Goal: Task Accomplishment & Management: Use online tool/utility

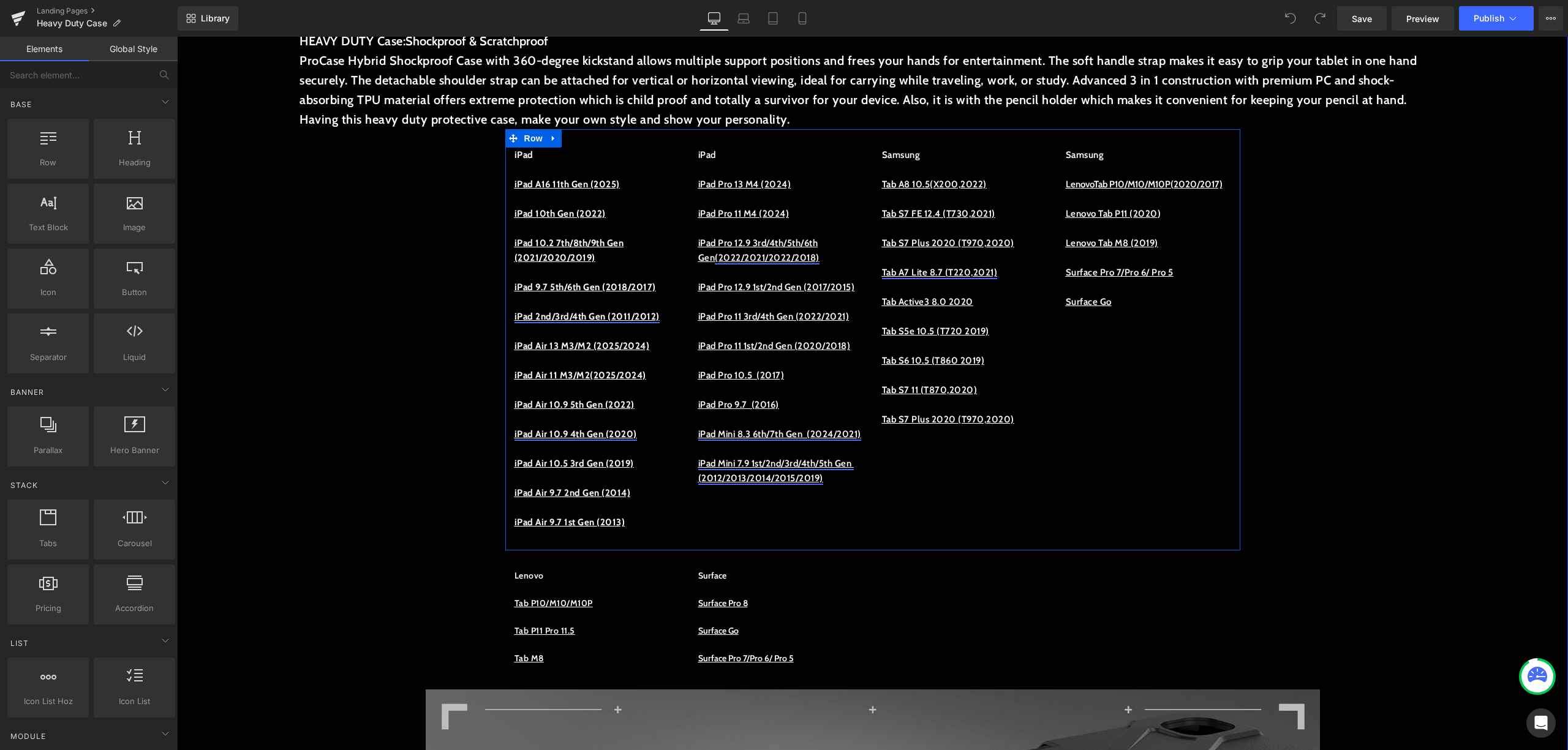
scroll to position [571, 0]
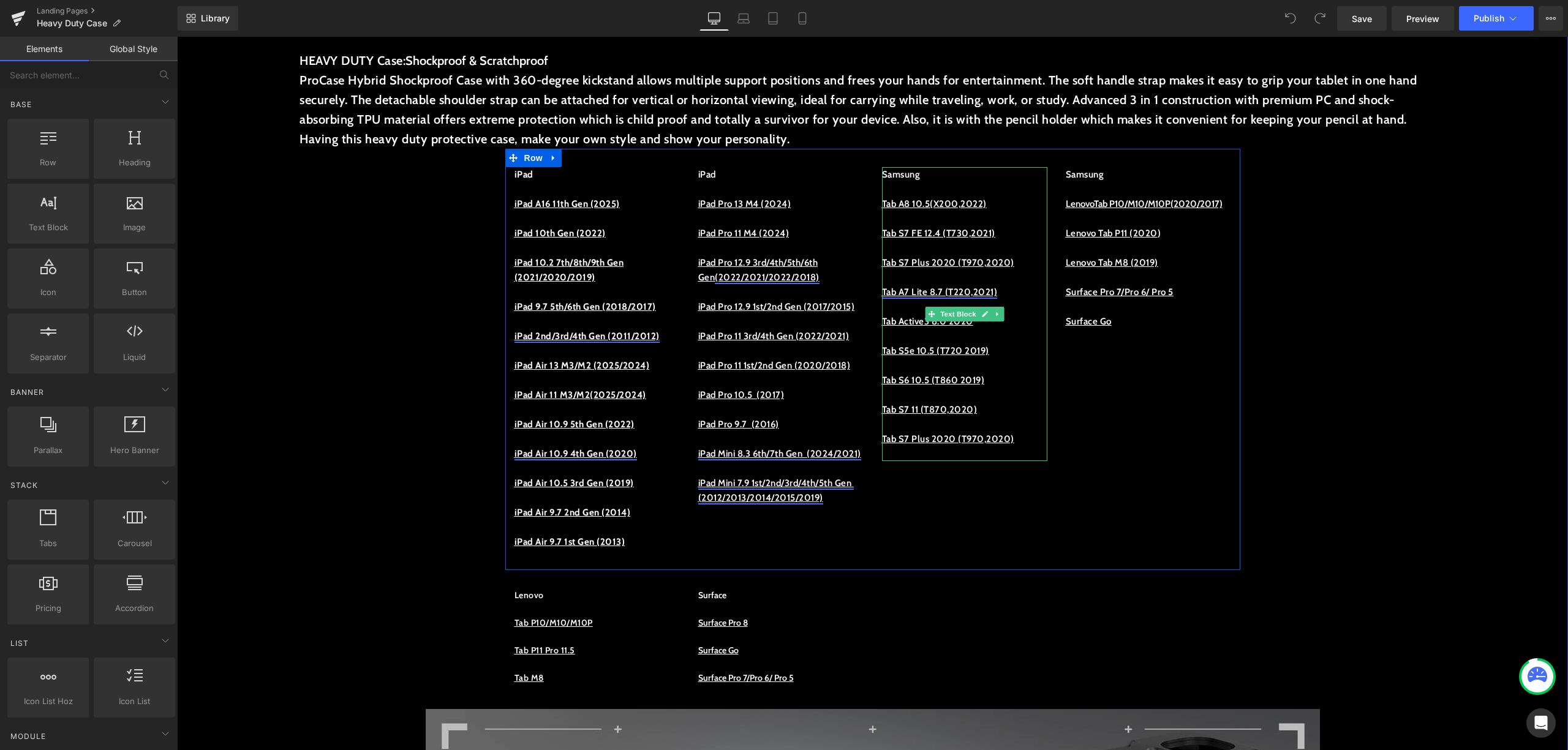
click at [993, 199] on p "Tab A8 10.5(X200,2022)" at bounding box center [965, 204] width 165 height 14
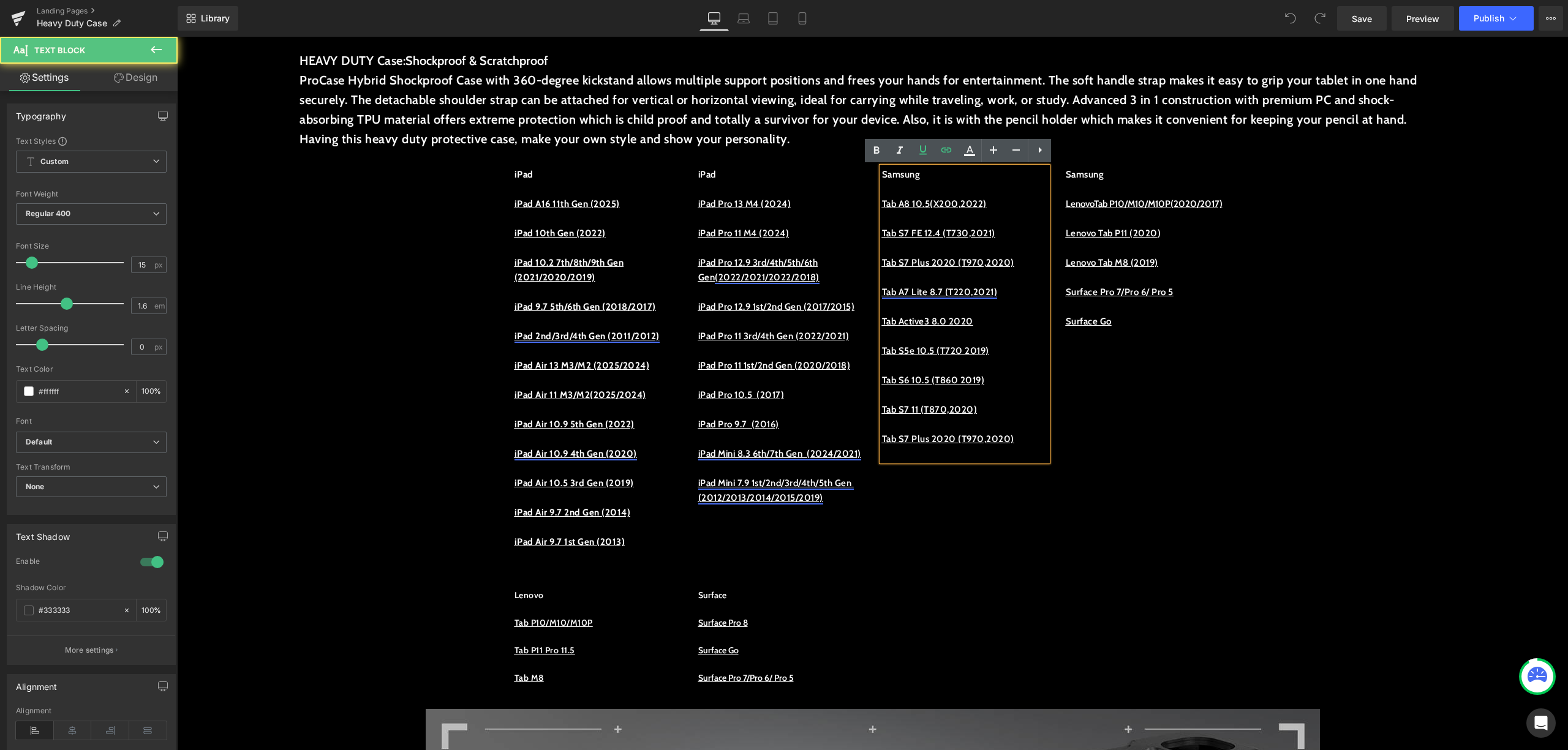
click at [993, 199] on p "Tab A8 10.5(X200,2022)" at bounding box center [965, 204] width 165 height 14
click at [998, 205] on p "Tab A8 10.5(X200,2022)" at bounding box center [965, 204] width 165 height 14
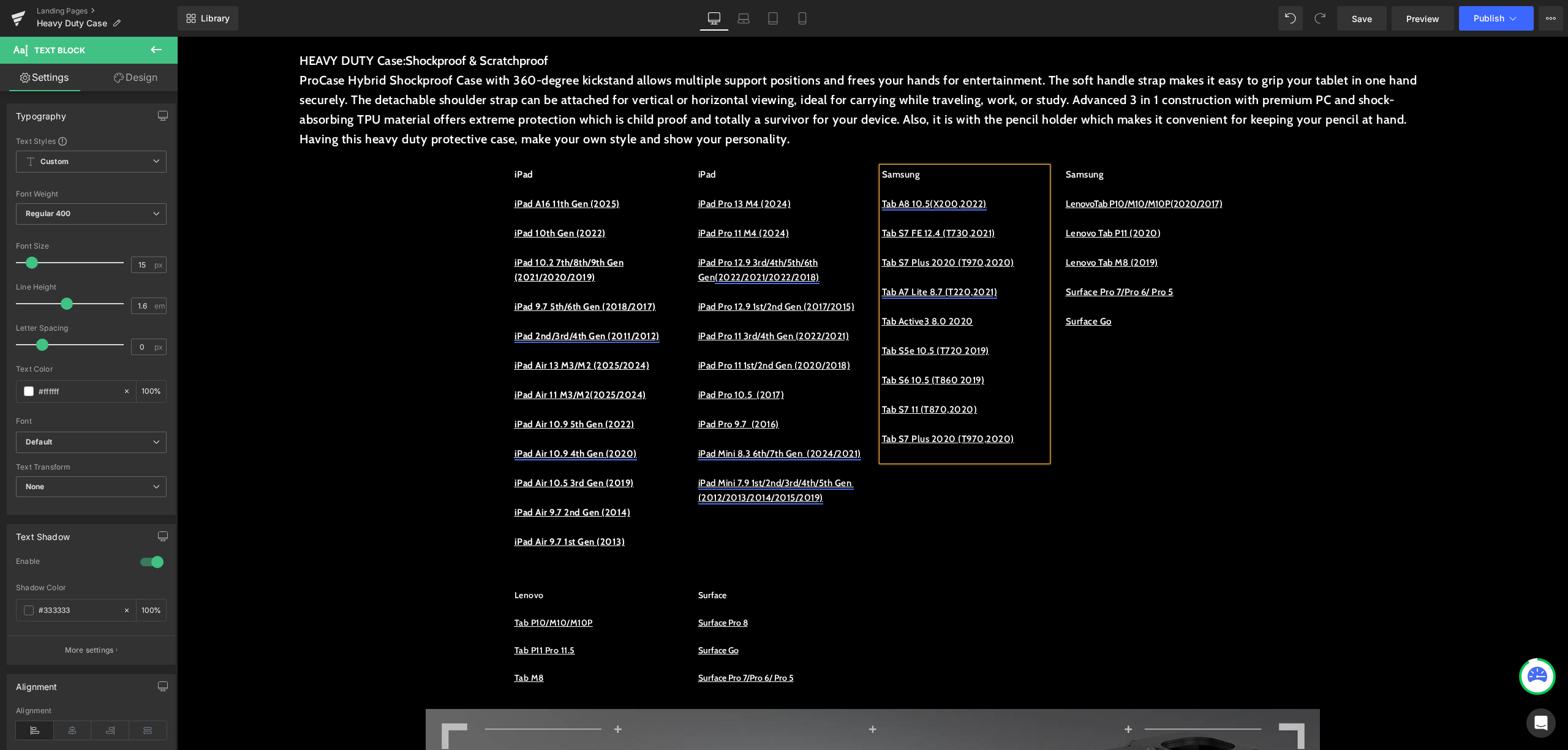
click at [882, 204] on u "Tab A8 10.5(X200,2022)" at bounding box center [934, 204] width 105 height 11
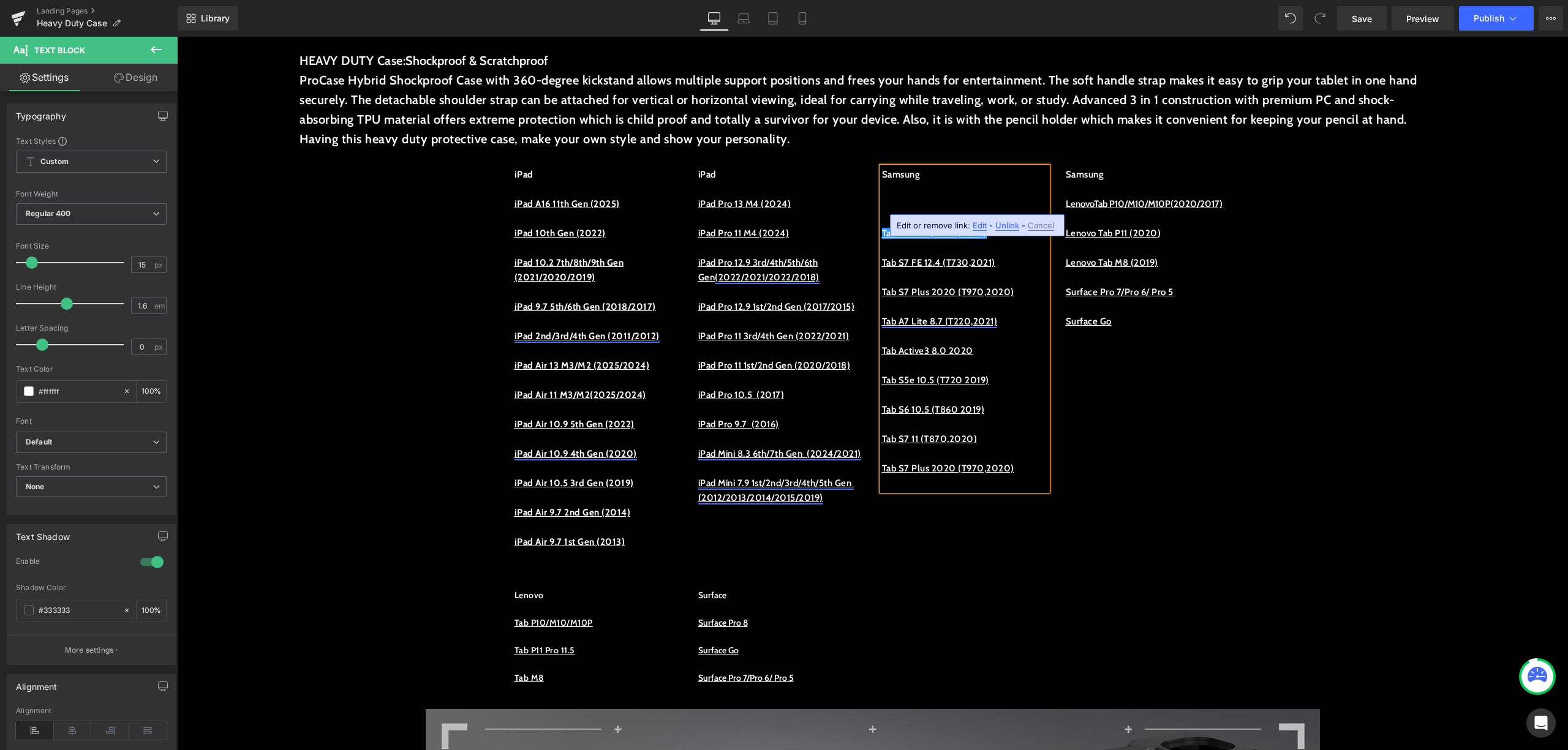
click at [938, 192] on p at bounding box center [965, 189] width 165 height 14
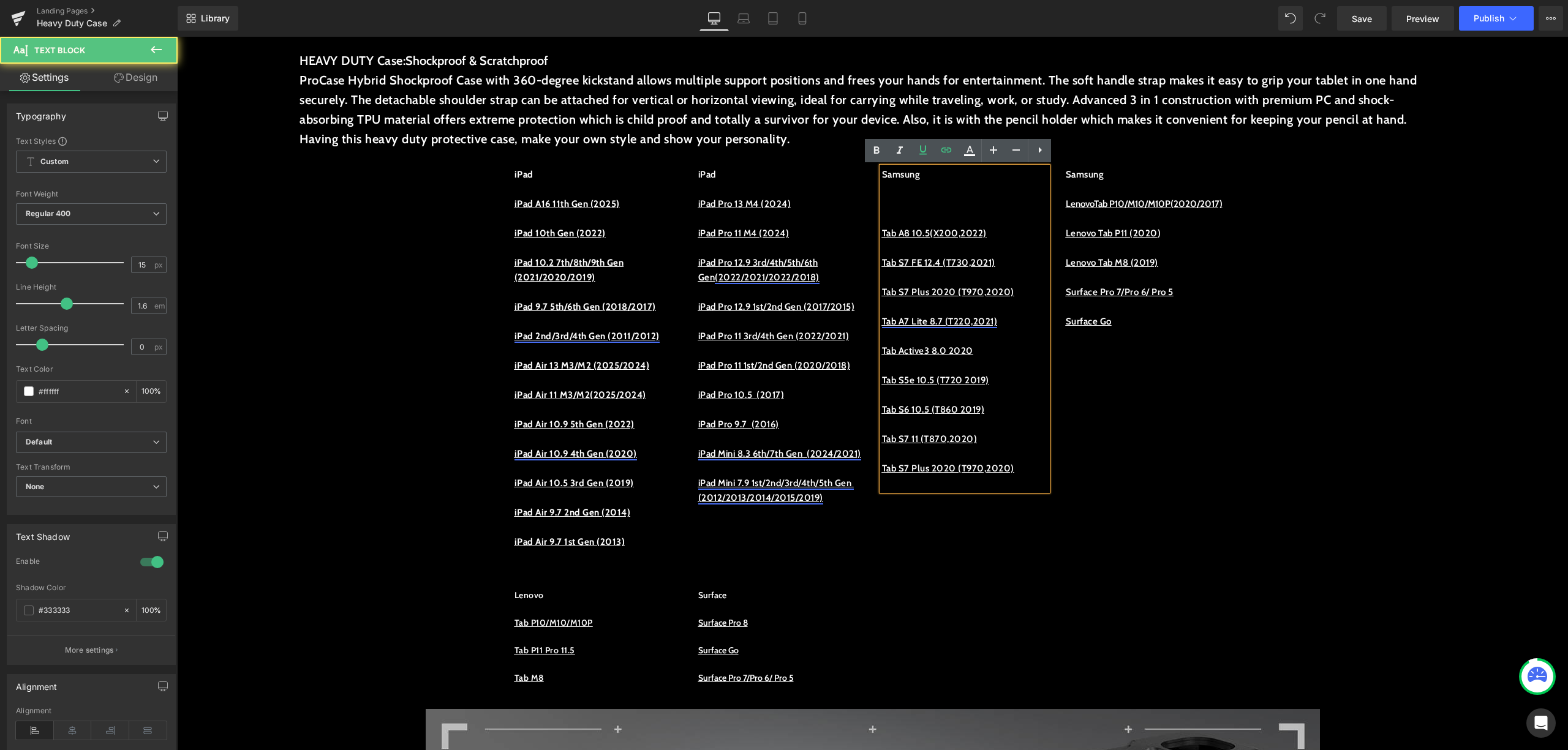
click at [911, 219] on p at bounding box center [965, 218] width 165 height 14
click at [917, 206] on p at bounding box center [965, 204] width 165 height 14
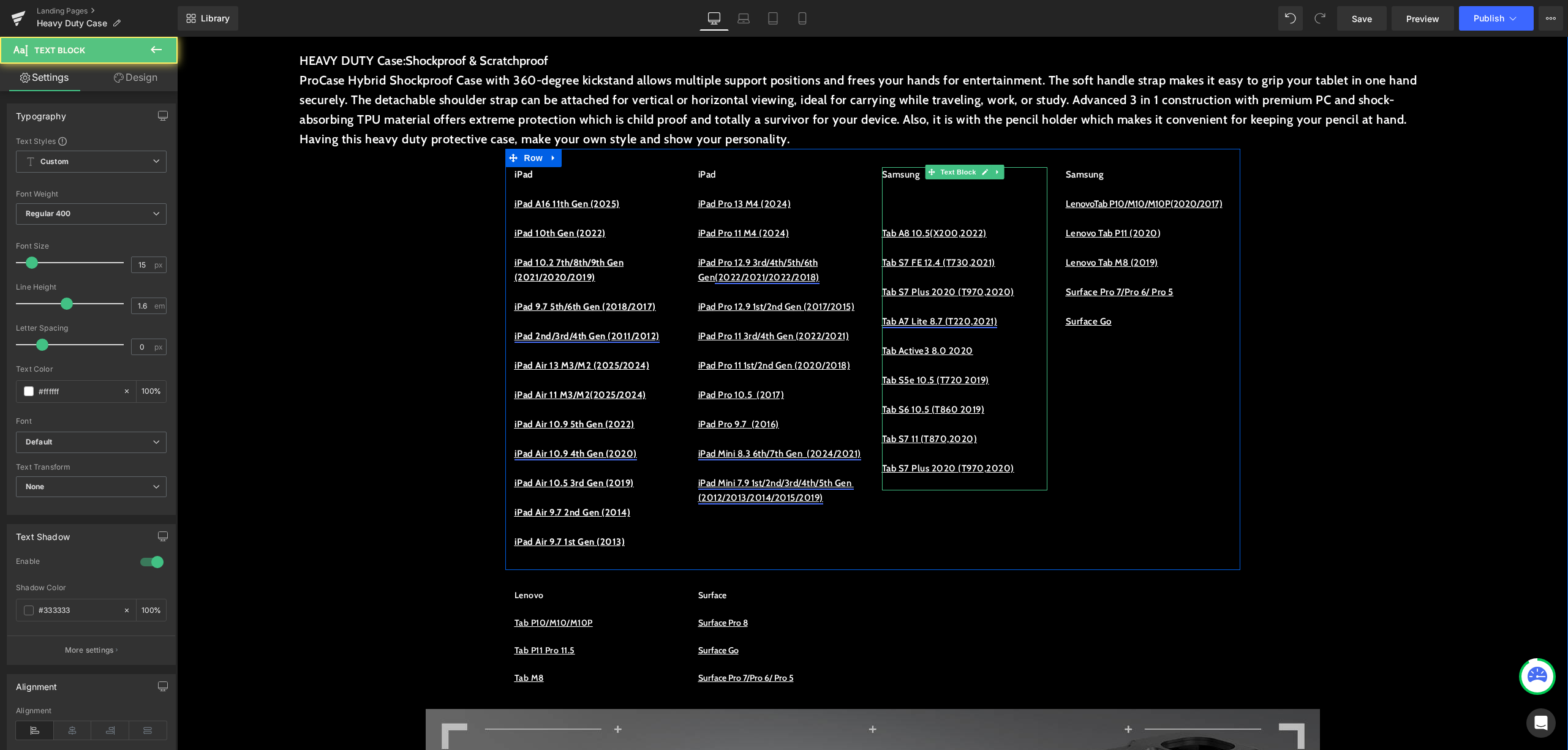
click at [882, 205] on p at bounding box center [965, 204] width 165 height 14
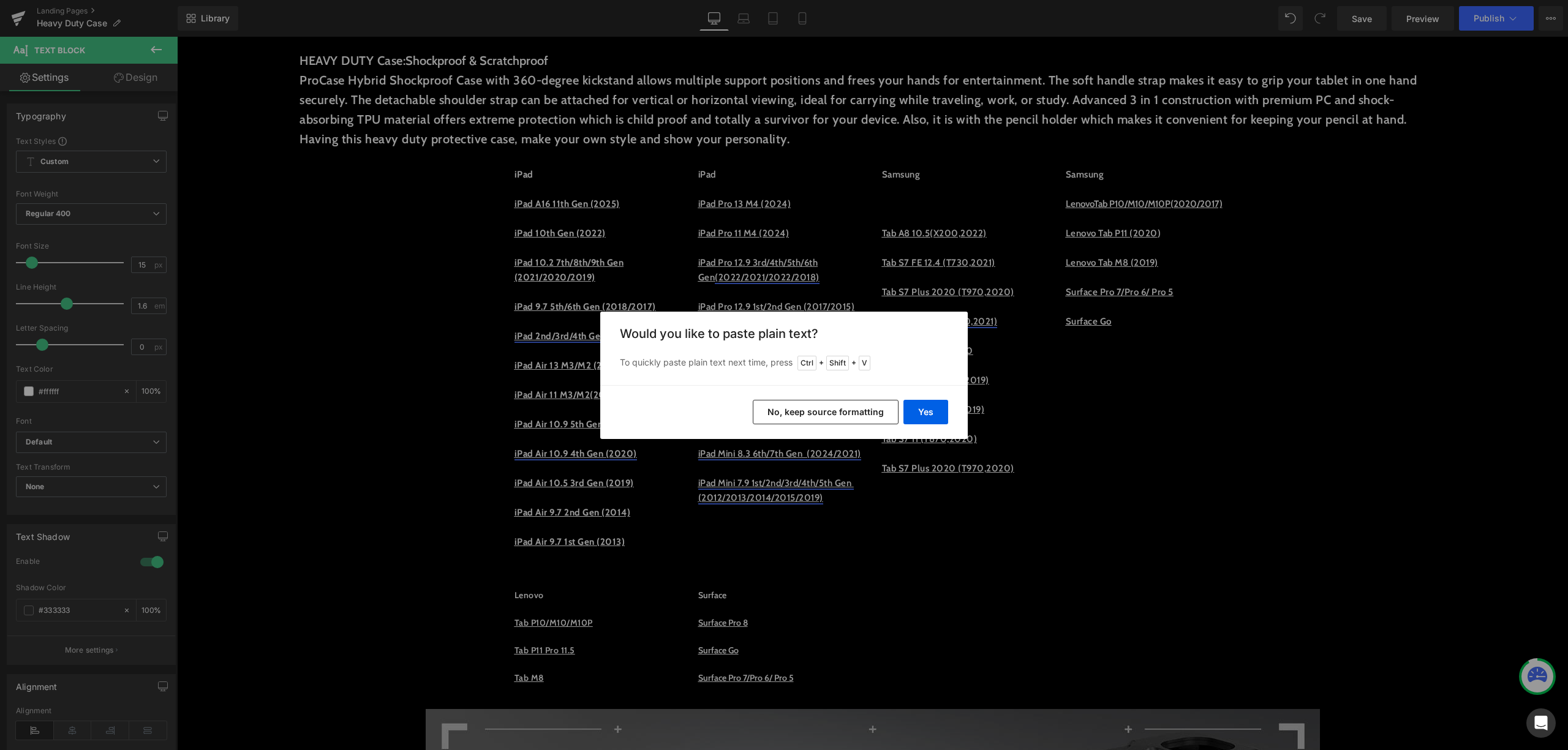
click at [879, 417] on button "No, keep source formatting" at bounding box center [826, 412] width 145 height 24
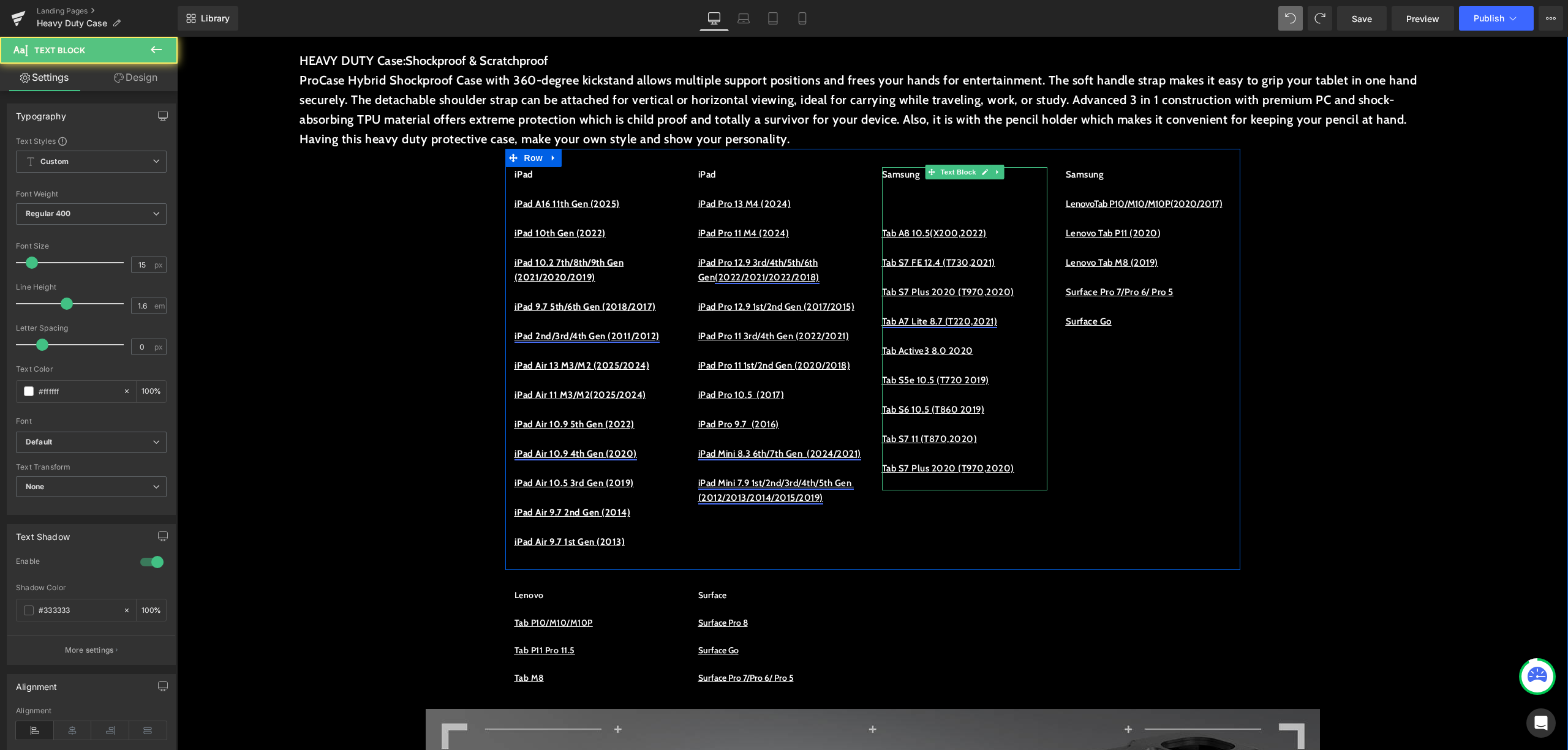
click at [919, 202] on p at bounding box center [965, 204] width 165 height 14
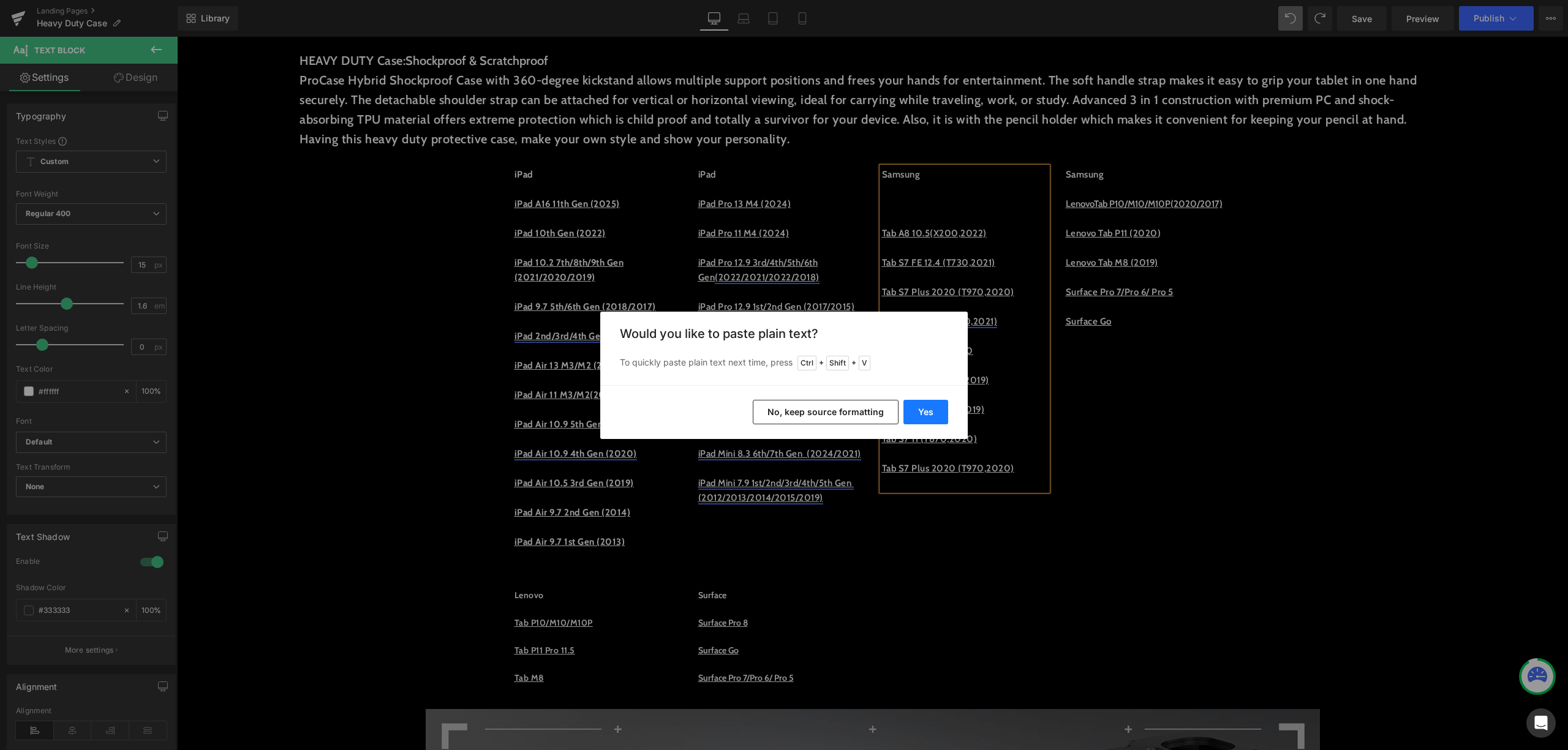
click at [929, 409] on button "Yes" at bounding box center [926, 412] width 45 height 24
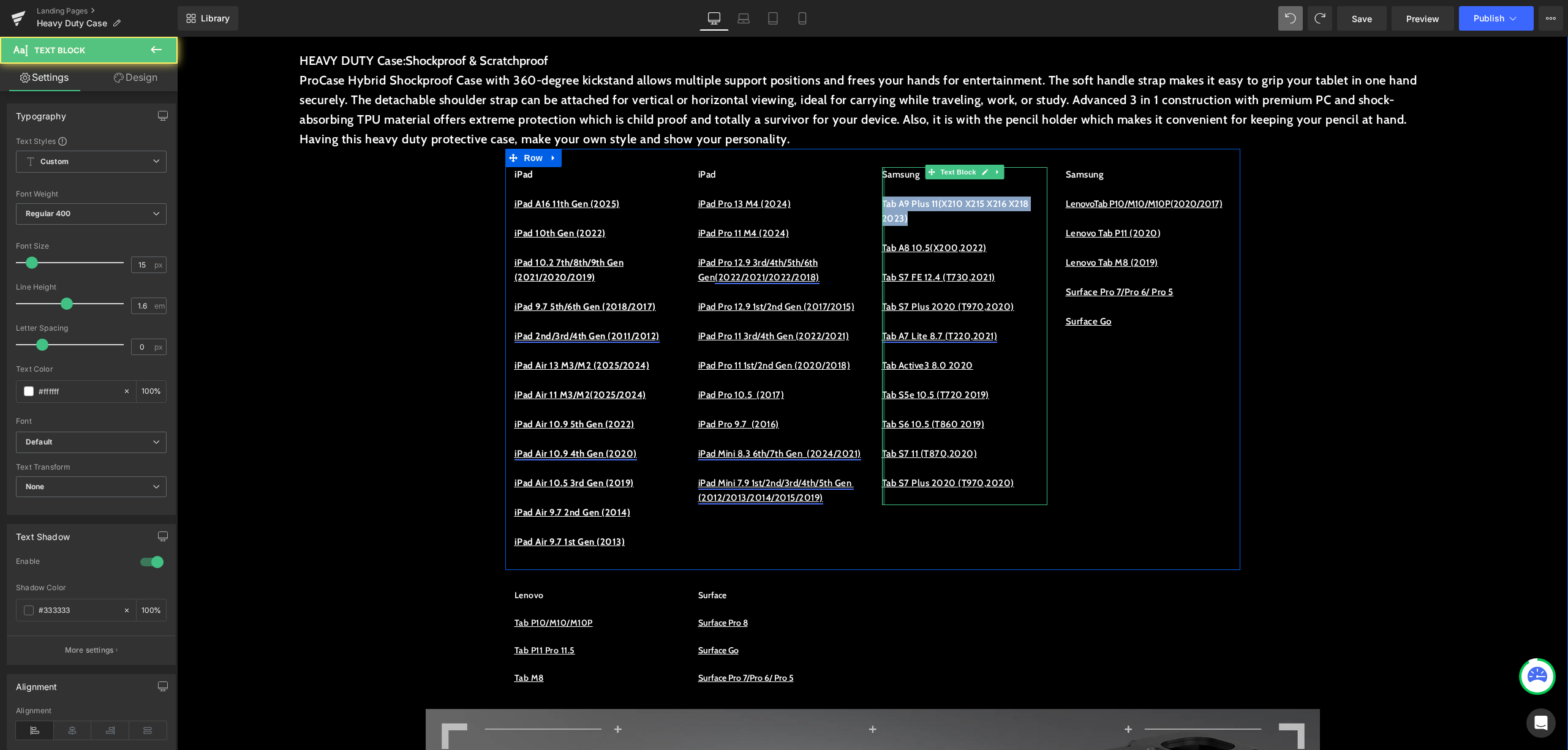
drag, startPoint x: 966, startPoint y: 219, endPoint x: 877, endPoint y: 204, distance: 90.3
click at [882, 204] on div "Samsung Tab A9 Plus 11(X210 X215 X216 X218 2023) Tab A8 10.5(X200,2022) Tab S7 …" at bounding box center [965, 336] width 165 height 338
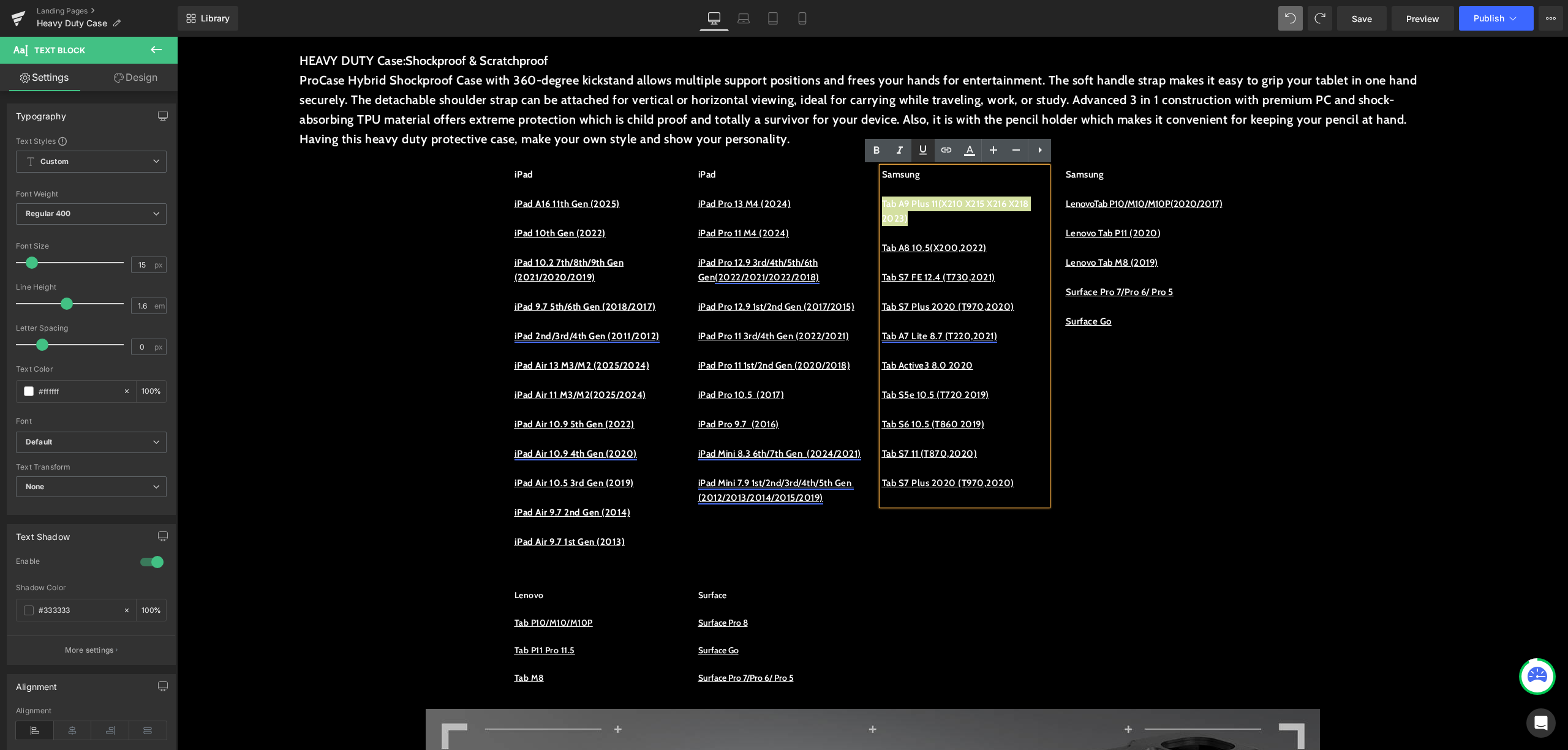
click at [921, 153] on icon at bounding box center [923, 150] width 14 height 14
click at [954, 246] on u "Tab A8 10.5(X200,2022)" at bounding box center [934, 248] width 105 height 11
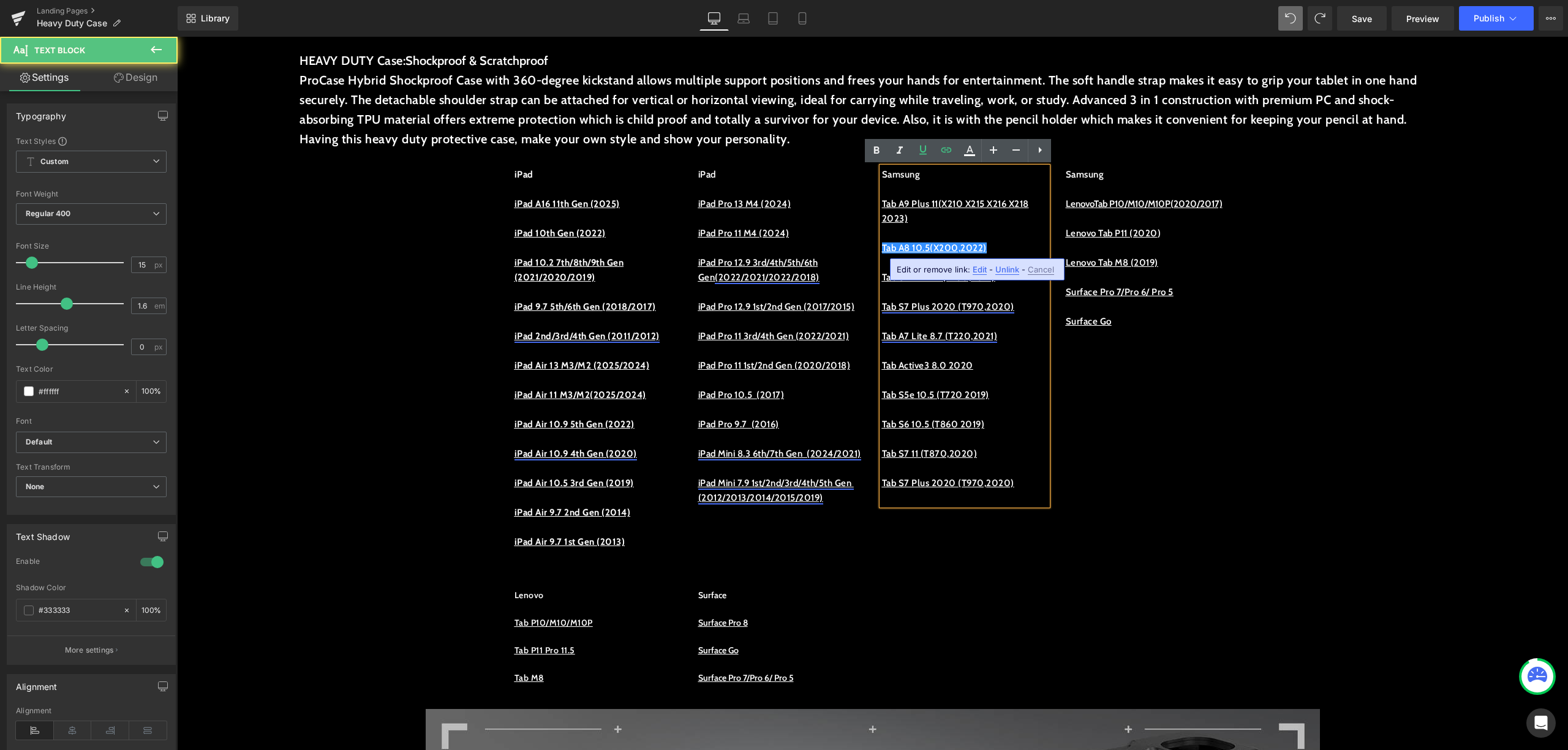
click at [1001, 301] on u "Tab S7 Plus 2020 (T970,2020)" at bounding box center [948, 307] width 132 height 11
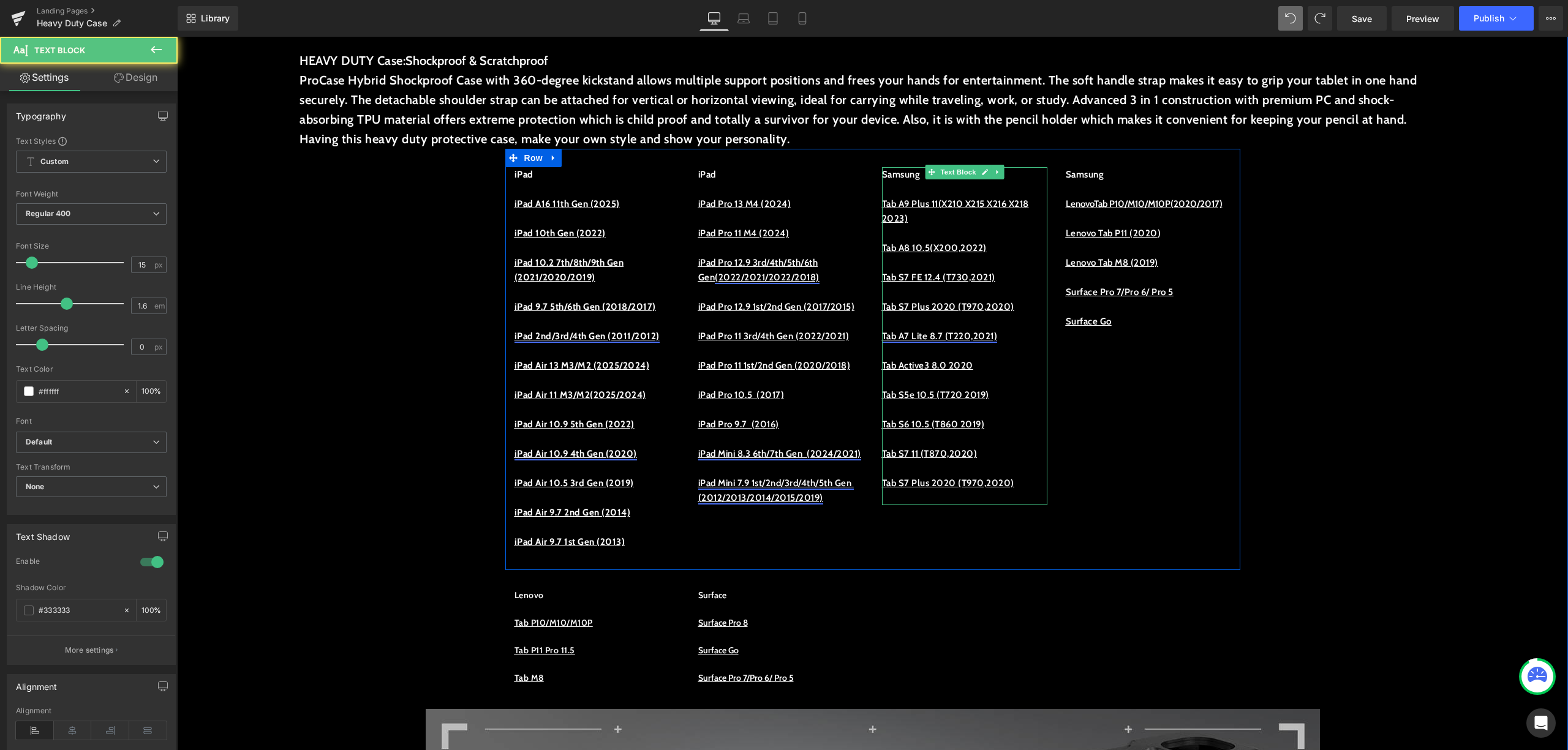
click at [911, 207] on u "Tab A9 Plus 11(X210 X215 X216 X218 2023)" at bounding box center [956, 211] width 147 height 26
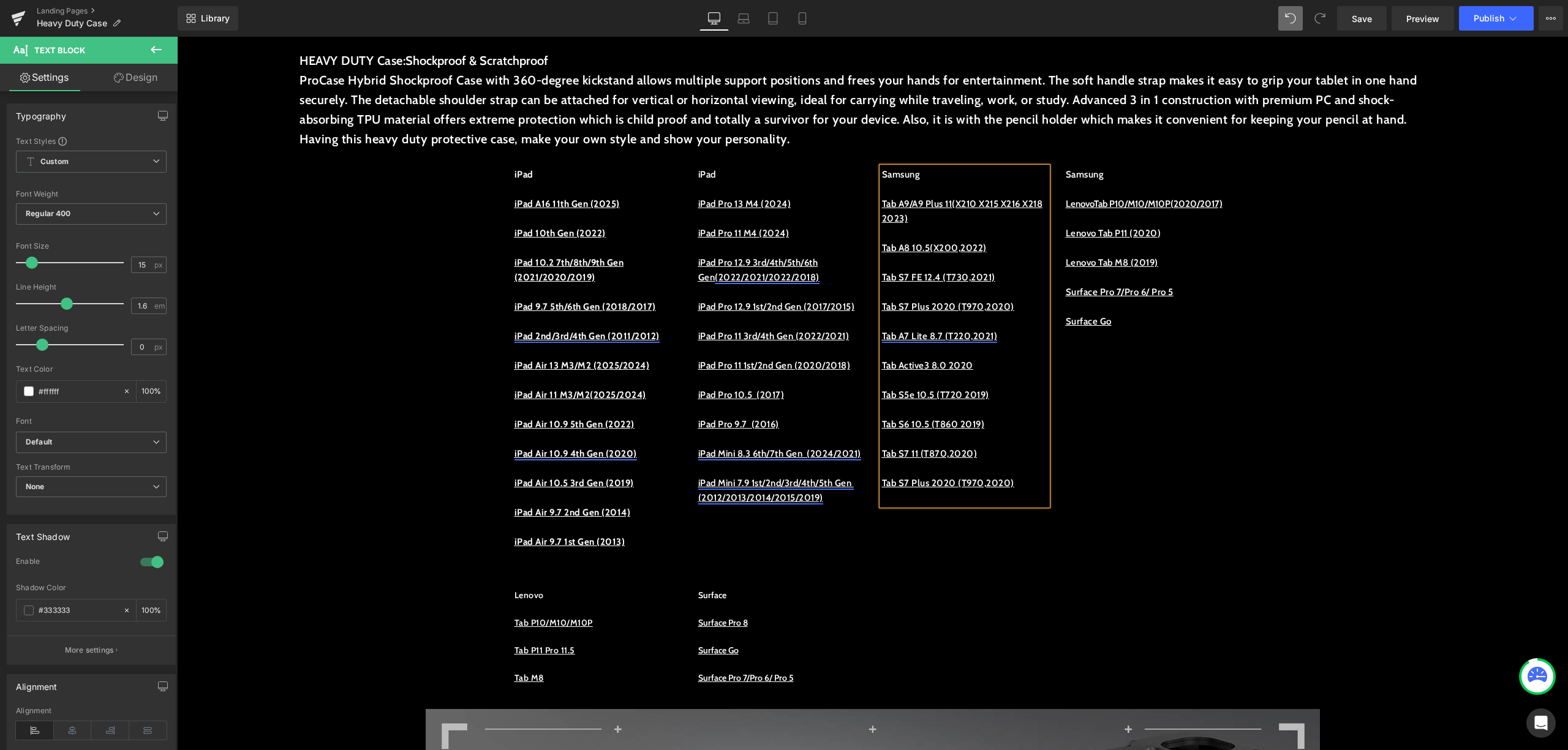
click at [979, 226] on p at bounding box center [965, 233] width 165 height 14
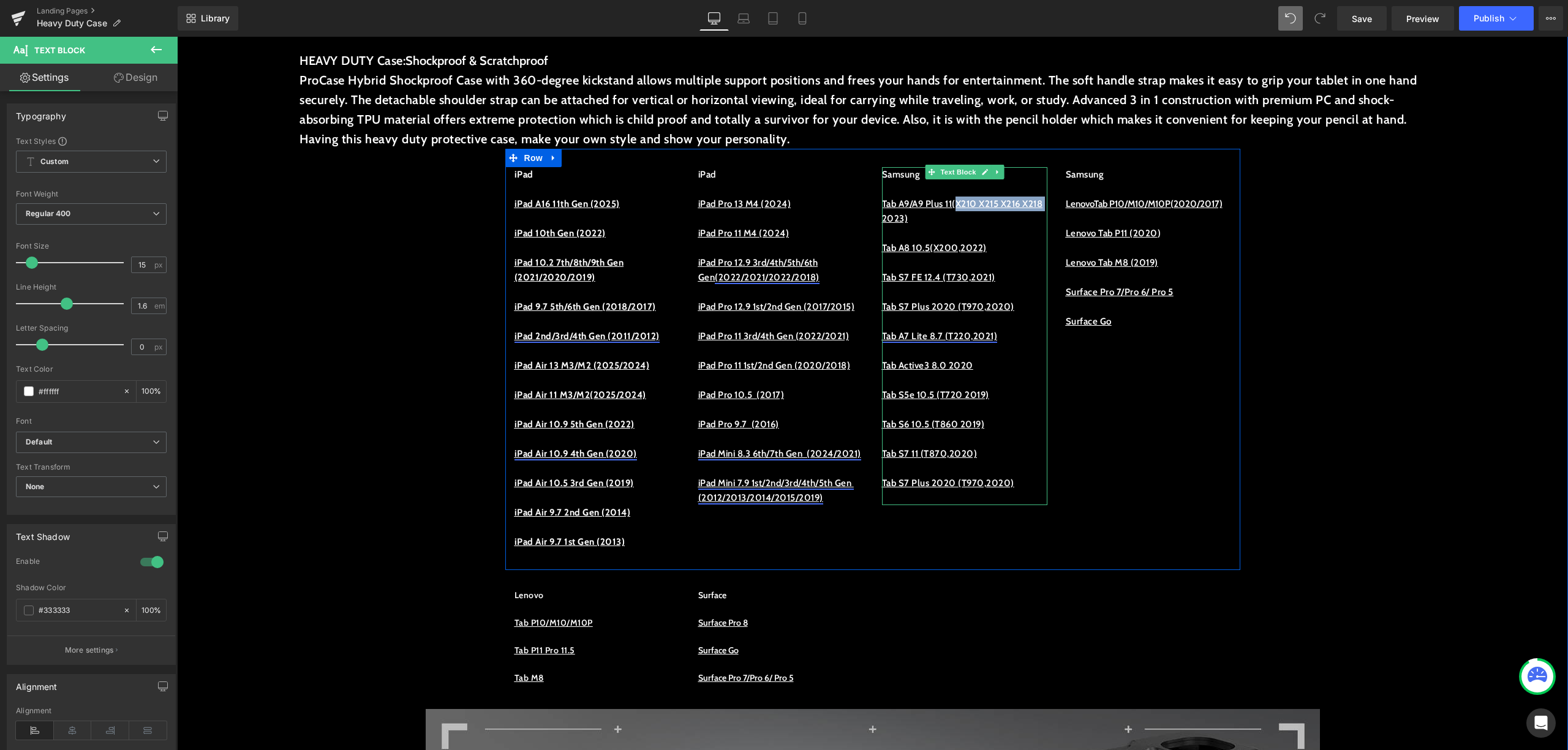
drag, startPoint x: 970, startPoint y: 199, endPoint x: 929, endPoint y: 221, distance: 46.5
click at [929, 221] on u "Tab A9/A9 Plus 11(X210 X215 X216 X218 2023)" at bounding box center [962, 211] width 161 height 26
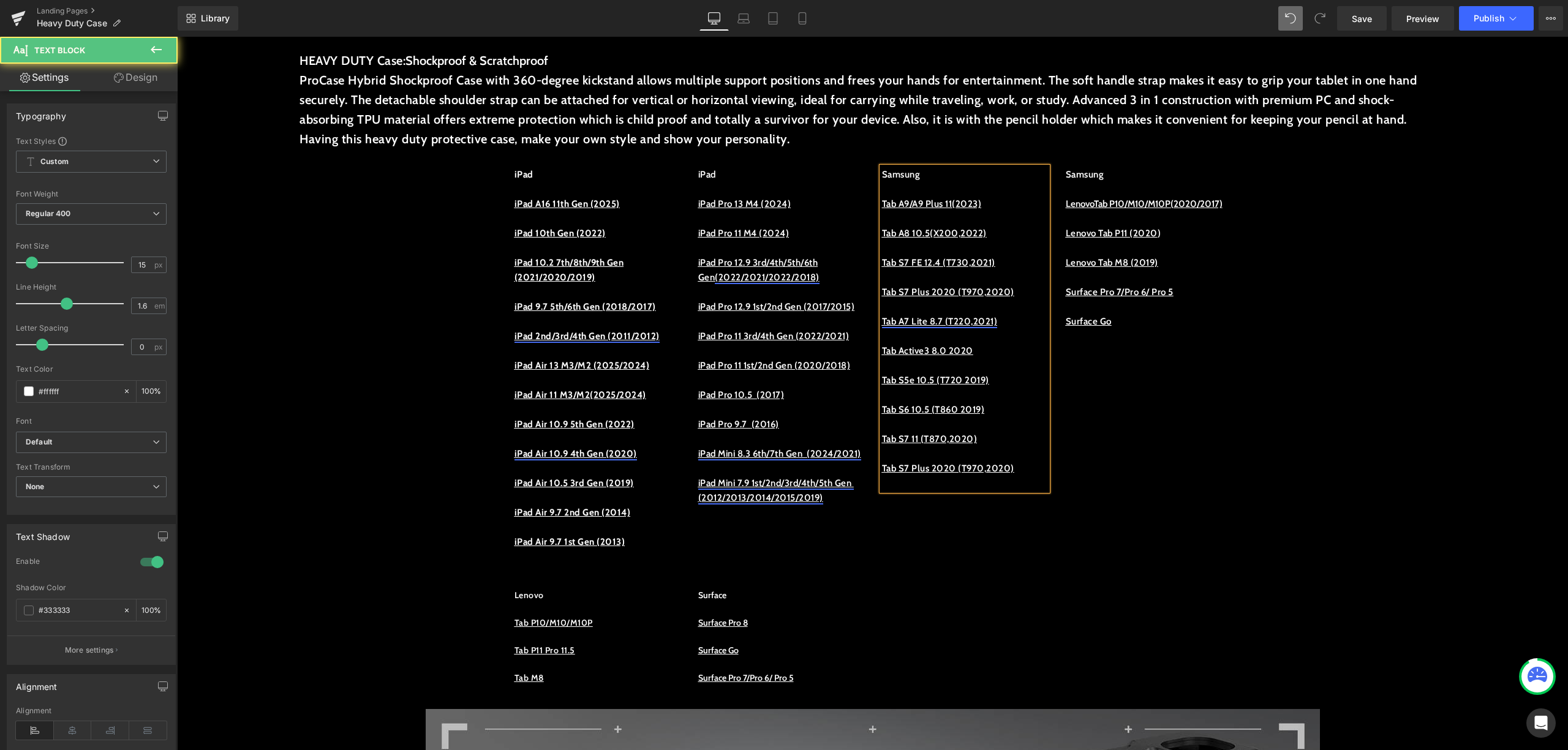
click at [1014, 209] on p "Tab A9/A9 Plus 11(2023)" at bounding box center [965, 204] width 165 height 14
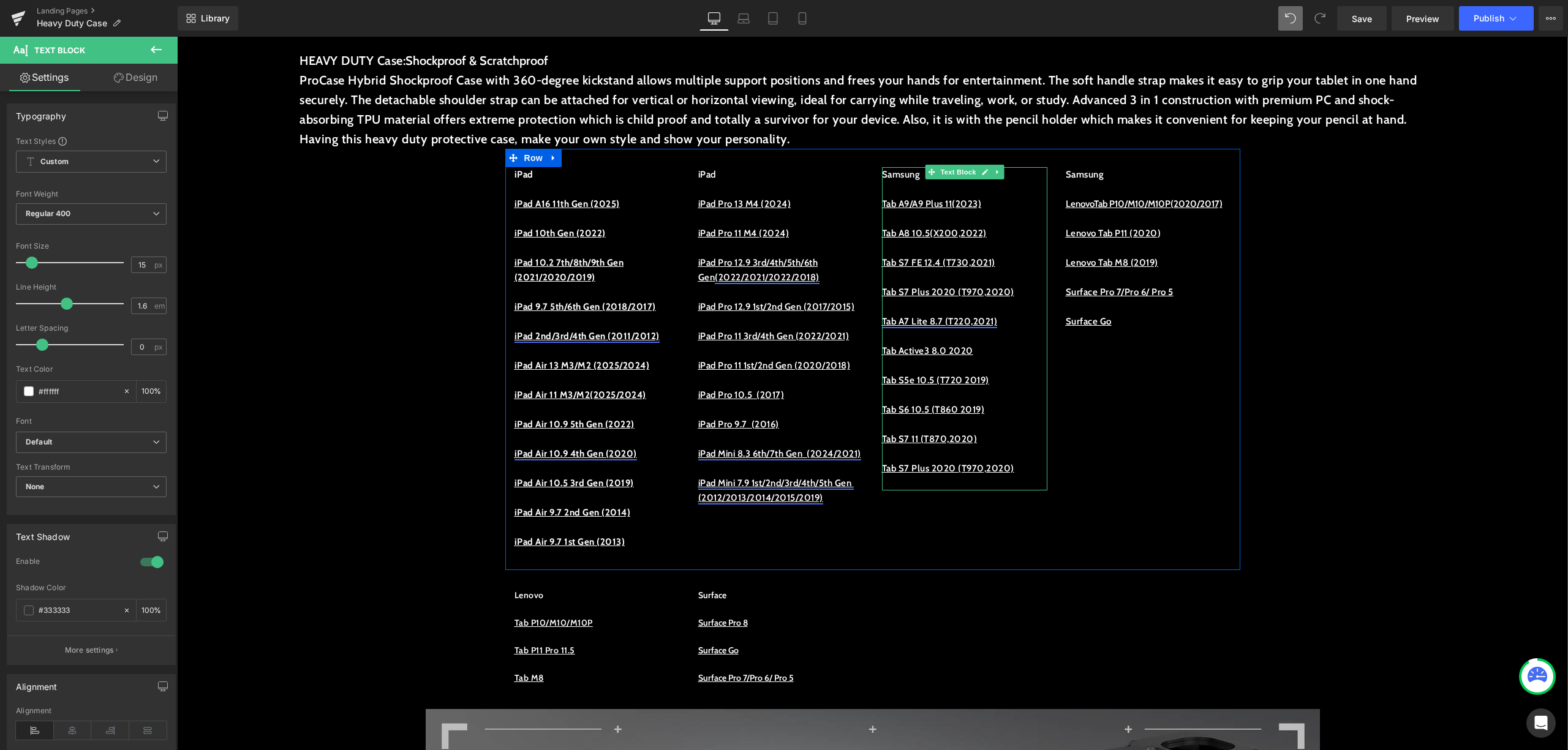
click at [982, 204] on u "Tab A9/A9 Plus 11(2023)" at bounding box center [932, 204] width 100 height 11
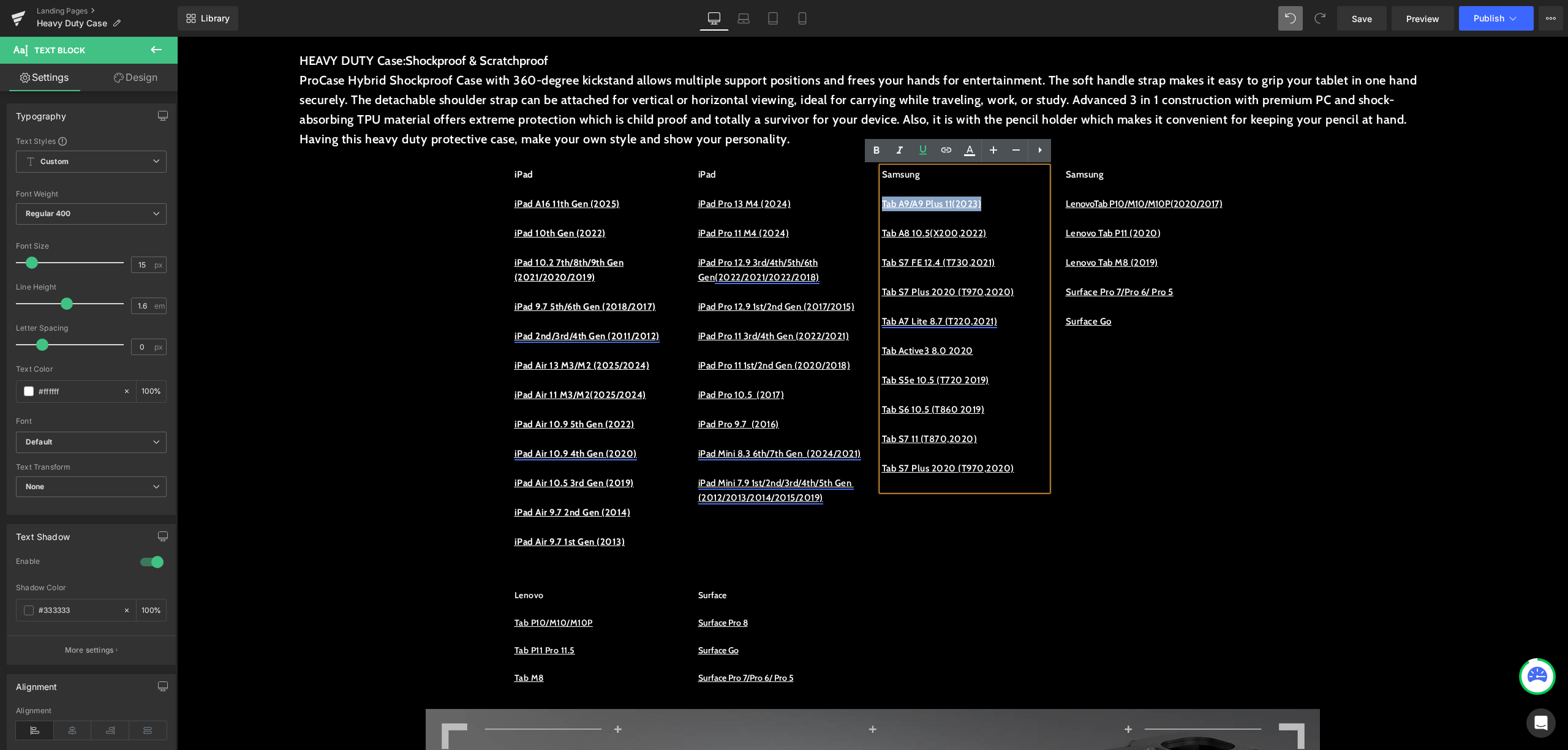
drag, startPoint x: 1006, startPoint y: 202, endPoint x: 877, endPoint y: 199, distance: 129.0
click at [882, 199] on p "Tab A9/A9 Plus 11(2023)" at bounding box center [965, 204] width 165 height 14
click at [946, 147] on icon at bounding box center [946, 150] width 14 height 14
click at [990, 206] on input "text" at bounding box center [965, 214] width 188 height 31
paste input "[URL][DOMAIN_NAME]"
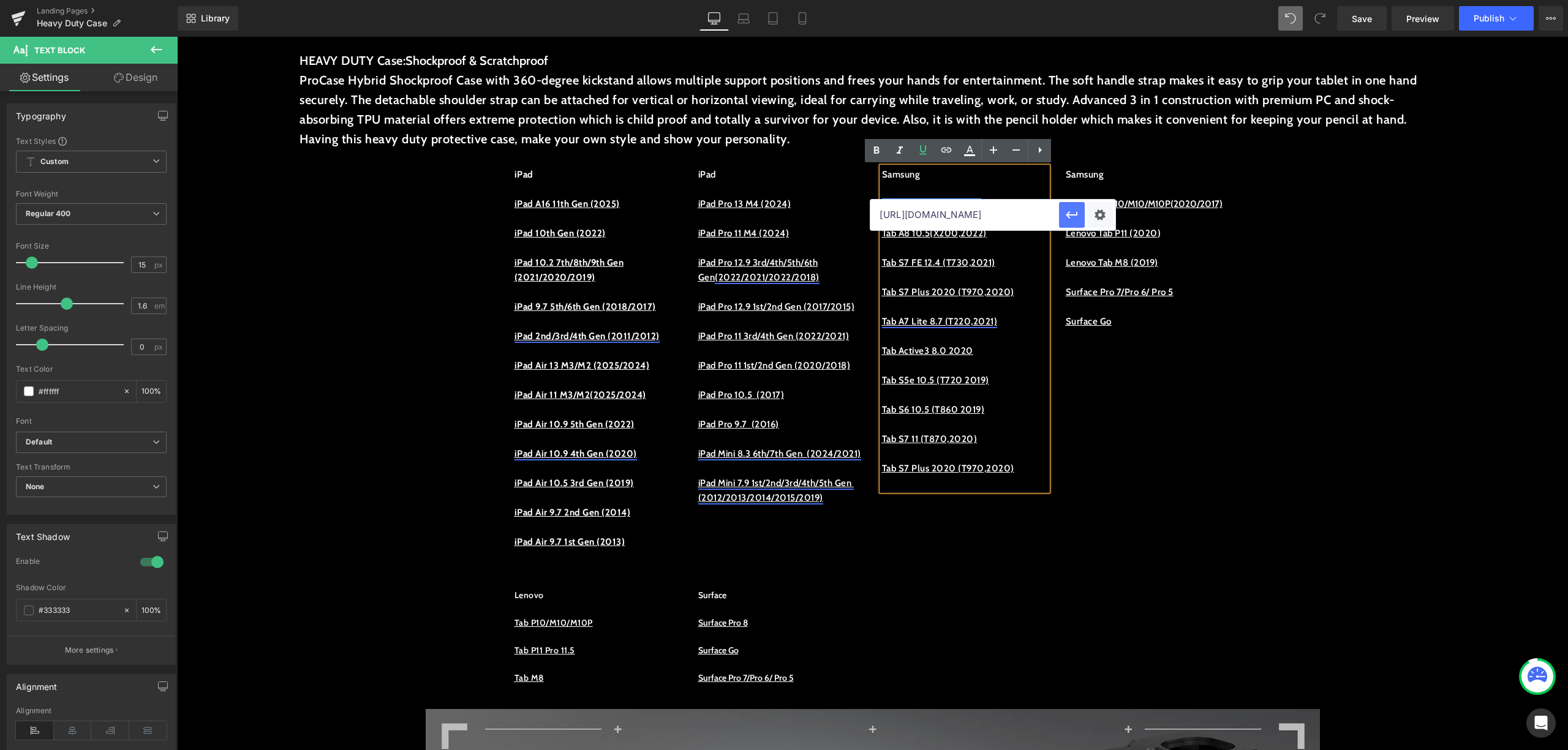
scroll to position [0, 0]
click at [1069, 211] on icon "button" at bounding box center [1072, 214] width 14 height 14
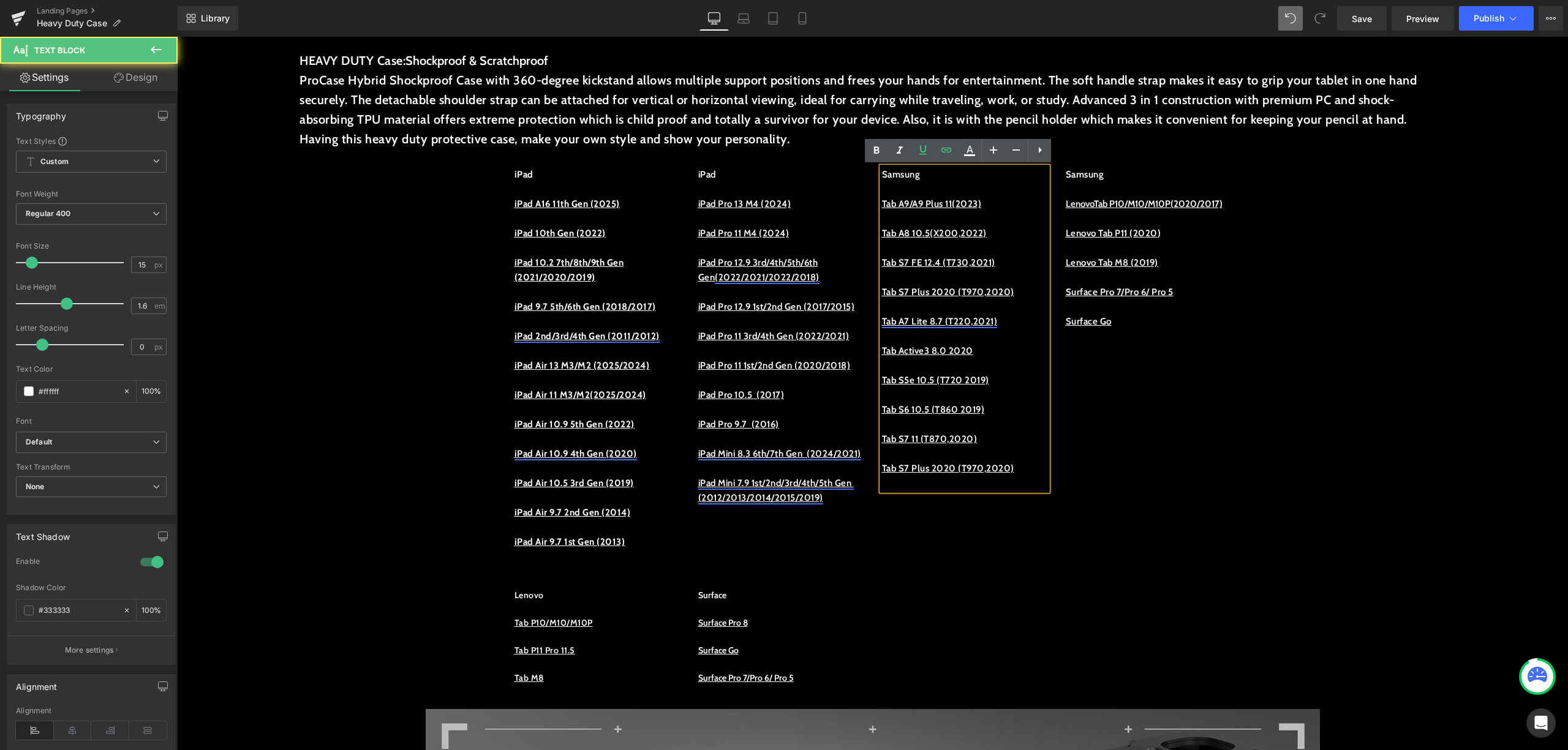
click at [1028, 222] on p at bounding box center [965, 218] width 165 height 14
click at [985, 228] on u "Tab A8 10.5(X200,2022)" at bounding box center [934, 233] width 105 height 11
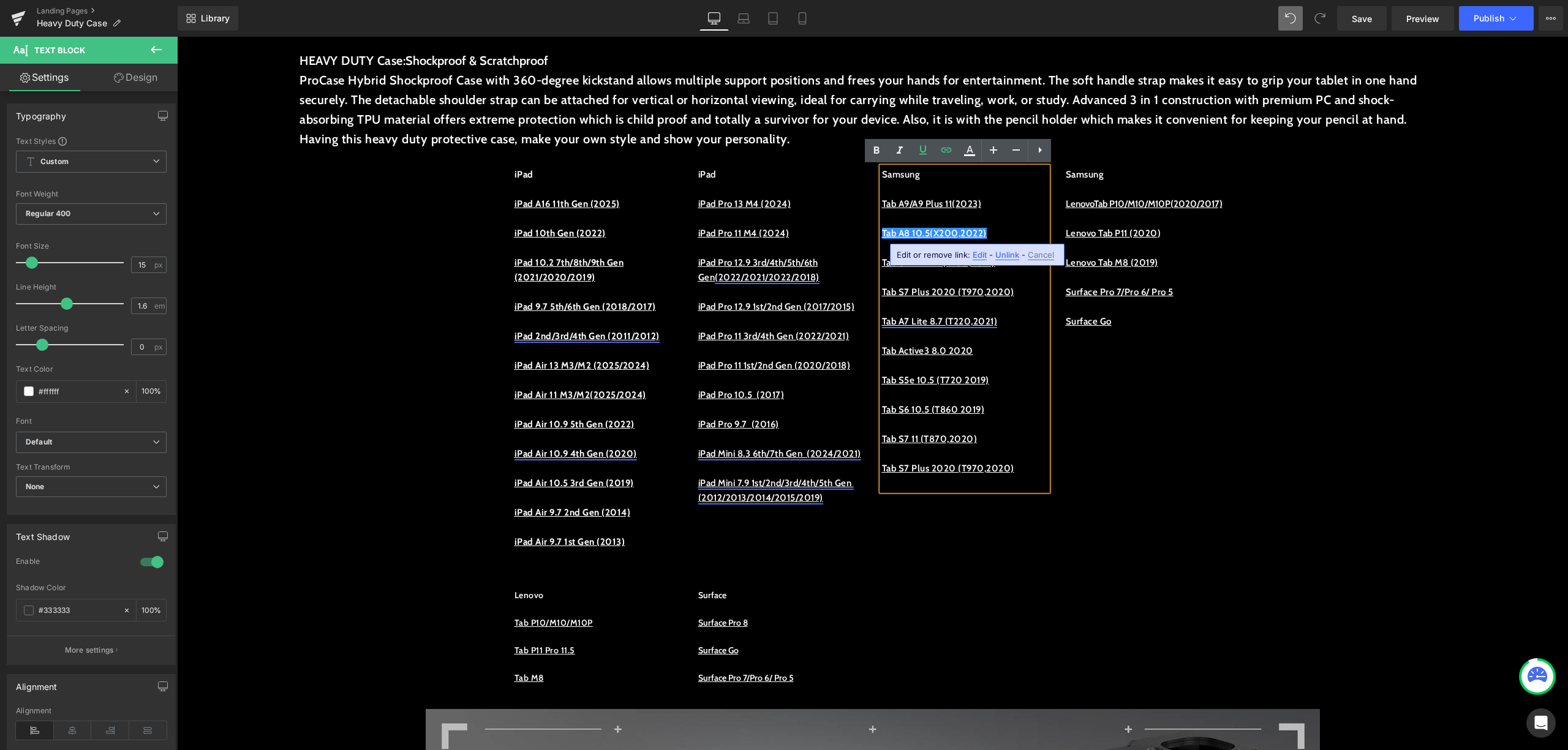
click at [973, 256] on span "Edit" at bounding box center [980, 255] width 14 height 11
click at [973, 256] on input "[URL][DOMAIN_NAME]" at bounding box center [965, 259] width 188 height 31
click at [1000, 231] on p "Tab A8 10.5(X200,2022)" at bounding box center [965, 233] width 165 height 14
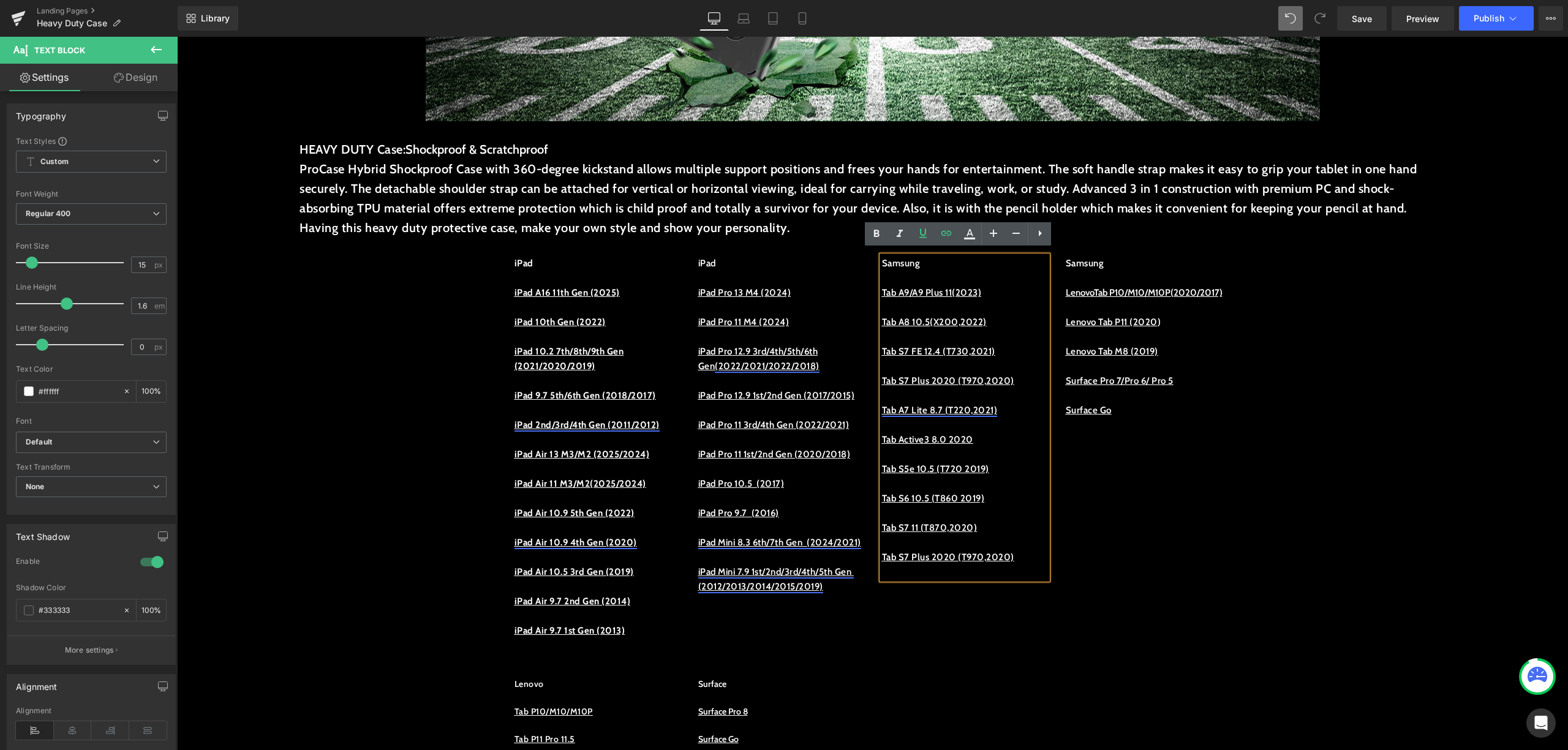
scroll to position [490, 0]
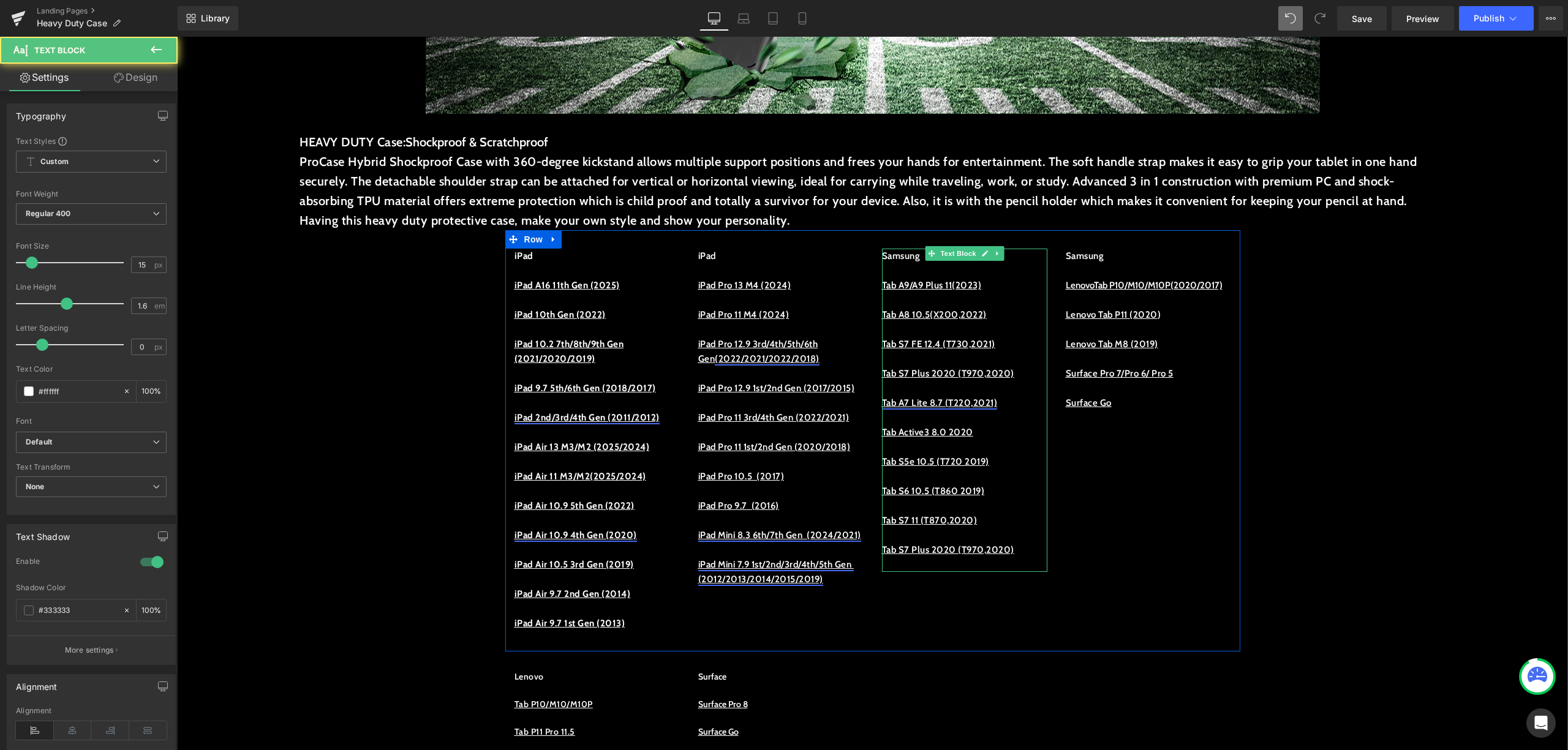
click at [1021, 322] on p at bounding box center [965, 329] width 165 height 14
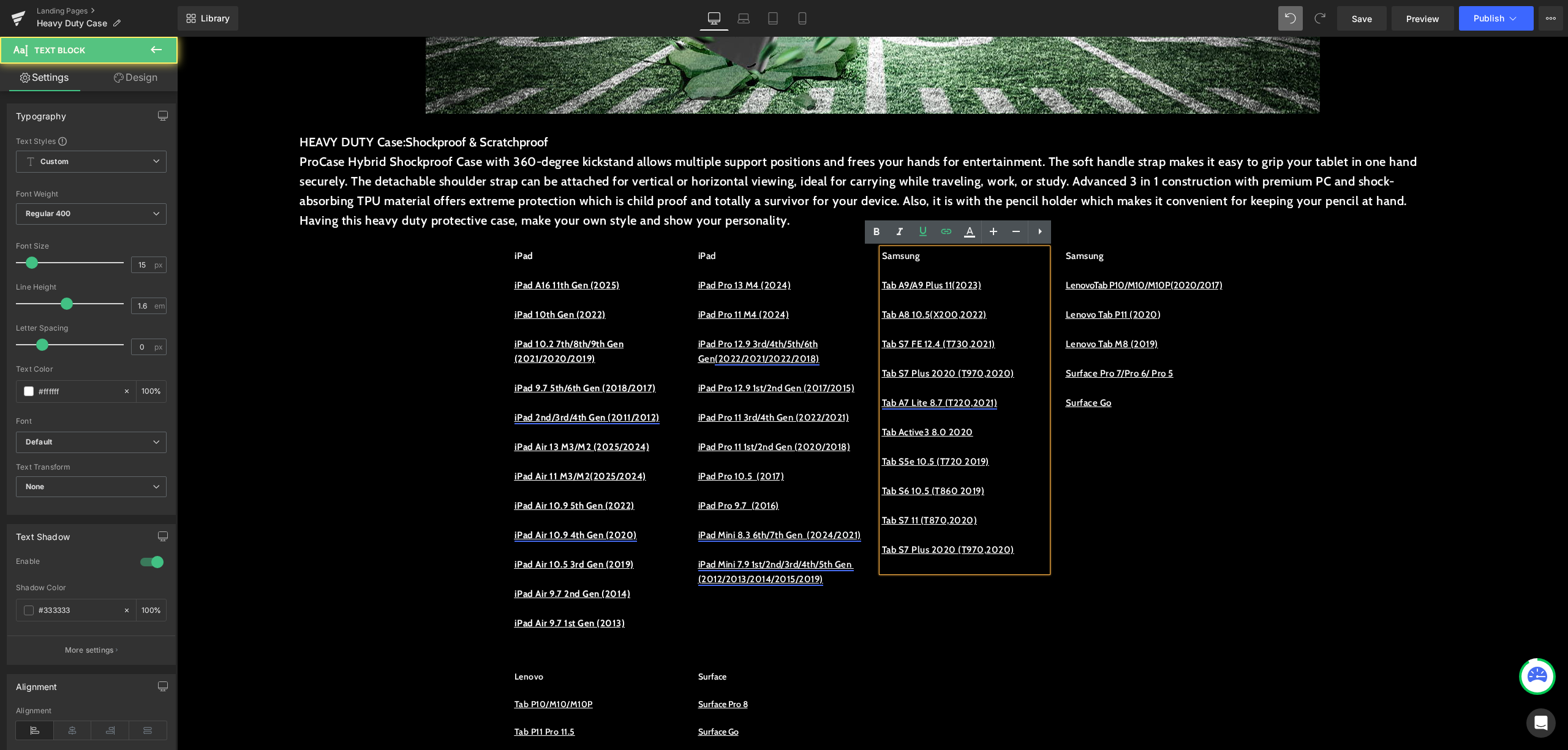
click at [1012, 316] on p "Tab A8 10.5(X200,2022)" at bounding box center [965, 315] width 165 height 14
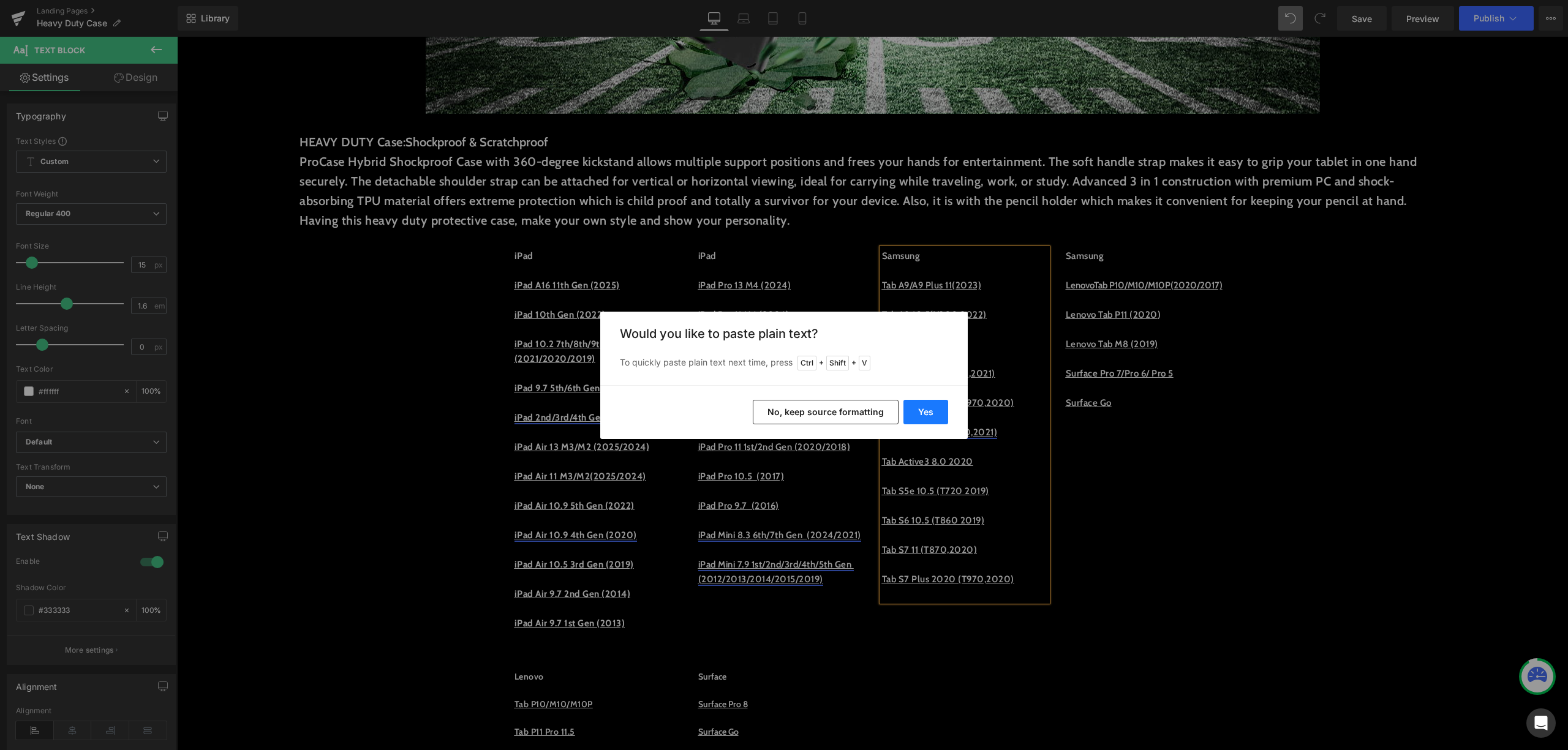
click at [932, 414] on button "Yes" at bounding box center [926, 412] width 45 height 24
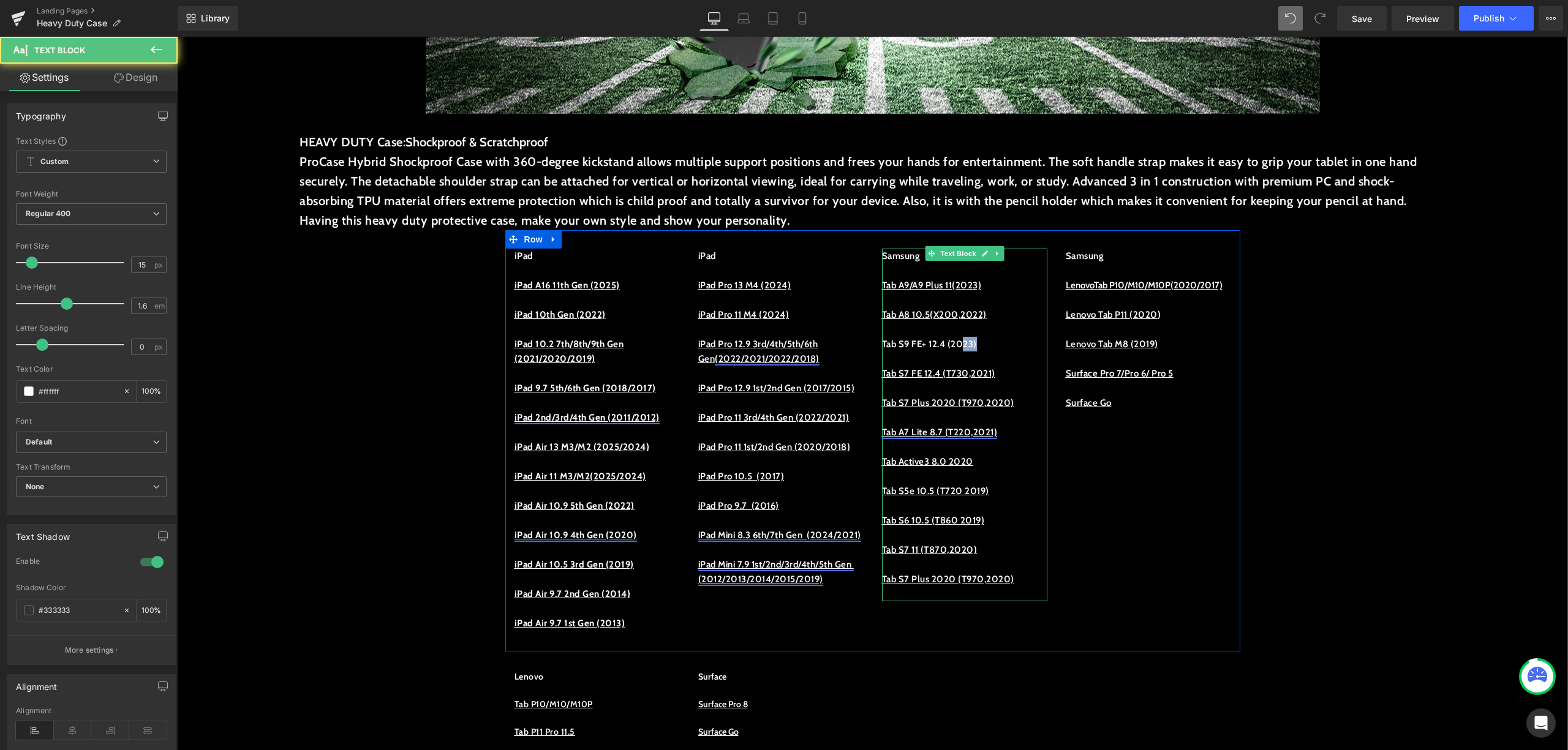
drag, startPoint x: 964, startPoint y: 350, endPoint x: 889, endPoint y: 350, distance: 75.0
click at [933, 350] on p "Tab S9 FE+ 12.4 (2023)" at bounding box center [965, 344] width 165 height 14
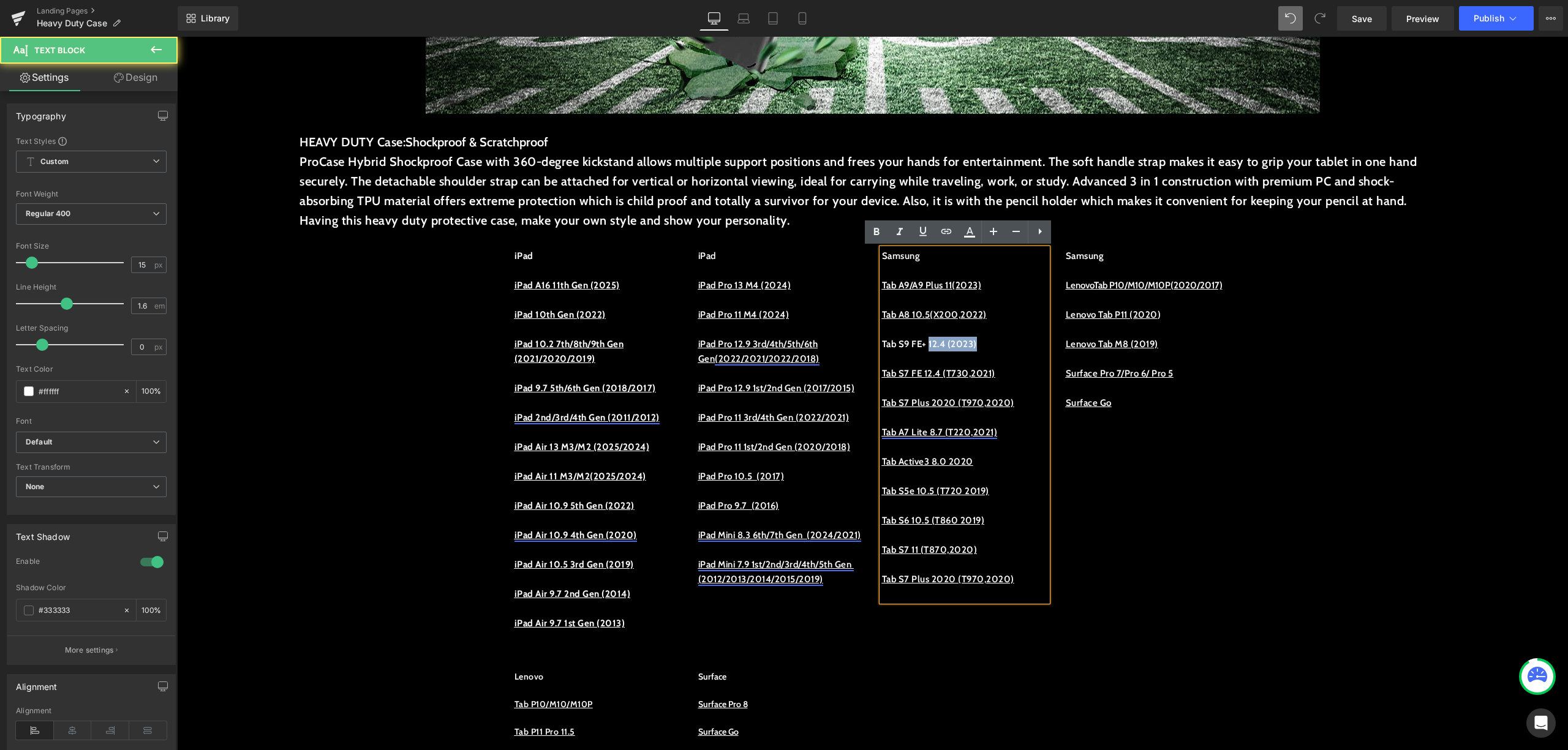
click at [984, 346] on p "Tab S9 FE+ 12.4 (2023)" at bounding box center [965, 344] width 165 height 14
drag, startPoint x: 1000, startPoint y: 346, endPoint x: 878, endPoint y: 345, distance: 122.0
click at [882, 345] on p "Tab S9 FE+ 12.4 (2023)" at bounding box center [965, 344] width 165 height 14
click at [921, 232] on icon at bounding box center [923, 231] width 7 height 9
click at [1025, 339] on p "Tab S9 FE+ 12.4 (2023)" at bounding box center [965, 344] width 165 height 14
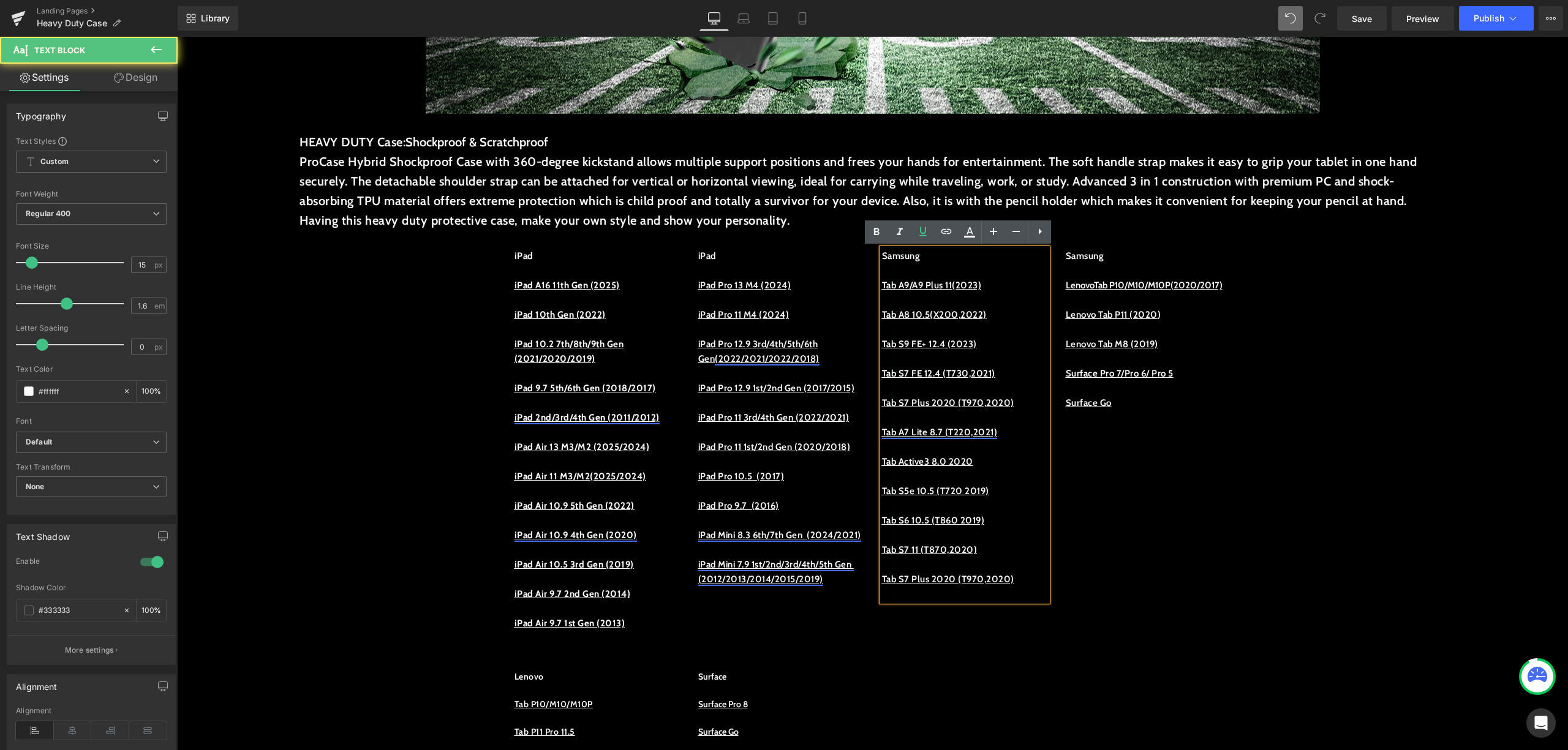
click at [1023, 362] on p at bounding box center [965, 359] width 165 height 14
click at [977, 349] on u "Tab S9 FE+ 12.4 (2023)" at bounding box center [930, 344] width 95 height 11
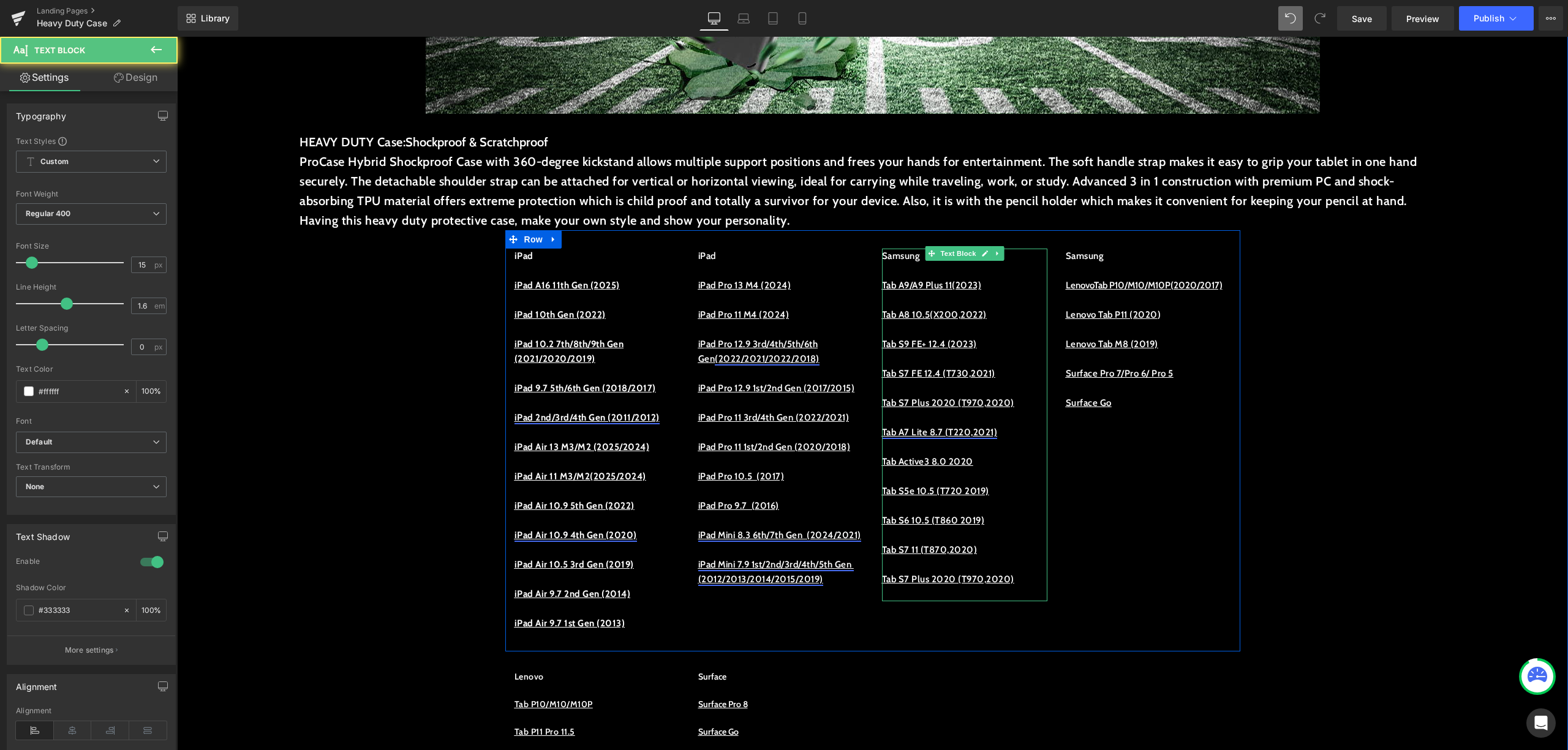
click at [951, 383] on p at bounding box center [965, 388] width 165 height 14
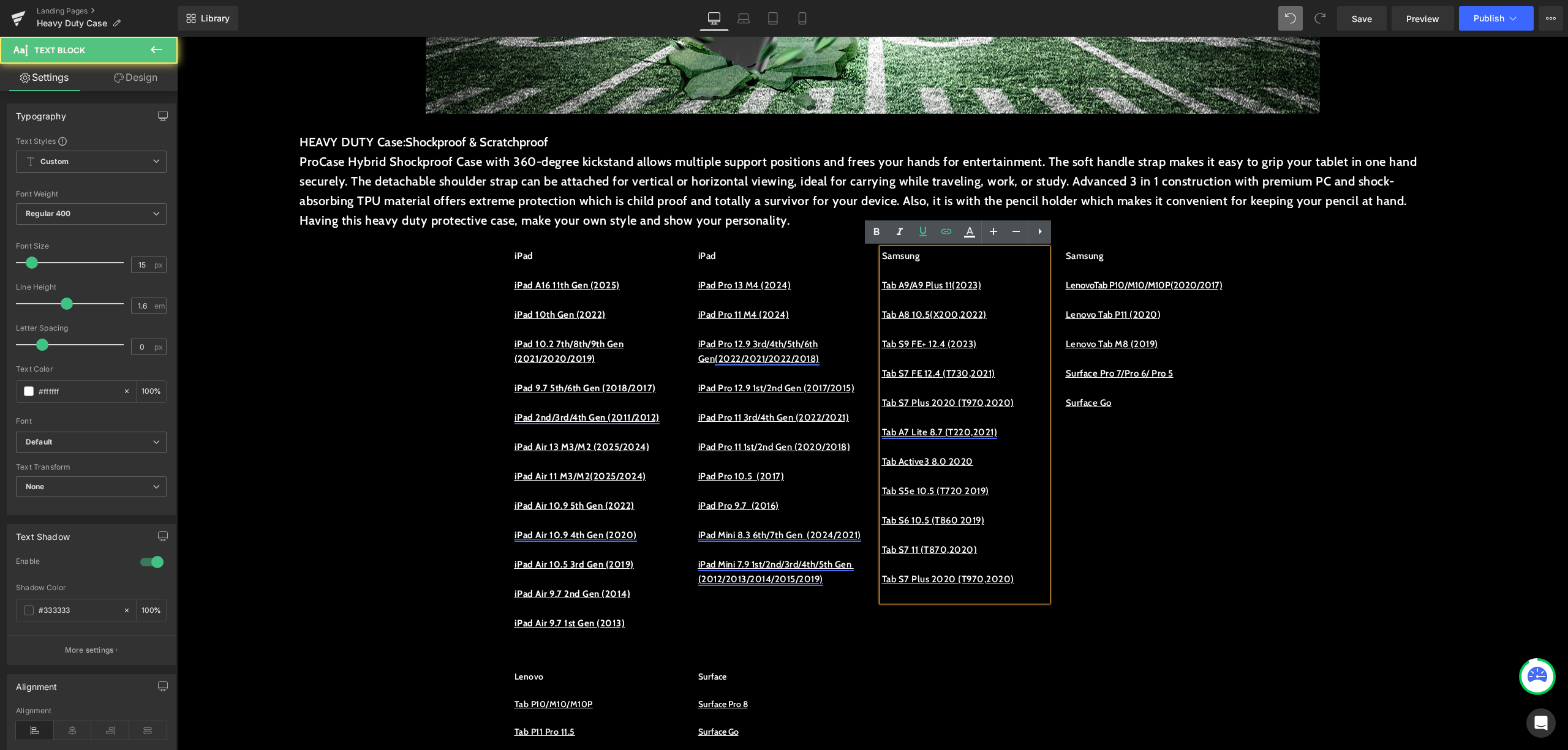
click at [921, 350] on p "Tab S9 FE+ 12.4 (2023)" at bounding box center [965, 344] width 165 height 14
click at [910, 342] on u "Tab S9 FE+ 12.4 (2023)" at bounding box center [930, 344] width 95 height 11
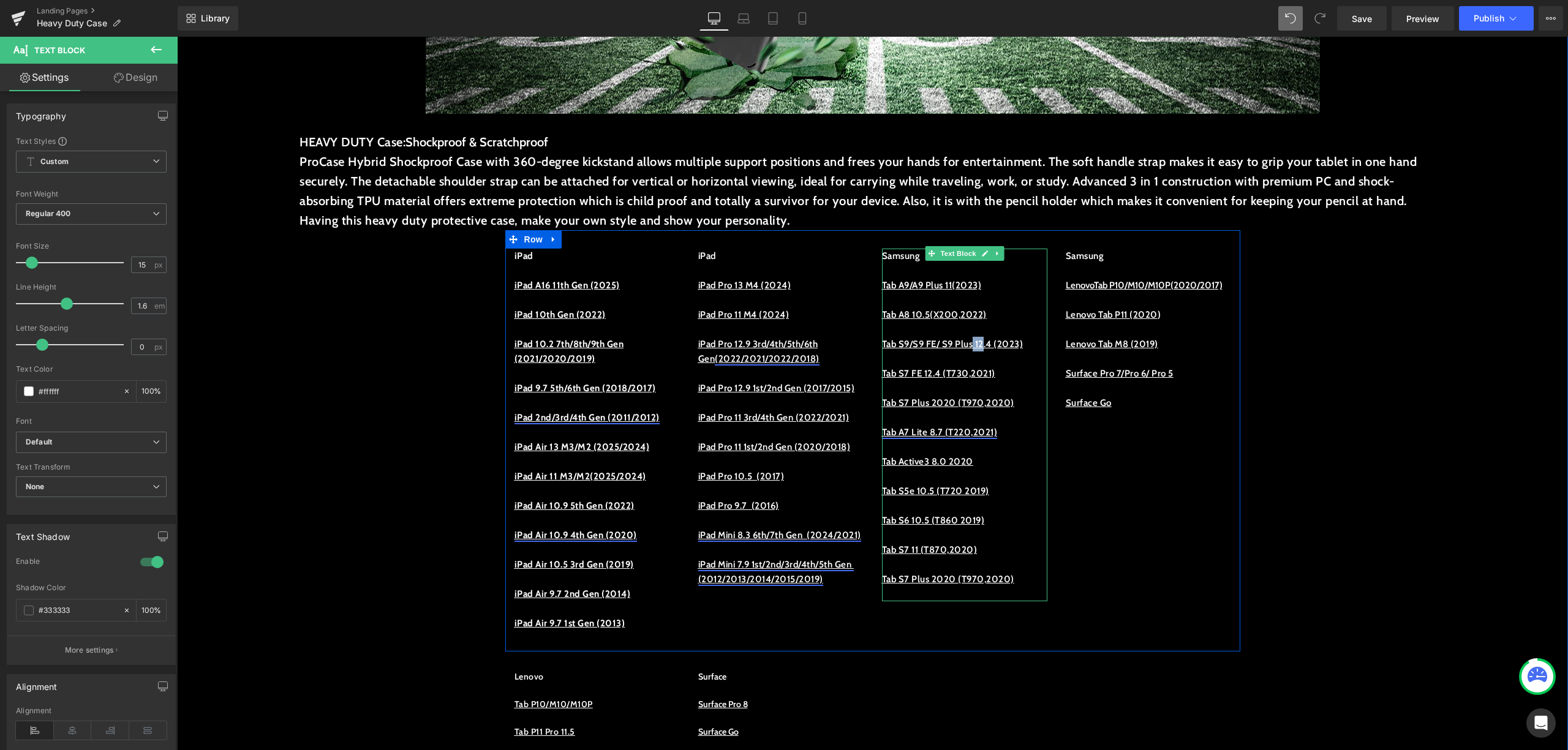
drag, startPoint x: 981, startPoint y: 344, endPoint x: 998, endPoint y: 346, distance: 17.1
click at [998, 346] on u "Tab S9/S9 FE/ S9 Plus 12.4 (2023)" at bounding box center [953, 344] width 142 height 11
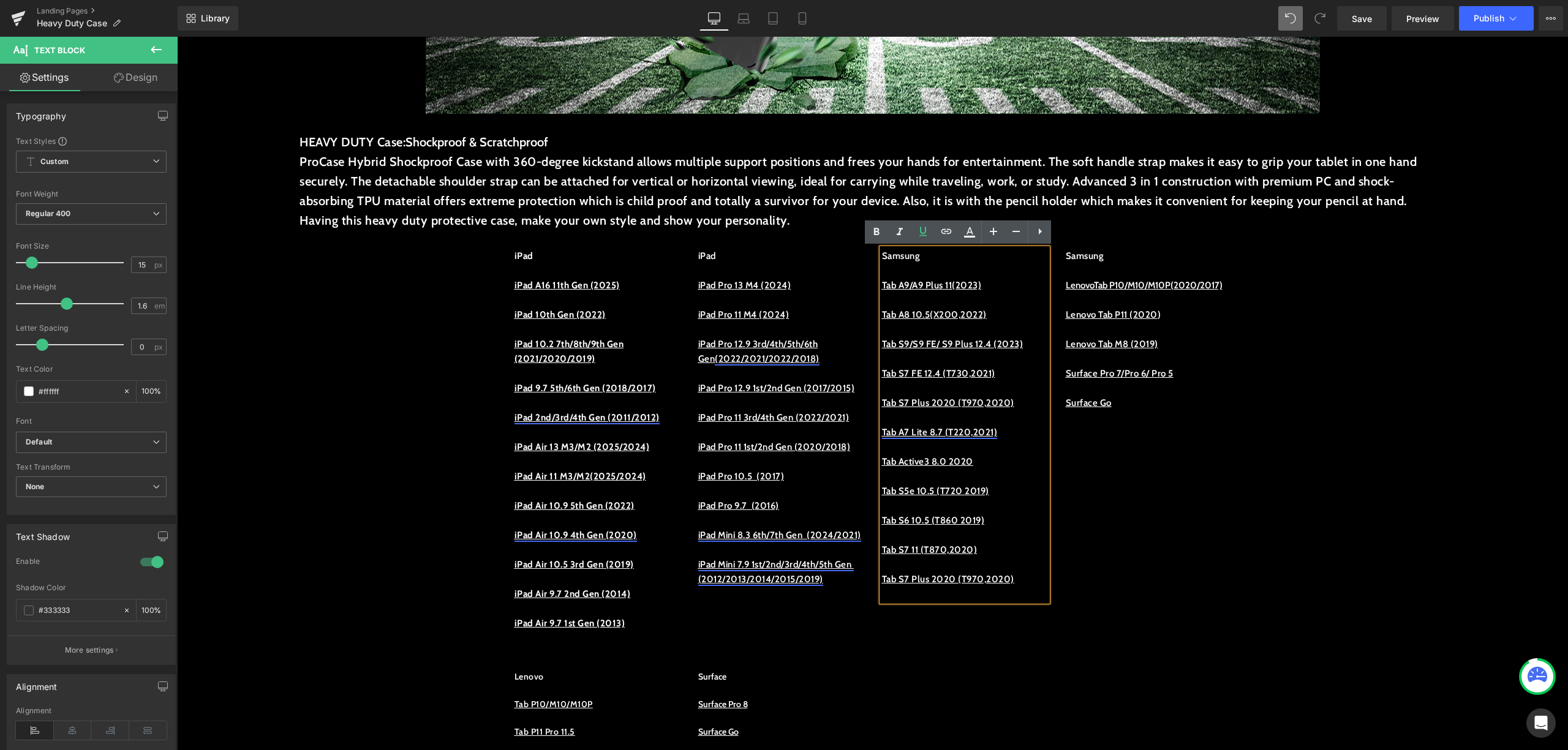
click at [1003, 345] on u "Tab S9/S9 FE/ S9 Plus 12.4 (2023)" at bounding box center [953, 344] width 142 height 11
click at [940, 344] on u "Tab S9/S9 FE/ S9 Plus 12.4 (2023)" at bounding box center [953, 344] width 142 height 11
click at [943, 344] on u "Tab S9/S9 FE/ S9 Plus 12.4 (2023)" at bounding box center [953, 344] width 142 height 11
click at [948, 348] on u "Tab S9/S9 FE/ S9 Plus 12.4 (2023)" at bounding box center [953, 344] width 142 height 11
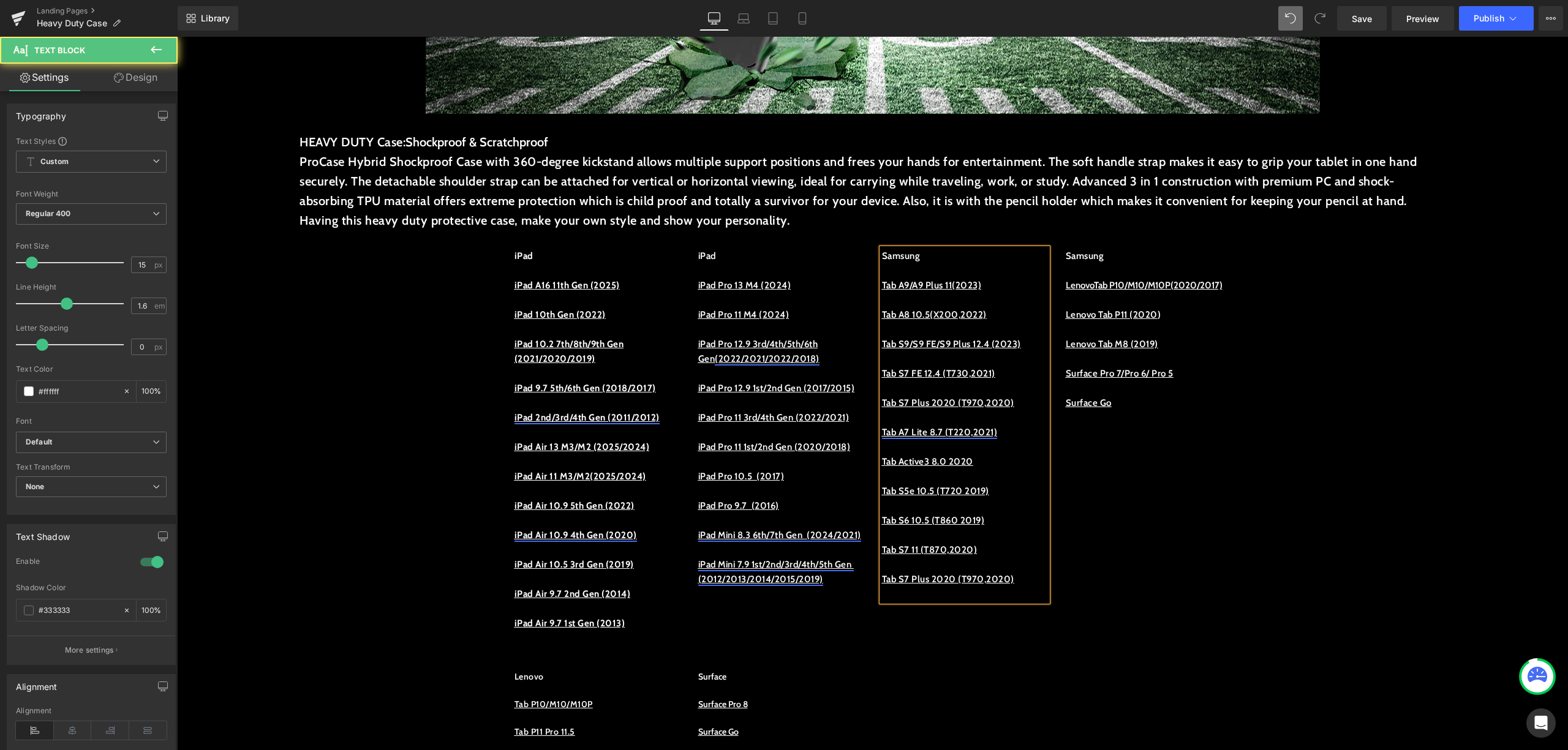
click at [941, 338] on u "Tab S9/S9 FE/S9 Plus 12.4 (2023)" at bounding box center [951, 344] width 139 height 11
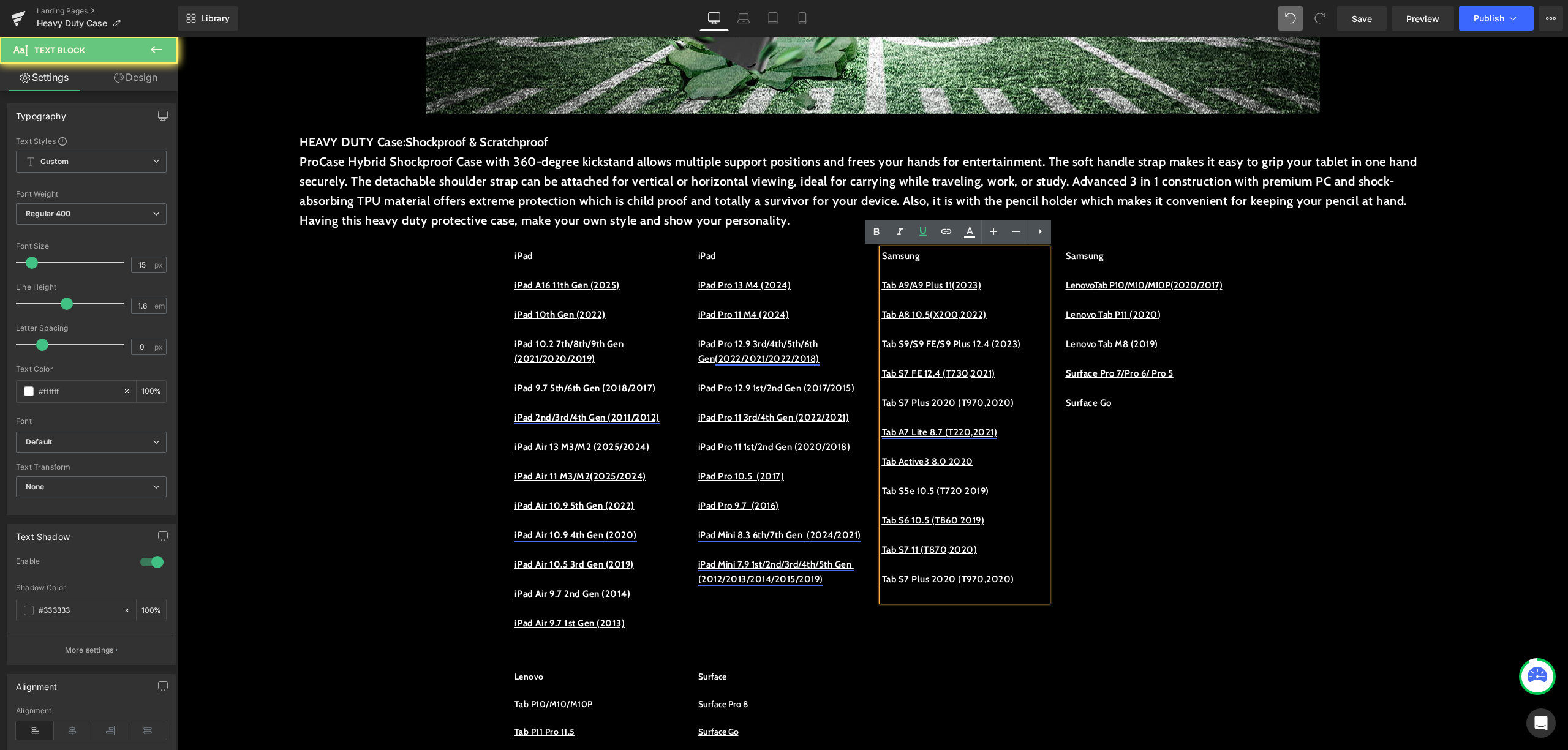
click at [941, 343] on u "Tab S9/S9 FE/S9 Plus 12.4 (2023)" at bounding box center [951, 344] width 139 height 11
click at [936, 348] on u "Tab S9/S9 FE/S9 Plus 12.4 (2023)" at bounding box center [951, 344] width 139 height 11
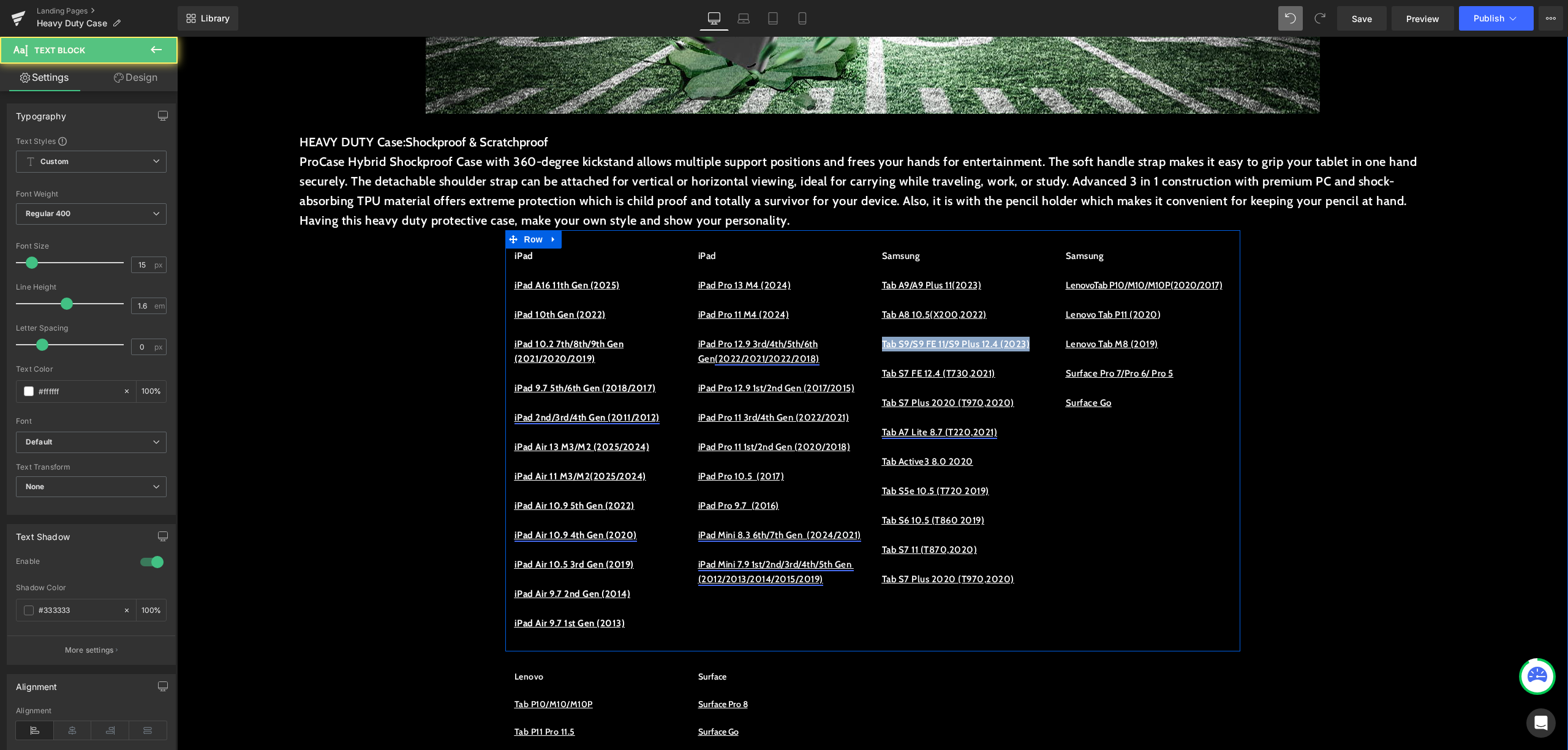
drag, startPoint x: 924, startPoint y: 355, endPoint x: 873, endPoint y: 349, distance: 51.4
click at [873, 349] on div "Samsung Tab A9/A9 Plus 11(2023) Tab A8 10.5(X200,2022) Tab S9/S9 FE 11/S9 Plus …" at bounding box center [964, 424] width 184 height 353
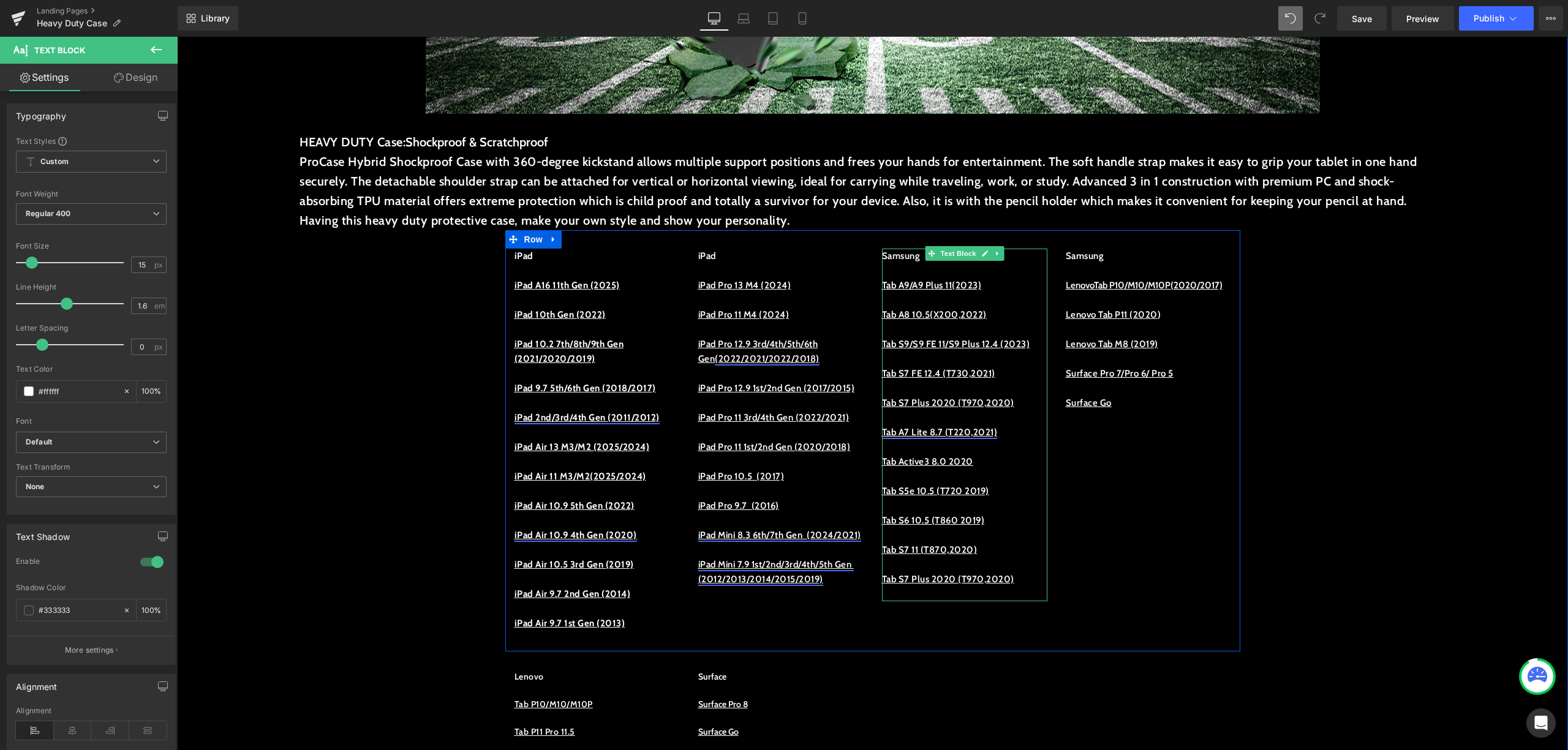
click at [954, 366] on p at bounding box center [965, 359] width 165 height 14
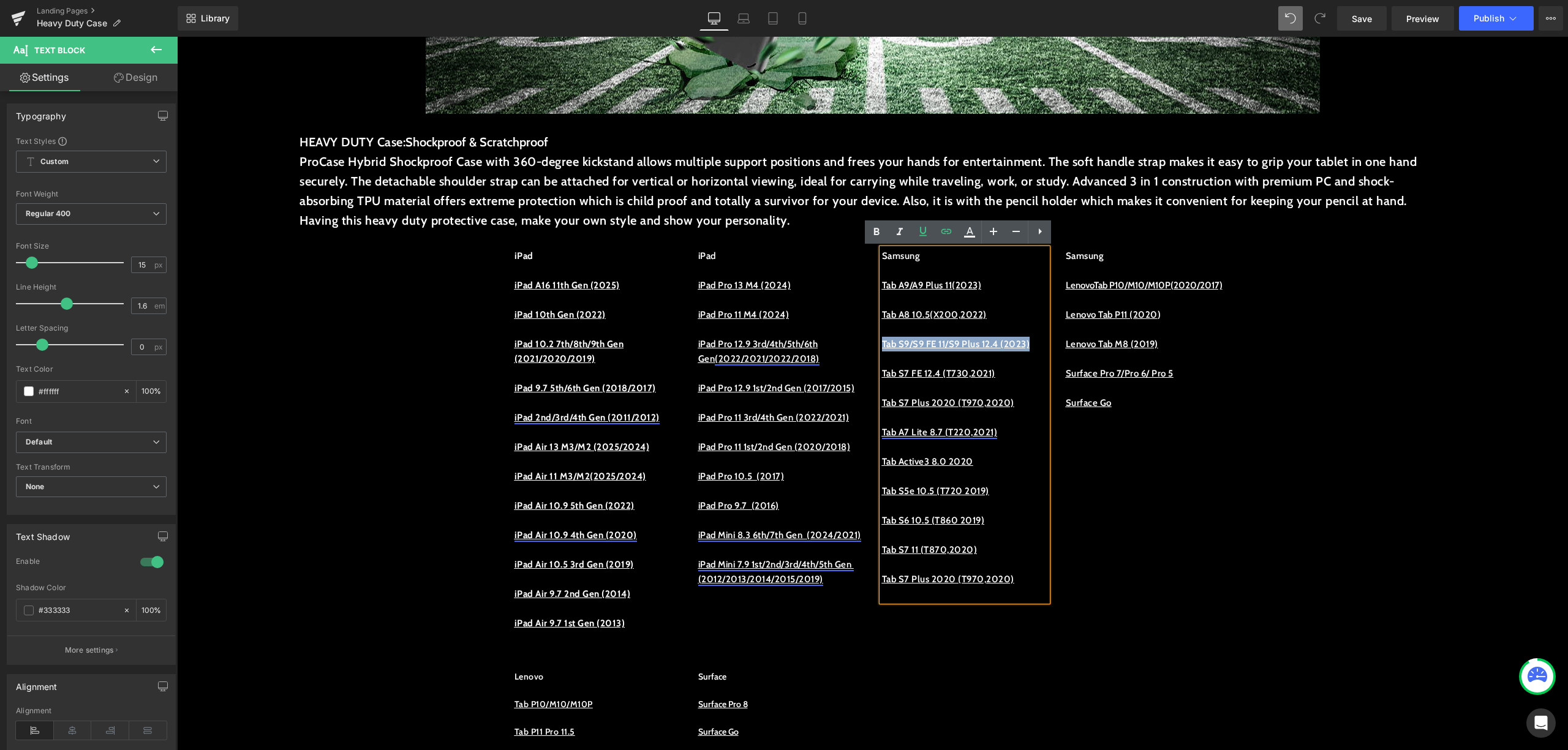
drag, startPoint x: 940, startPoint y: 363, endPoint x: 876, endPoint y: 343, distance: 67.1
click at [882, 343] on p "Tab S9/S9 FE 11/S9 Plus 12.4 (2023)" at bounding box center [965, 344] width 165 height 14
click at [937, 235] on link at bounding box center [946, 232] width 23 height 23
click at [951, 366] on input "text" at bounding box center [965, 355] width 188 height 31
paste input "[URL][DOMAIN_NAME]"
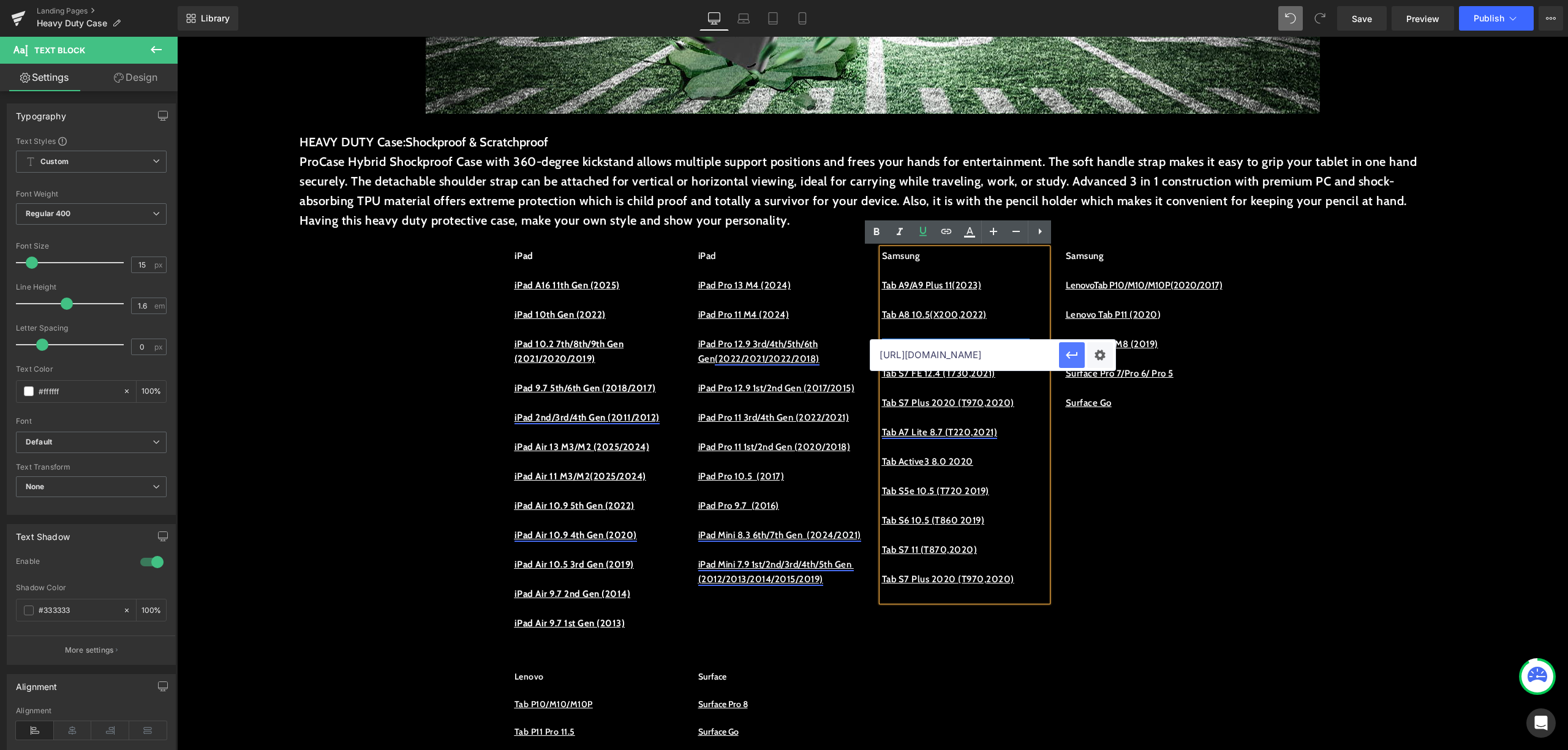
scroll to position [0, 68]
type input "[URL][DOMAIN_NAME]"
click at [1077, 359] on icon "button" at bounding box center [1072, 355] width 14 height 14
click at [1003, 366] on p at bounding box center [965, 359] width 165 height 14
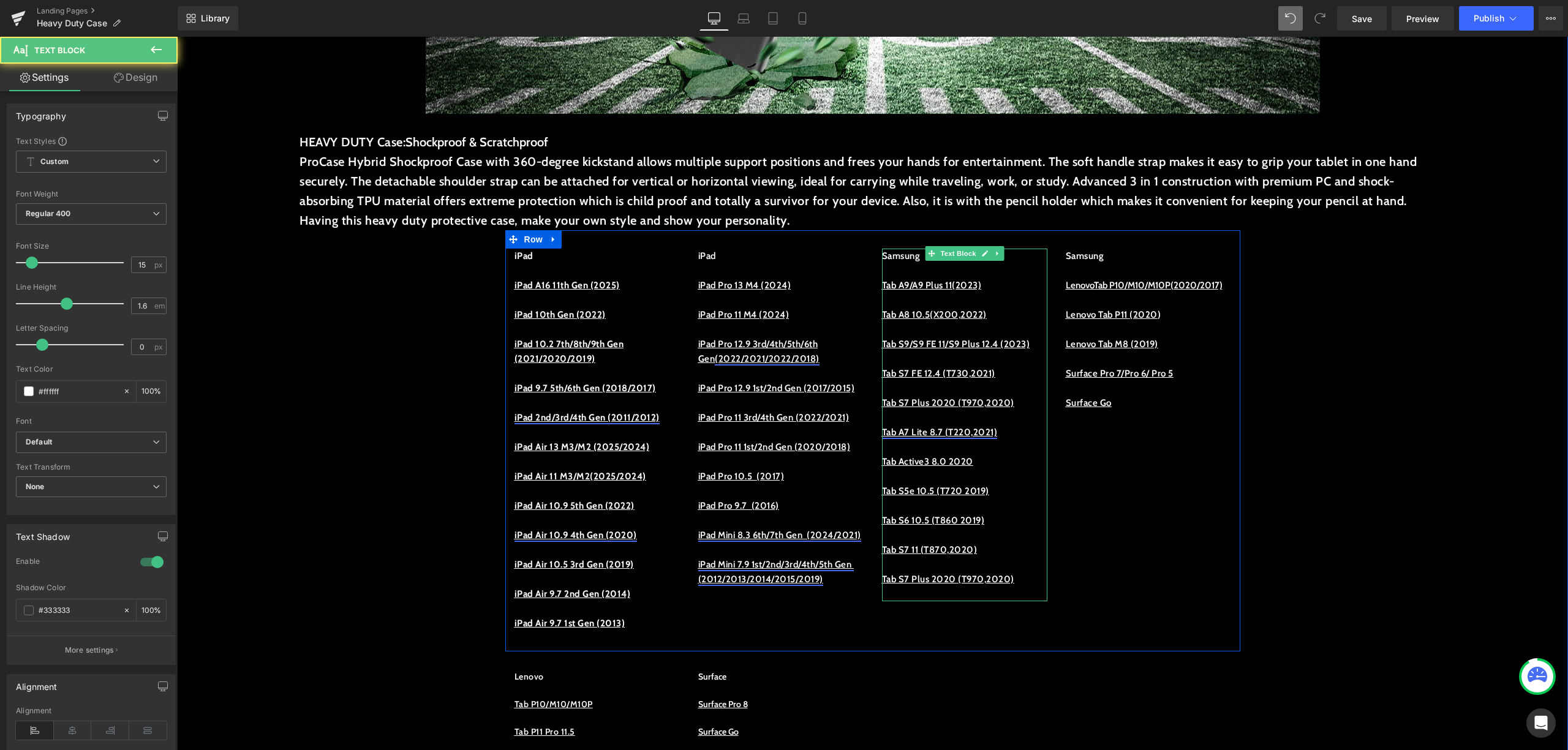
click at [964, 366] on p at bounding box center [965, 359] width 165 height 14
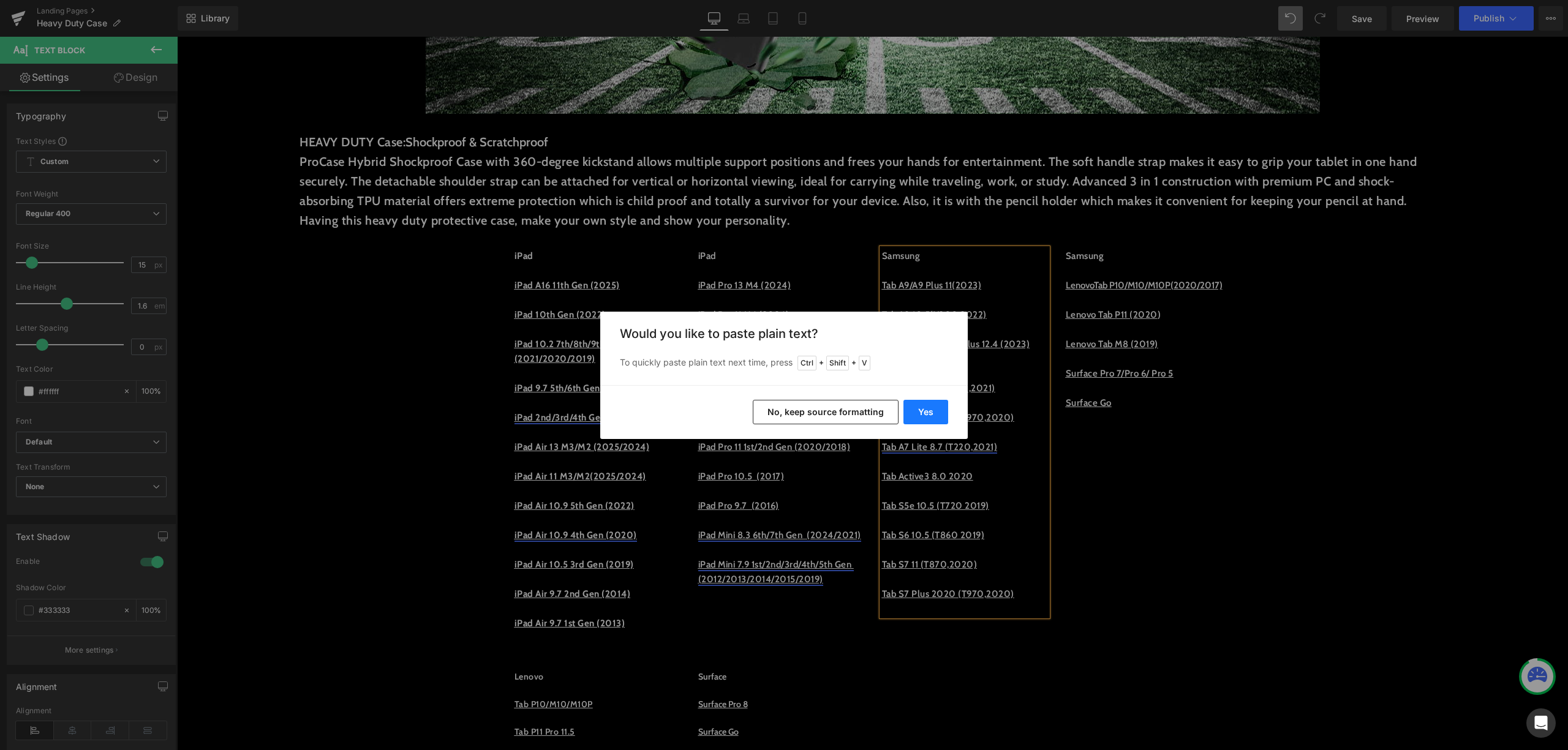
drag, startPoint x: 927, startPoint y: 406, endPoint x: 776, endPoint y: 362, distance: 157.3
click at [927, 406] on button "Yes" at bounding box center [926, 412] width 45 height 24
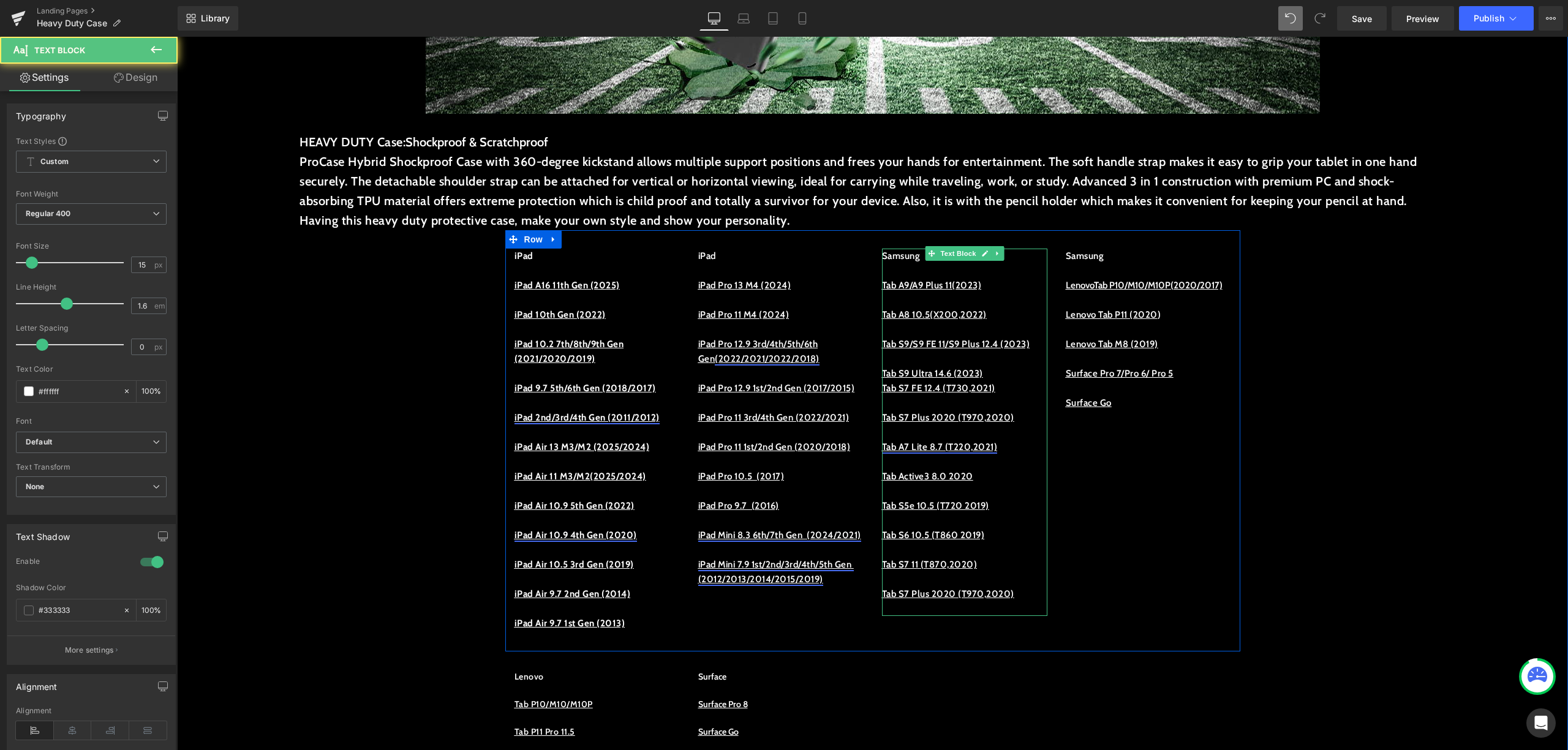
click at [1027, 380] on p "Tab S9 Ultra 14.6 (2023)" at bounding box center [965, 373] width 165 height 14
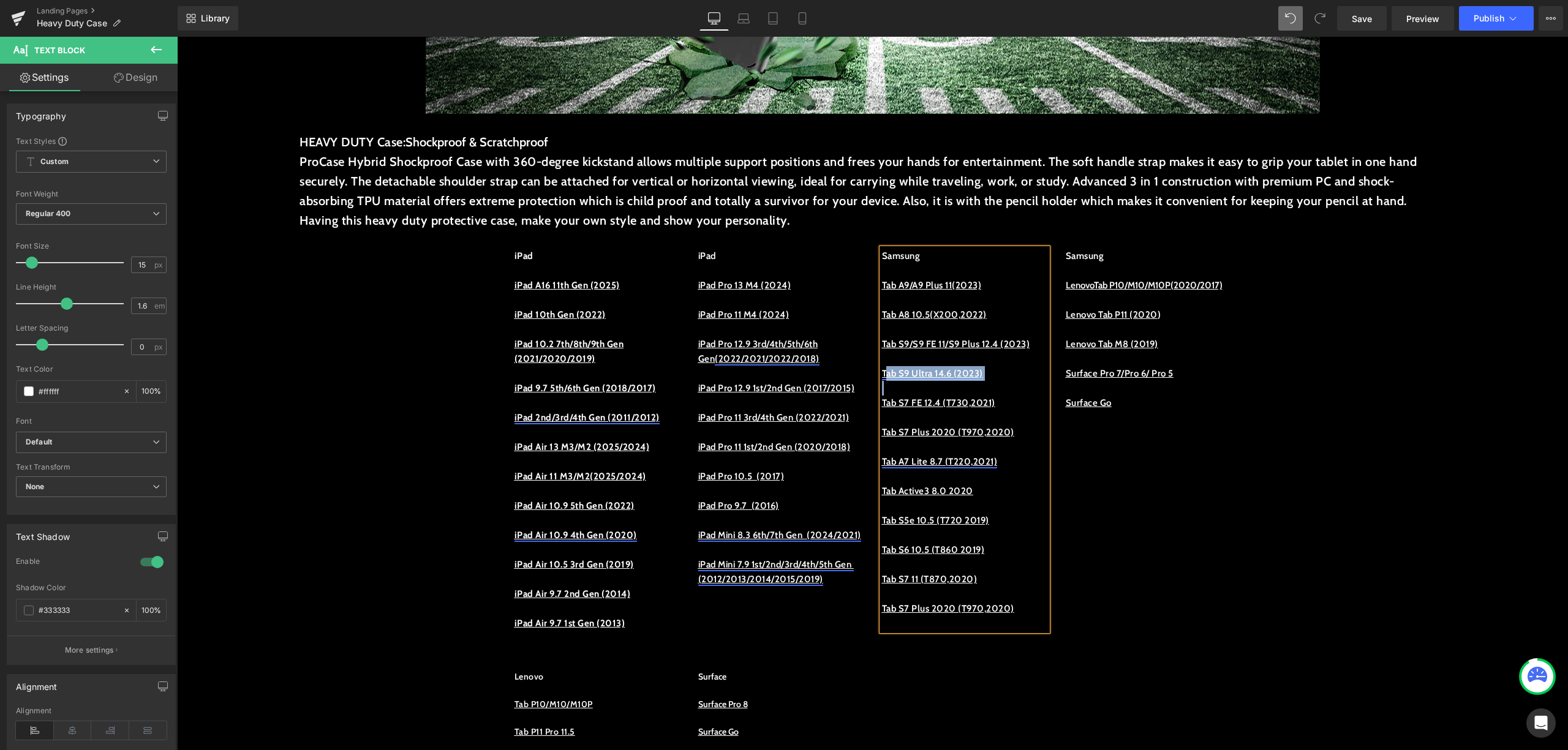
drag, startPoint x: 1012, startPoint y: 396, endPoint x: 879, endPoint y: 392, distance: 133.1
click at [882, 392] on div "Samsung Tab A9/A9 Plus 11(2023) Tab A8 10.5(X200,2022) Tab S9/S9 FE 11/S9 Plus …" at bounding box center [965, 440] width 165 height 382
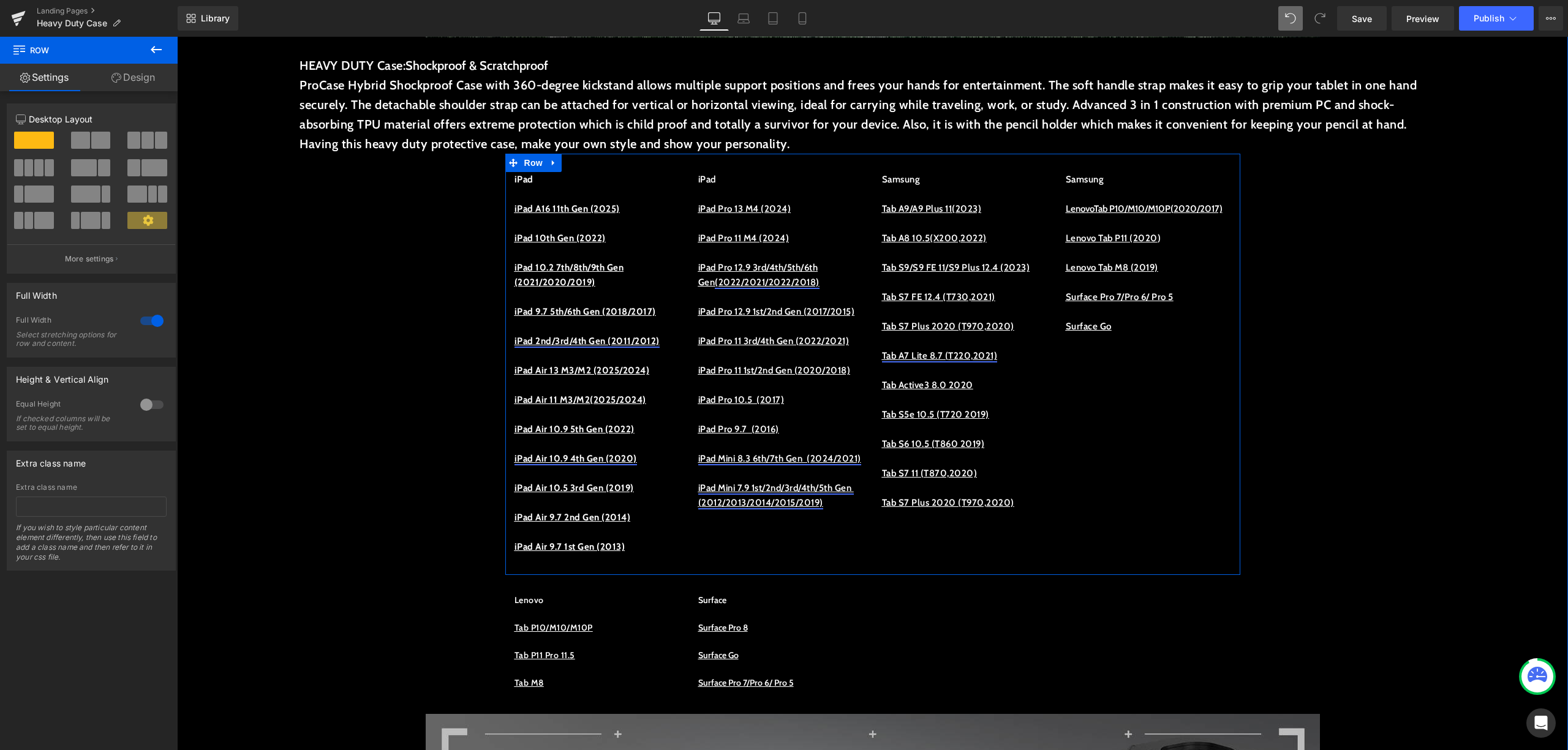
scroll to position [652, 0]
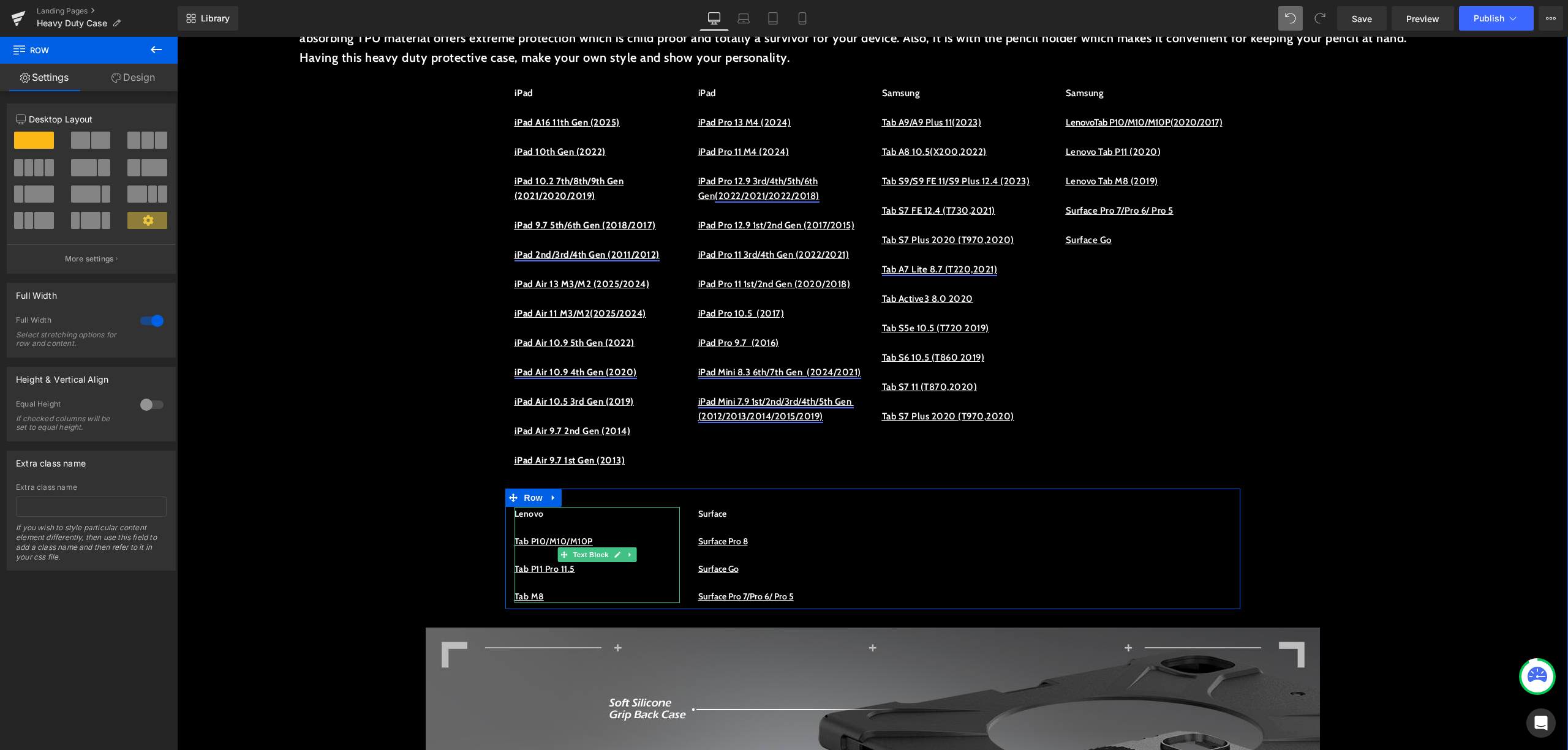
click at [562, 520] on p "Lenovo" at bounding box center [597, 513] width 165 height 13
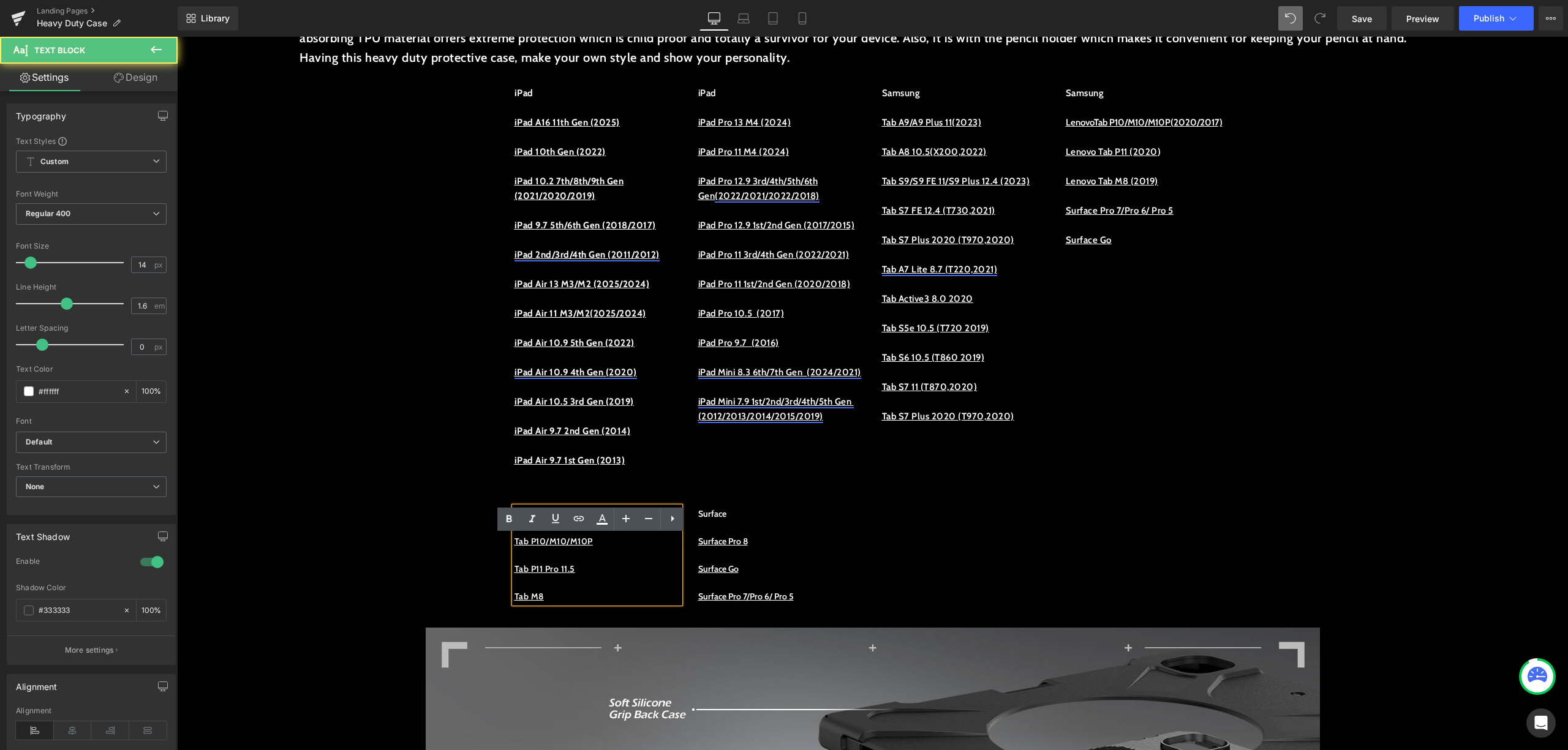
click at [574, 534] on p at bounding box center [597, 527] width 165 height 13
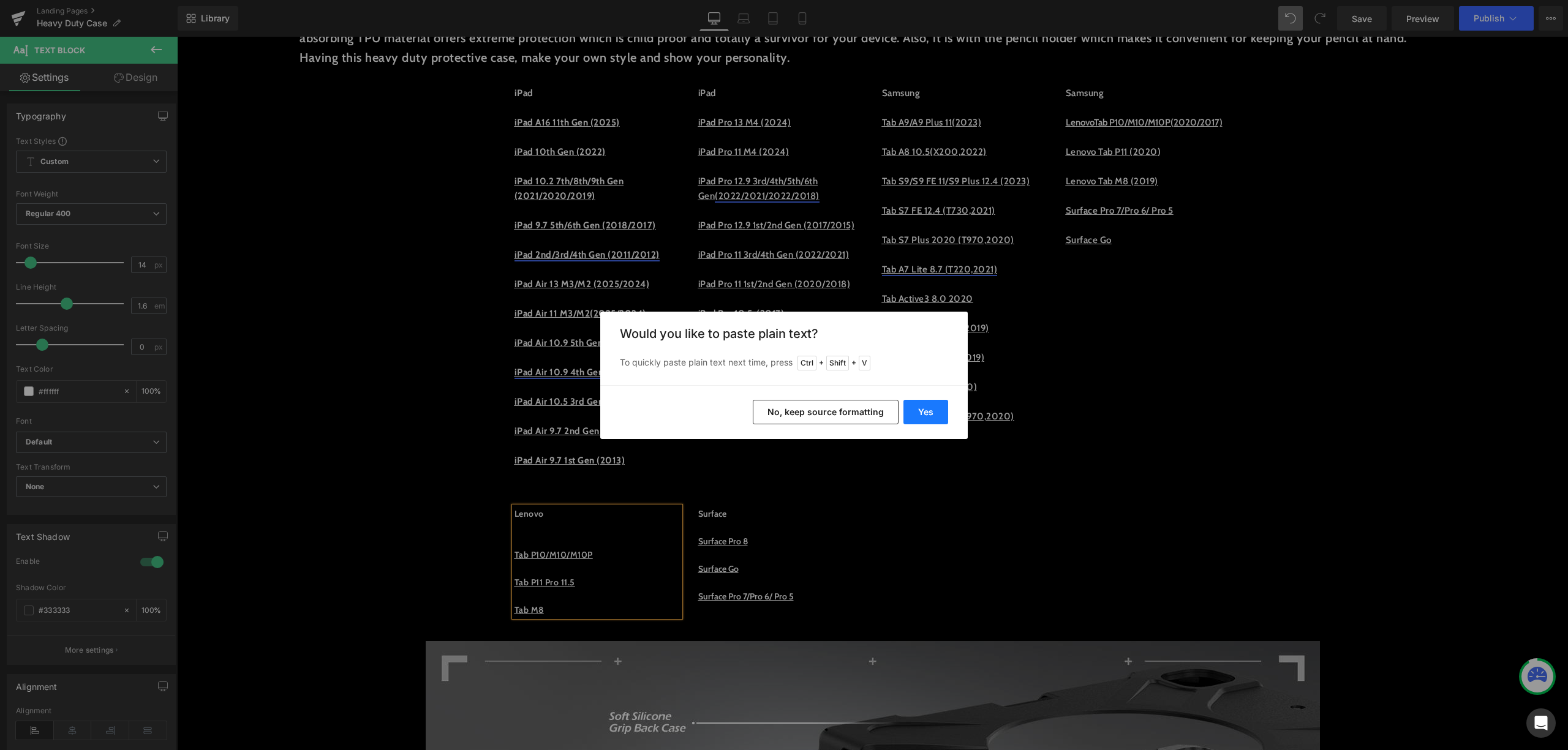
click at [933, 409] on button "Yes" at bounding box center [926, 412] width 45 height 24
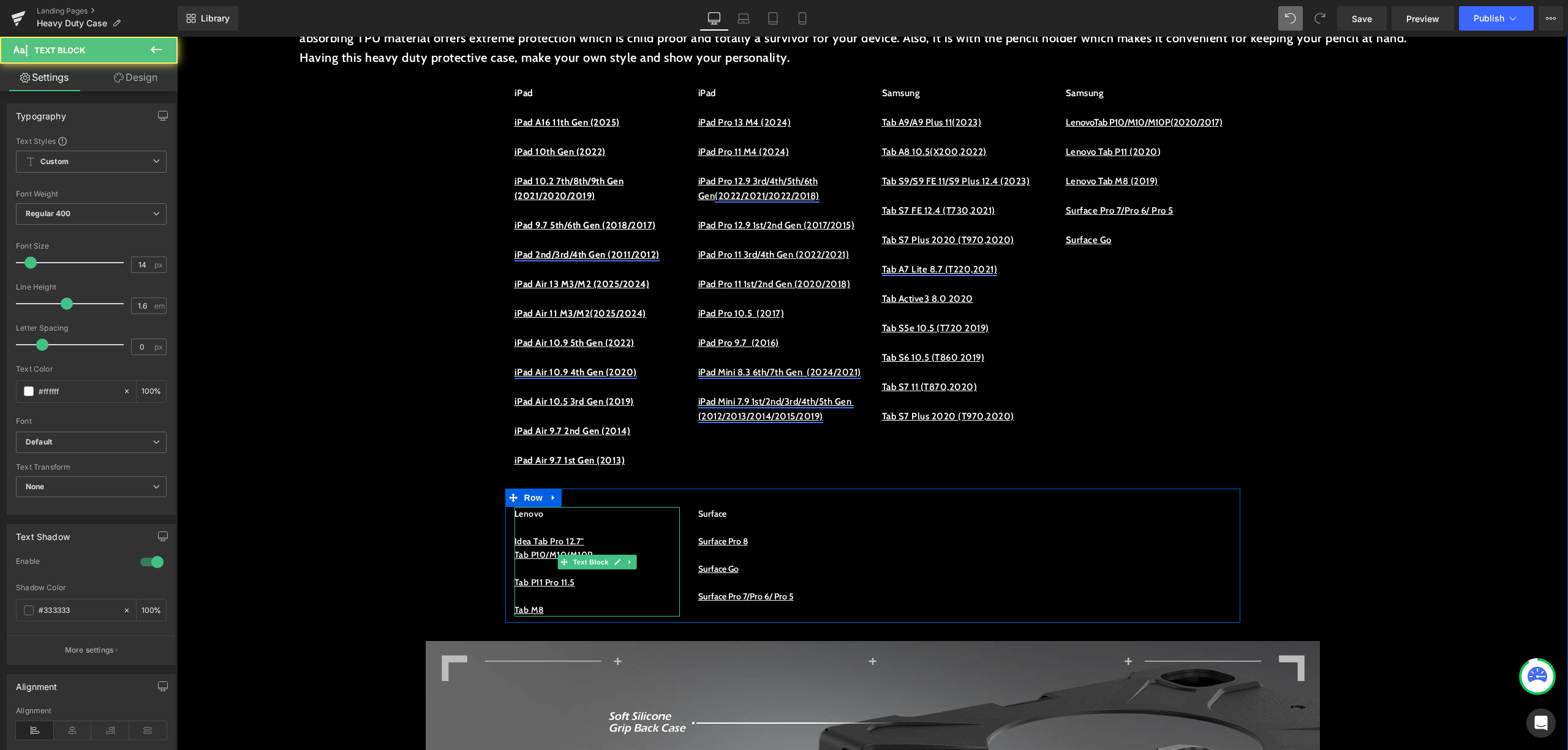
click at [623, 548] on p "Idea Tab Pro 12.7"" at bounding box center [597, 541] width 165 height 13
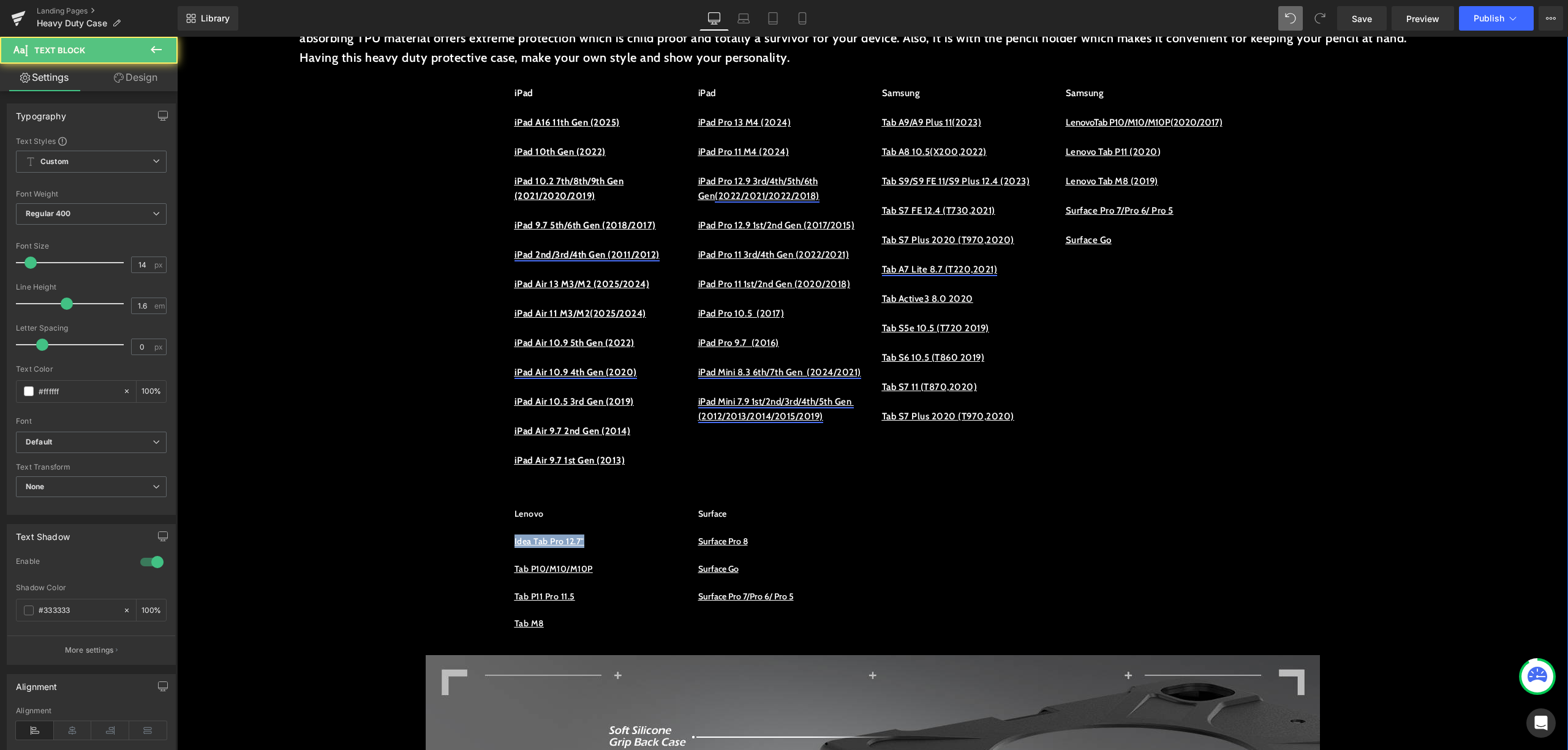
drag, startPoint x: 608, startPoint y: 566, endPoint x: 493, endPoint y: 566, distance: 115.0
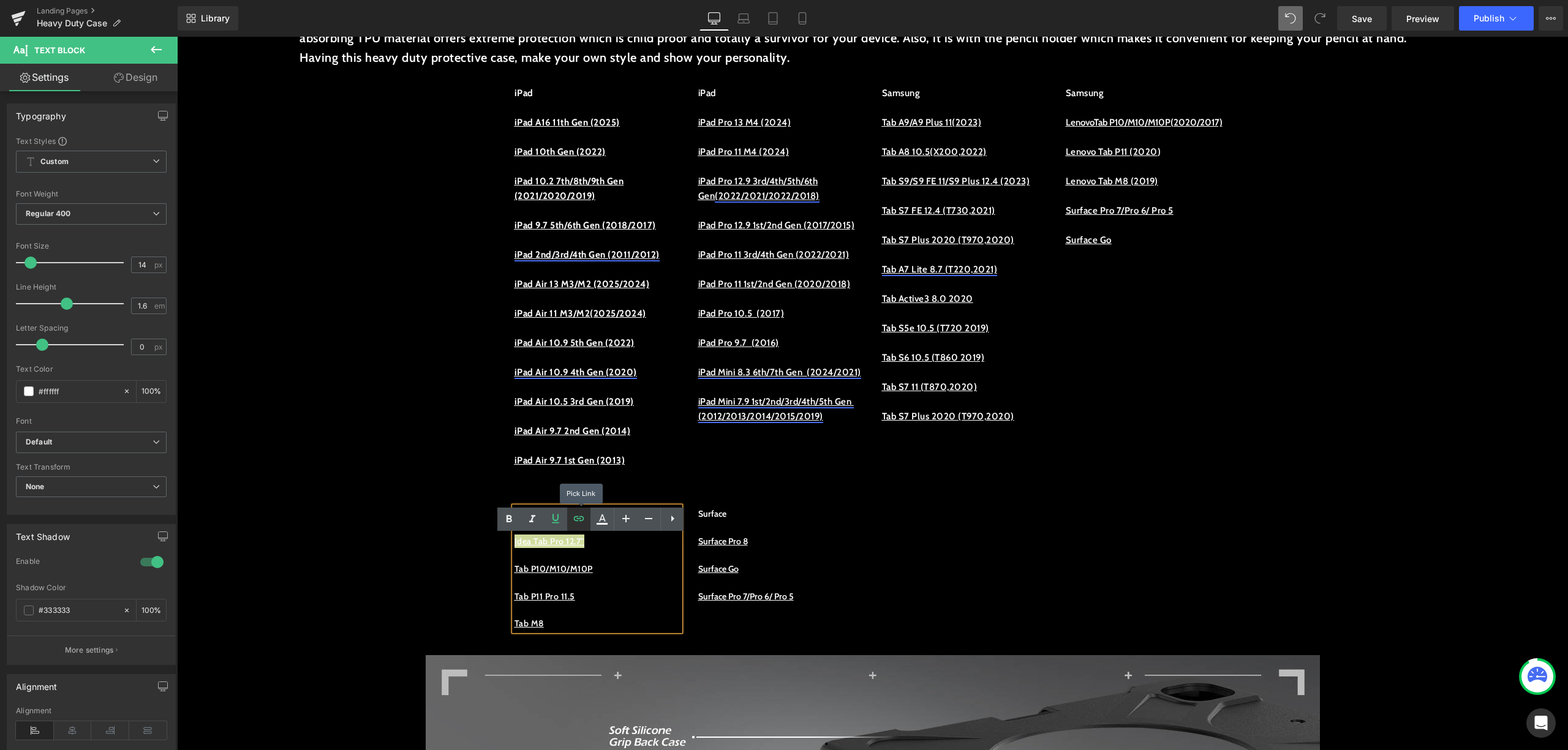
click at [578, 524] on icon at bounding box center [579, 519] width 14 height 14
click at [666, 603] on input "[URL][DOMAIN_NAME]" at bounding box center [597, 597] width 188 height 31
drag, startPoint x: 666, startPoint y: 603, endPoint x: 504, endPoint y: 600, distance: 162.0
click at [504, 600] on input "[URL][DOMAIN_NAME]" at bounding box center [597, 597] width 188 height 31
drag, startPoint x: 565, startPoint y: 593, endPoint x: 520, endPoint y: 593, distance: 45.0
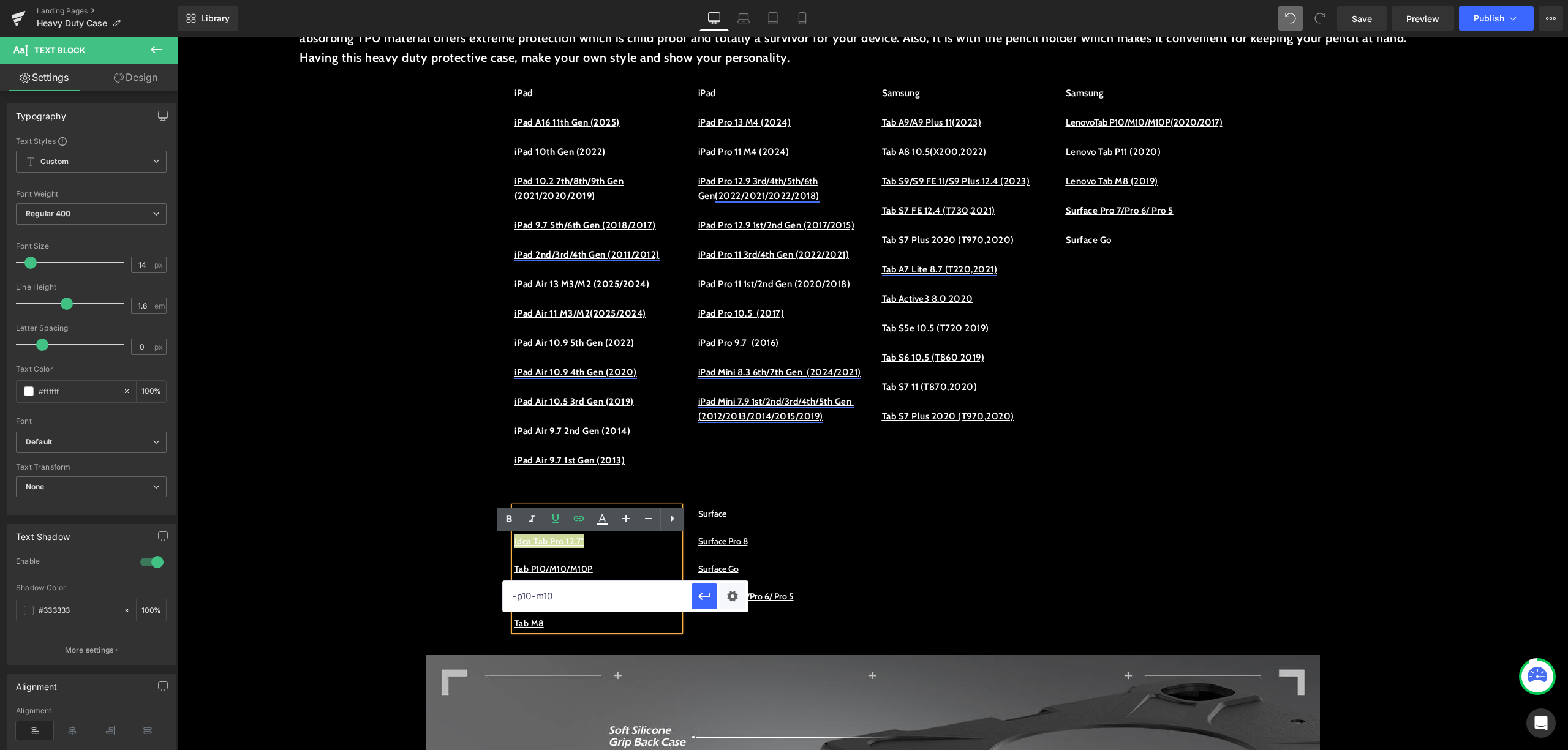
click at [520, 593] on input "-p10-m10" at bounding box center [597, 597] width 188 height 31
type input "-"
paste input "[URL][DOMAIN_NAME]"
click at [709, 589] on icon "button" at bounding box center [705, 596] width 14 height 14
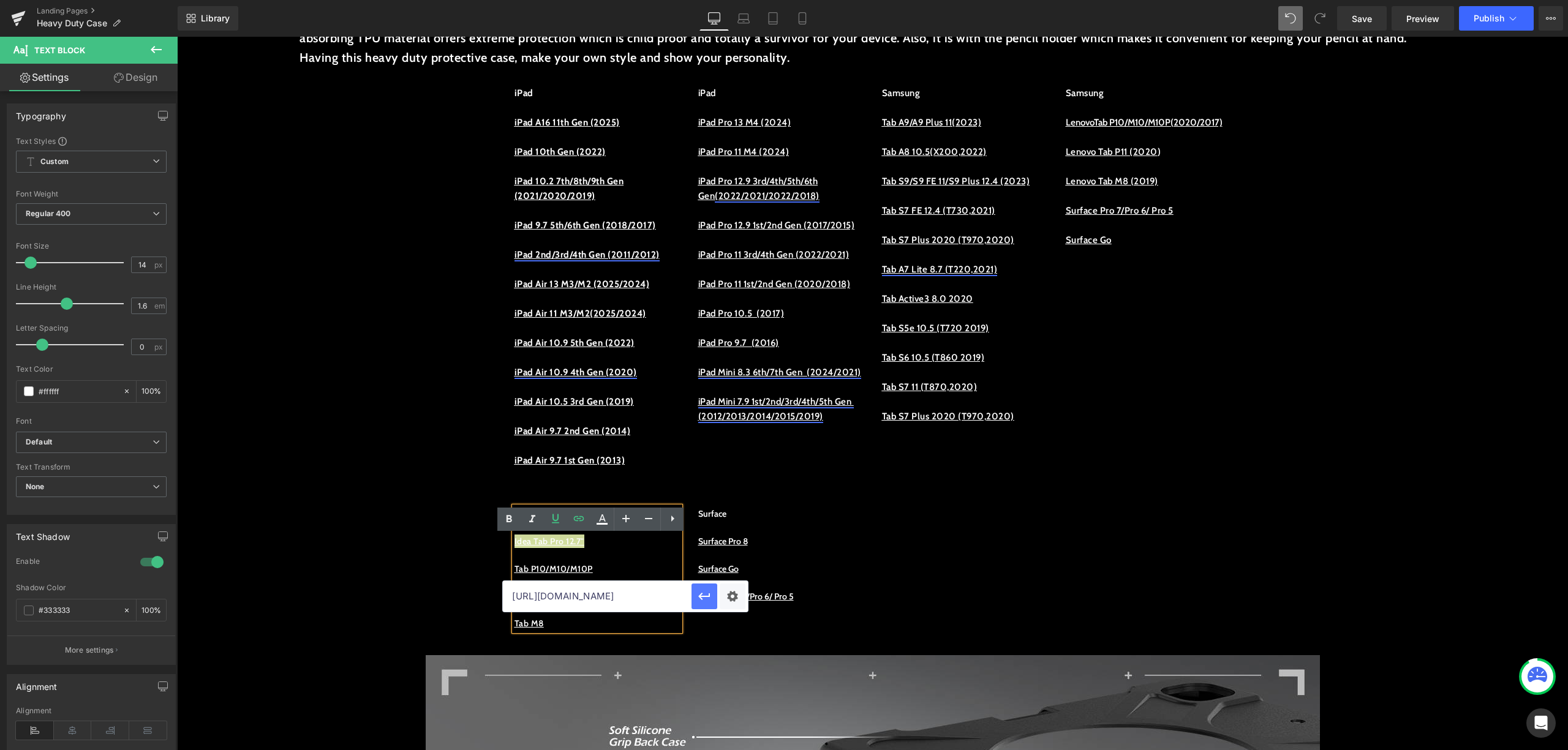
scroll to position [0, 0]
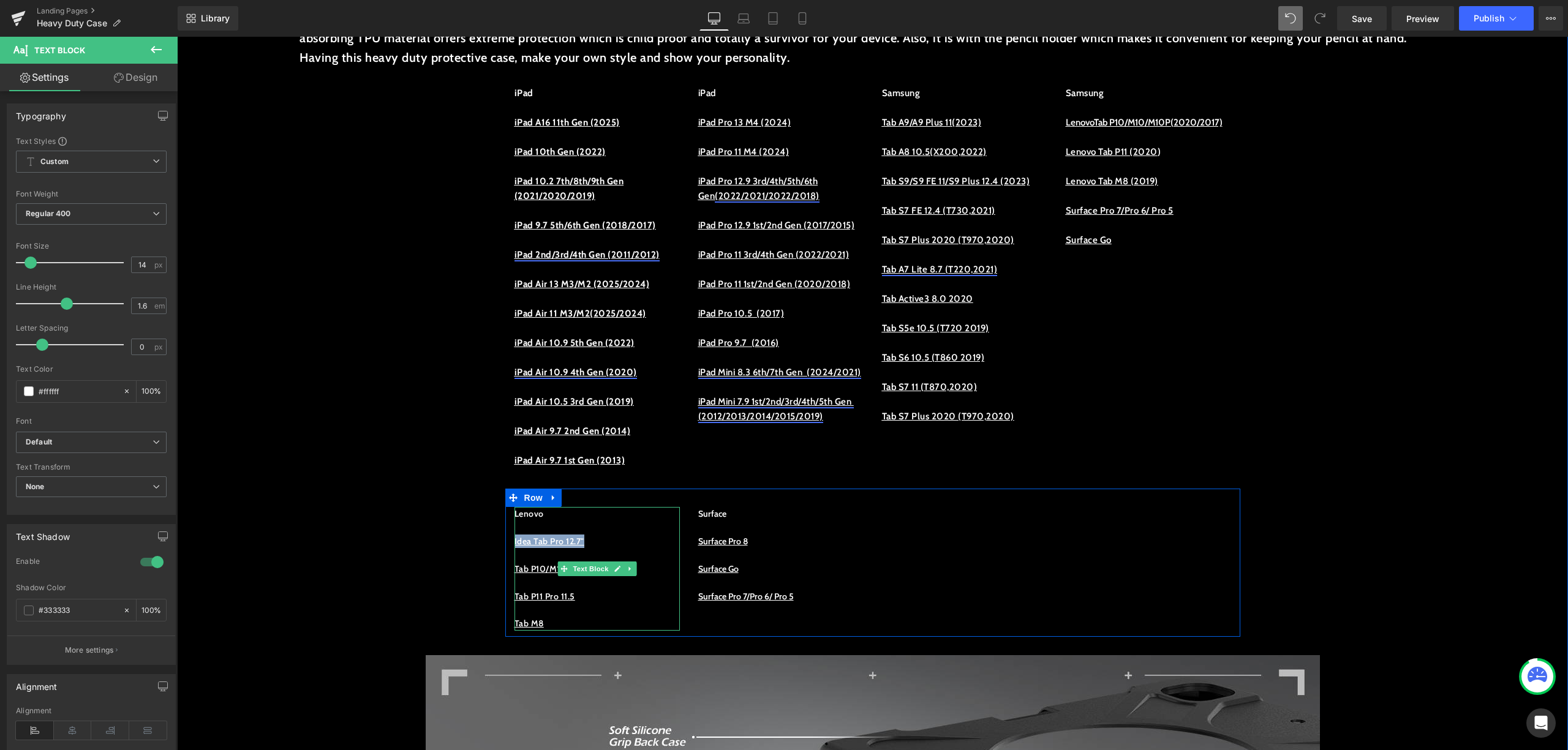
click at [606, 548] on p "Idea Tab Pro 12.7"" at bounding box center [597, 541] width 165 height 13
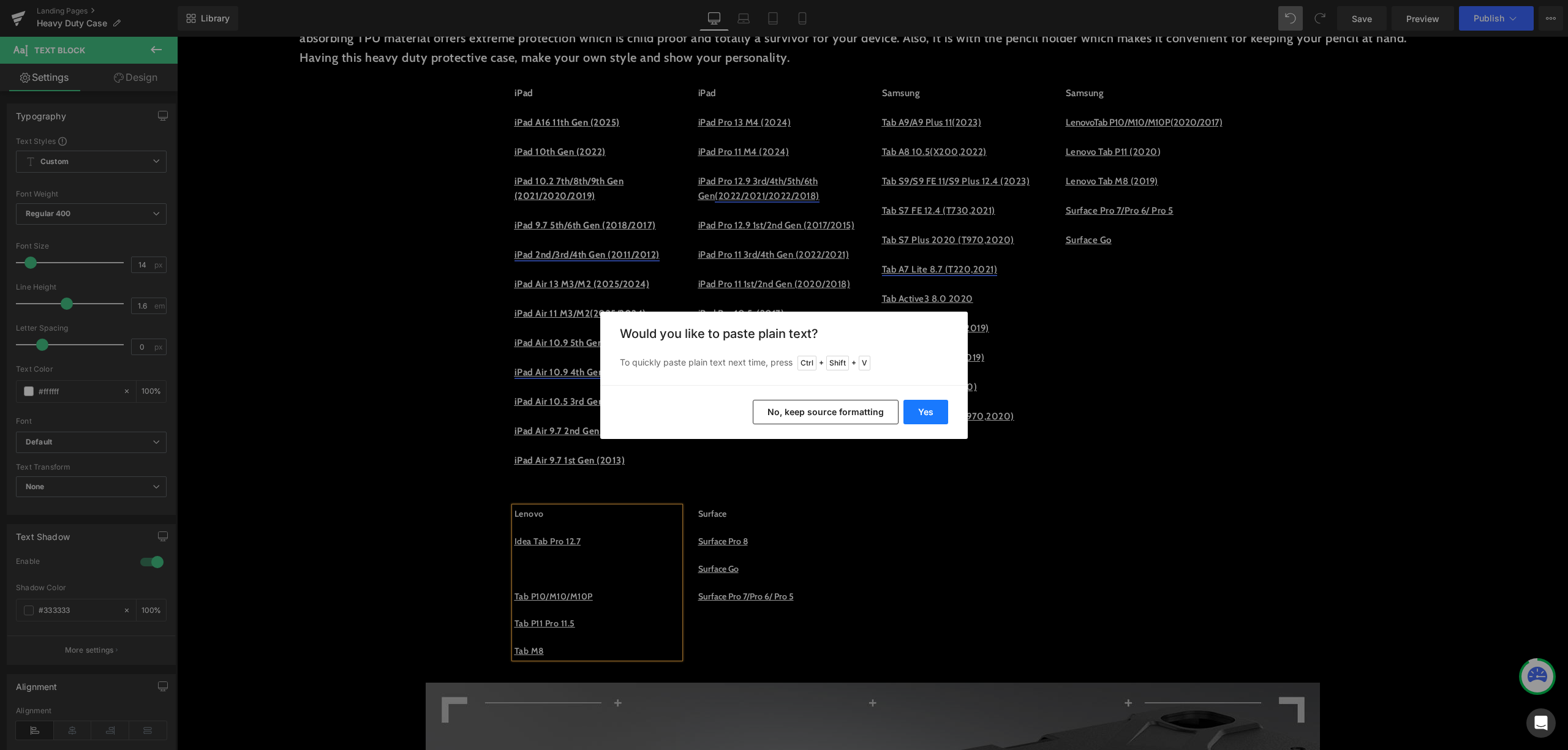
click at [933, 412] on button "Yes" at bounding box center [926, 412] width 45 height 24
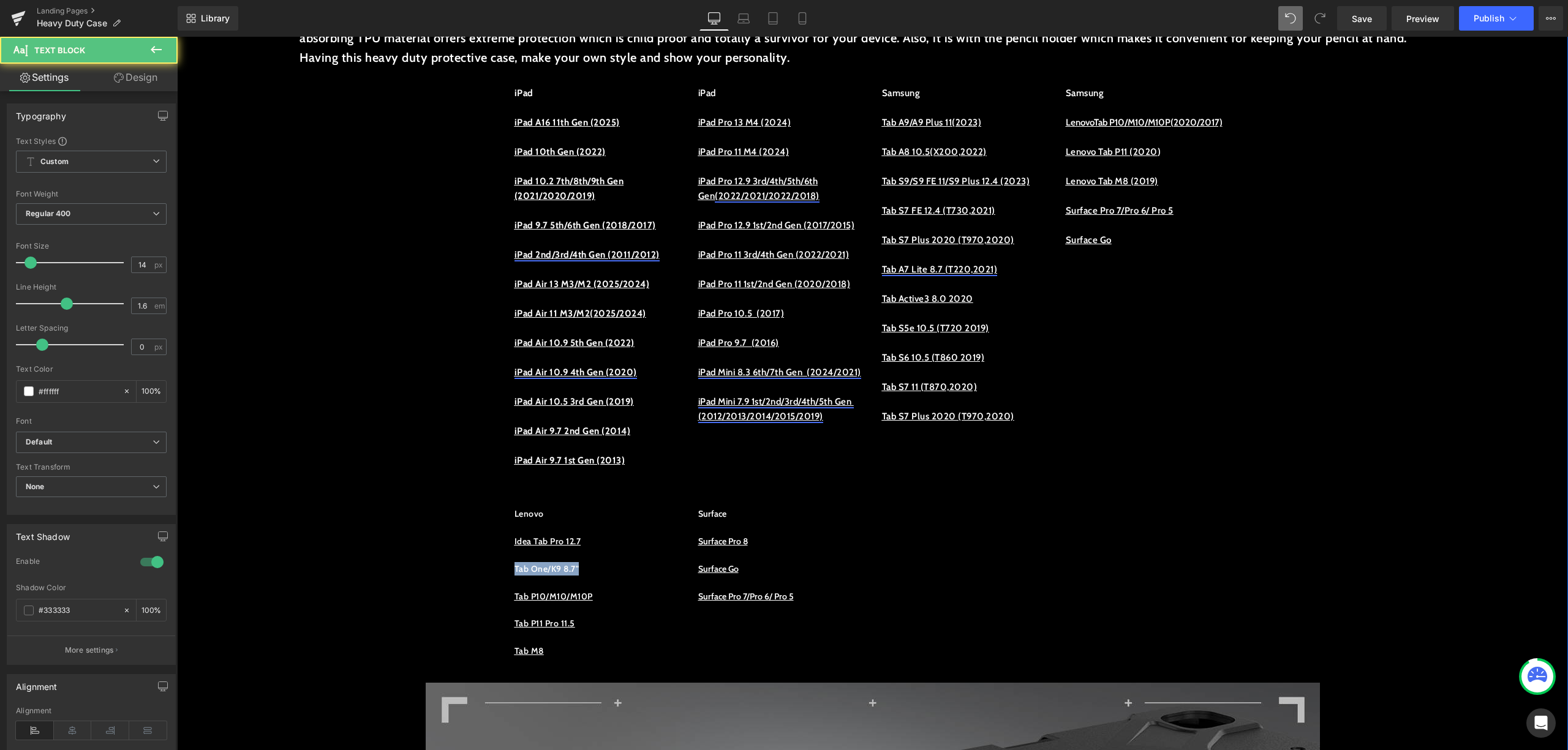
drag, startPoint x: 586, startPoint y: 597, endPoint x: 488, endPoint y: 597, distance: 98.0
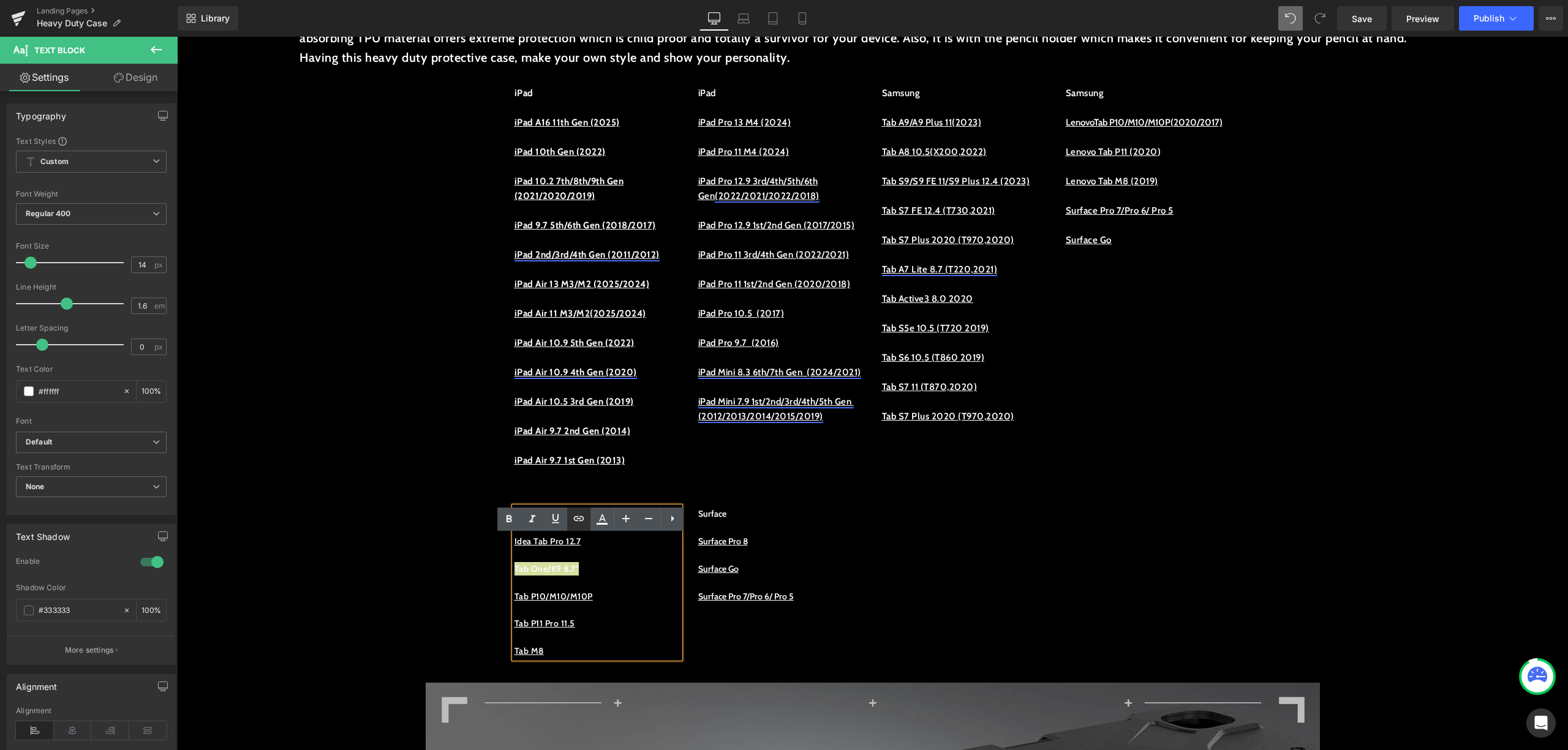
click at [577, 521] on icon at bounding box center [579, 519] width 14 height 14
click at [637, 612] on input "text" at bounding box center [597, 610] width 188 height 31
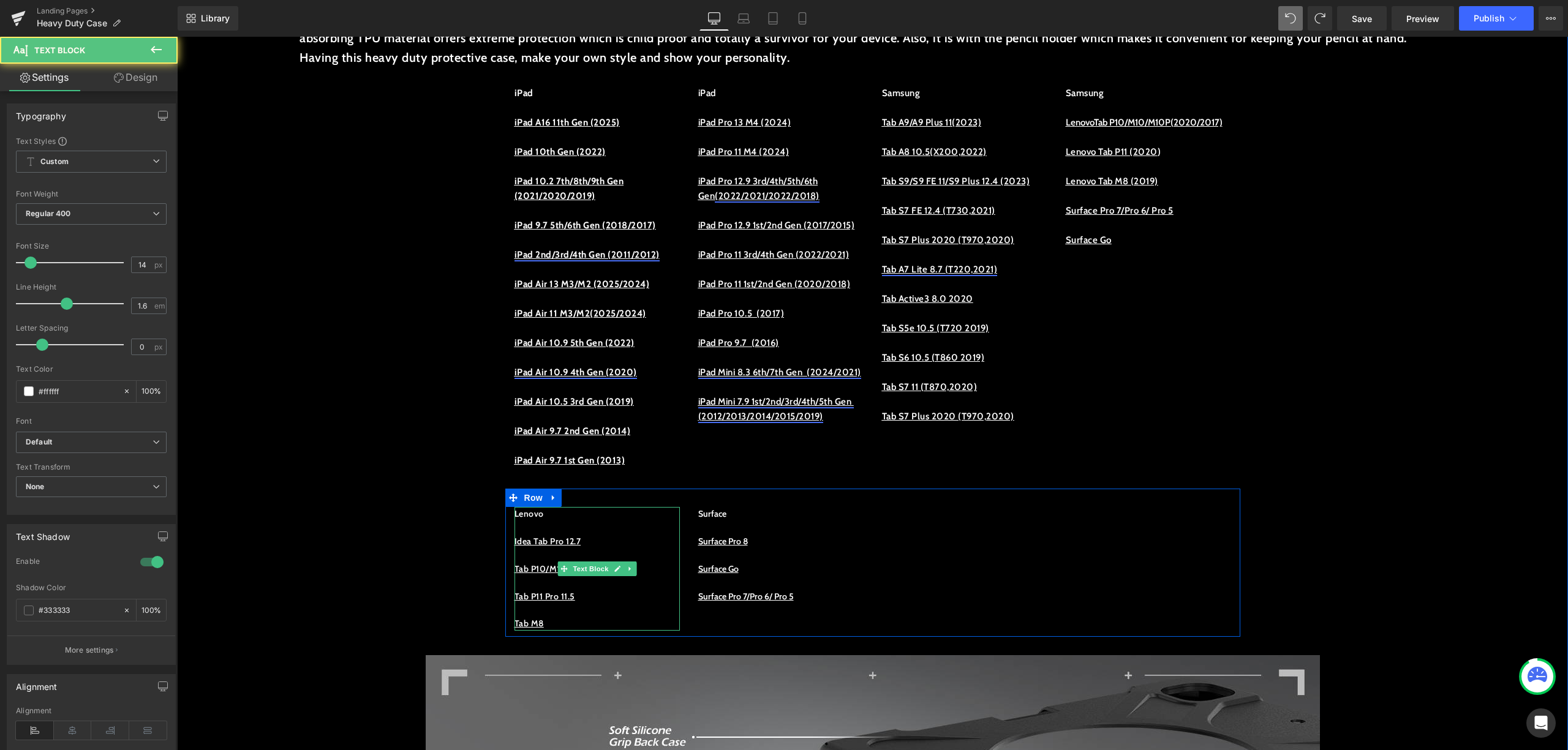
click at [617, 534] on p at bounding box center [597, 527] width 165 height 13
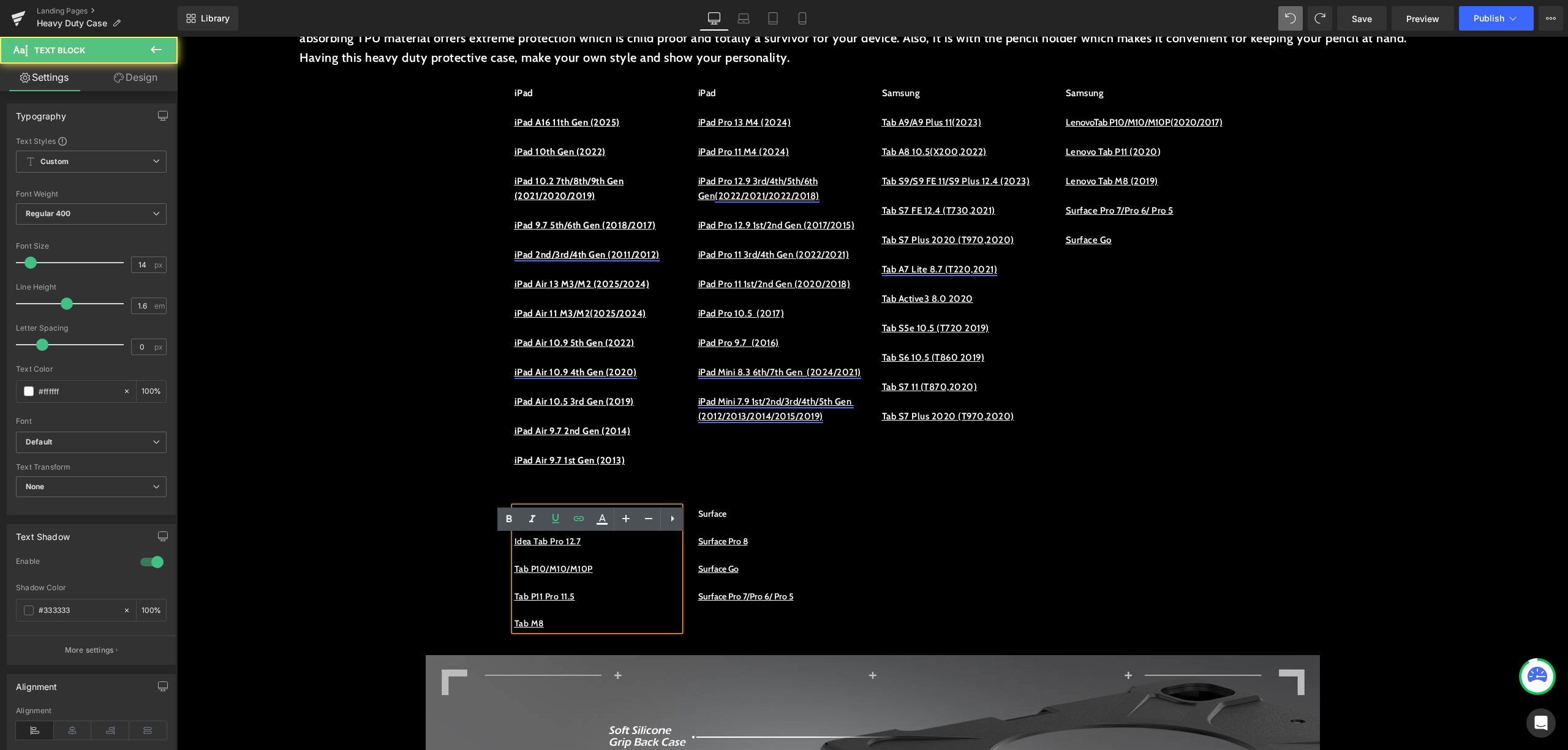
click at [617, 548] on p "Idea Tab Pro 12.7" at bounding box center [597, 541] width 165 height 13
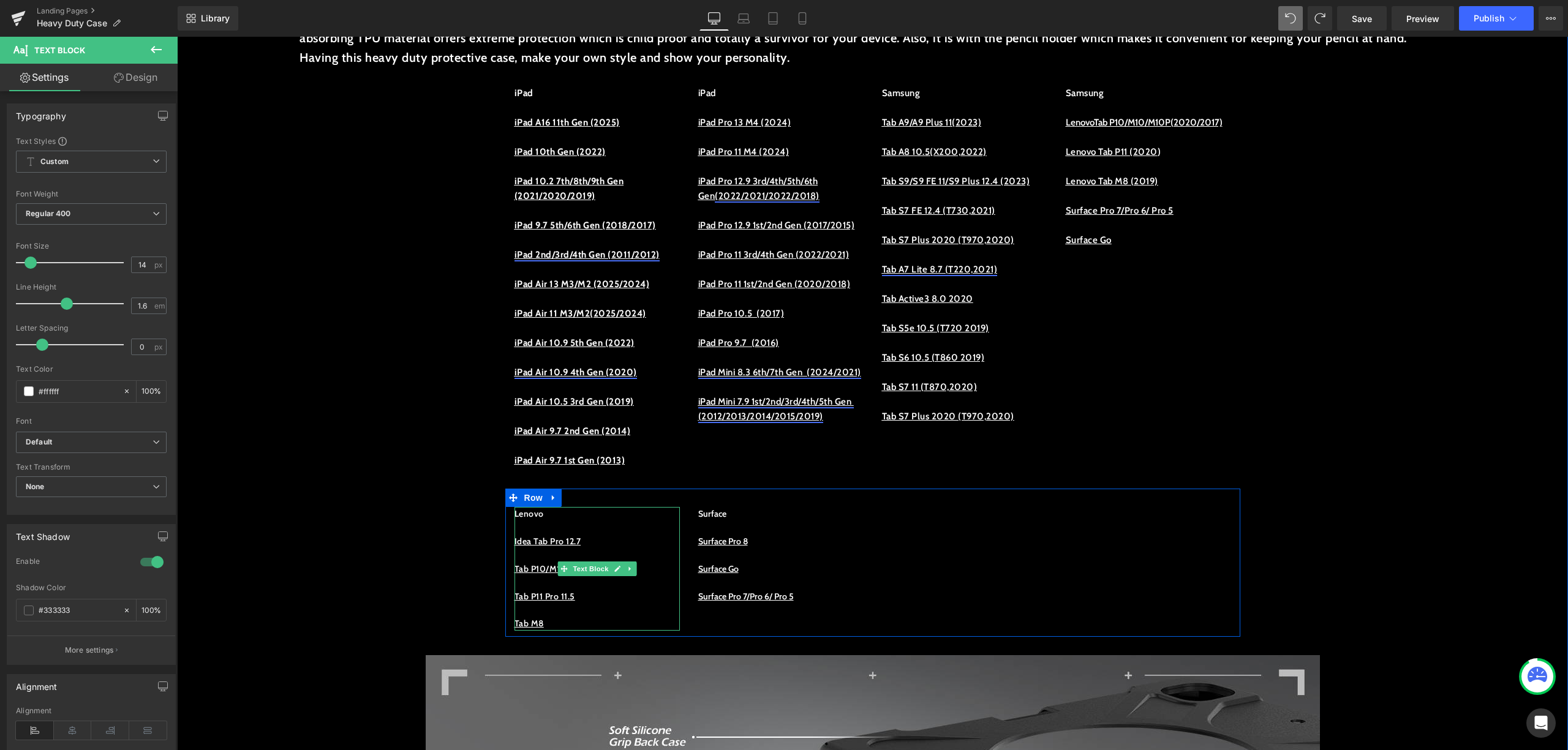
click at [596, 534] on p at bounding box center [597, 527] width 165 height 13
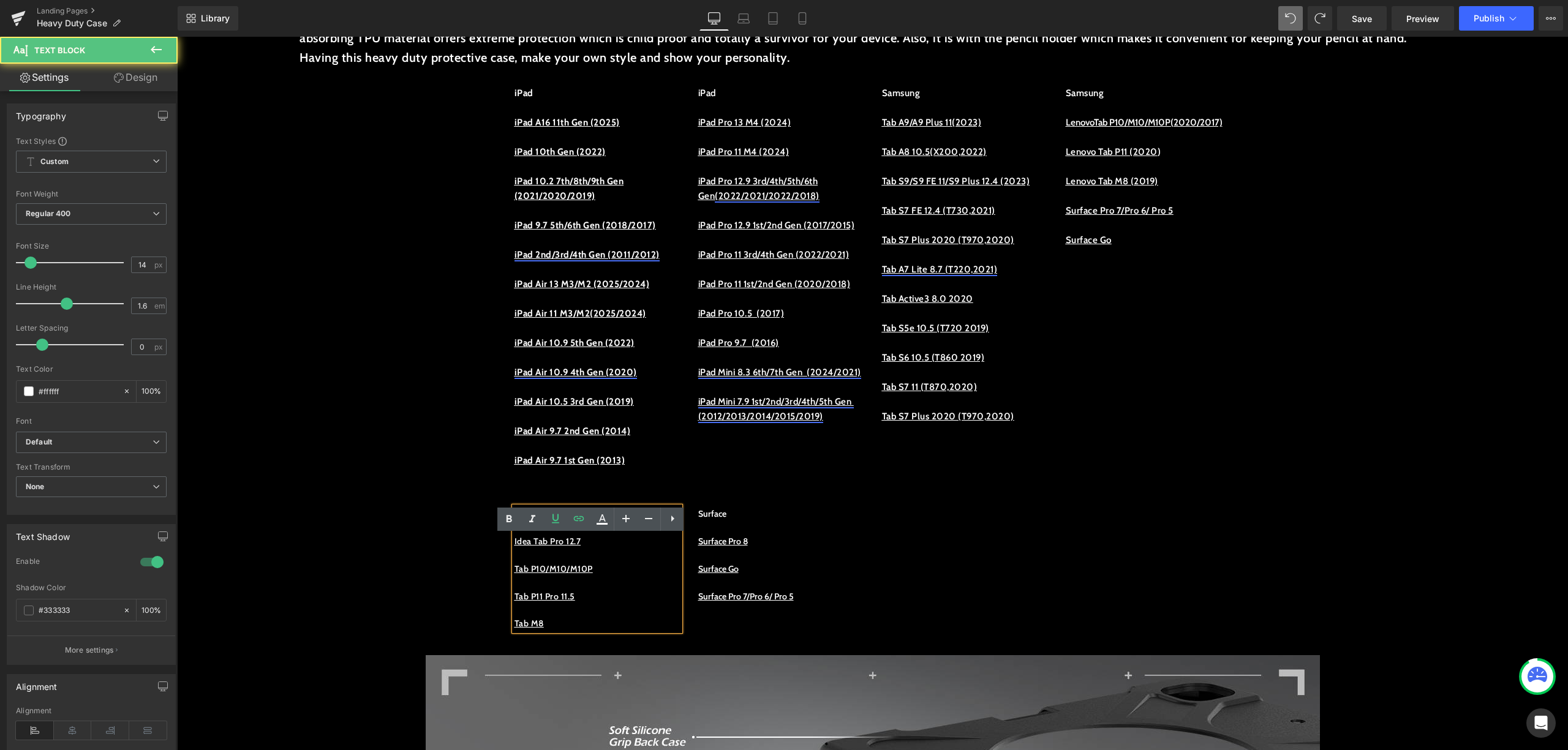
click at [604, 548] on p "Idea Tab Pro 12.7" at bounding box center [597, 541] width 165 height 13
drag, startPoint x: 628, startPoint y: 570, endPoint x: 521, endPoint y: 573, distance: 107.0
click at [521, 548] on p "Idea Tab Pro 12.7 (2025)" at bounding box center [597, 541] width 165 height 13
click at [582, 520] on icon at bounding box center [579, 518] width 11 height 4
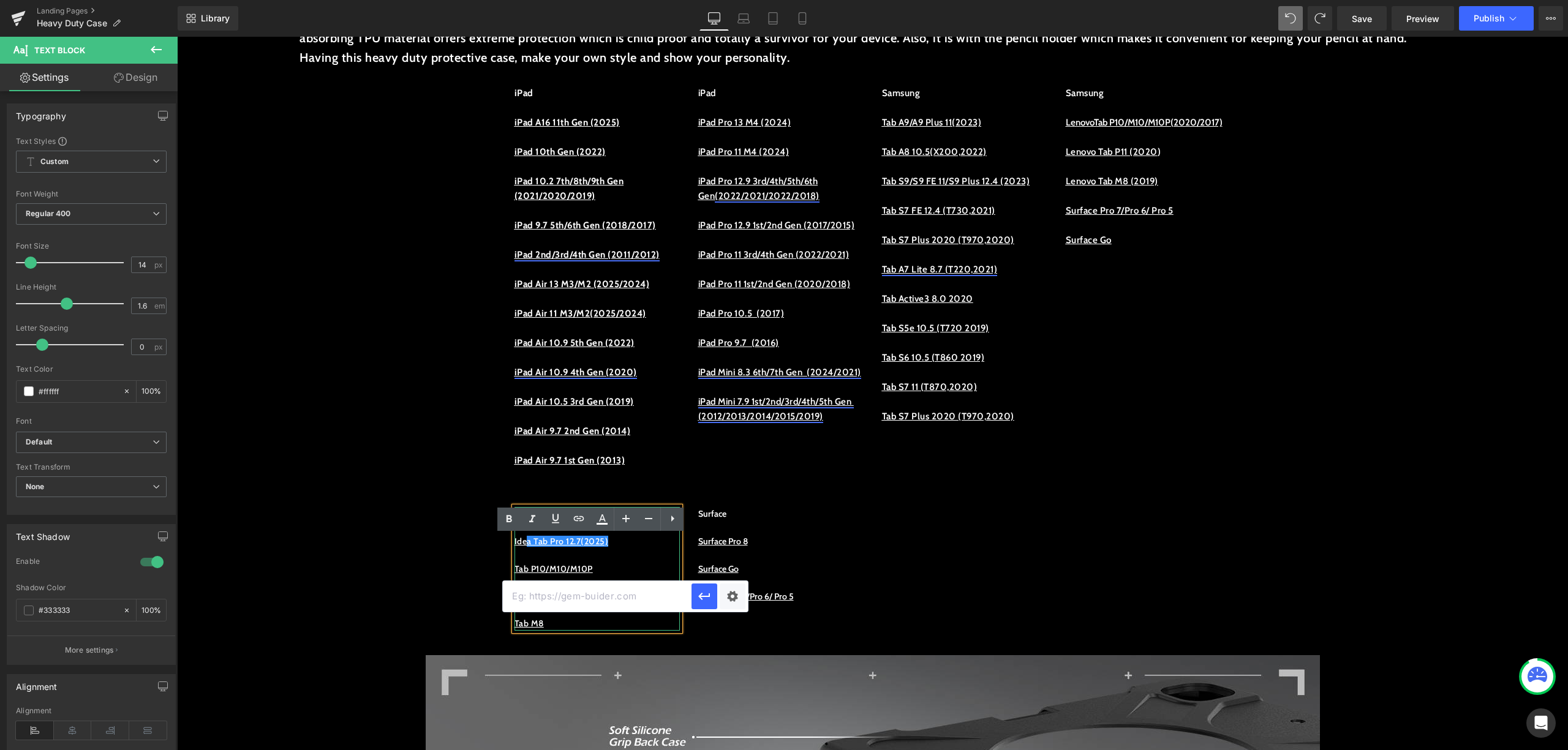
click at [631, 548] on p "Ide a Tab Pro 12.7 (2025)" at bounding box center [597, 541] width 165 height 13
click at [1189, 481] on div "iPad iPad A16 11th Gen (2025) iPad 10th Gen (2022) iPad 10.2 7th/8th/9th Gen (2…" at bounding box center [872, 278] width 735 height 422
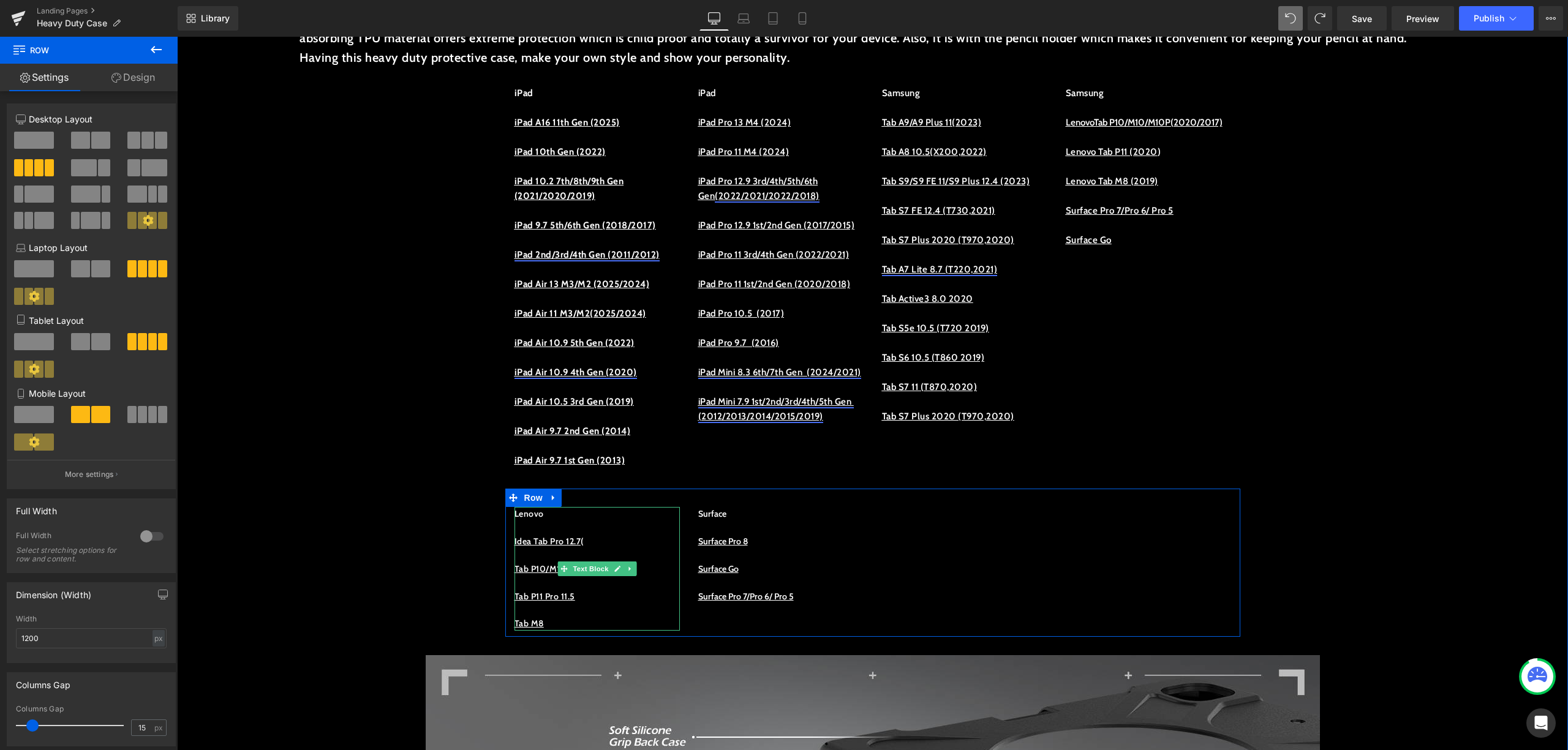
click at [610, 534] on p at bounding box center [597, 527] width 165 height 13
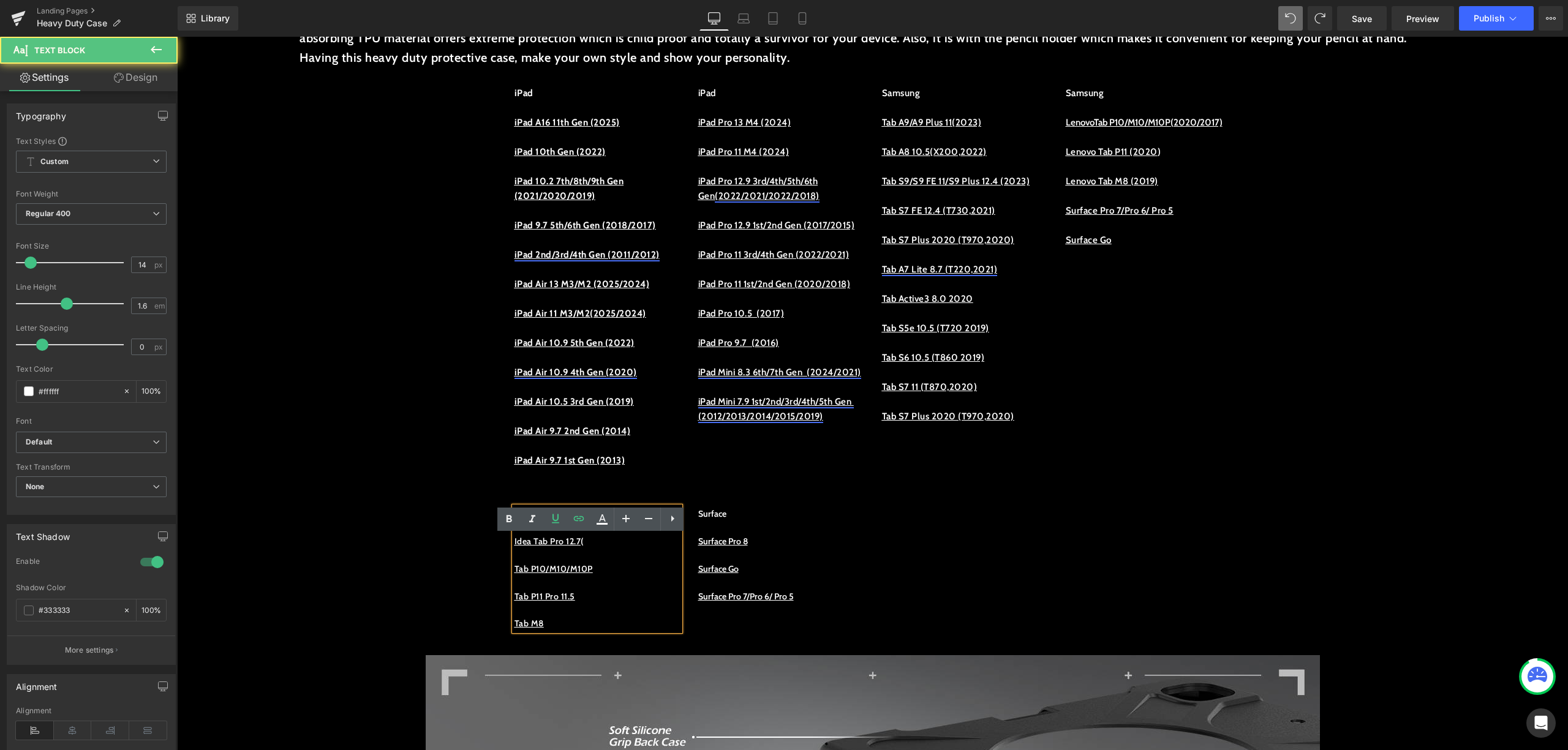
click at [608, 548] on p "Idea Tab Pro 12.7 (" at bounding box center [597, 541] width 165 height 13
click at [579, 546] on u "Idea Tab Pro 12.7" at bounding box center [547, 541] width 66 height 11
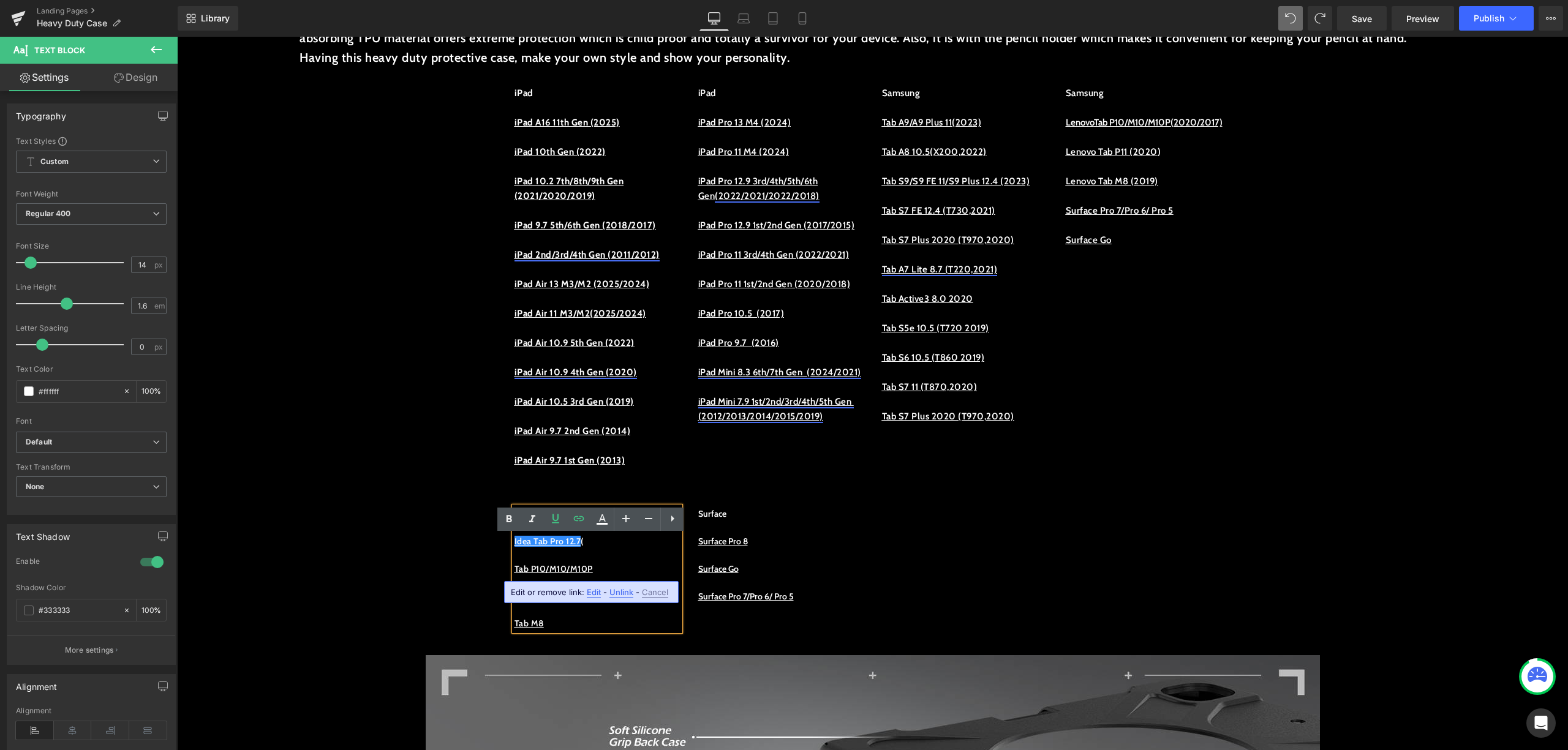
click at [615, 593] on span "Unlink" at bounding box center [621, 592] width 24 height 11
click at [614, 562] on p at bounding box center [597, 554] width 165 height 13
drag, startPoint x: 600, startPoint y: 571, endPoint x: 593, endPoint y: 571, distance: 7.0
click at [593, 548] on p "Idea Tab Pro 12.7 (" at bounding box center [597, 541] width 165 height 13
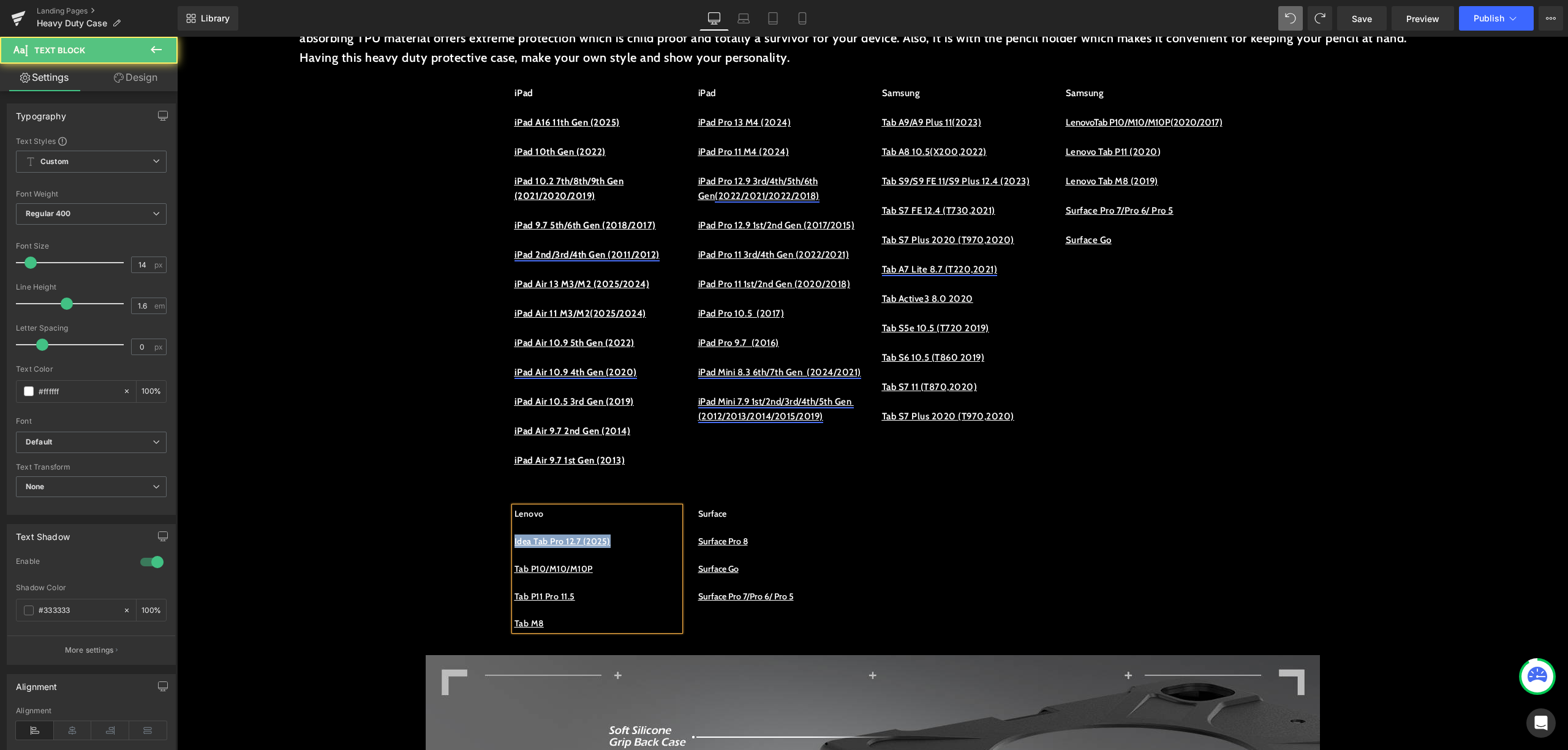
drag, startPoint x: 647, startPoint y: 571, endPoint x: 503, endPoint y: 570, distance: 144.0
click at [505, 570] on div "Lenovo Idea Tab Pro 12.7 (2025) Tab P10/M10/M10P Tab P11 Pro 11.5 Tab M8 Text B…" at bounding box center [597, 569] width 184 height 124
click at [581, 546] on u "Idea Tab Pro 12.7 (2025)" at bounding box center [562, 541] width 96 height 11
drag, startPoint x: 624, startPoint y: 569, endPoint x: 507, endPoint y: 573, distance: 117.1
click at [514, 548] on p "Idea Tab Pro 12.7 (2025)" at bounding box center [597, 541] width 165 height 13
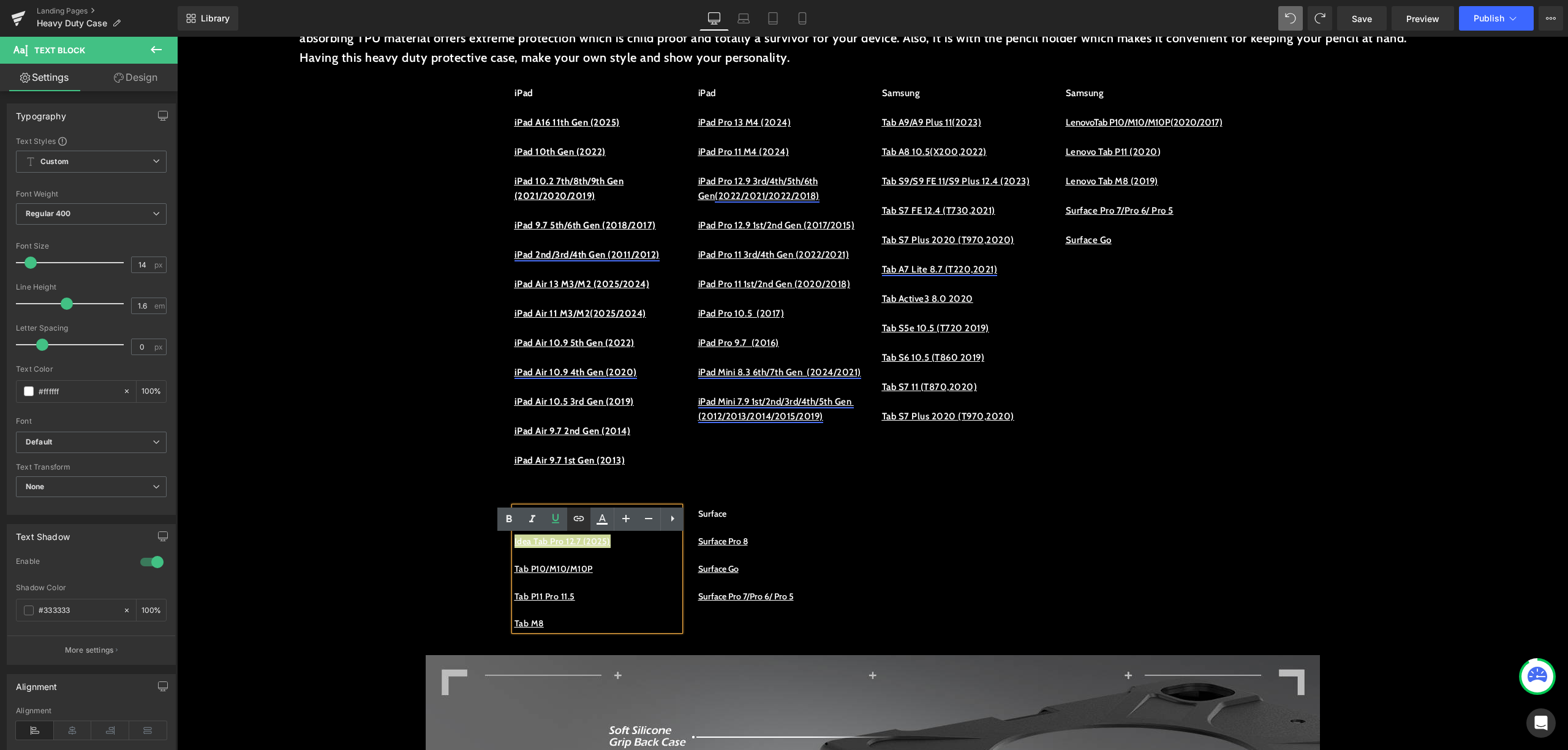
click at [575, 519] on icon at bounding box center [579, 519] width 14 height 14
click at [618, 593] on input "text" at bounding box center [597, 582] width 188 height 31
paste input "[URL][DOMAIN_NAME]"
type input "[URL][DOMAIN_NAME]"
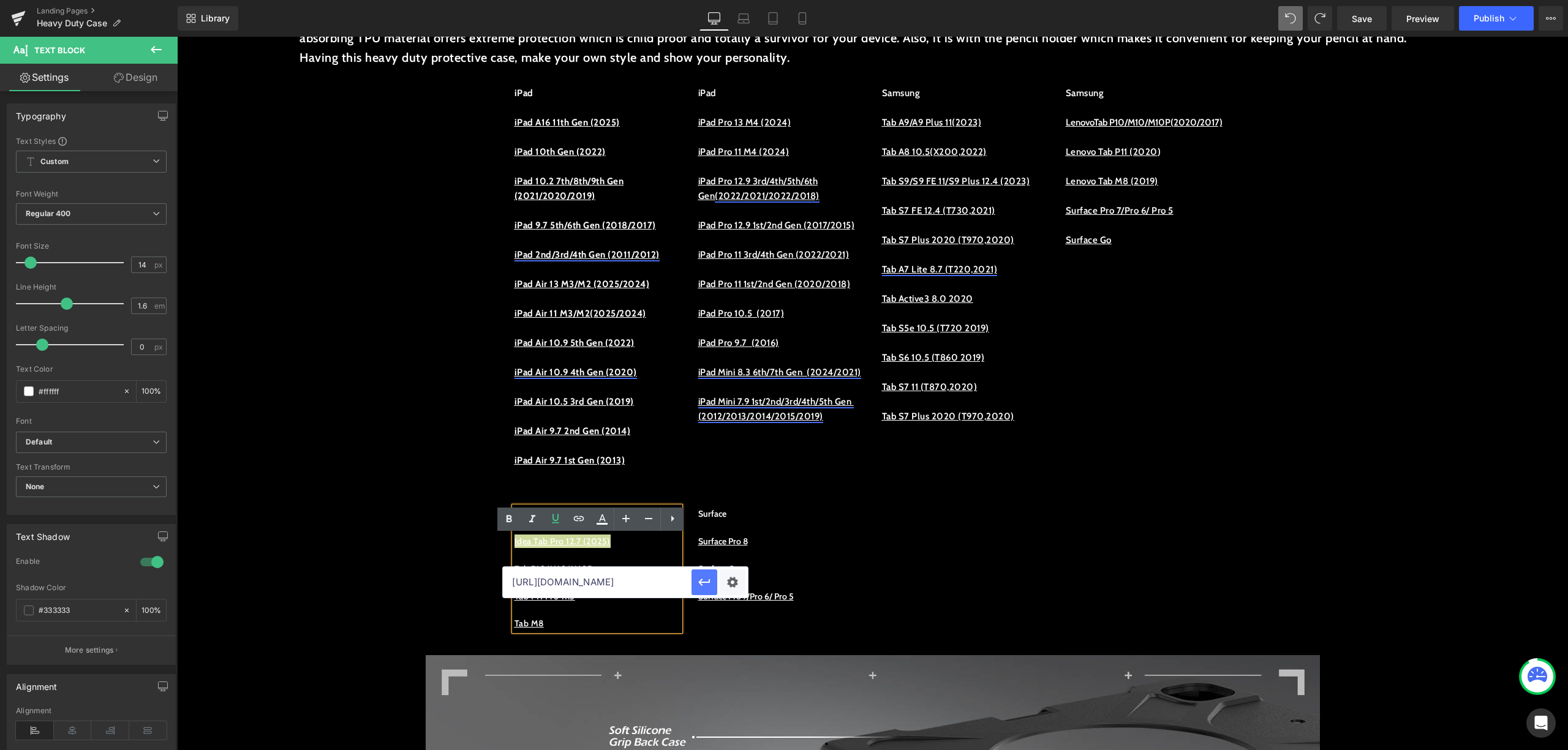
click at [707, 579] on icon "button" at bounding box center [705, 582] width 14 height 14
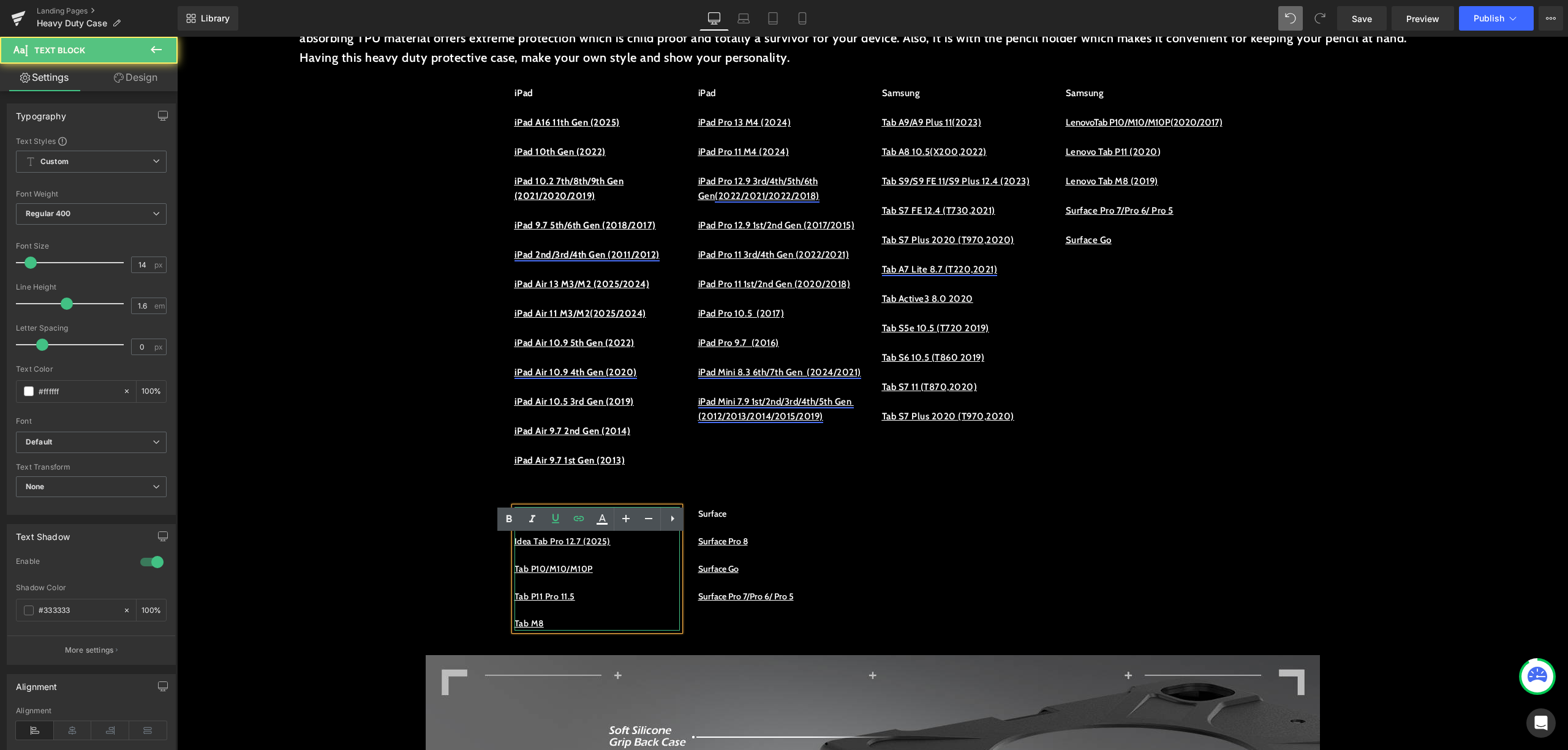
click at [643, 575] on p "Tab P10/M10/M10P" at bounding box center [597, 568] width 165 height 13
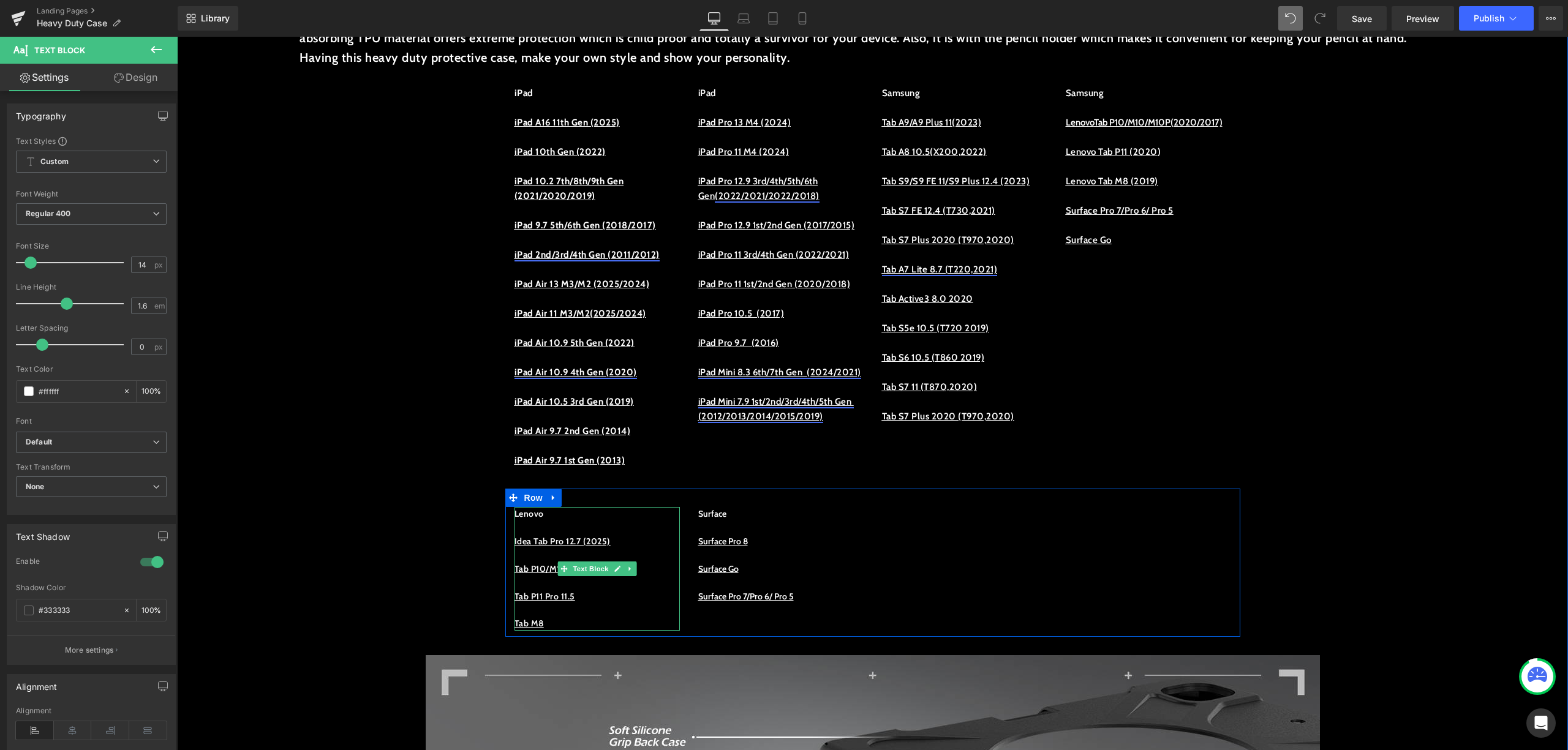
click at [641, 548] on p "Idea Tab Pro 12.7 (2025)" at bounding box center [597, 541] width 165 height 13
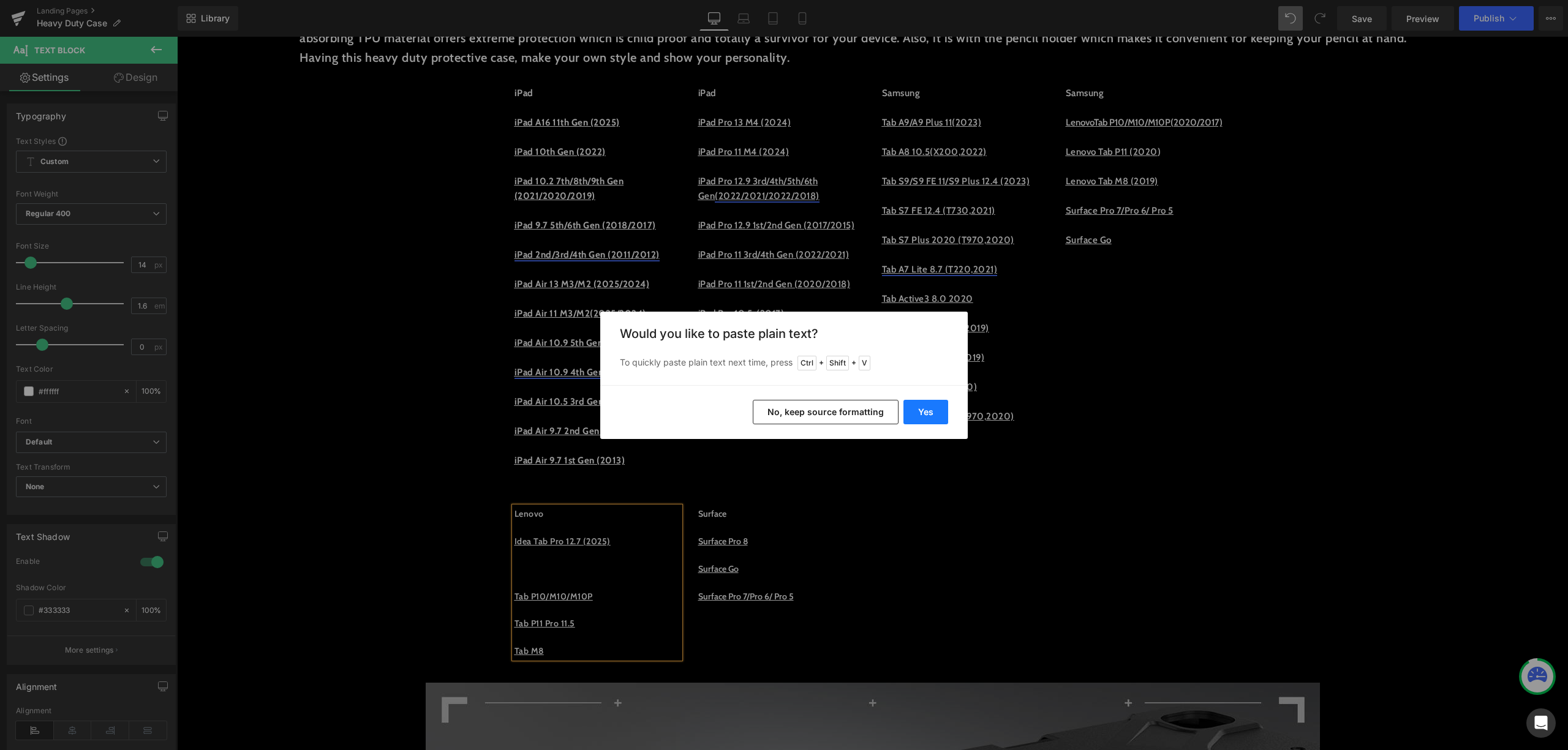
click at [933, 406] on button "Yes" at bounding box center [926, 412] width 45 height 24
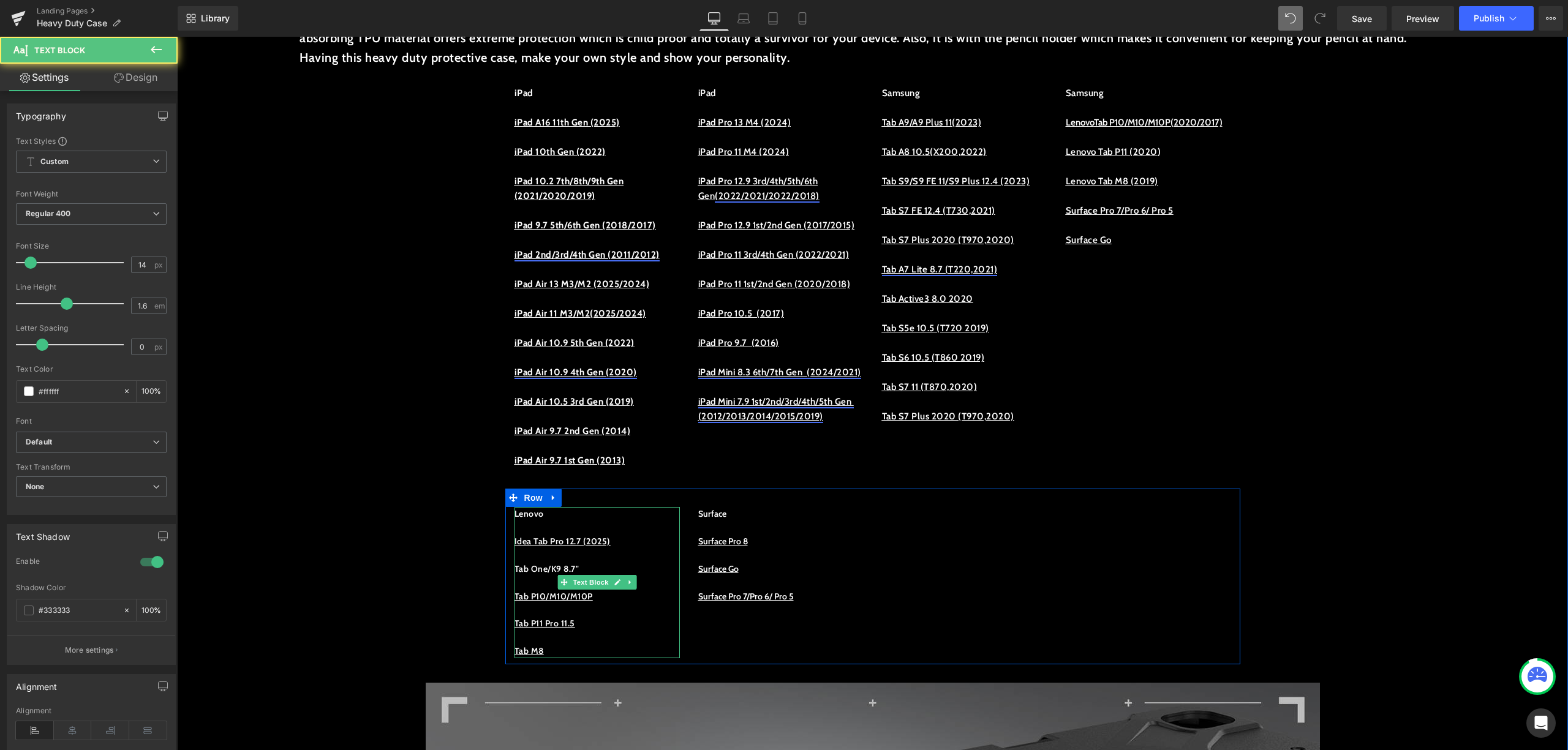
click at [582, 575] on p "Tab One/K9 8.7"" at bounding box center [597, 568] width 165 height 13
drag, startPoint x: 615, startPoint y: 593, endPoint x: 498, endPoint y: 591, distance: 117.0
click at [505, 591] on div "Lenovo Idea Tab Pro 12.7 (2025) Tab One/K9 8.7 (2025) Tab P10/M10/M10P Tab P11 …" at bounding box center [597, 582] width 184 height 151
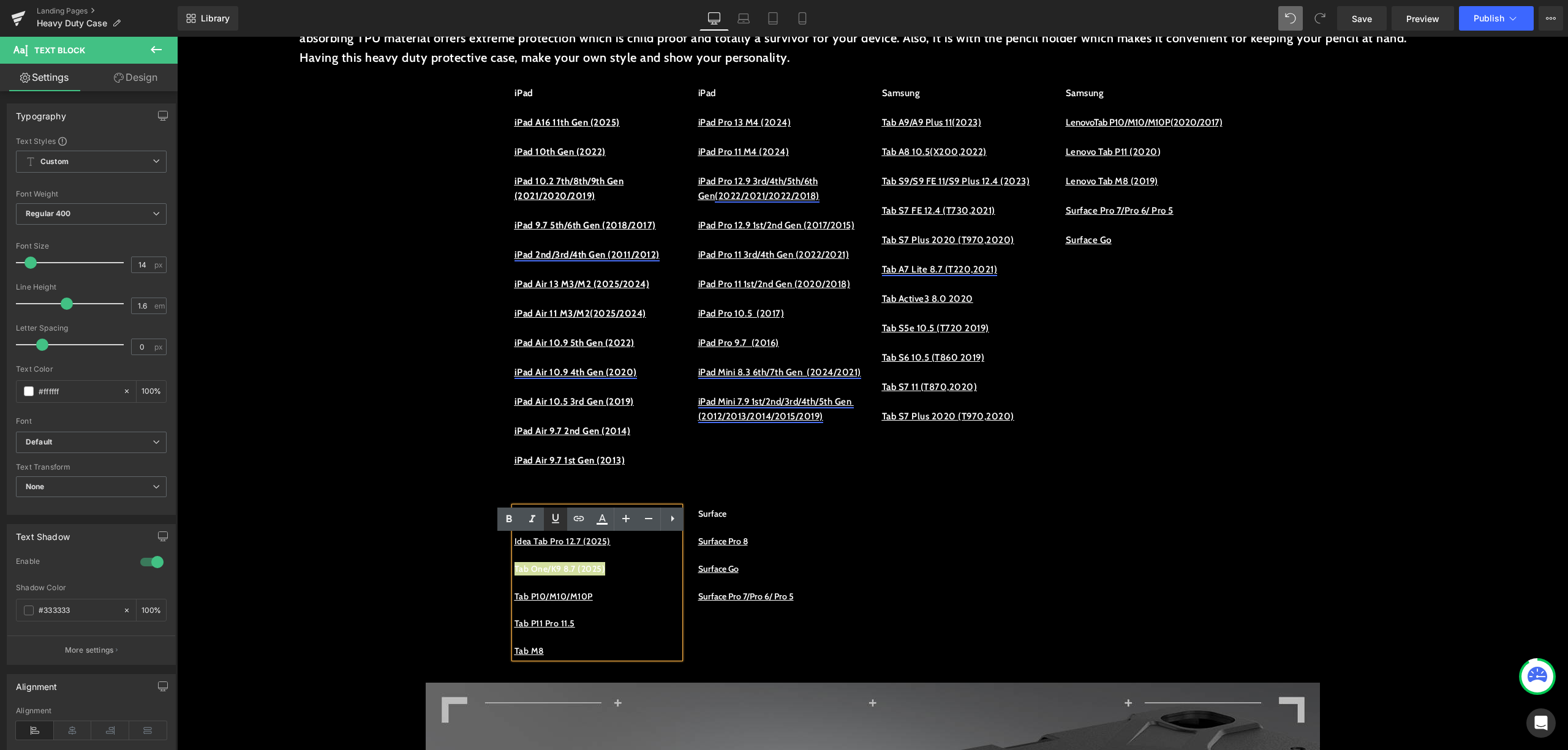
click at [555, 518] on icon at bounding box center [556, 519] width 14 height 14
click at [571, 518] on link at bounding box center [579, 519] width 23 height 23
click at [606, 613] on input "text" at bounding box center [597, 610] width 188 height 31
paste input "[URL][DOMAIN_NAME]"
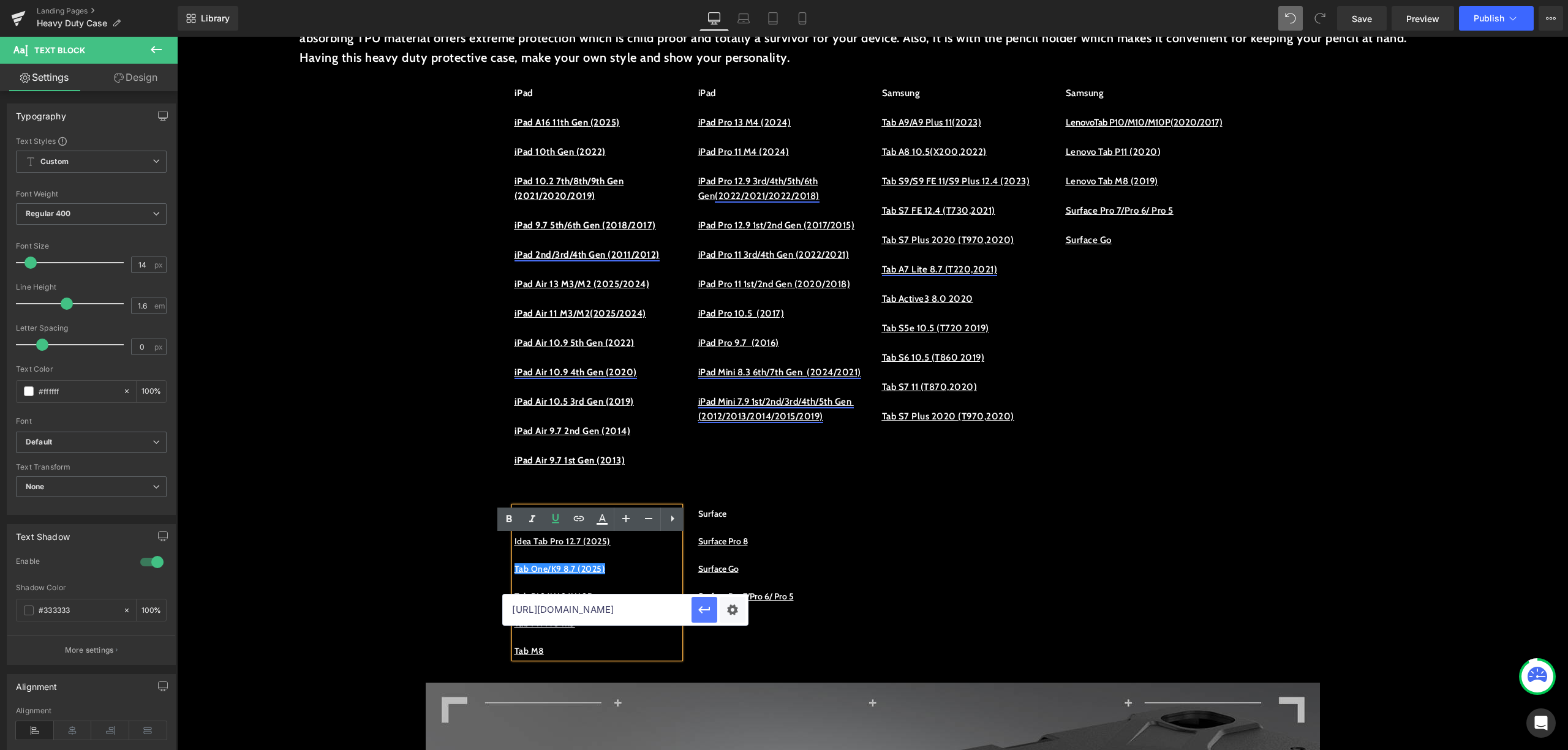
click at [705, 610] on icon "button" at bounding box center [705, 610] width 14 height 14
click at [630, 603] on p "Tab P10/M10/M10P" at bounding box center [597, 596] width 165 height 13
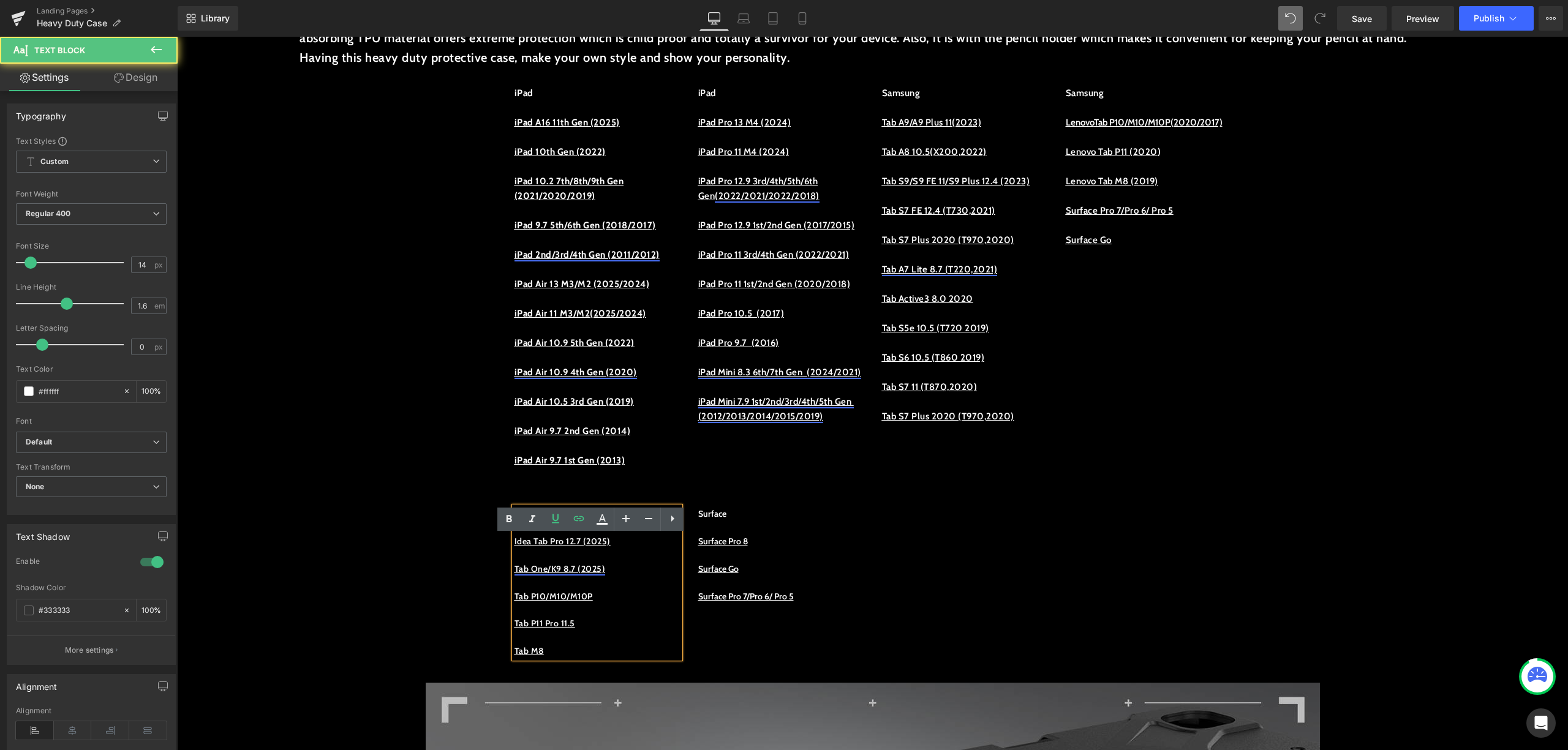
click at [603, 574] on link "Tab One/K9 8.7 (2025)" at bounding box center [560, 569] width 92 height 11
click at [659, 562] on p at bounding box center [597, 554] width 165 height 13
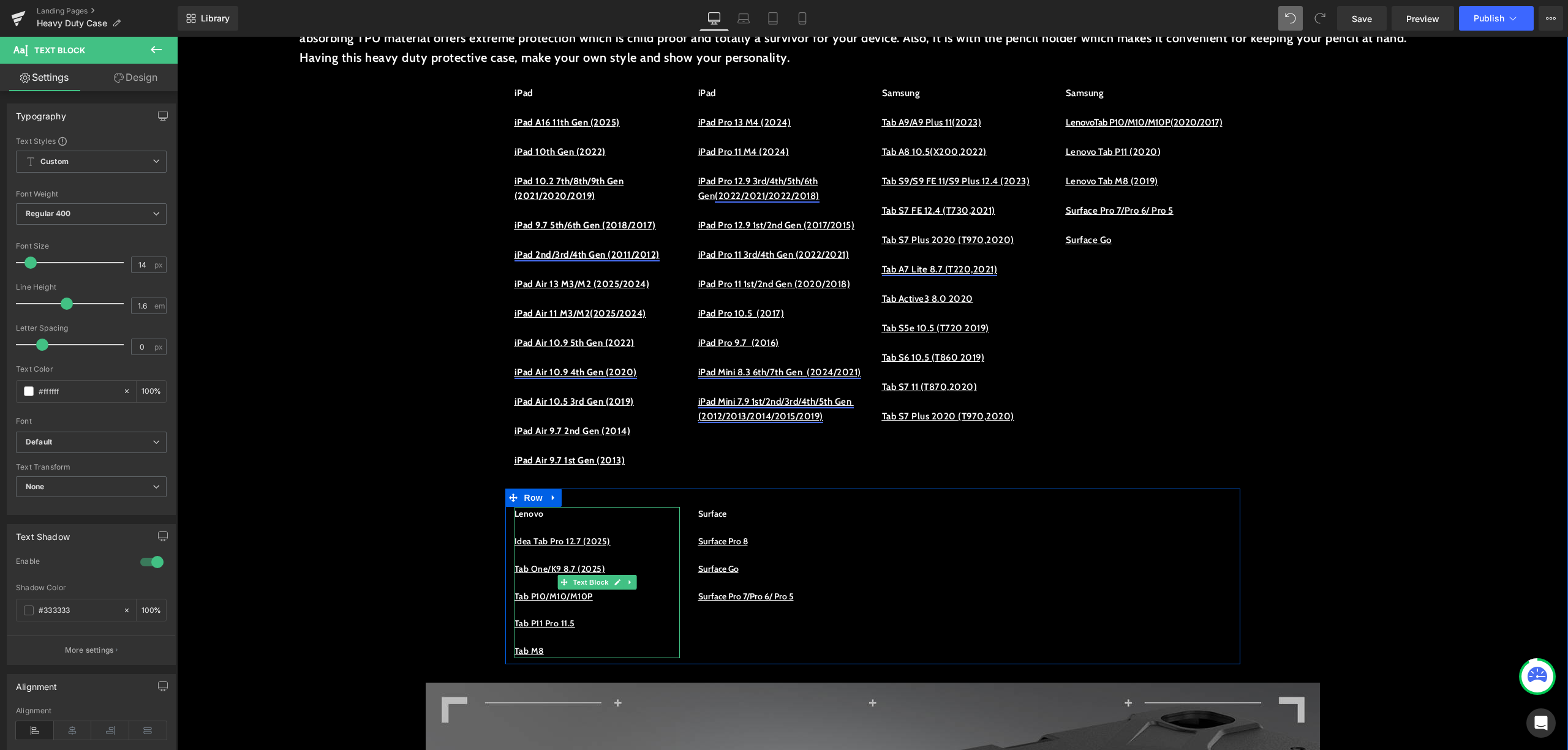
click at [640, 575] on p "Tab One/K9 8.7 (2025)" at bounding box center [597, 568] width 165 height 13
click at [627, 575] on p "Tab One/K9 8.7 (2025)" at bounding box center [597, 568] width 165 height 13
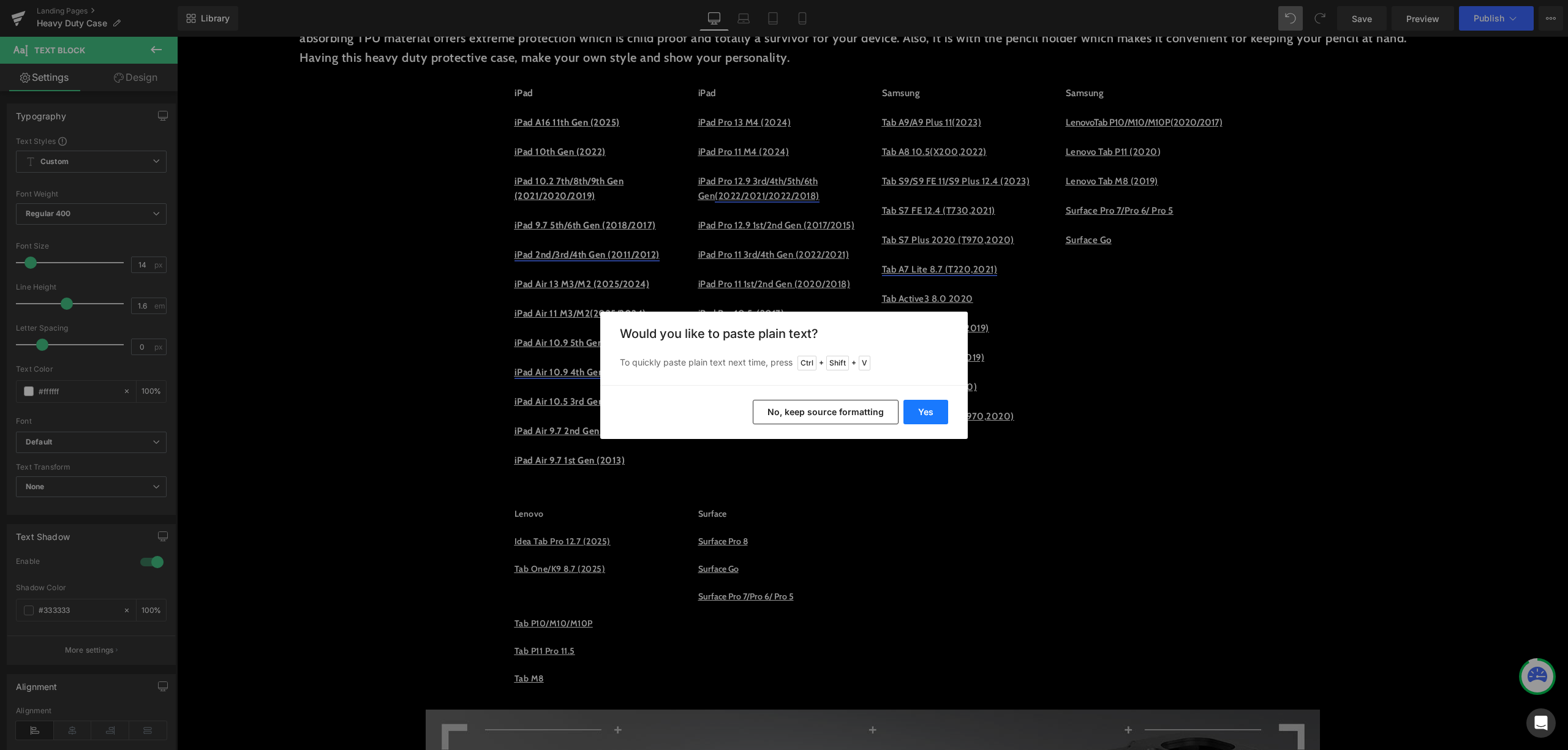
click at [920, 419] on button "Yes" at bounding box center [926, 412] width 45 height 24
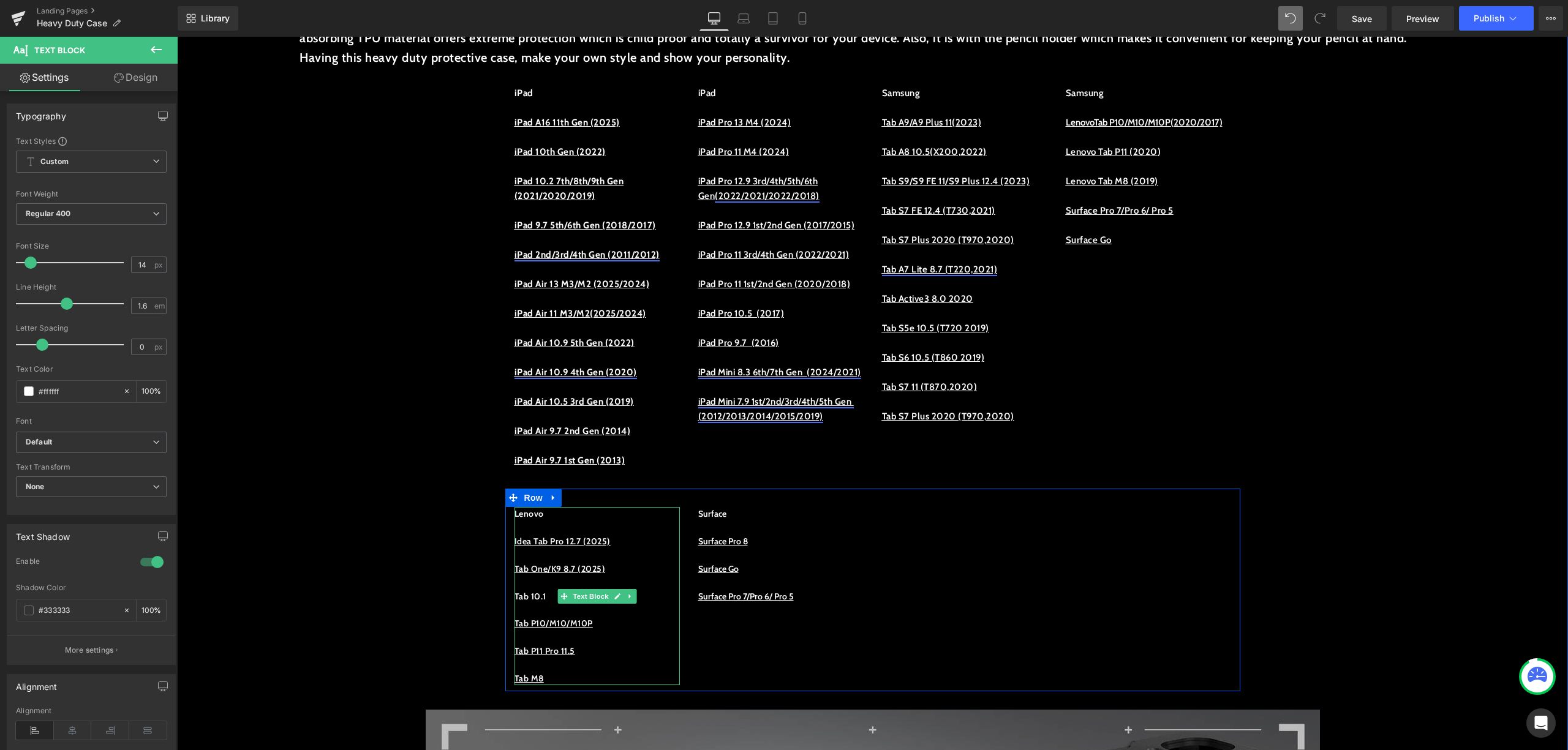
click at [547, 603] on p "Tab 10.1" at bounding box center [597, 596] width 165 height 13
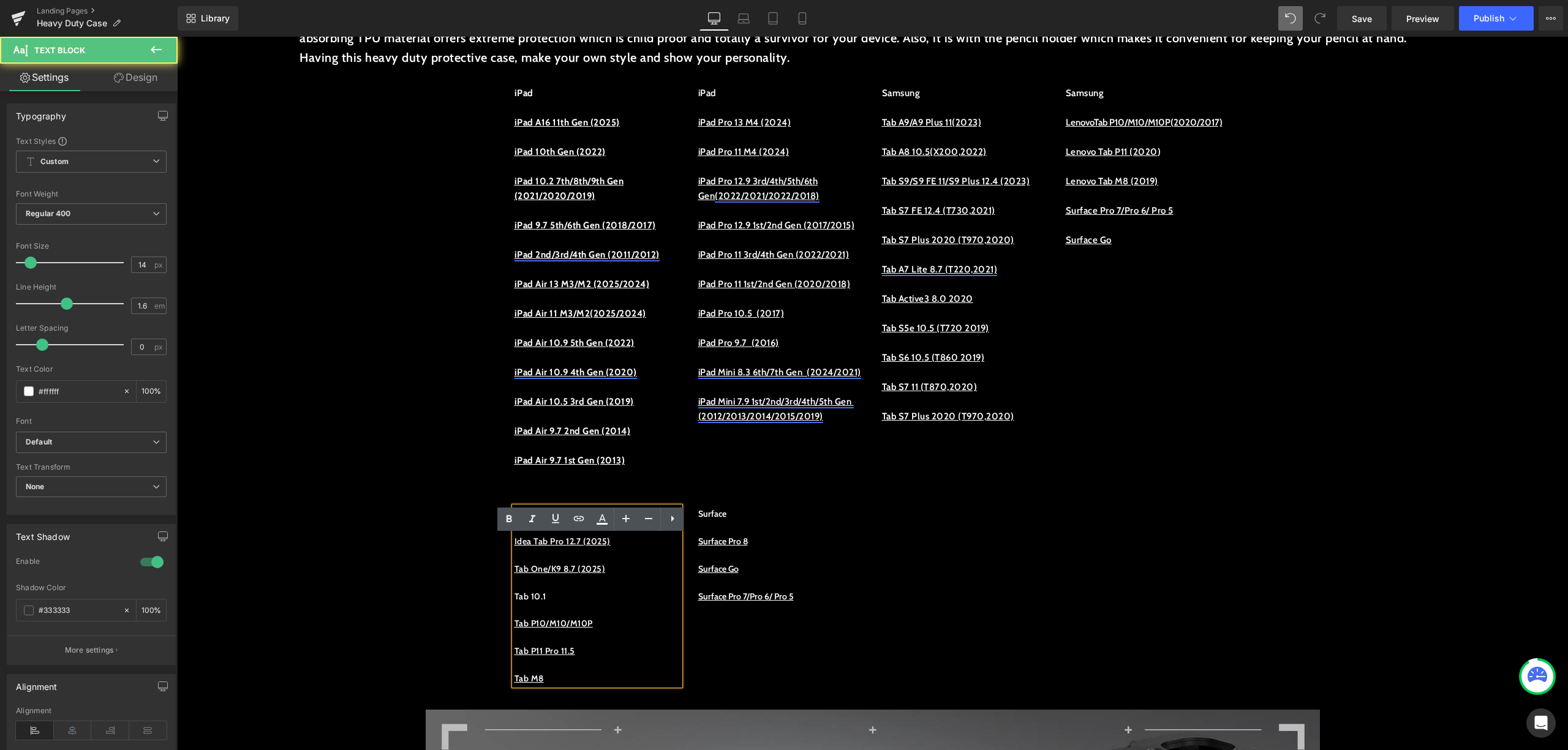
click at [571, 603] on p "Tab 10.1" at bounding box center [597, 596] width 165 height 13
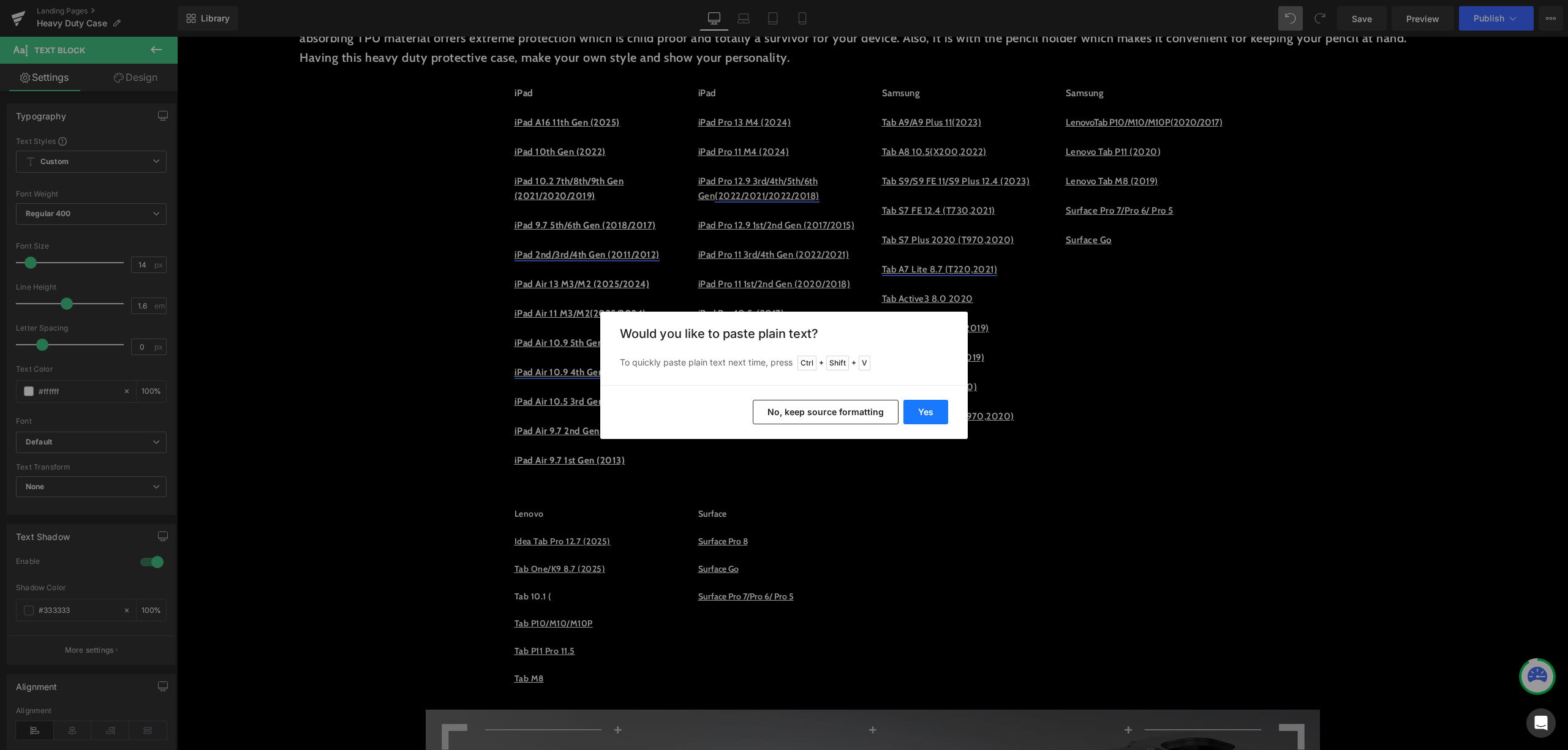
click at [929, 409] on button "Yes" at bounding box center [926, 412] width 45 height 24
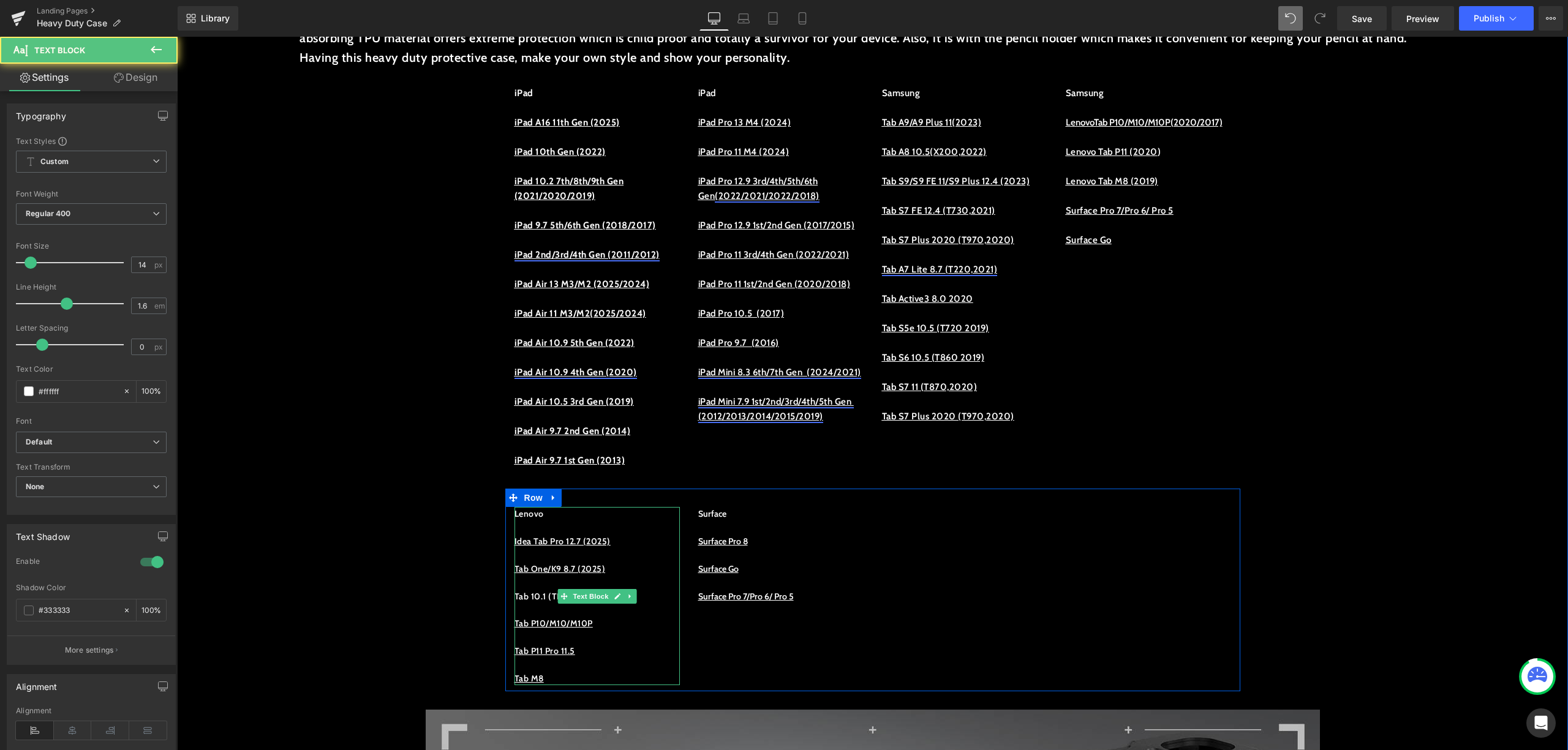
click at [647, 603] on p "Tab 10.1 (TB311FU/TB311XU" at bounding box center [597, 596] width 165 height 13
drag, startPoint x: 655, startPoint y: 617, endPoint x: 498, endPoint y: 625, distance: 157.2
click at [505, 625] on div "Lenovo Idea Tab Pro 12.7 (2025) Tab One/K9 8.7 (2025) Tab 10.1 (TB311FU/TB311XU…" at bounding box center [597, 596] width 184 height 179
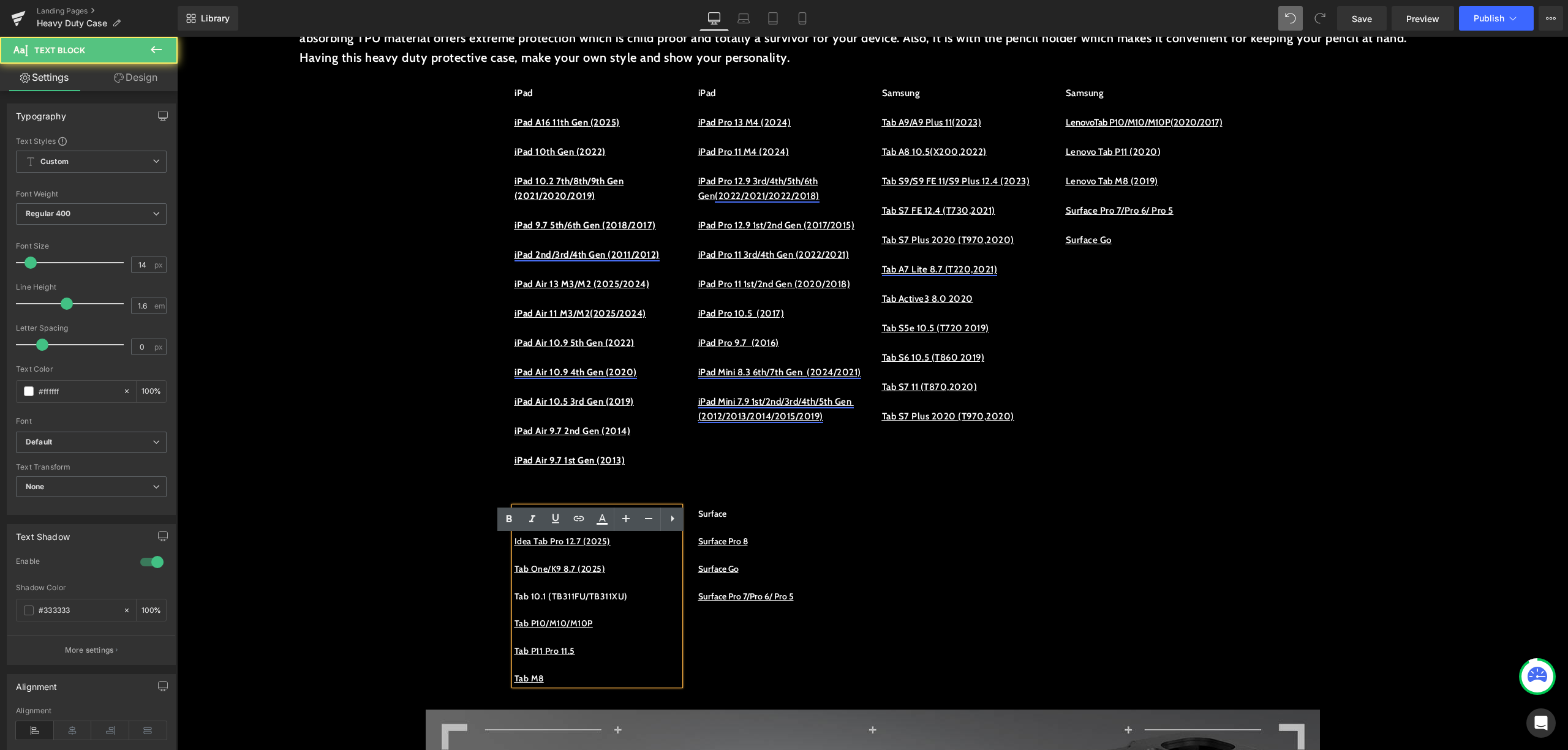
click at [537, 603] on p "Tab 10.1 (TB311FU/TB311XU)" at bounding box center [597, 596] width 165 height 13
click at [514, 603] on p "Tab 10.1 (TB311FU/TB311XU)" at bounding box center [597, 596] width 165 height 13
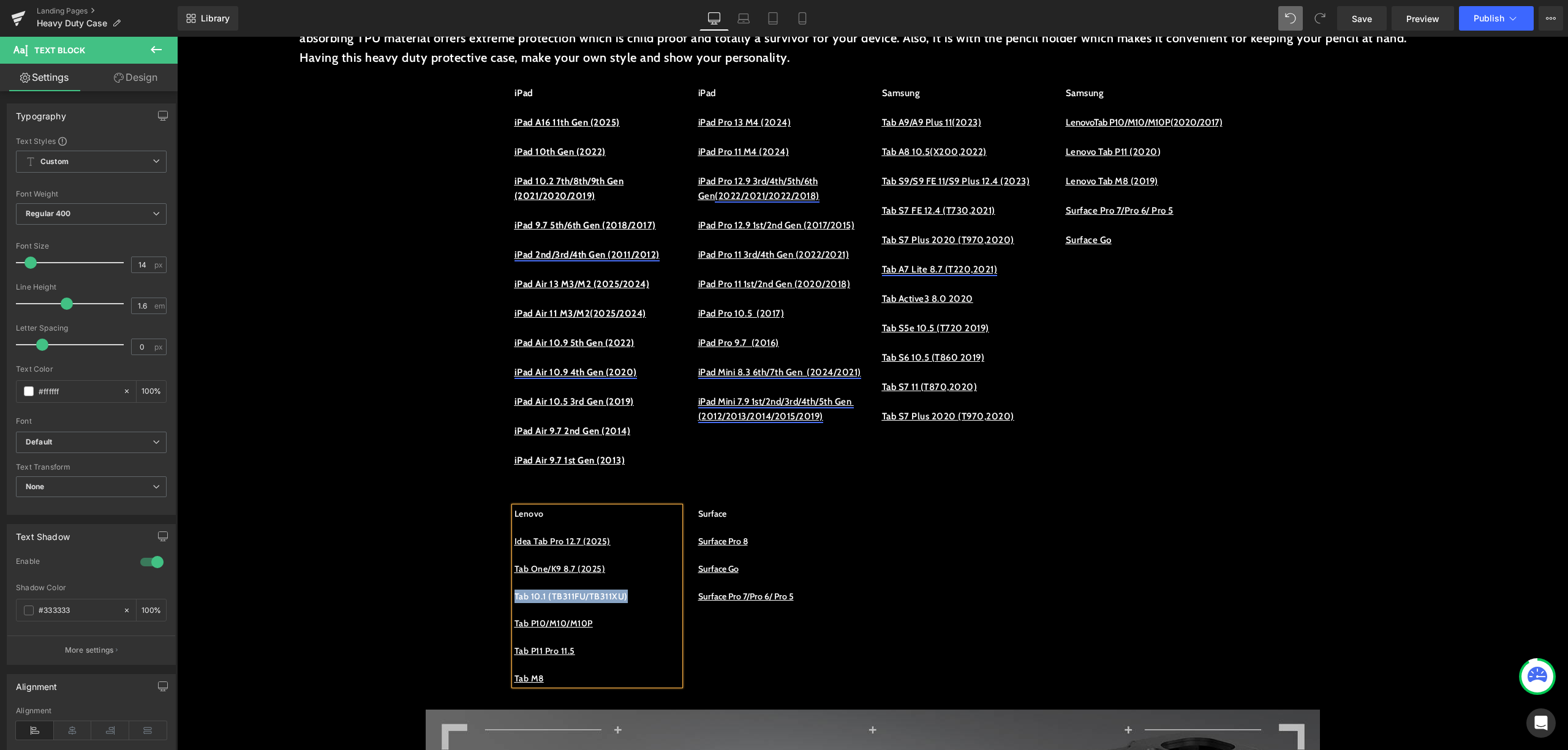
drag, startPoint x: 654, startPoint y: 620, endPoint x: 508, endPoint y: 623, distance: 146.0
click at [514, 603] on p "Tab 10.1 (TB311FU/TB311XU)" at bounding box center [597, 596] width 165 height 13
click at [555, 518] on icon at bounding box center [556, 519] width 14 height 14
click at [643, 616] on p at bounding box center [597, 609] width 165 height 13
drag, startPoint x: 650, startPoint y: 630, endPoint x: 508, endPoint y: 622, distance: 142.2
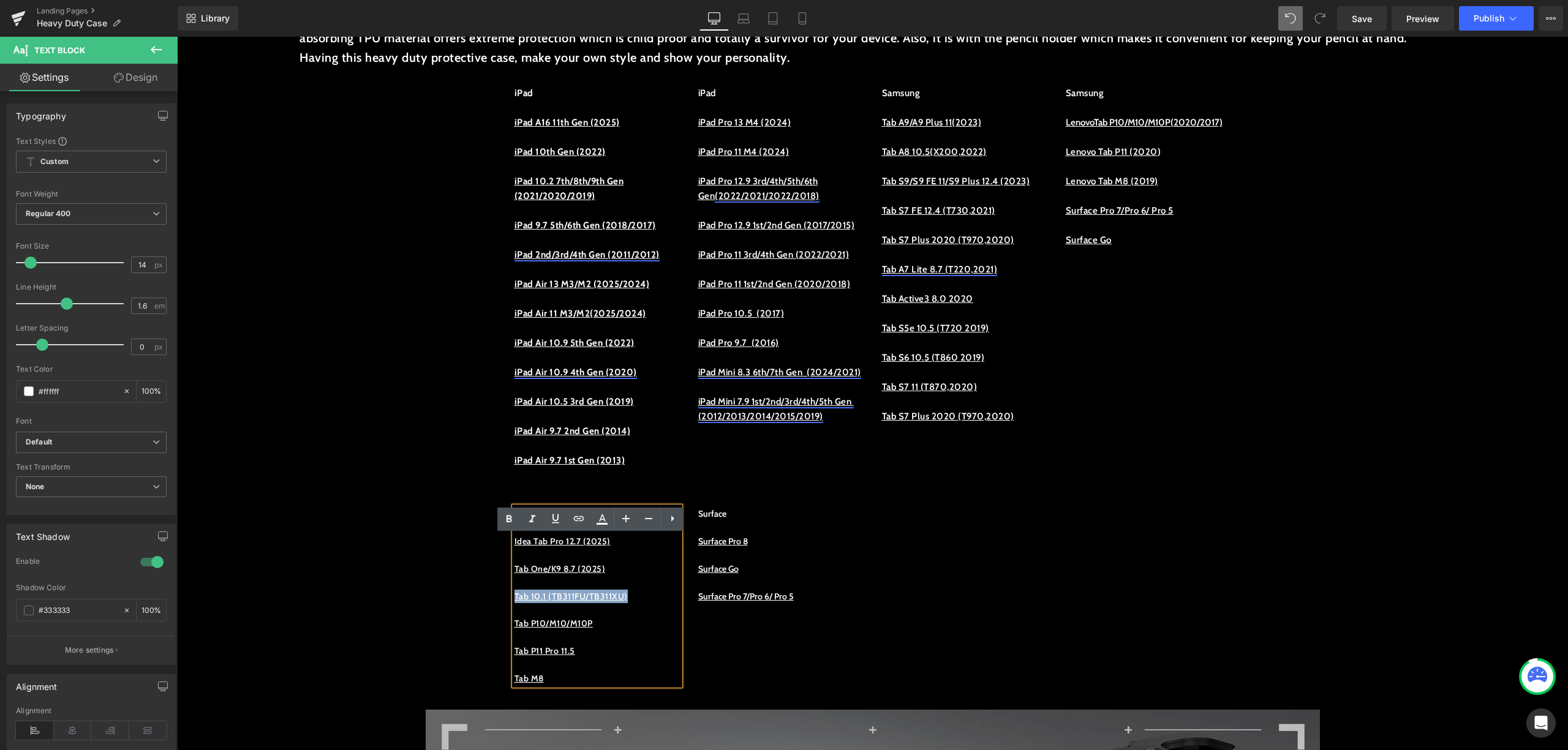
click at [514, 603] on p "Tab 10.1 (TB311FU/TB311XU)" at bounding box center [597, 596] width 165 height 13
click at [583, 515] on icon at bounding box center [579, 519] width 14 height 14
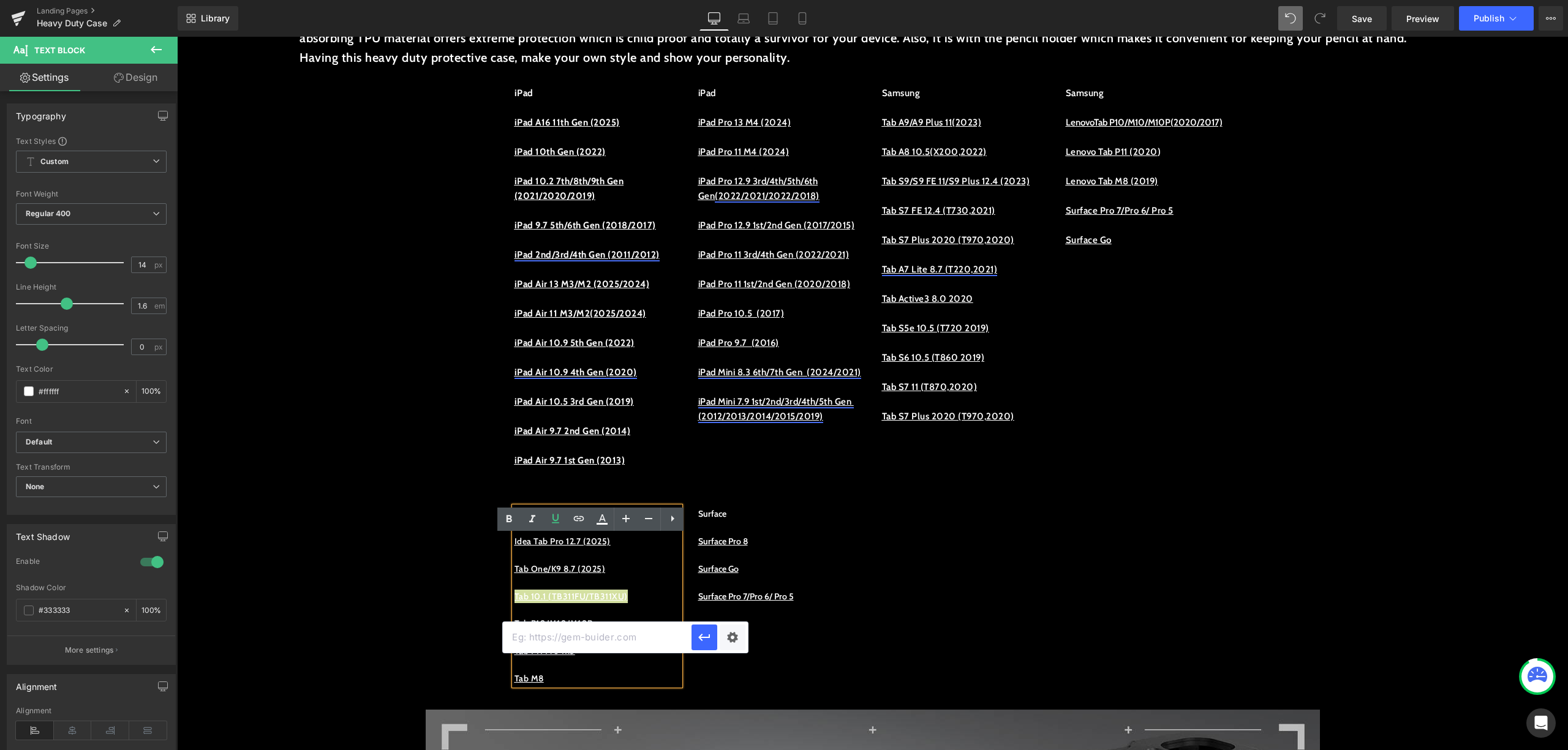
click at [618, 624] on input "text" at bounding box center [597, 637] width 188 height 31
paste input "[URL][DOMAIN_NAME]"
click at [697, 637] on icon "button" at bounding box center [705, 637] width 14 height 14
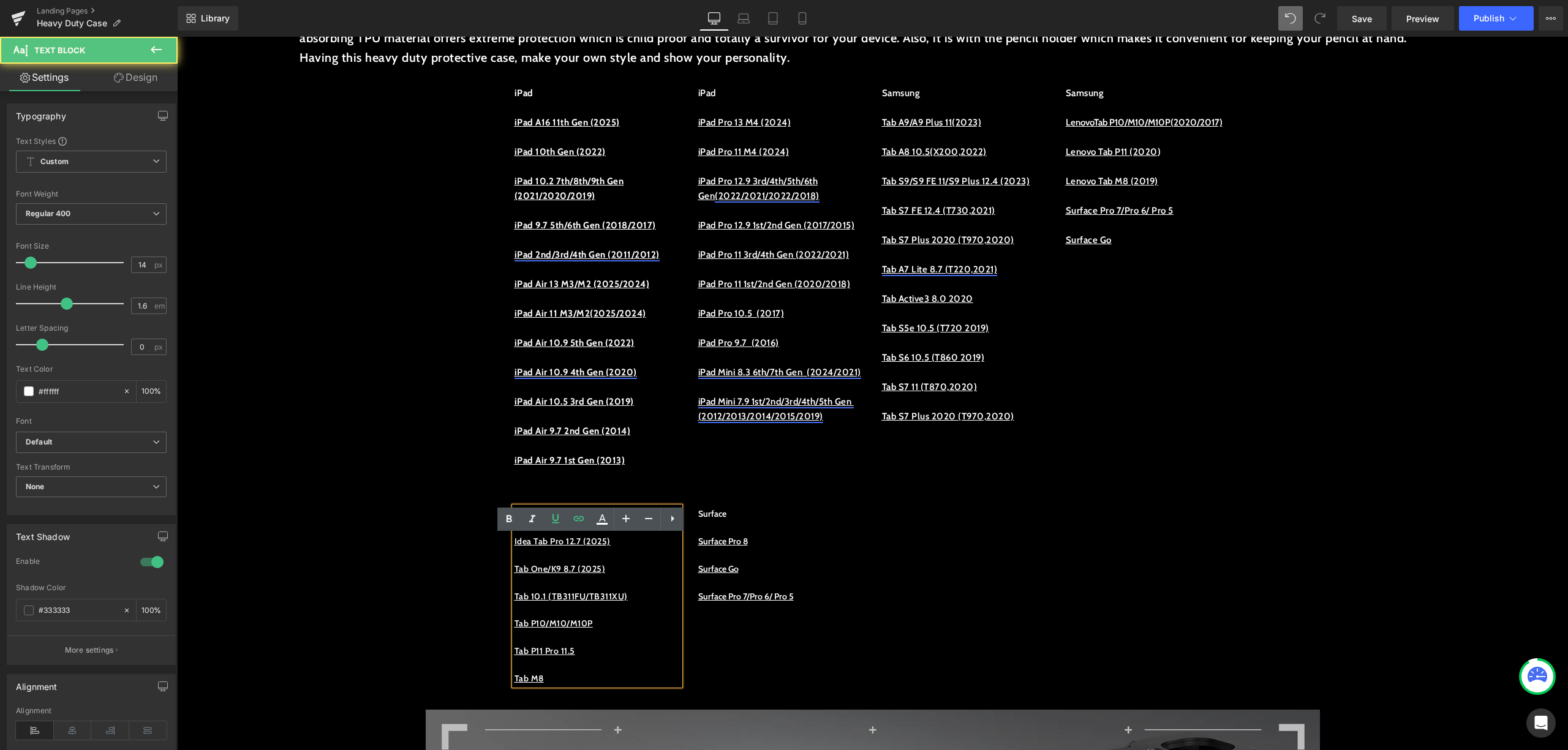
click at [654, 616] on p at bounding box center [597, 609] width 165 height 13
click at [615, 602] on link "Tab 10.1 (TB311FU/TB311XU)" at bounding box center [571, 597] width 113 height 11
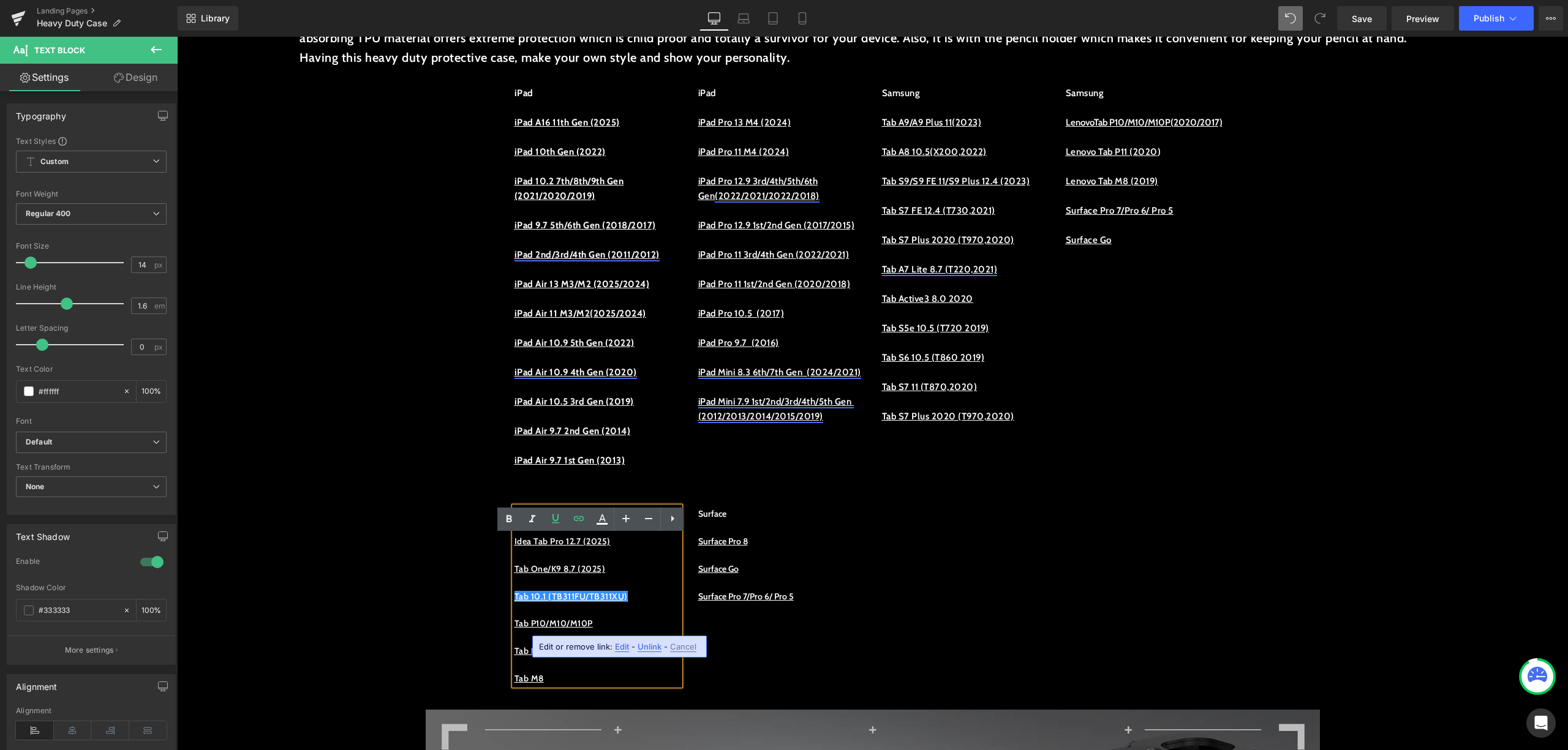
click at [662, 603] on p "Tab 10.1 (TB311FU/TB311XU)" at bounding box center [597, 596] width 165 height 13
click at [627, 630] on p "Tab P10/M10/M10P" at bounding box center [597, 623] width 165 height 13
drag, startPoint x: 647, startPoint y: 625, endPoint x: 505, endPoint y: 620, distance: 142.1
click at [514, 620] on div "Lenovo Idea Tab Pro 12.7 (2025) Tab One/K9 8.7 (2025) Tab 10.1 (TB311FU/TB311XU…" at bounding box center [597, 596] width 165 height 179
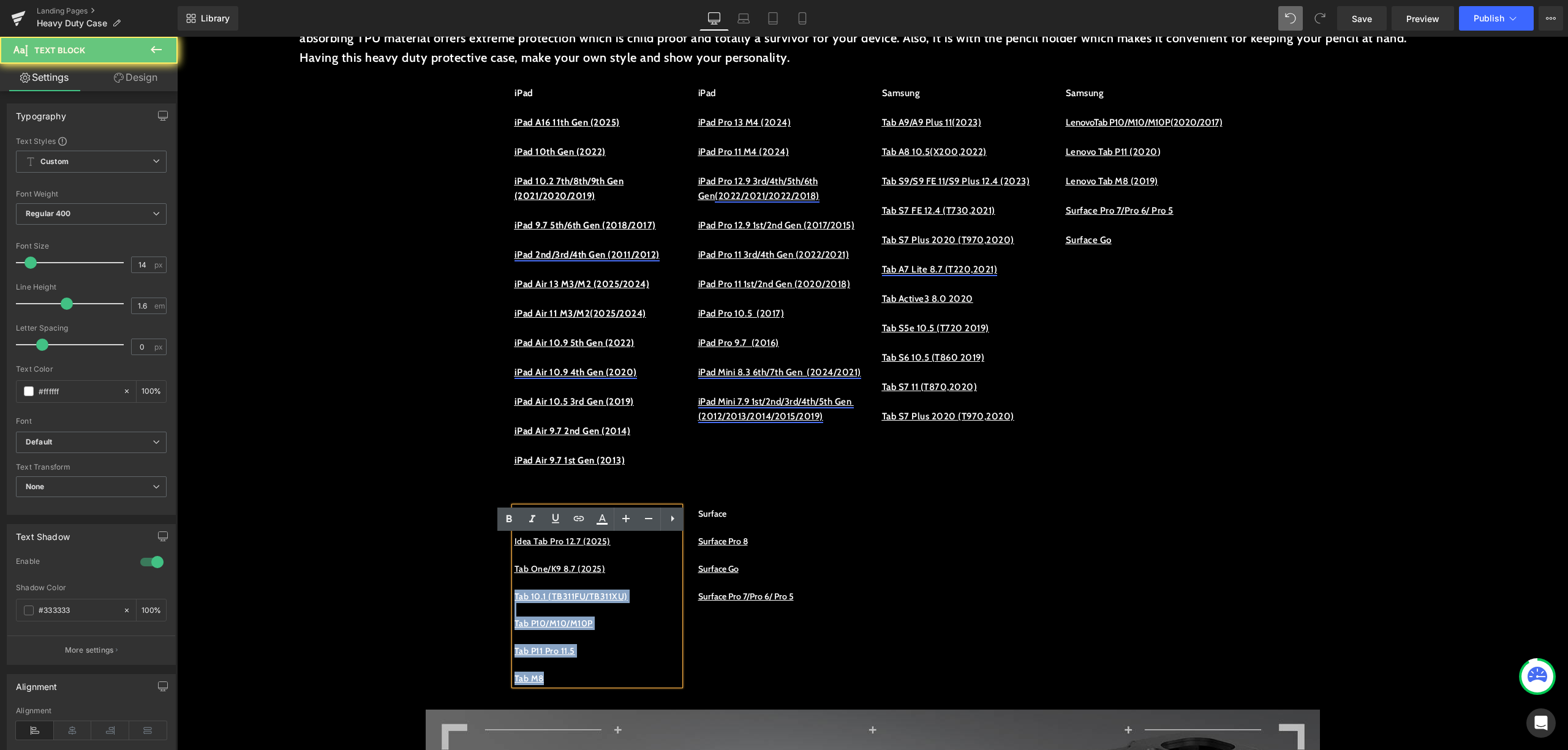
drag, startPoint x: 505, startPoint y: 620, endPoint x: 512, endPoint y: 616, distance: 8.1
click at [514, 616] on div "Lenovo Idea Tab Pro 12.7 (2025) Tab One/K9 8.7 (2025) Tab 10.1 (TB311FU/TB311XU…" at bounding box center [597, 596] width 165 height 179
click at [550, 616] on p at bounding box center [597, 609] width 165 height 13
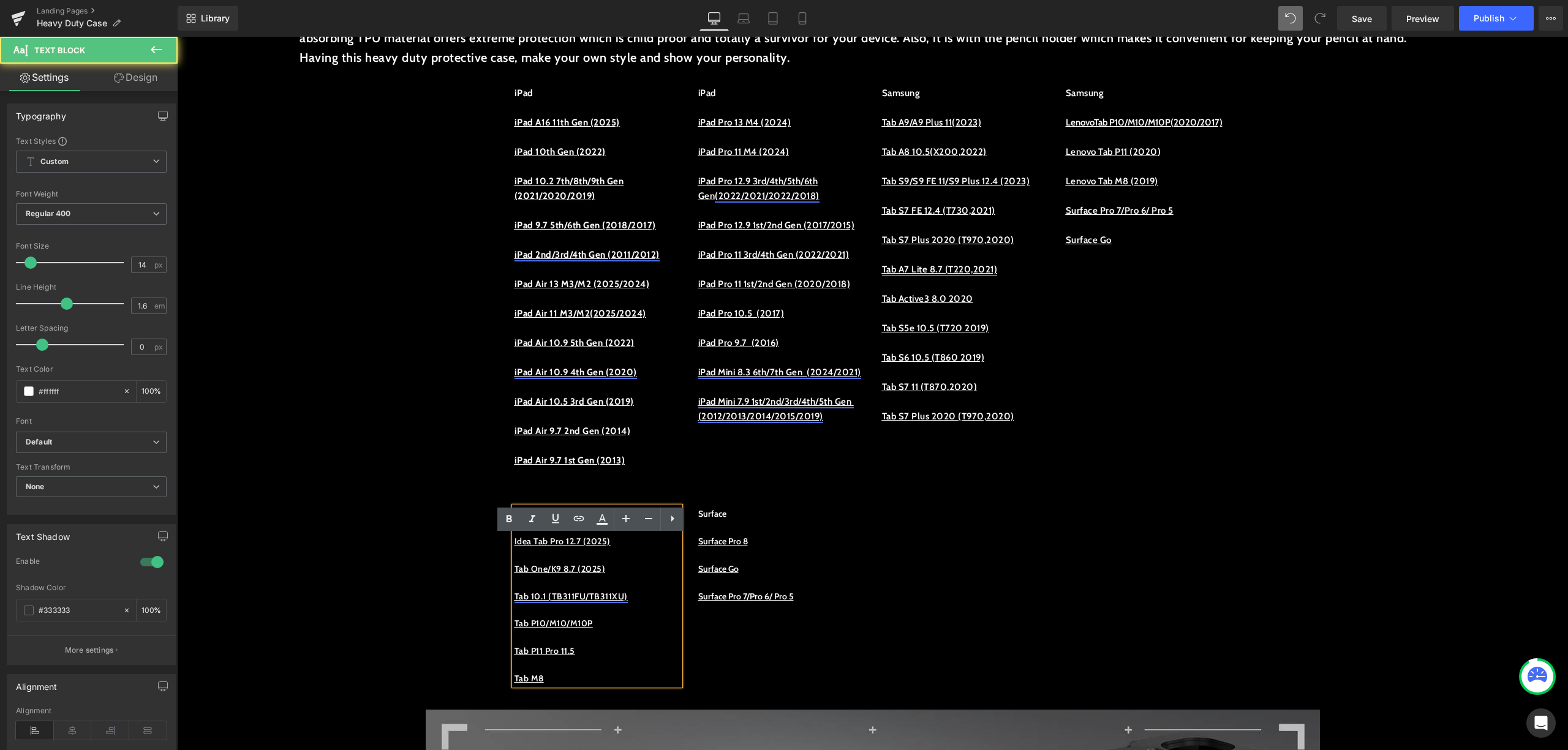
click at [583, 602] on link "Tab 10.1 (TB311FU/TB311XU)" at bounding box center [571, 597] width 113 height 11
click at [661, 589] on p at bounding box center [597, 581] width 165 height 13
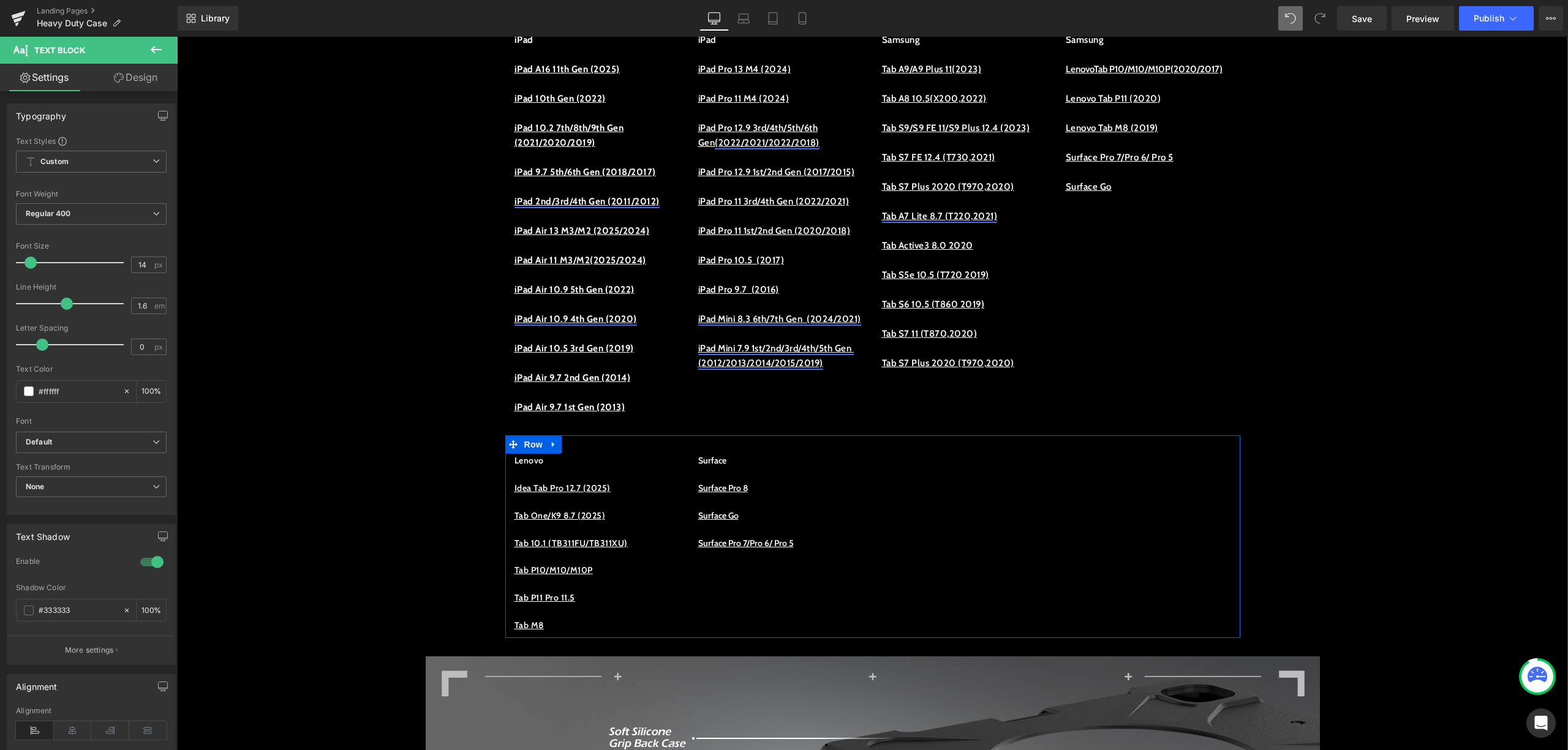
scroll to position [735, 0]
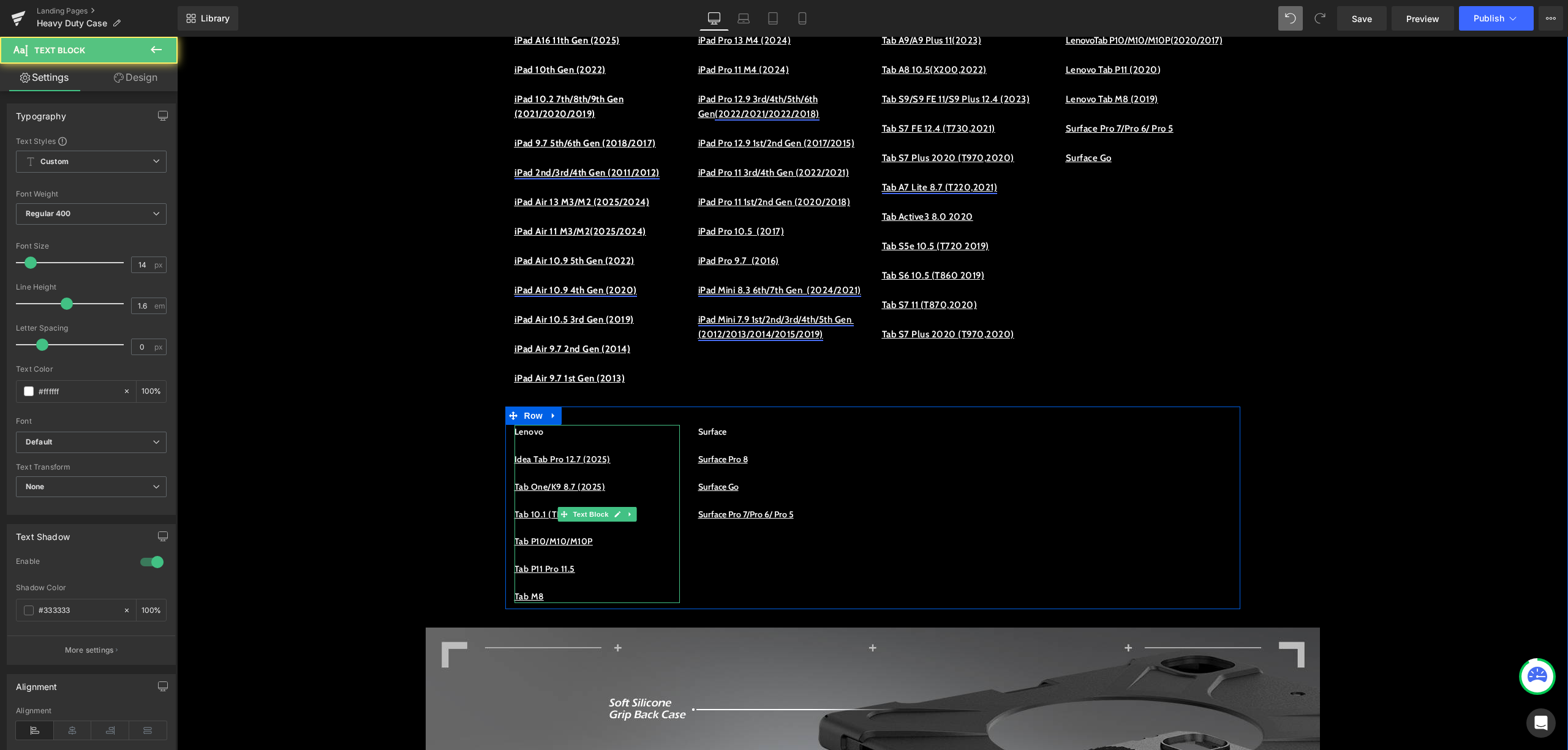
click at [625, 548] on p "Tab P10/M10/M10P" at bounding box center [597, 541] width 165 height 13
click at [649, 521] on p "Tab 10.1 (TB311FU/TB311XU)" at bounding box center [597, 514] width 165 height 13
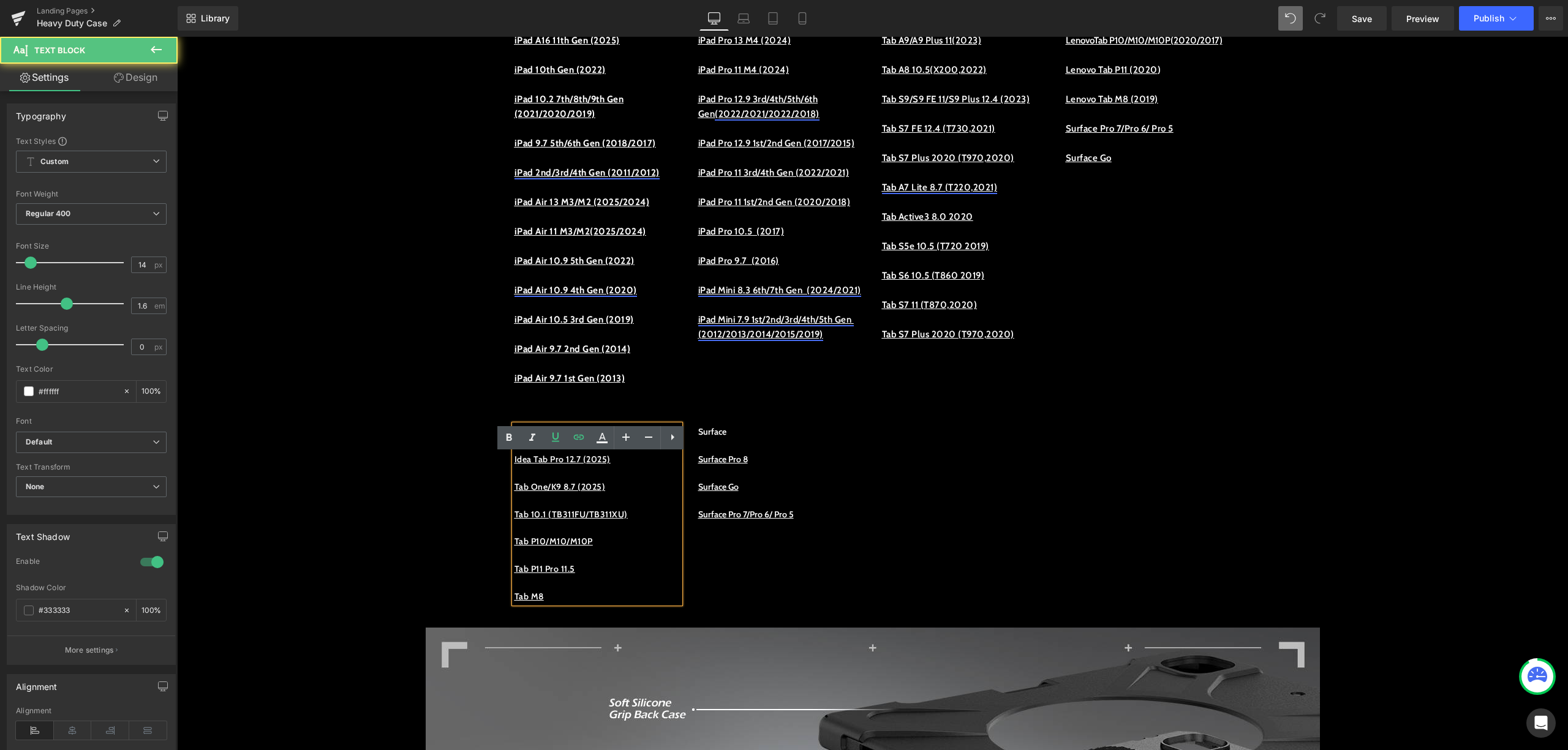
click at [627, 548] on p "Tab P10/M10/M10P" at bounding box center [597, 541] width 165 height 13
click at [648, 535] on p at bounding box center [597, 528] width 165 height 13
click at [655, 521] on p "Tab 10.1 (TB311FU/TB311XU)" at bounding box center [597, 514] width 165 height 13
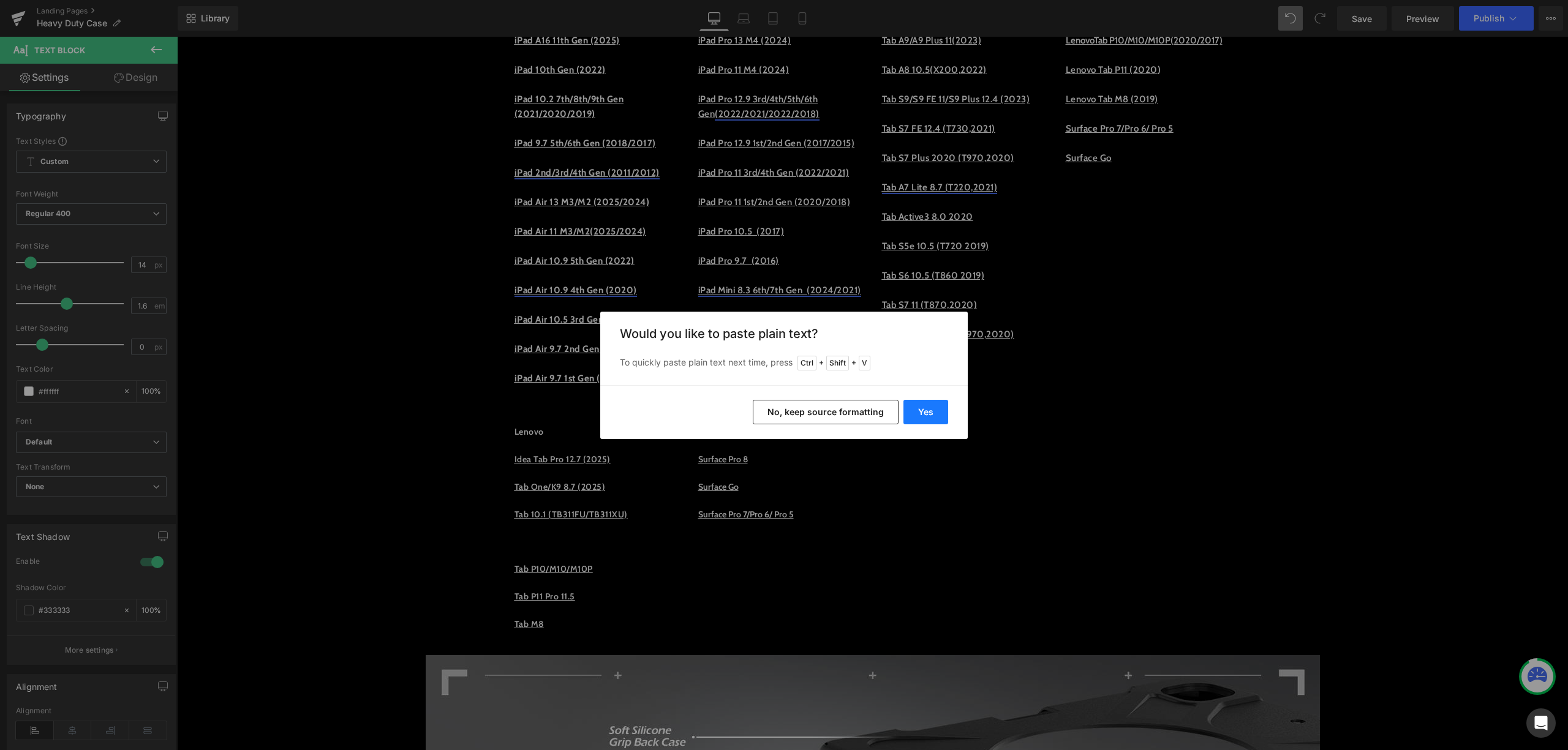
click at [940, 403] on button "Yes" at bounding box center [926, 412] width 45 height 24
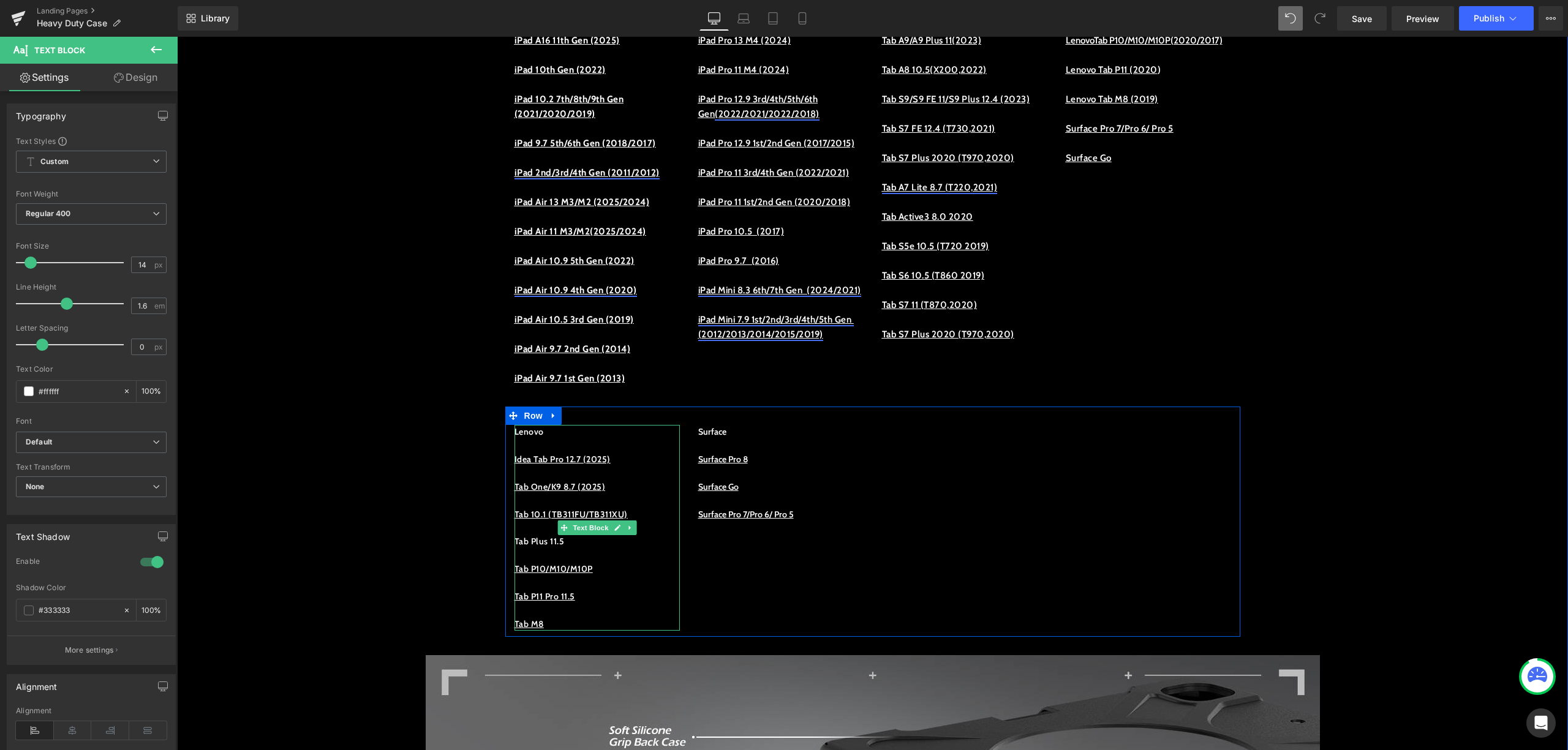
click at [585, 548] on p "Tab Plus 11.5" at bounding box center [597, 541] width 165 height 13
click at [618, 562] on p at bounding box center [597, 554] width 165 height 13
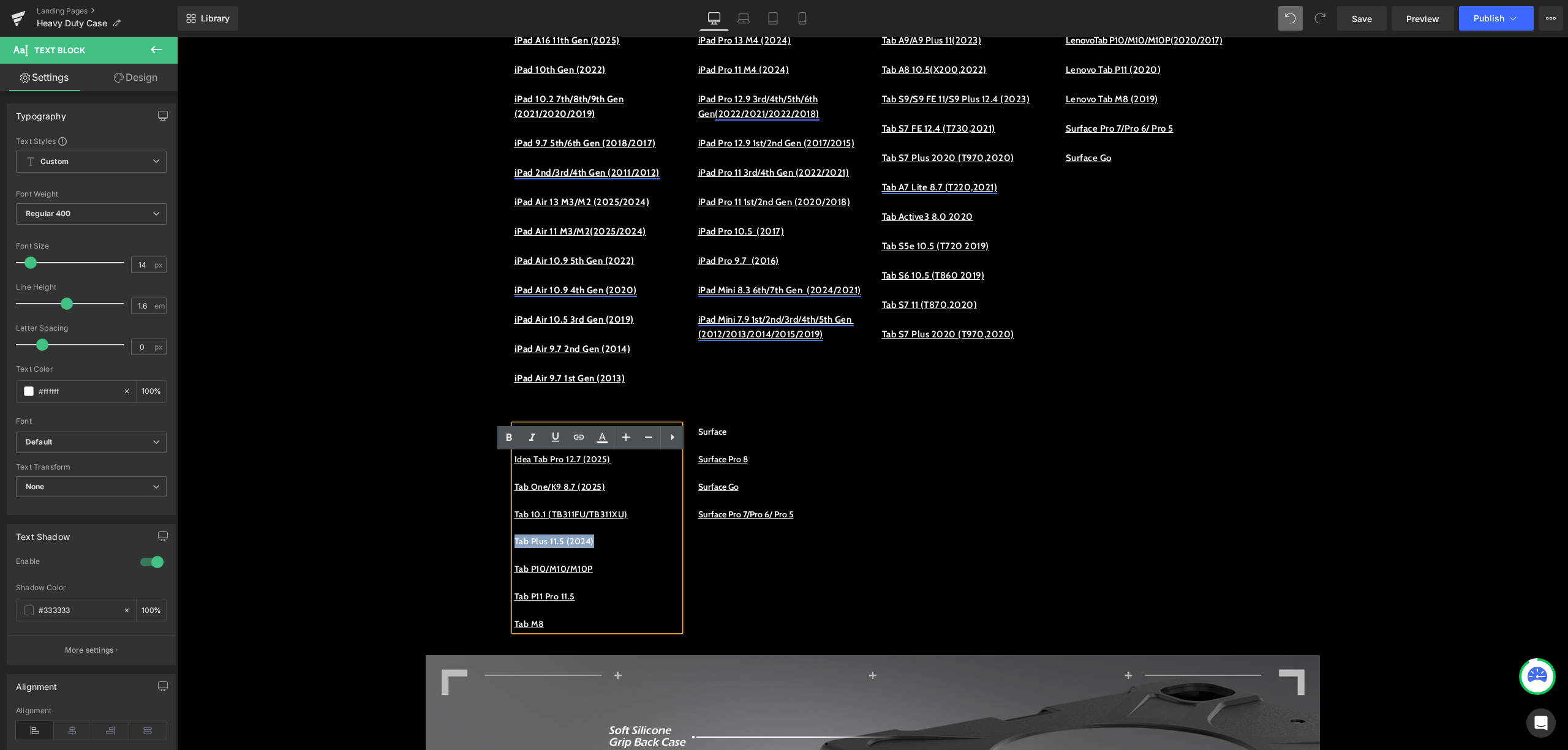
drag, startPoint x: 610, startPoint y: 564, endPoint x: 504, endPoint y: 569, distance: 106.1
click at [505, 569] on div "Lenovo Idea Tab Pro 12.7 (2025) Tab One/K9 8.7 (2025) Tab 10.1 (TB311FU/TB311XU…" at bounding box center [597, 528] width 184 height 205
click at [574, 432] on icon at bounding box center [579, 437] width 14 height 14
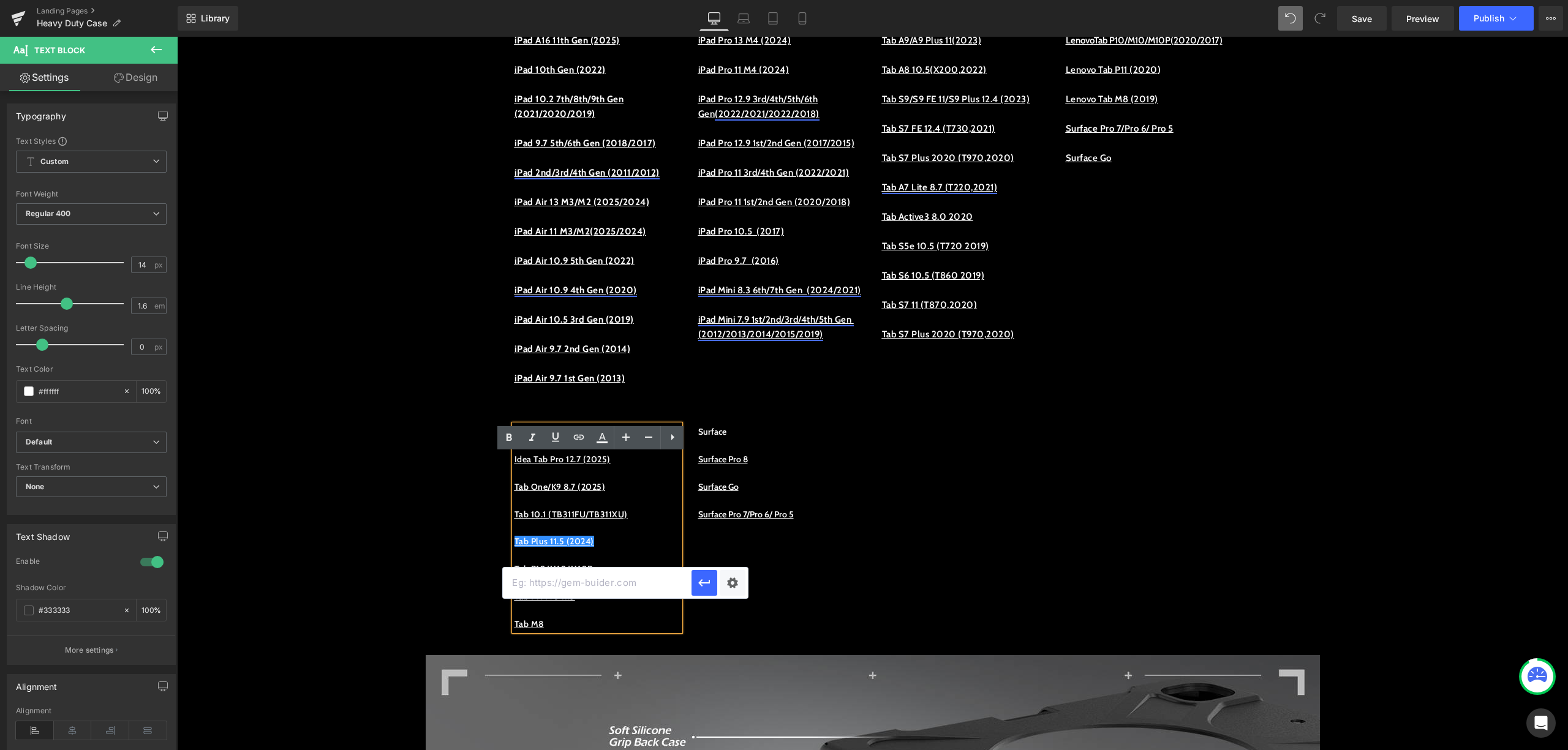
click at [594, 589] on input "text" at bounding box center [597, 583] width 188 height 31
paste input "[URL][DOMAIN_NAME]"
click at [558, 433] on icon at bounding box center [556, 437] width 7 height 9
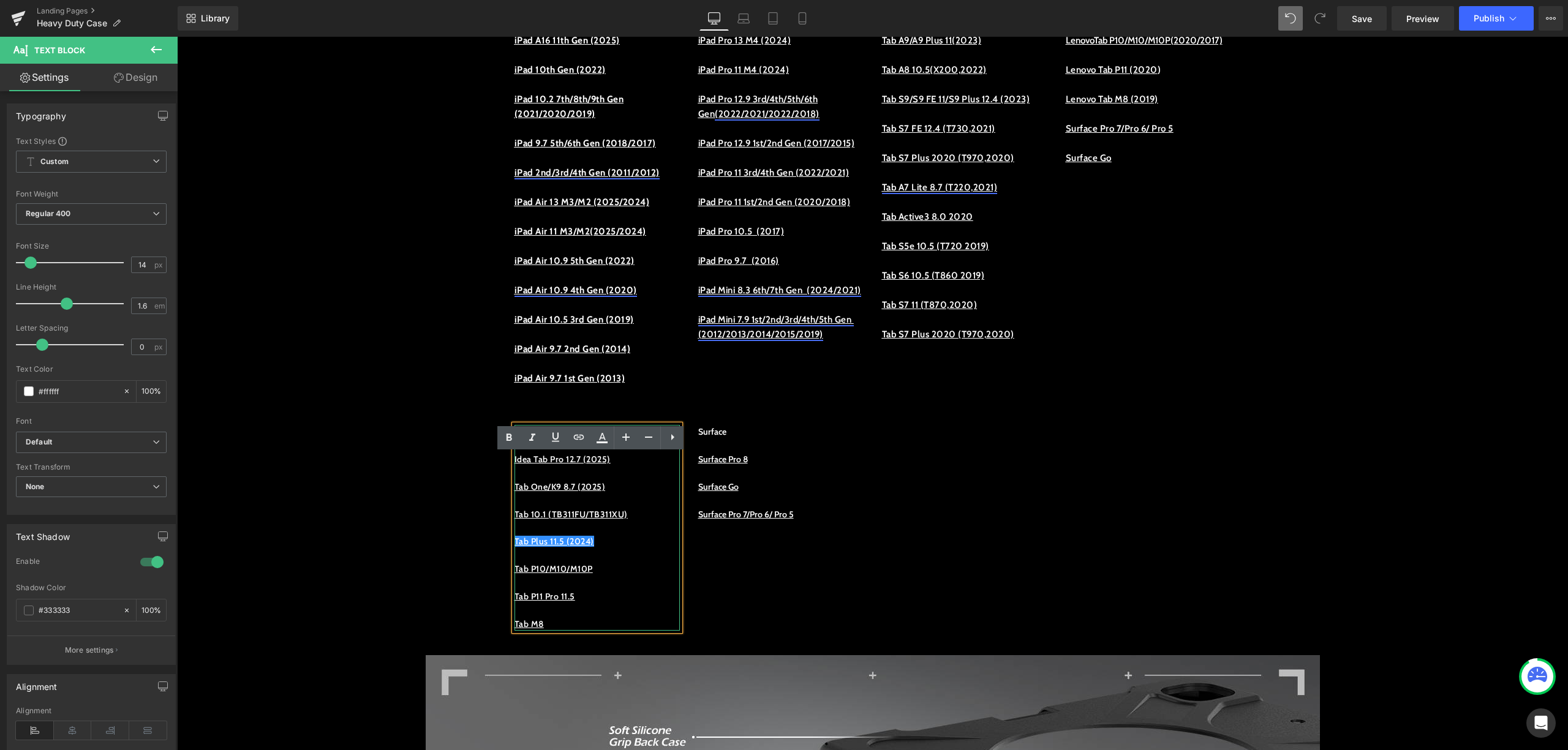
click at [630, 562] on p at bounding box center [597, 554] width 165 height 13
click at [618, 562] on p at bounding box center [597, 554] width 165 height 13
click at [620, 548] on p "Tab Plus 11.5 (" at bounding box center [597, 541] width 165 height 13
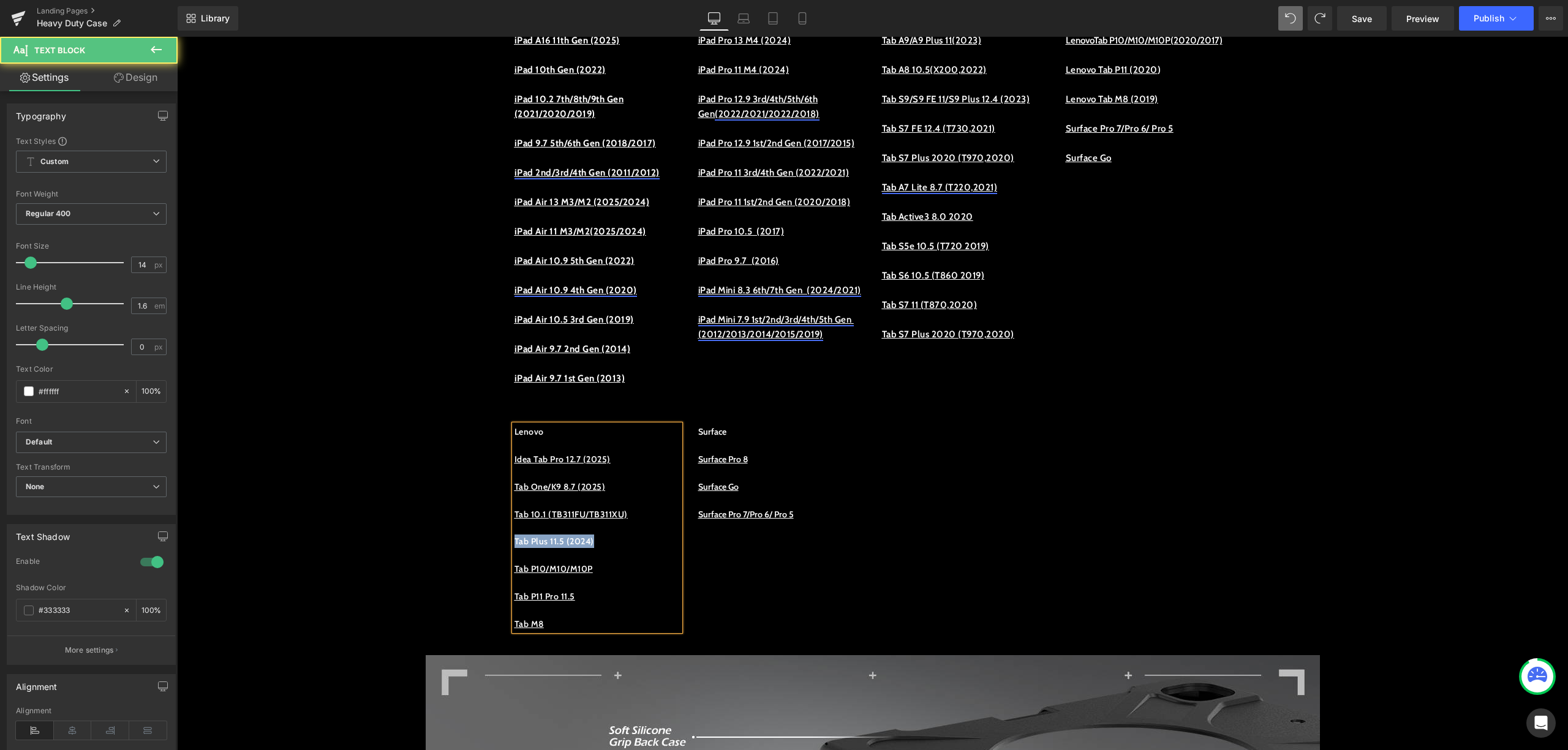
drag, startPoint x: 632, startPoint y: 566, endPoint x: 510, endPoint y: 567, distance: 122.0
click at [514, 548] on p "Tab Plus 11.5 (2024)" at bounding box center [597, 541] width 165 height 13
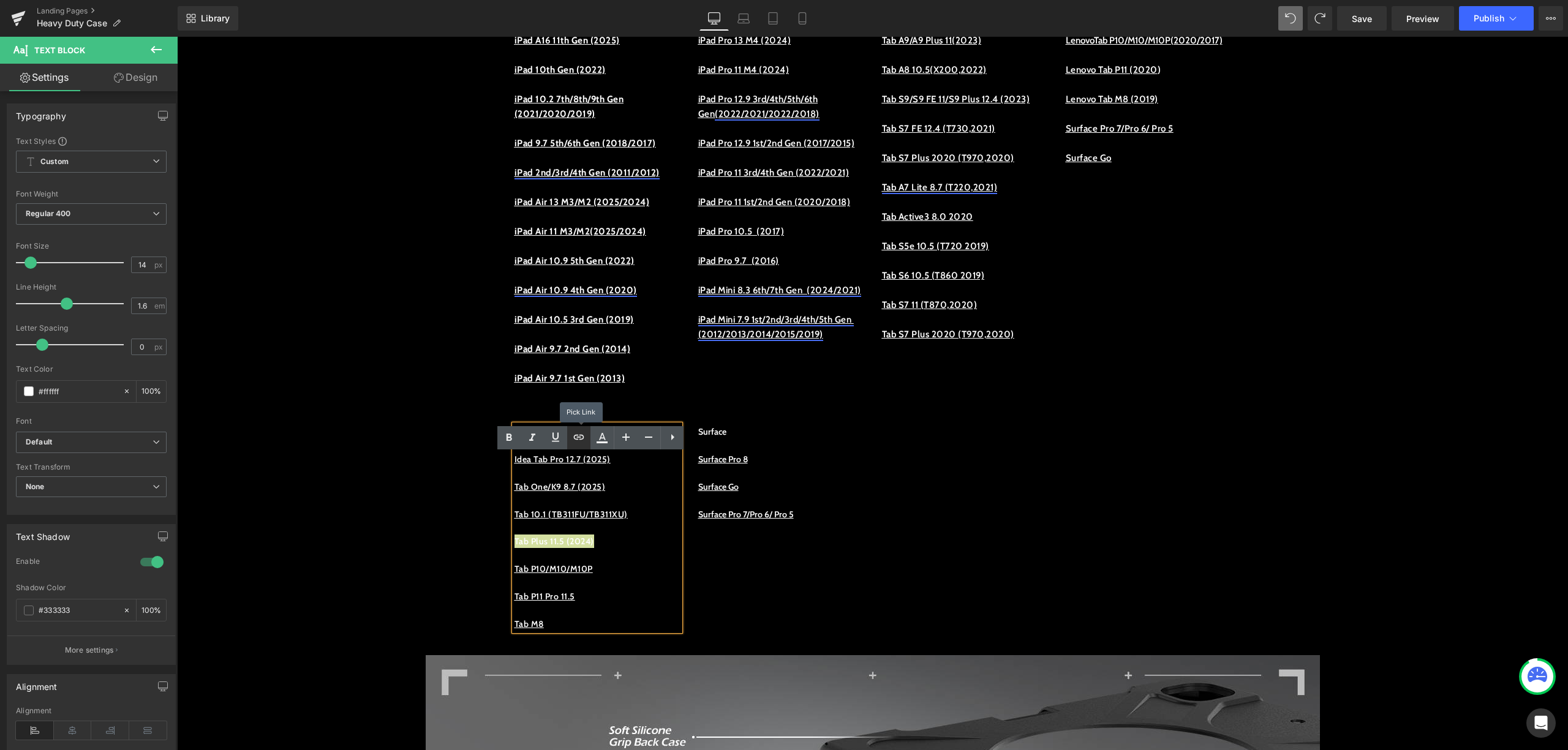
click at [580, 432] on icon at bounding box center [579, 437] width 14 height 14
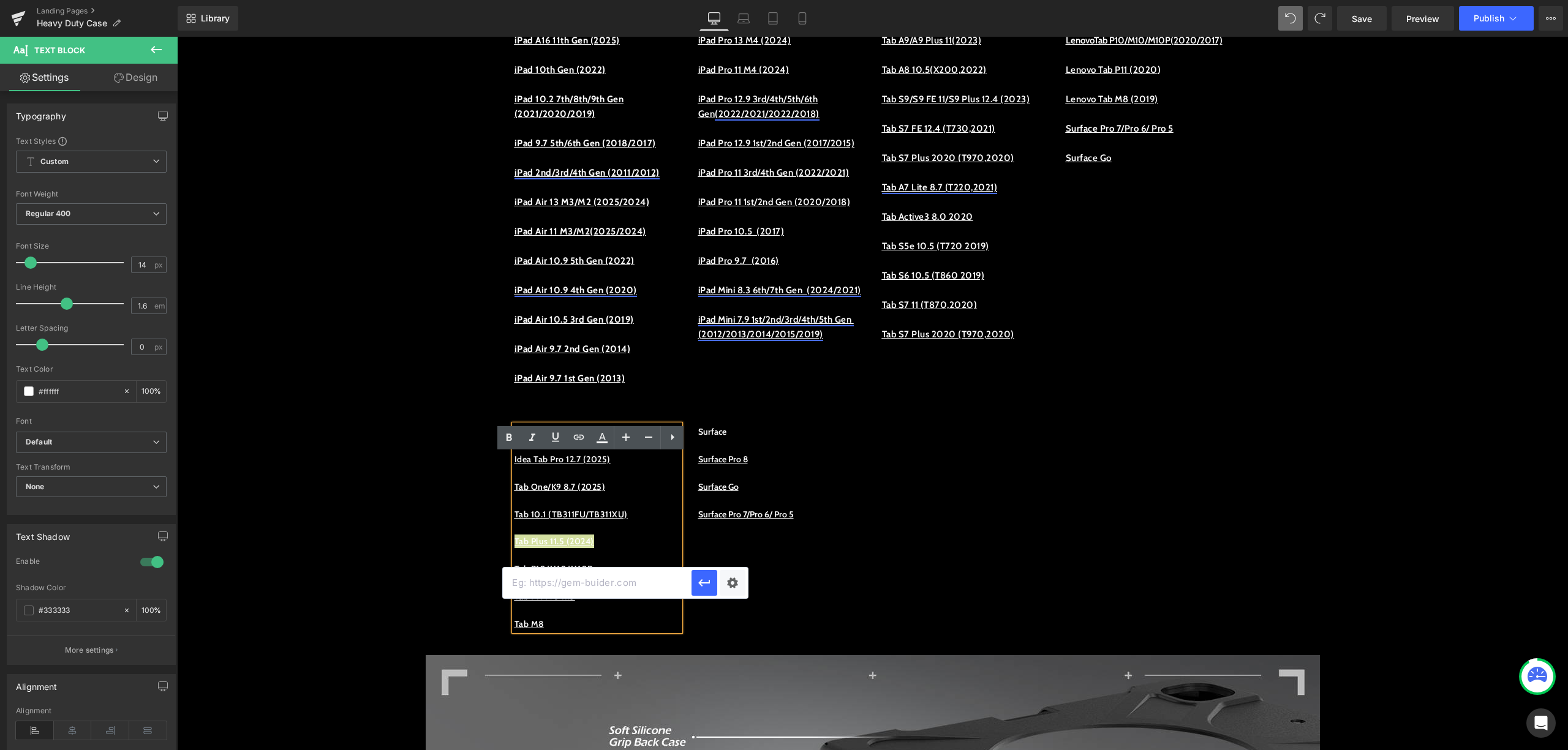
click at [627, 578] on input "text" at bounding box center [597, 583] width 188 height 31
paste input "[URL][DOMAIN_NAME]"
click at [709, 586] on icon "button" at bounding box center [705, 582] width 14 height 14
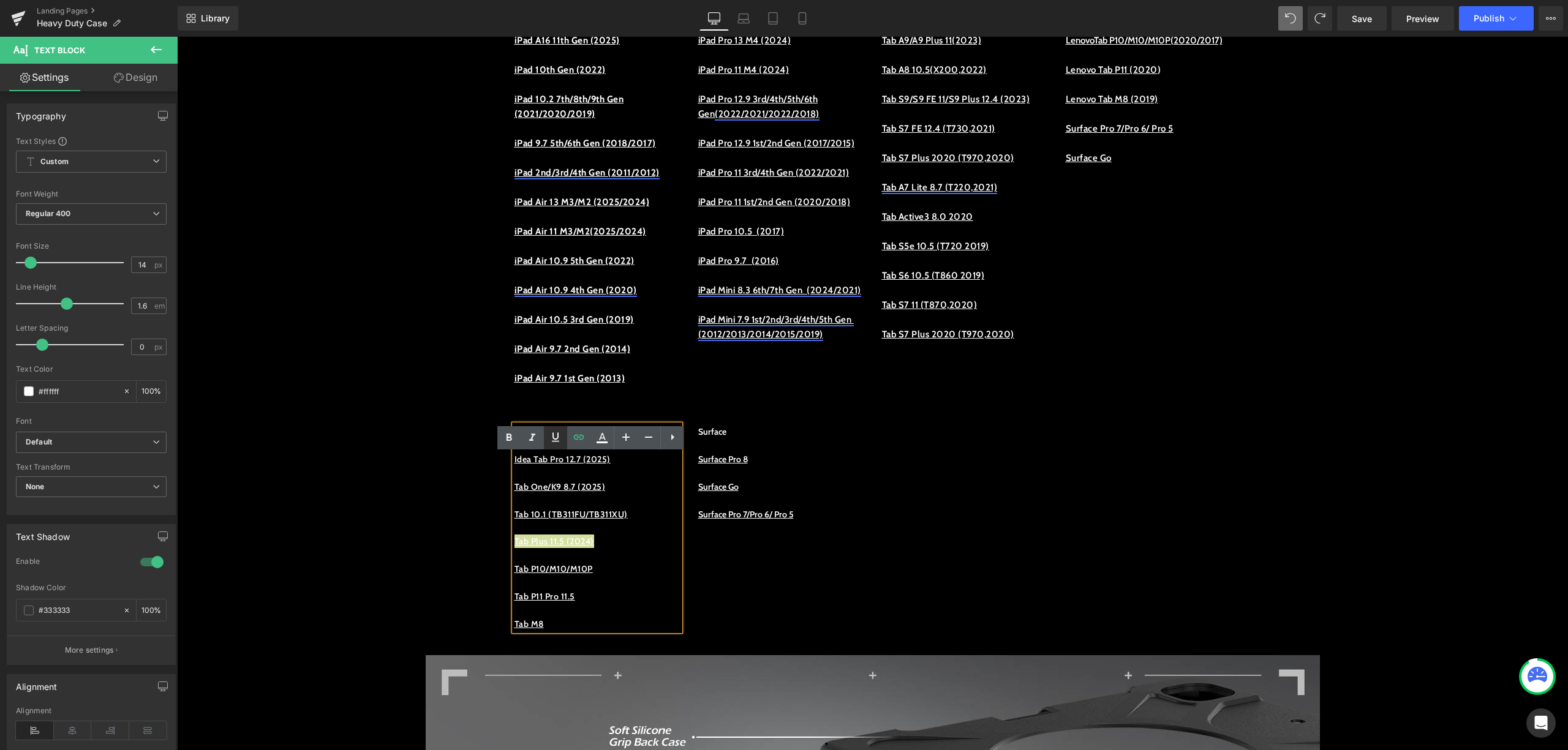
click at [562, 435] on icon at bounding box center [556, 437] width 14 height 14
click at [627, 548] on p "Tab Plus 11.5 (2024)" at bounding box center [597, 541] width 165 height 13
click at [630, 603] on p "Tab P11 Pro 11.5" at bounding box center [597, 596] width 165 height 13
click at [627, 519] on link "Tab 10.1 (TB311FU/TB311XU)" at bounding box center [571, 514] width 113 height 11
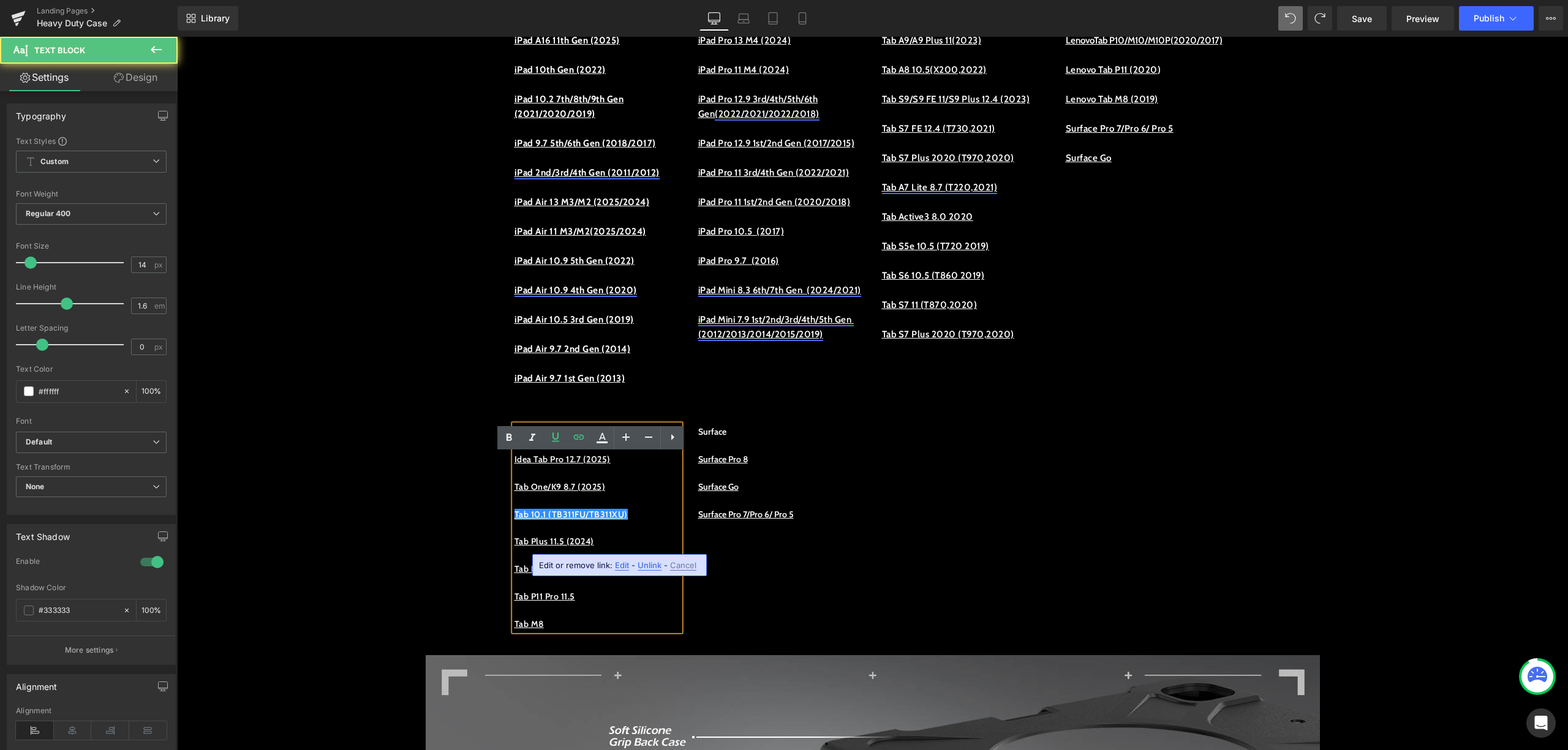
click at [657, 479] on p at bounding box center [597, 472] width 165 height 13
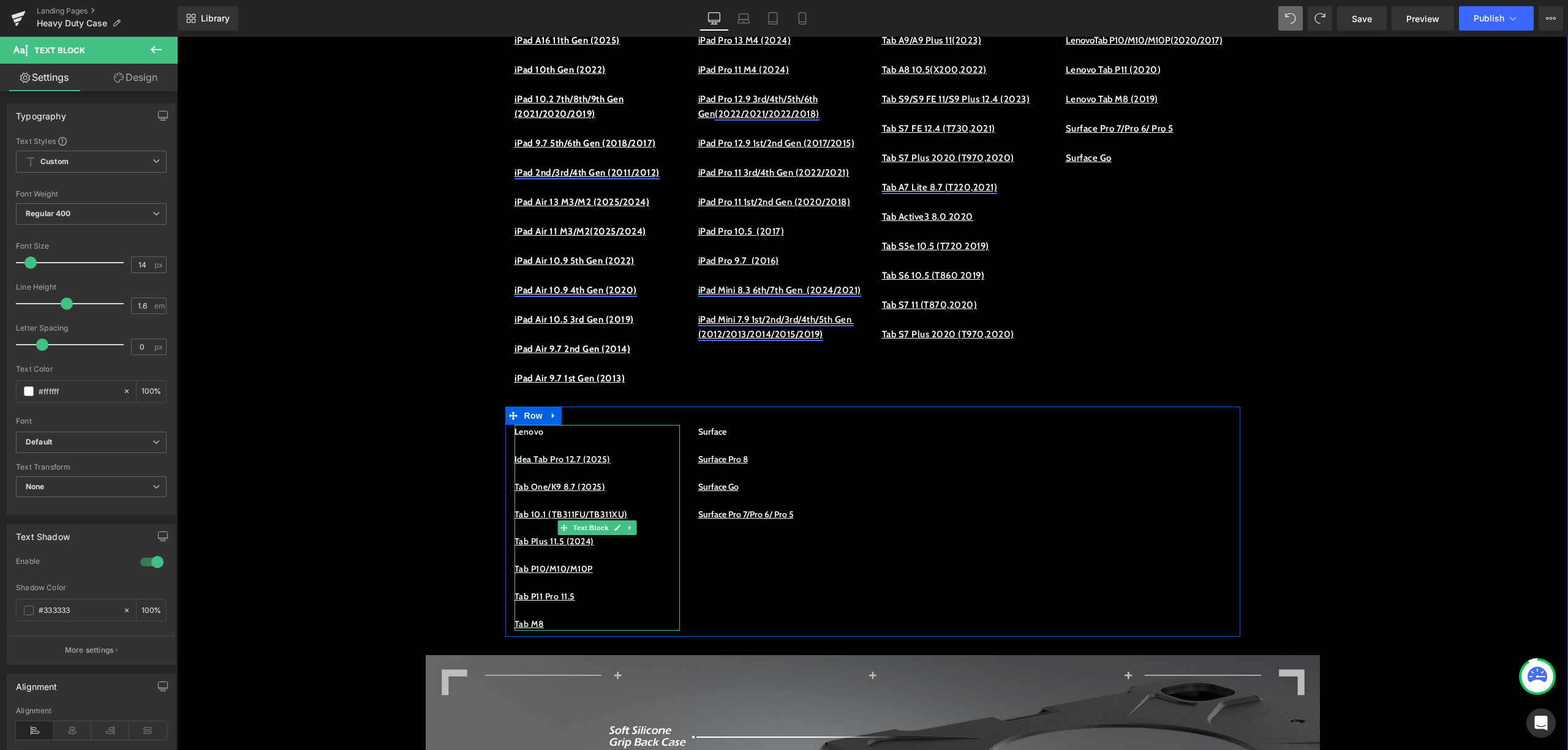
click at [620, 562] on p at bounding box center [597, 554] width 165 height 13
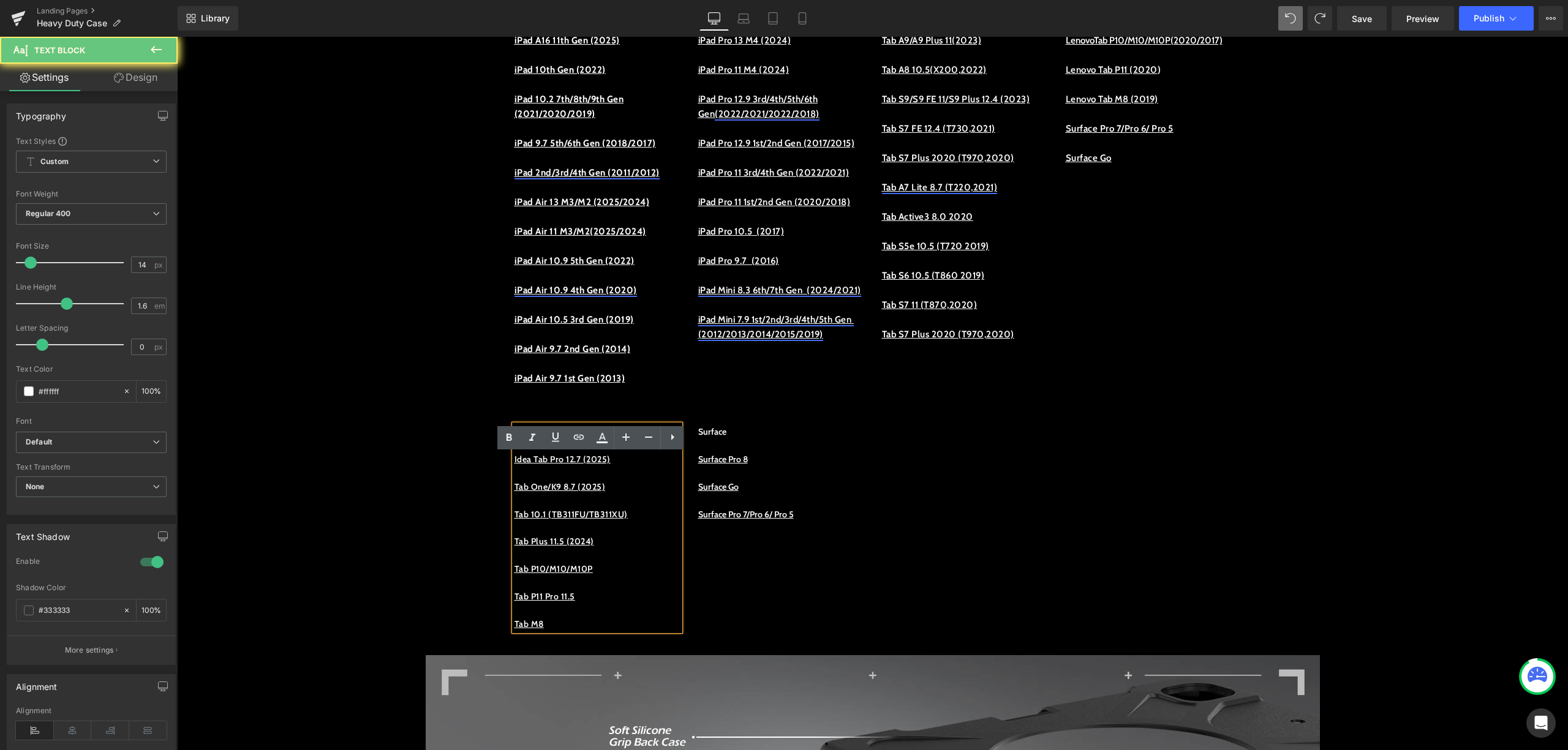
click at [618, 548] on p "Tab Plus 11.5 (2024)" at bounding box center [597, 541] width 165 height 13
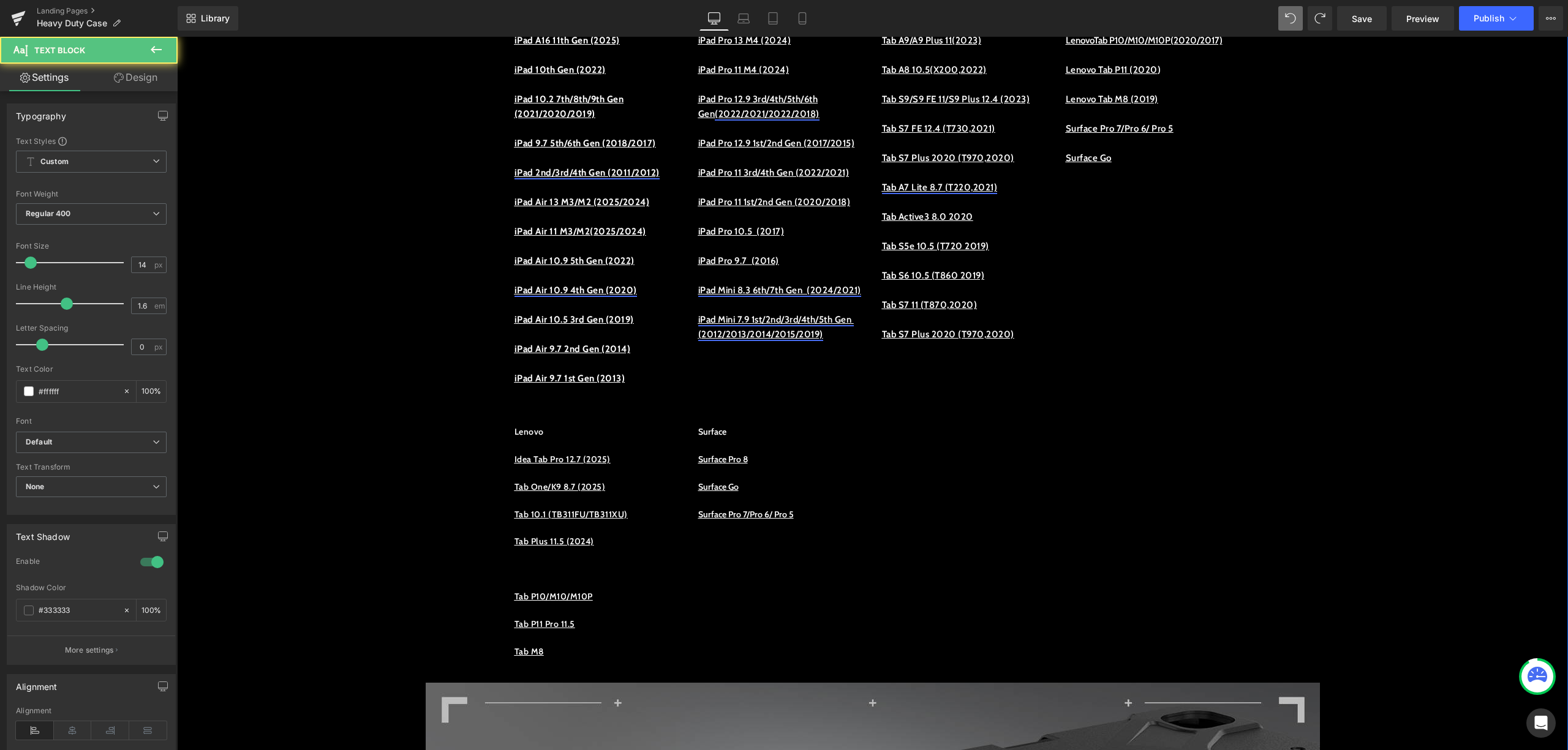
click at [562, 562] on p at bounding box center [597, 554] width 165 height 13
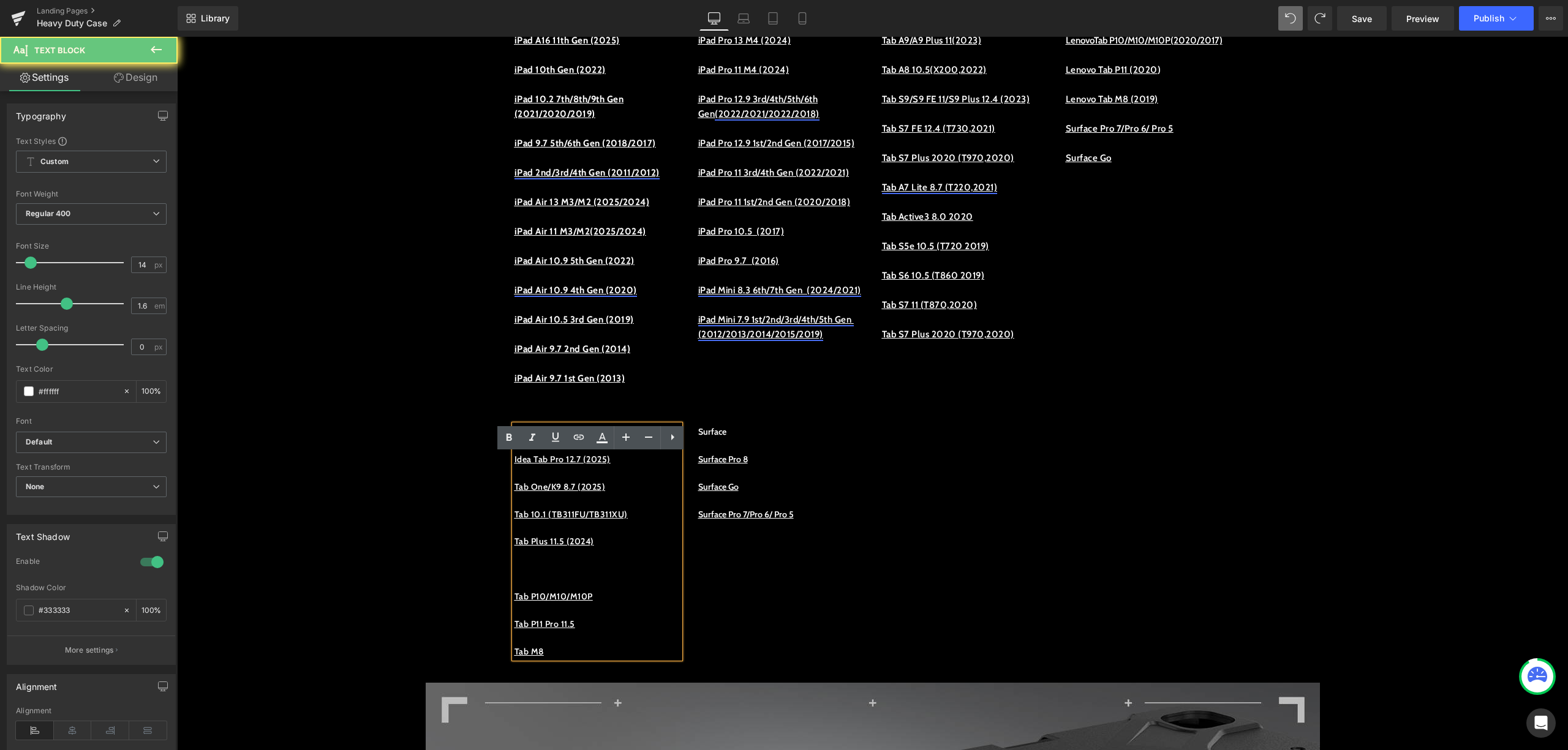
click at [530, 575] on p at bounding box center [597, 568] width 165 height 13
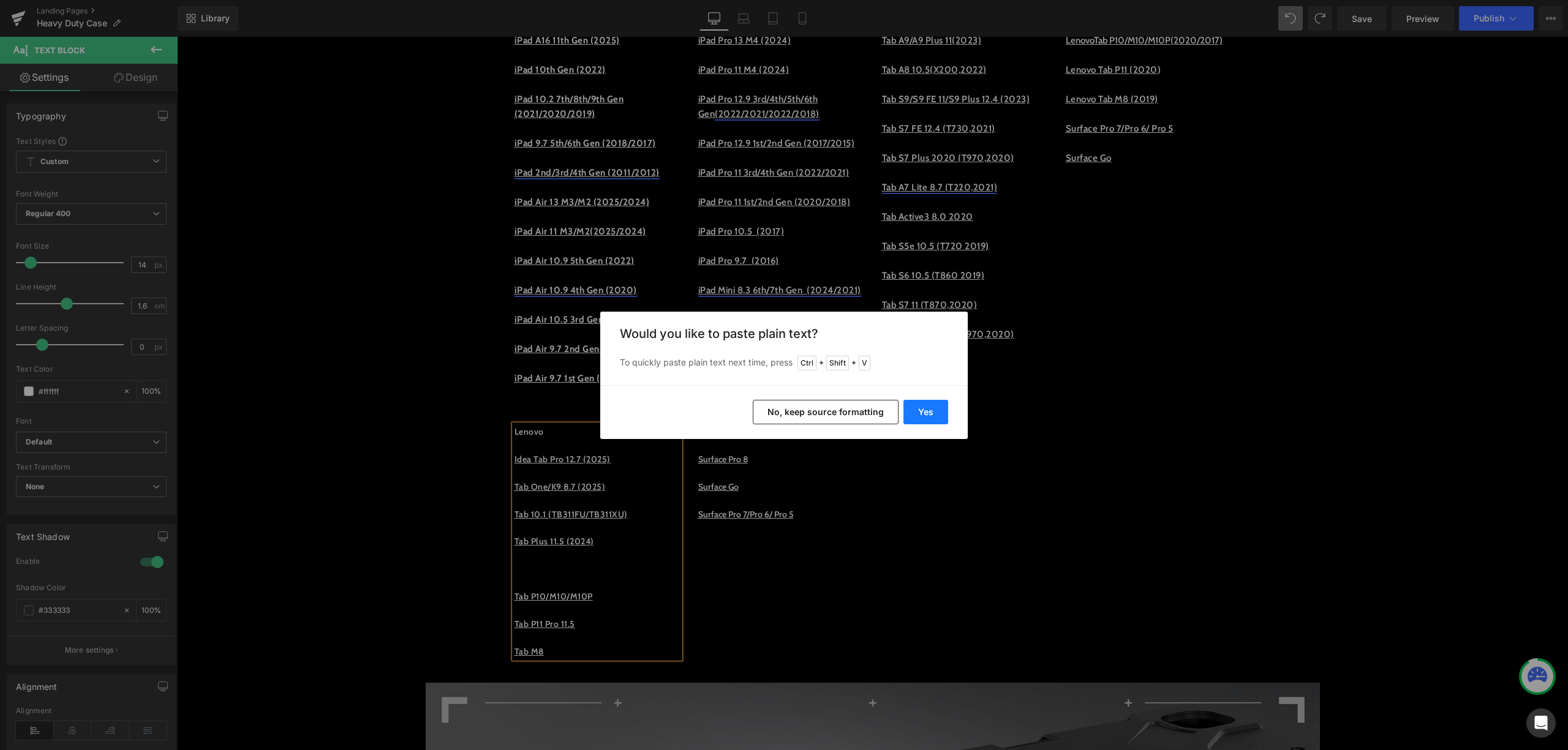
click at [921, 402] on button "Yes" at bounding box center [926, 412] width 45 height 24
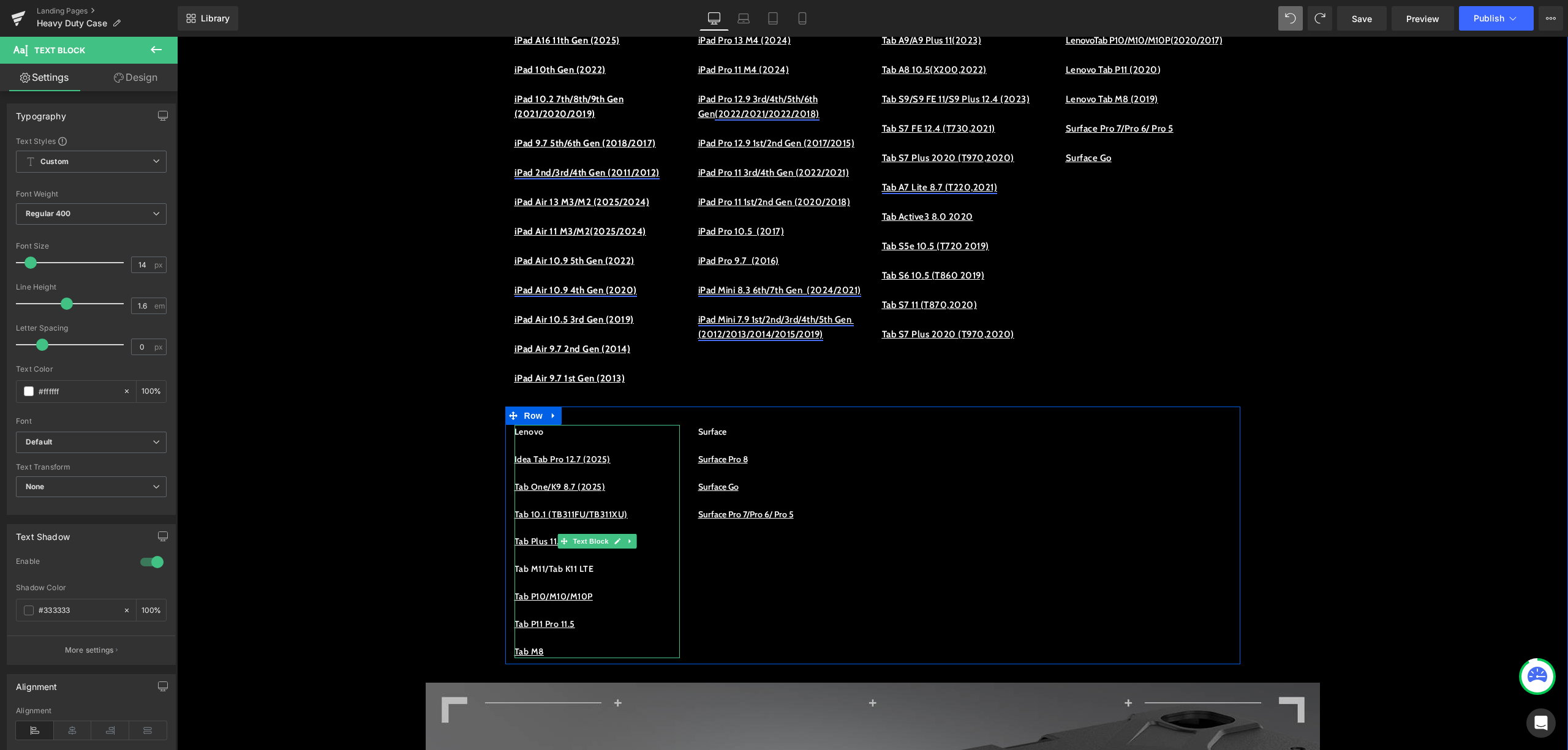
click at [645, 575] on p "Tab M11/Tab K11 LTE" at bounding box center [597, 568] width 165 height 13
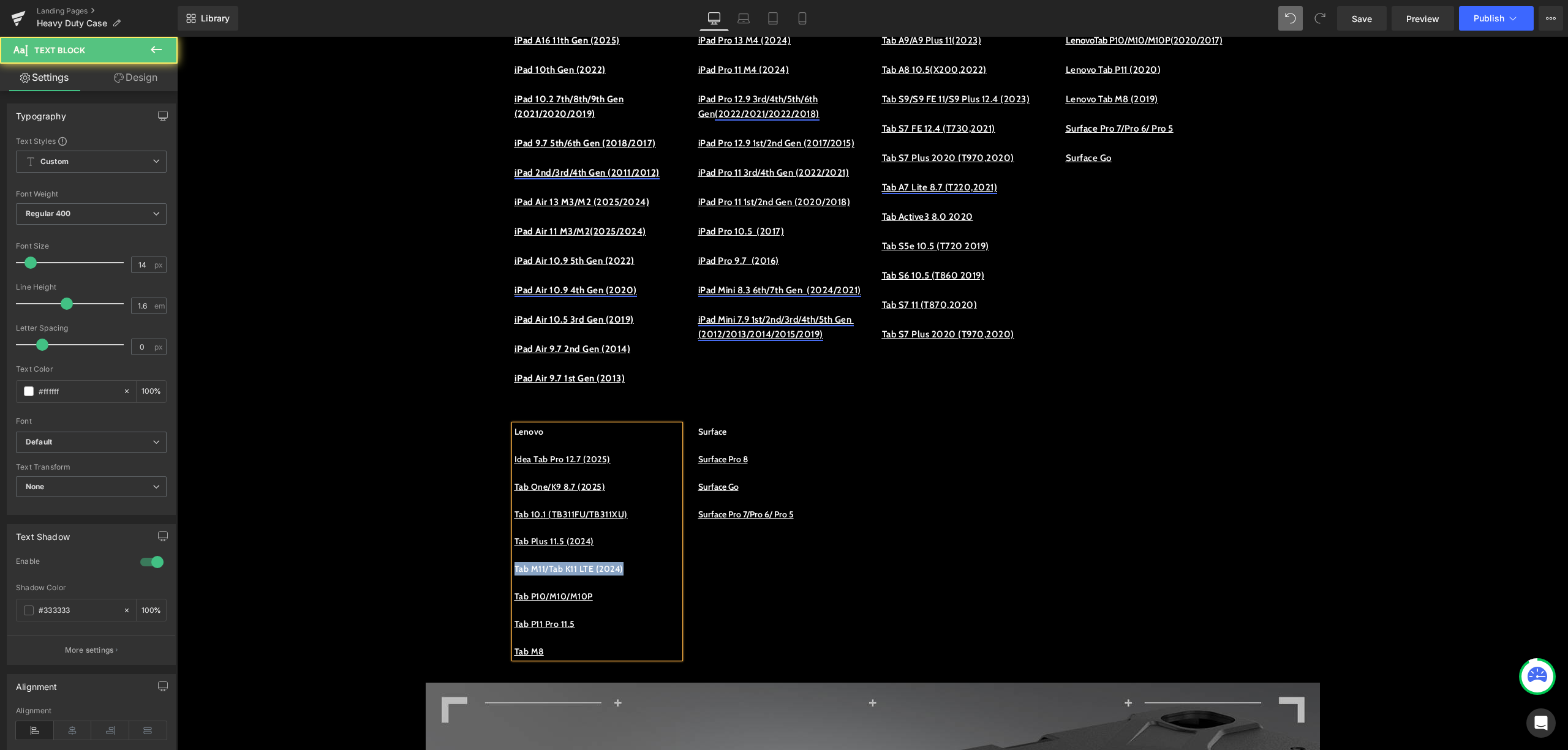
drag, startPoint x: 647, startPoint y: 595, endPoint x: 495, endPoint y: 598, distance: 152.0
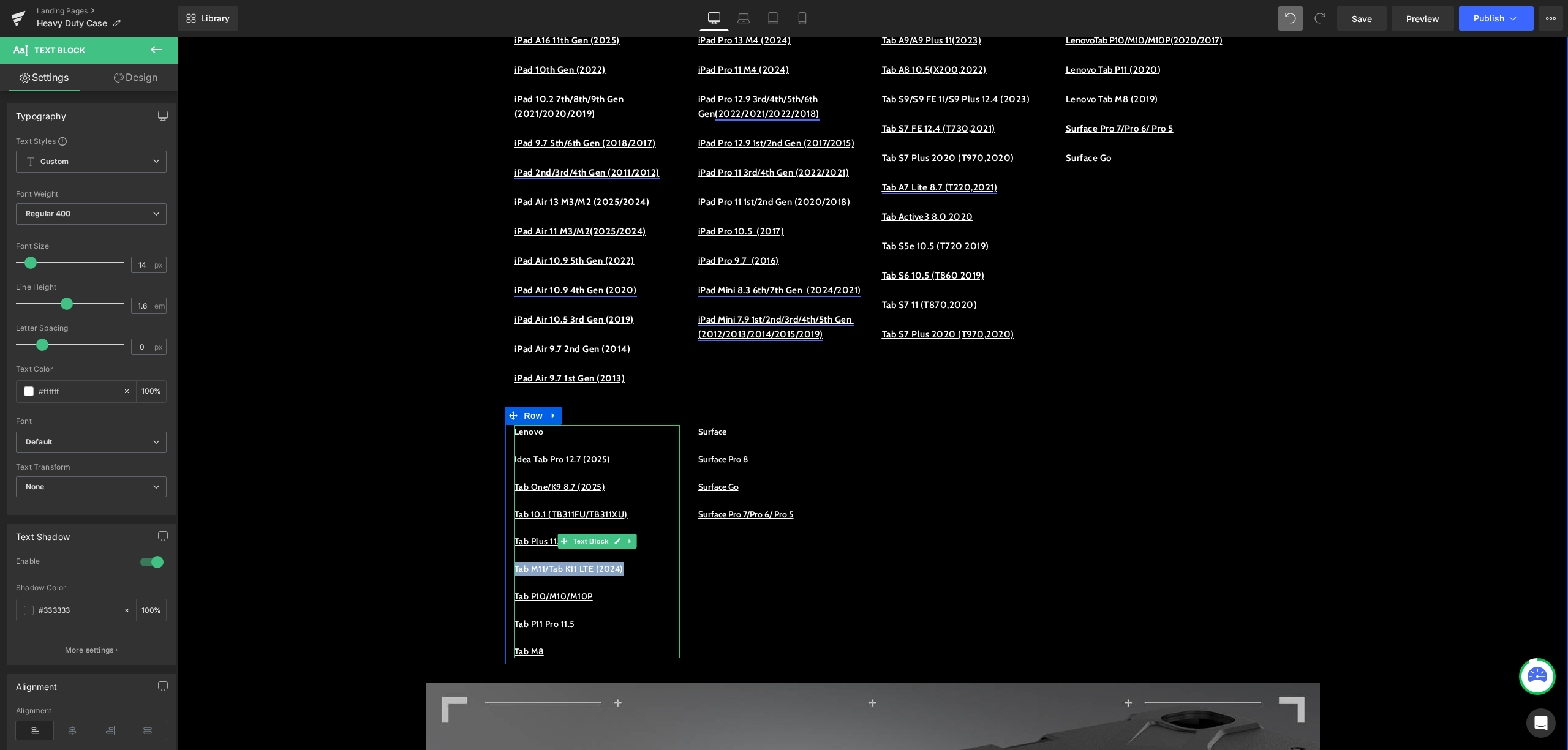
drag, startPoint x: 585, startPoint y: 600, endPoint x: 591, endPoint y: 600, distance: 6.0
click at [585, 575] on p "Tab M11/Tab K11 LTE (2024)" at bounding box center [597, 568] width 165 height 13
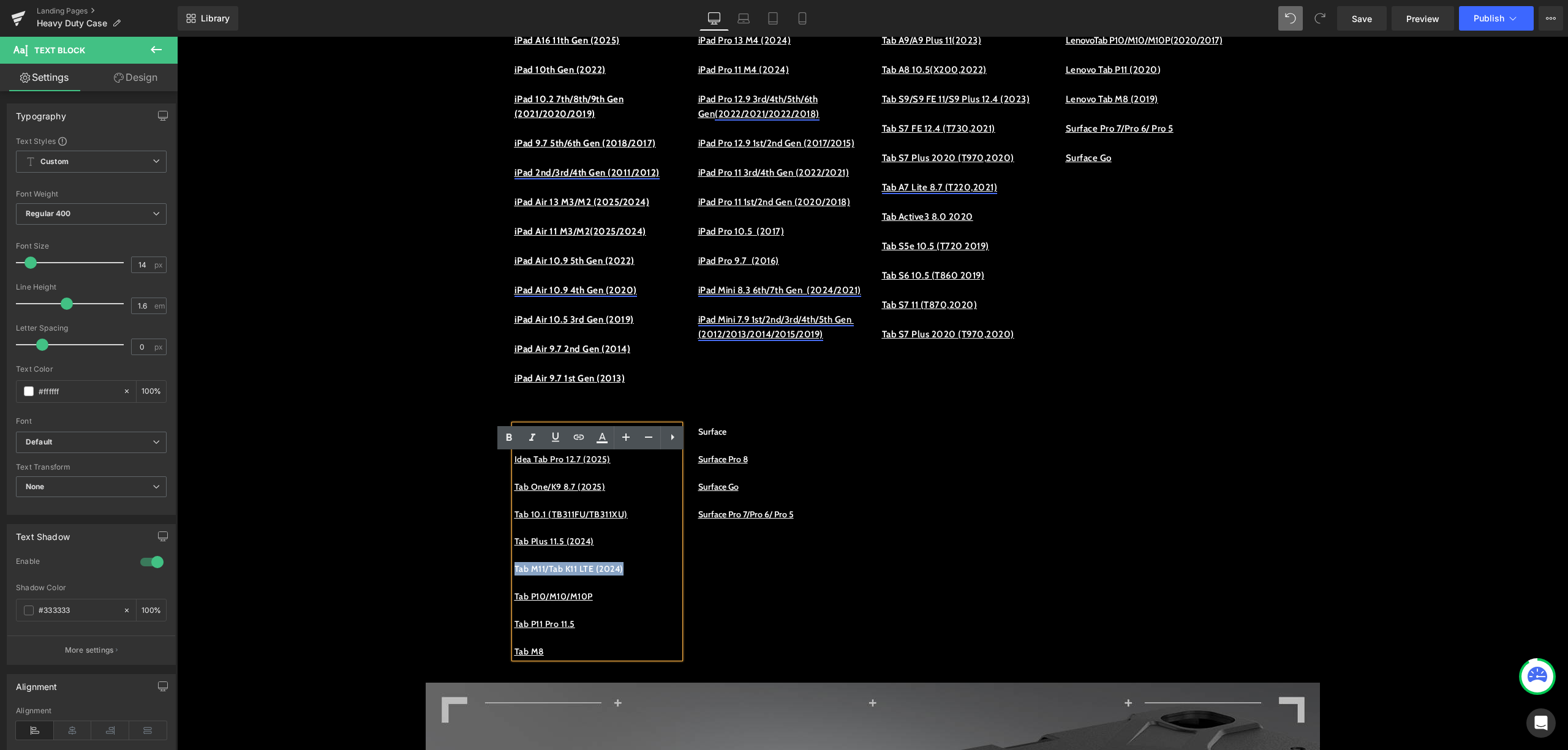
drag, startPoint x: 647, startPoint y: 595, endPoint x: 508, endPoint y: 600, distance: 139.1
click at [514, 575] on p "Tab M11/Tab K11 LTE (2024)" at bounding box center [597, 568] width 165 height 13
click at [583, 430] on icon at bounding box center [579, 437] width 14 height 14
click at [615, 613] on input "text" at bounding box center [597, 610] width 188 height 31
paste input "[URL][DOMAIN_NAME]"
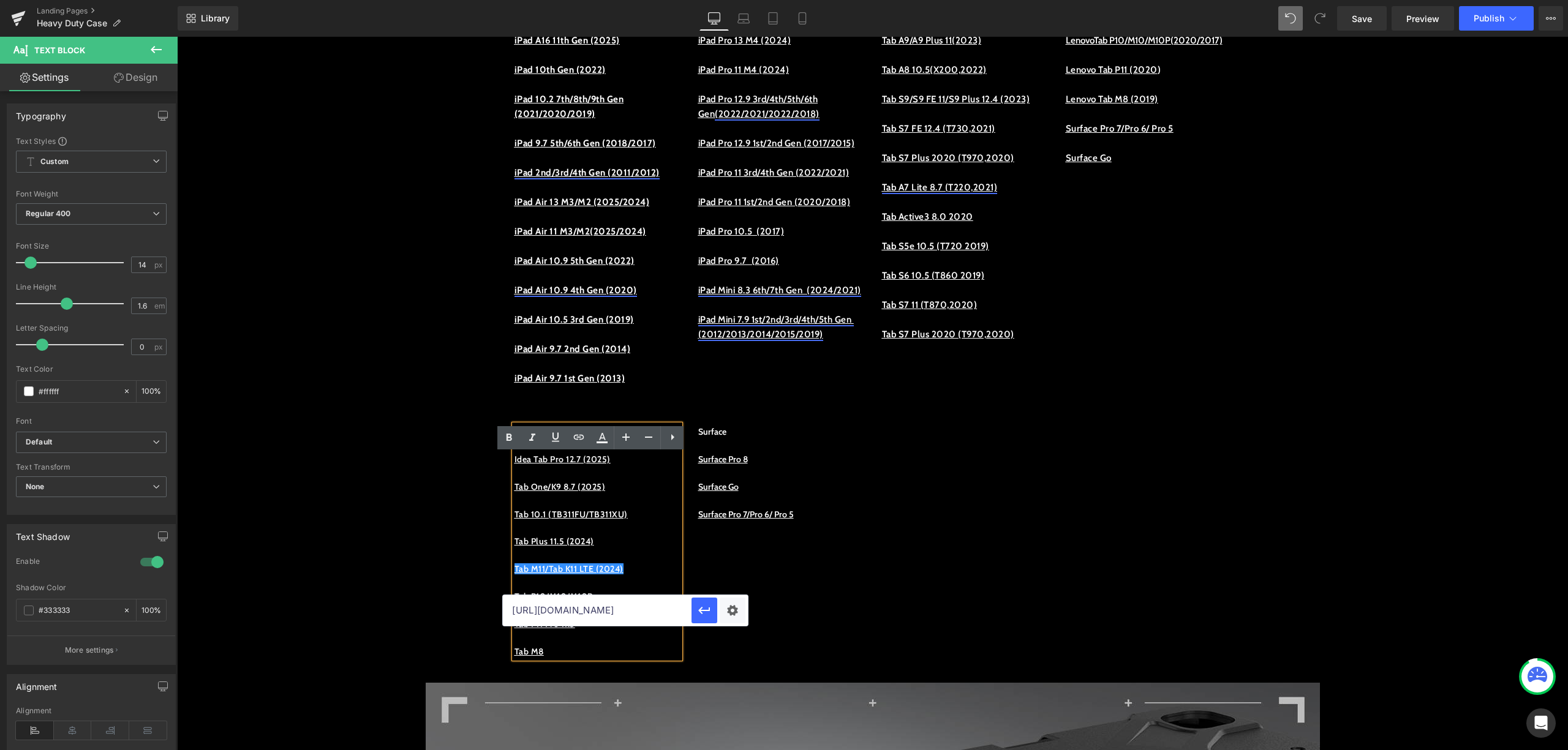
scroll to position [0, 114]
click at [708, 611] on icon "button" at bounding box center [705, 610] width 14 height 14
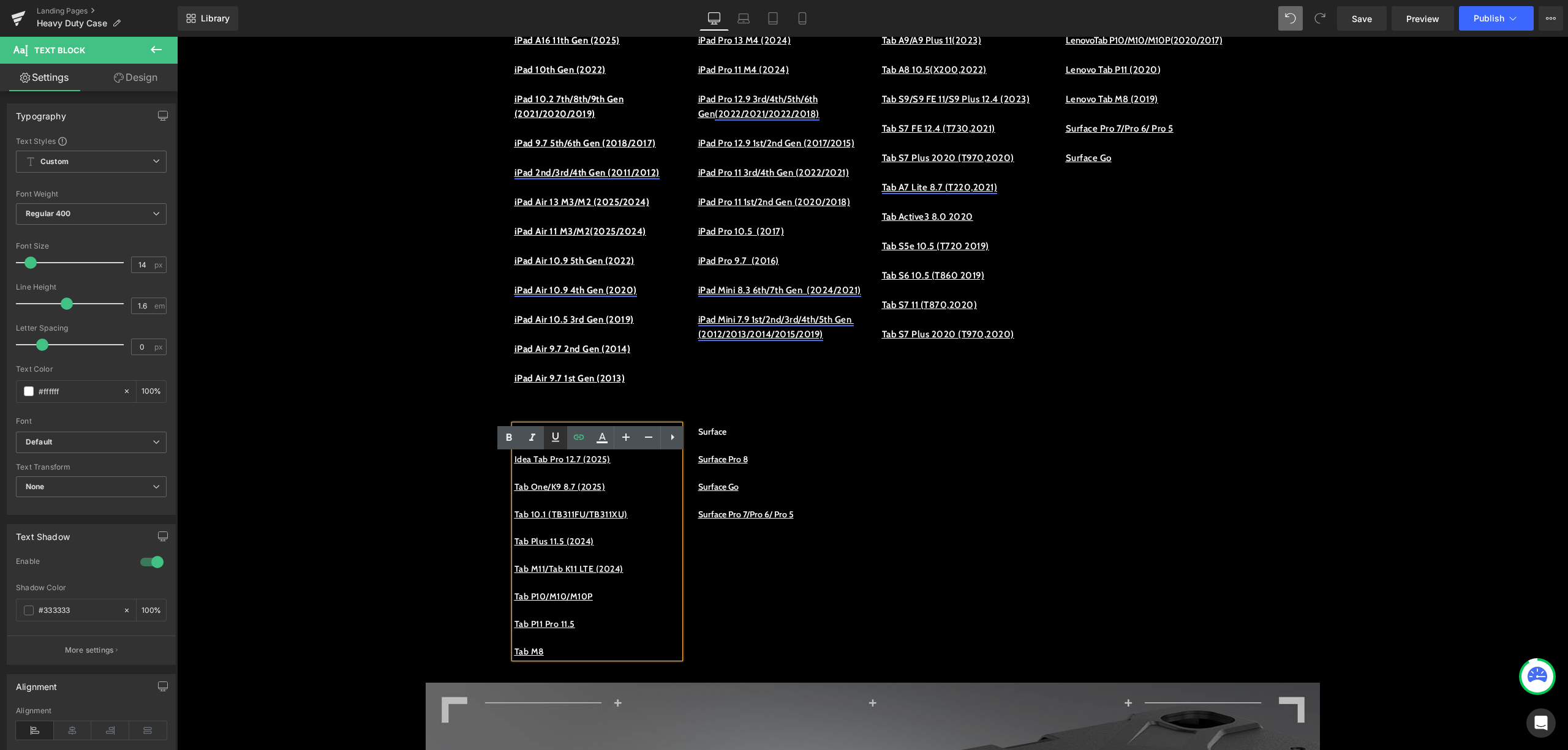
click at [557, 443] on icon at bounding box center [556, 437] width 14 height 14
click at [657, 575] on p "Tab M11/Tab K11 LTE (2024)" at bounding box center [597, 568] width 165 height 13
click at [712, 635] on div "Lenovo Idea Tab Pro 12.7 (2025) Tab One/K9 8.7 (2025) Tab 10.1 (TB311FU/TB311XU…" at bounding box center [872, 535] width 735 height 257
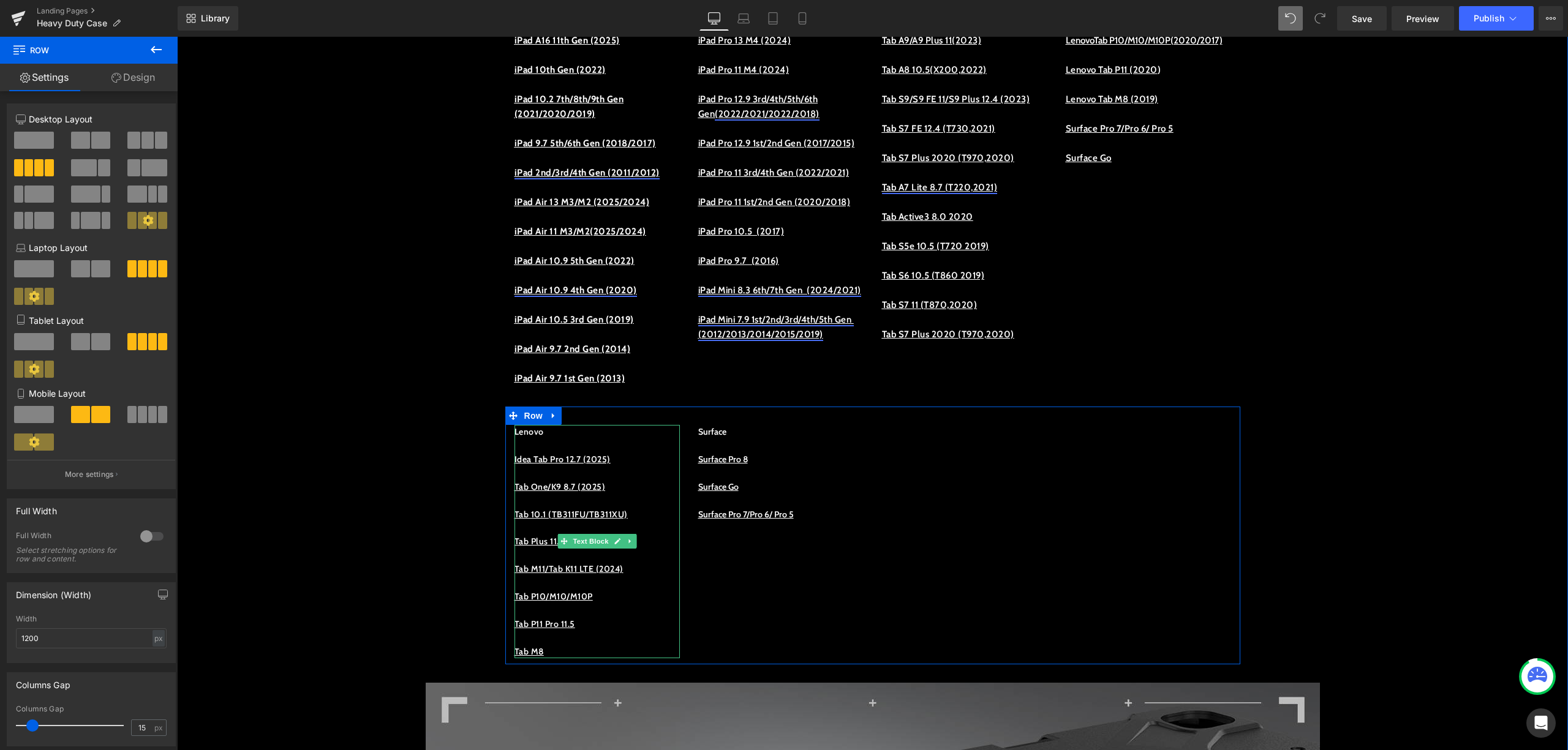
click at [615, 603] on p "Tab P10/M10/M10P" at bounding box center [597, 596] width 165 height 13
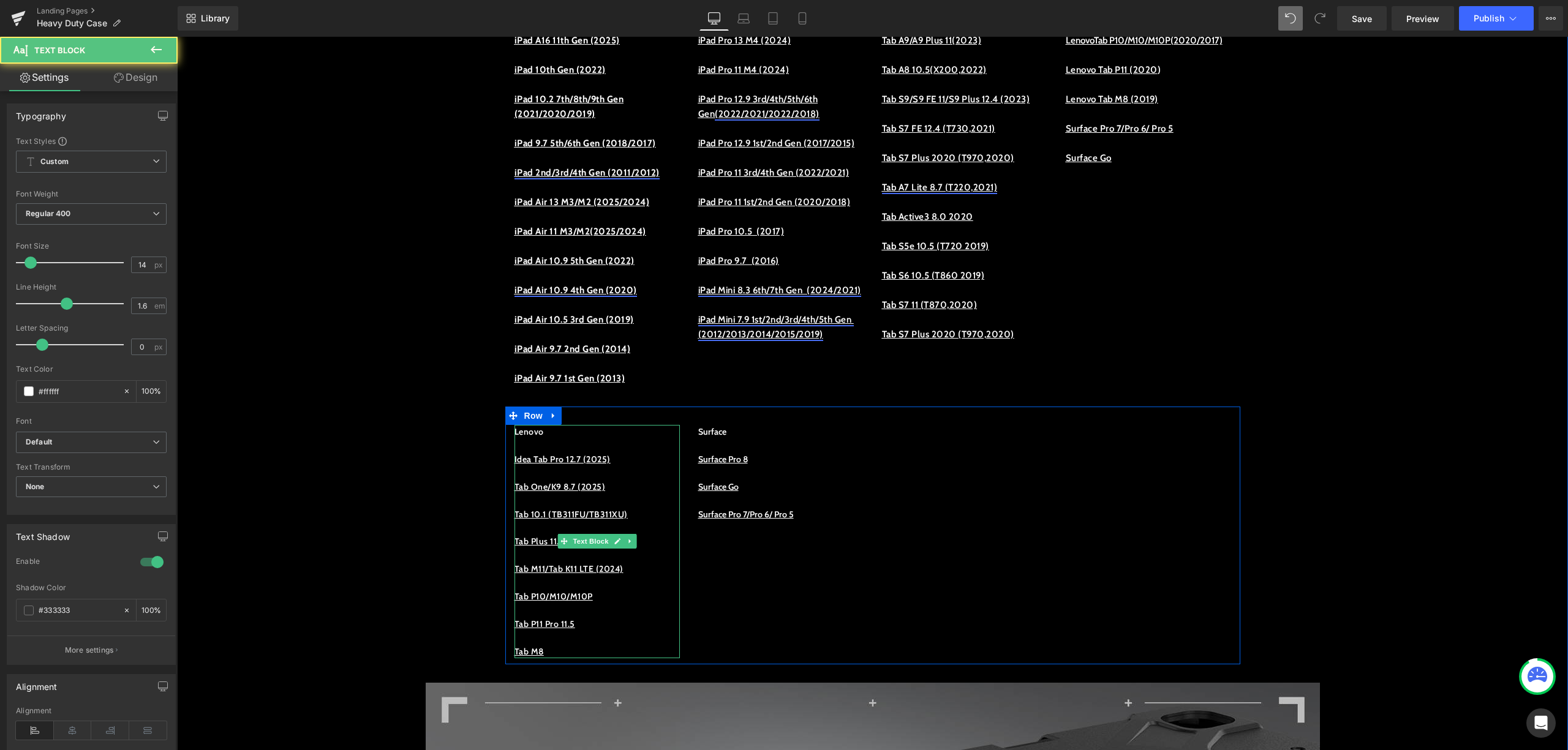
click at [606, 603] on p "Tab P10/M10/M10P" at bounding box center [597, 596] width 165 height 13
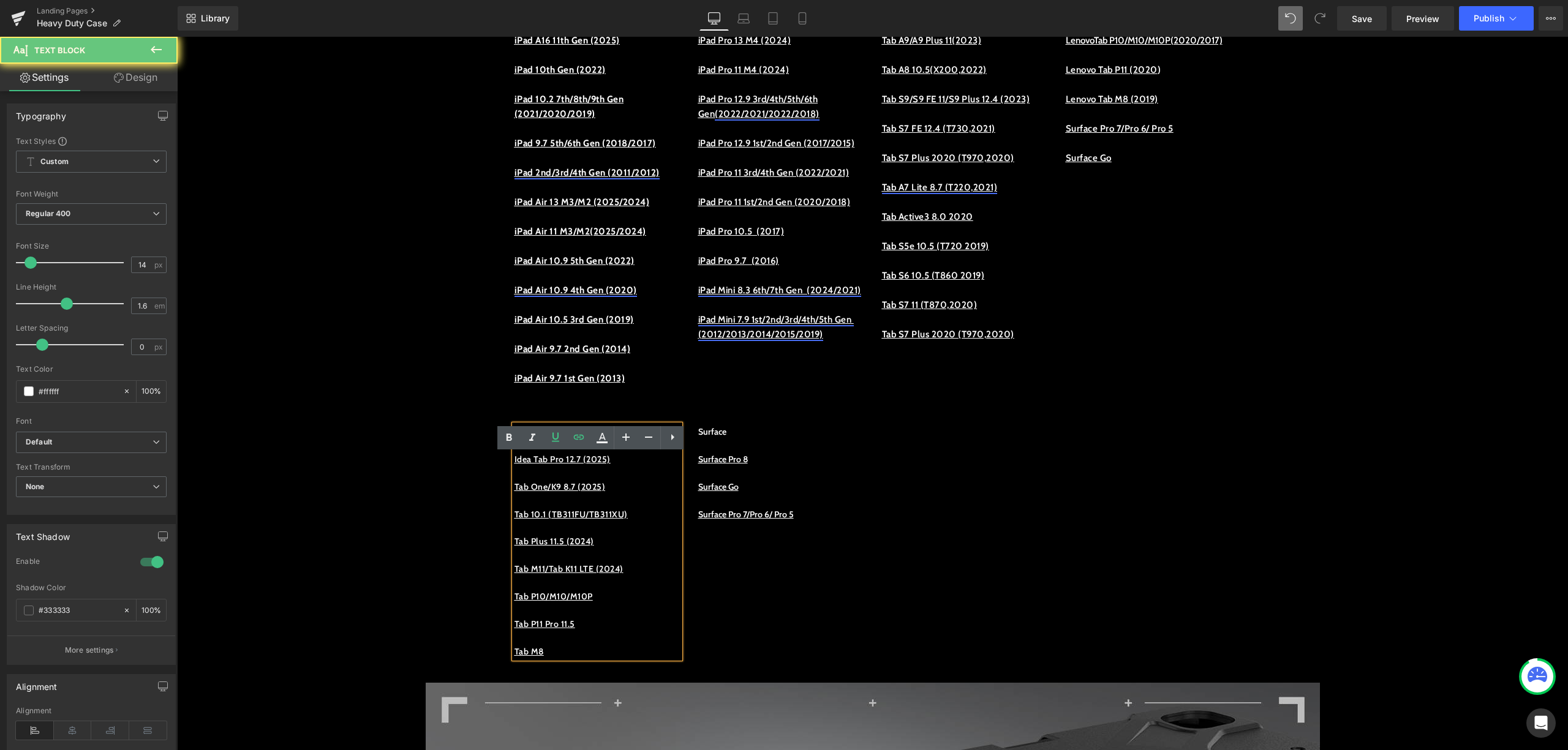
click at [648, 575] on p "Tab M11/Tab K11 LTE (2024)" at bounding box center [597, 568] width 165 height 13
click at [589, 602] on u "Tab P10/M10/M10P" at bounding box center [553, 597] width 78 height 11
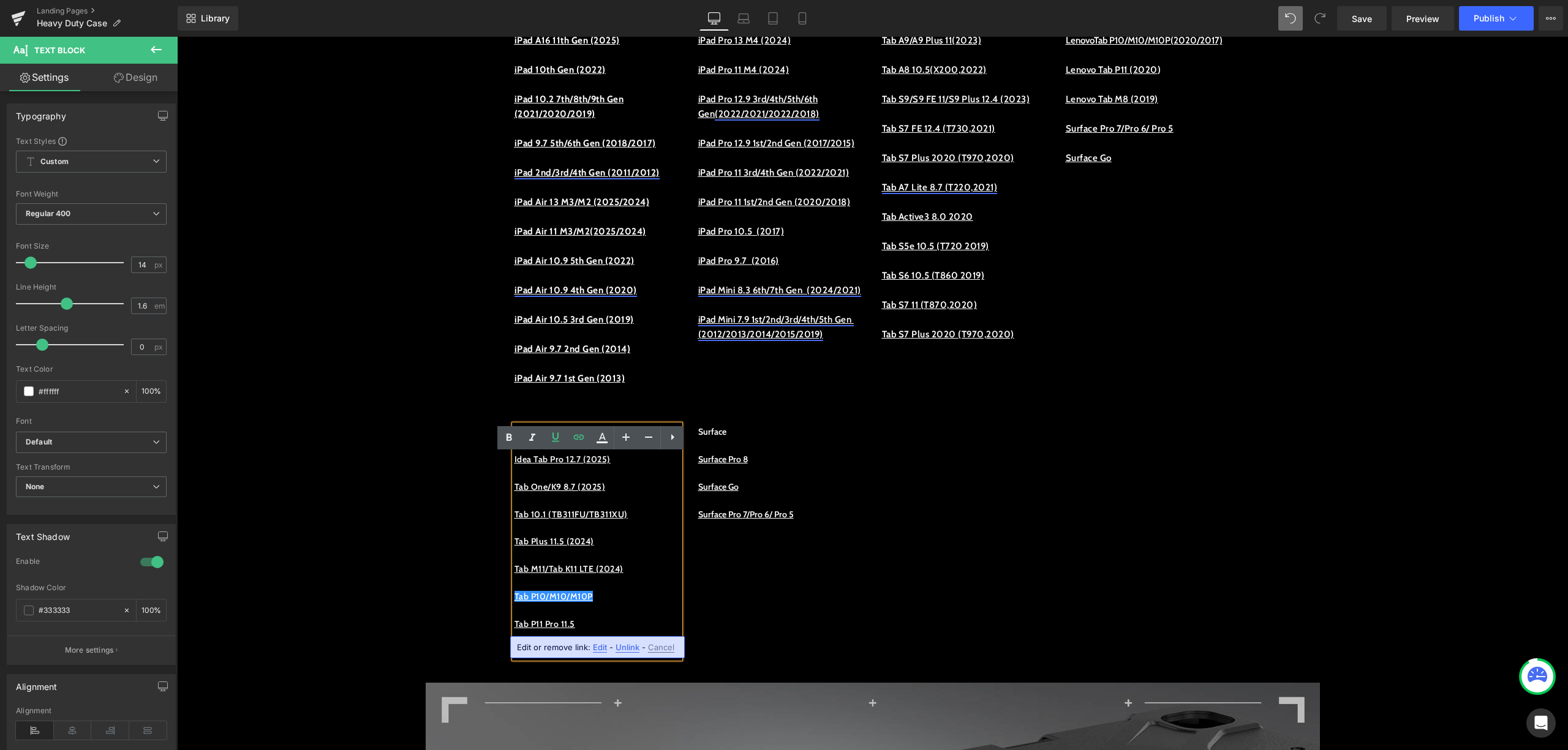
click at [600, 647] on span "Edit" at bounding box center [600, 648] width 14 height 11
type input "[URL][DOMAIN_NAME]"
click at [605, 648] on input "[URL][DOMAIN_NAME]" at bounding box center [597, 651] width 188 height 31
drag, startPoint x: 511, startPoint y: 650, endPoint x: 722, endPoint y: 659, distance: 211.2
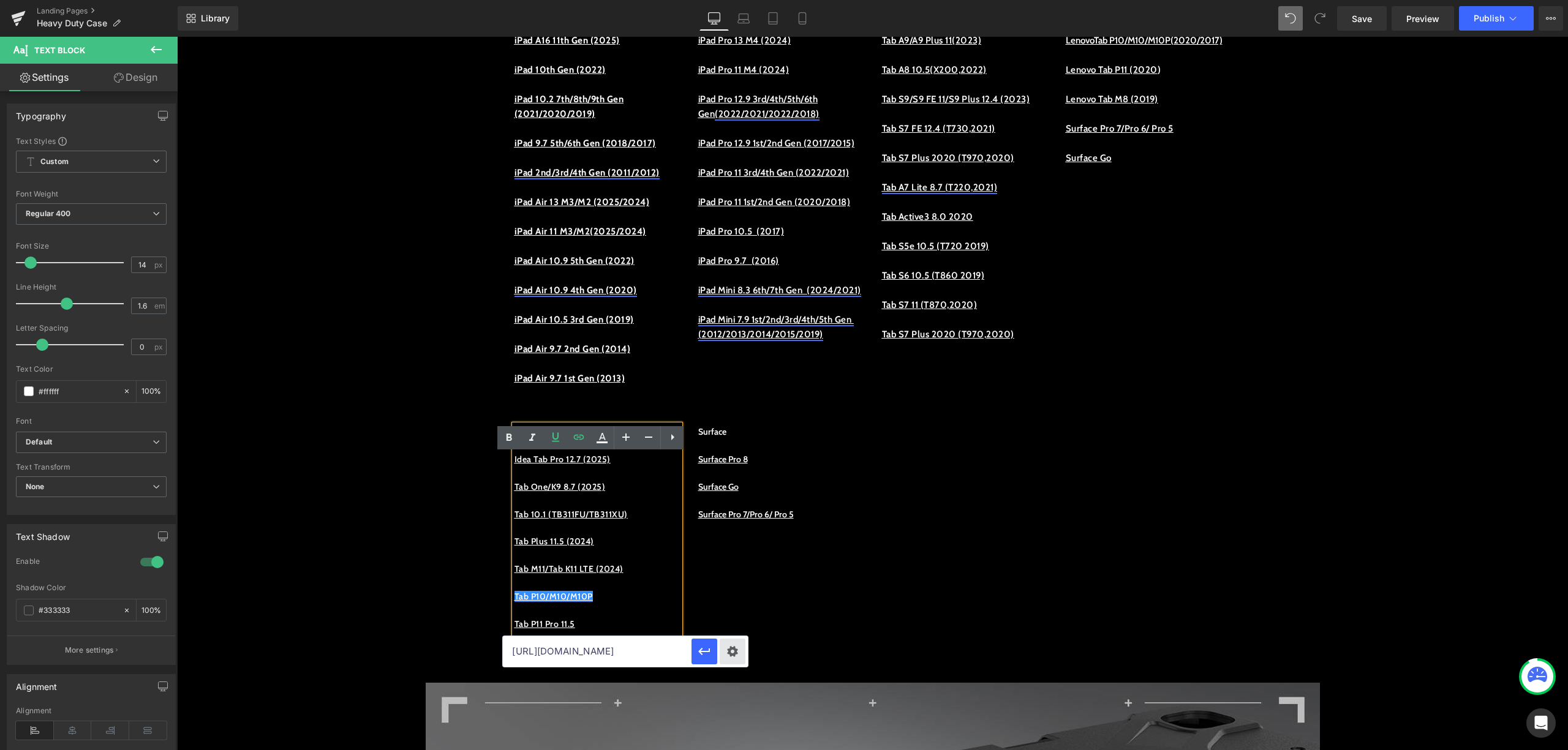
click at [722, 659] on div "[URL][DOMAIN_NAME]" at bounding box center [625, 651] width 245 height 31
click at [998, 615] on div "Lenovo Idea Tab Pro 12.7 (2025) Tab One/K9 8.7 (2025) Tab 10.1 (TB311FU/TB311XU…" at bounding box center [872, 535] width 735 height 257
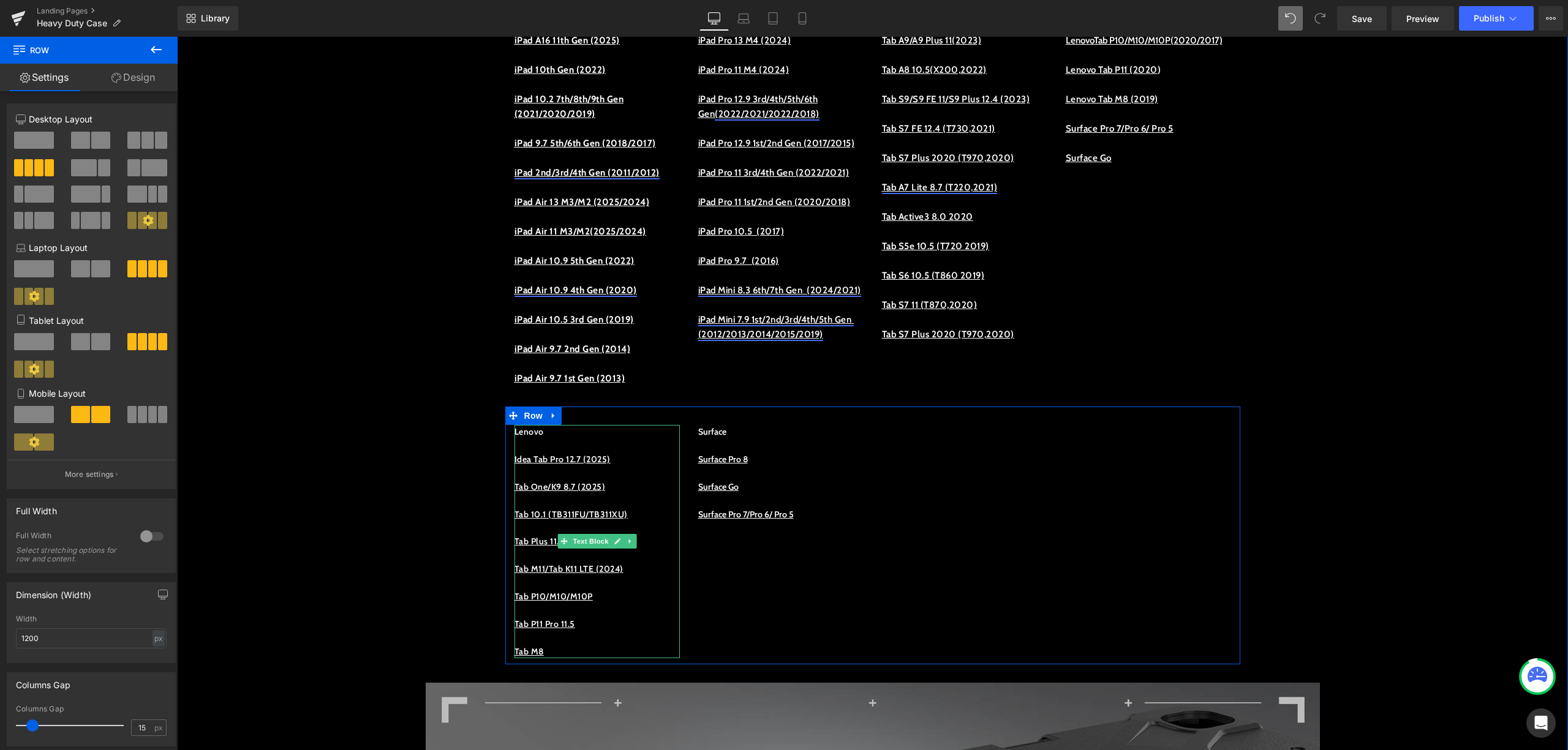
click at [605, 631] on p "Tab P11 Pro 11.5" at bounding box center [597, 624] width 165 height 13
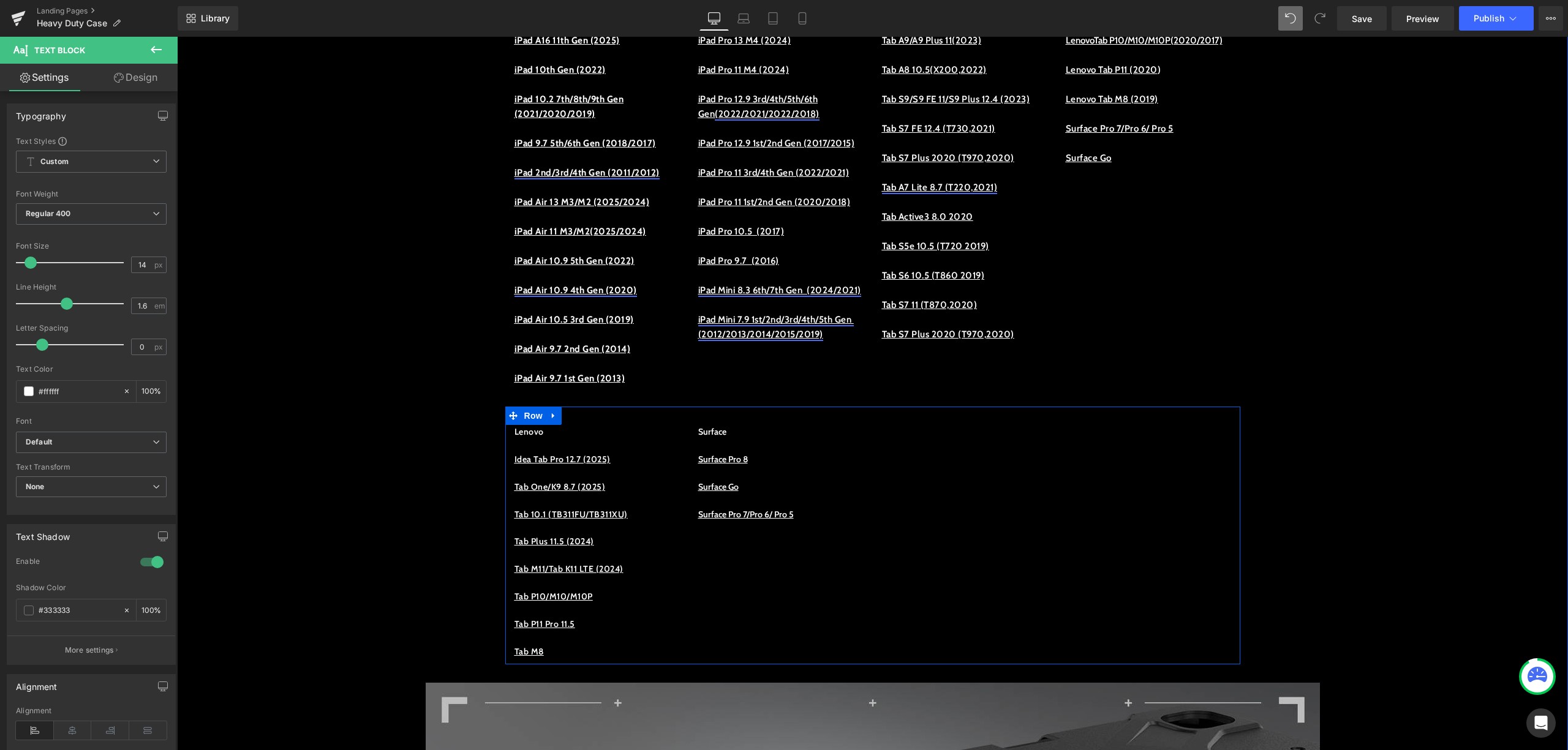
click at [907, 593] on div "Lenovo Idea Tab Pro 12.7 (2025) Tab One/K9 8.7 (2025) Tab 10.1 (TB311FU/TB311XU…" at bounding box center [872, 535] width 735 height 257
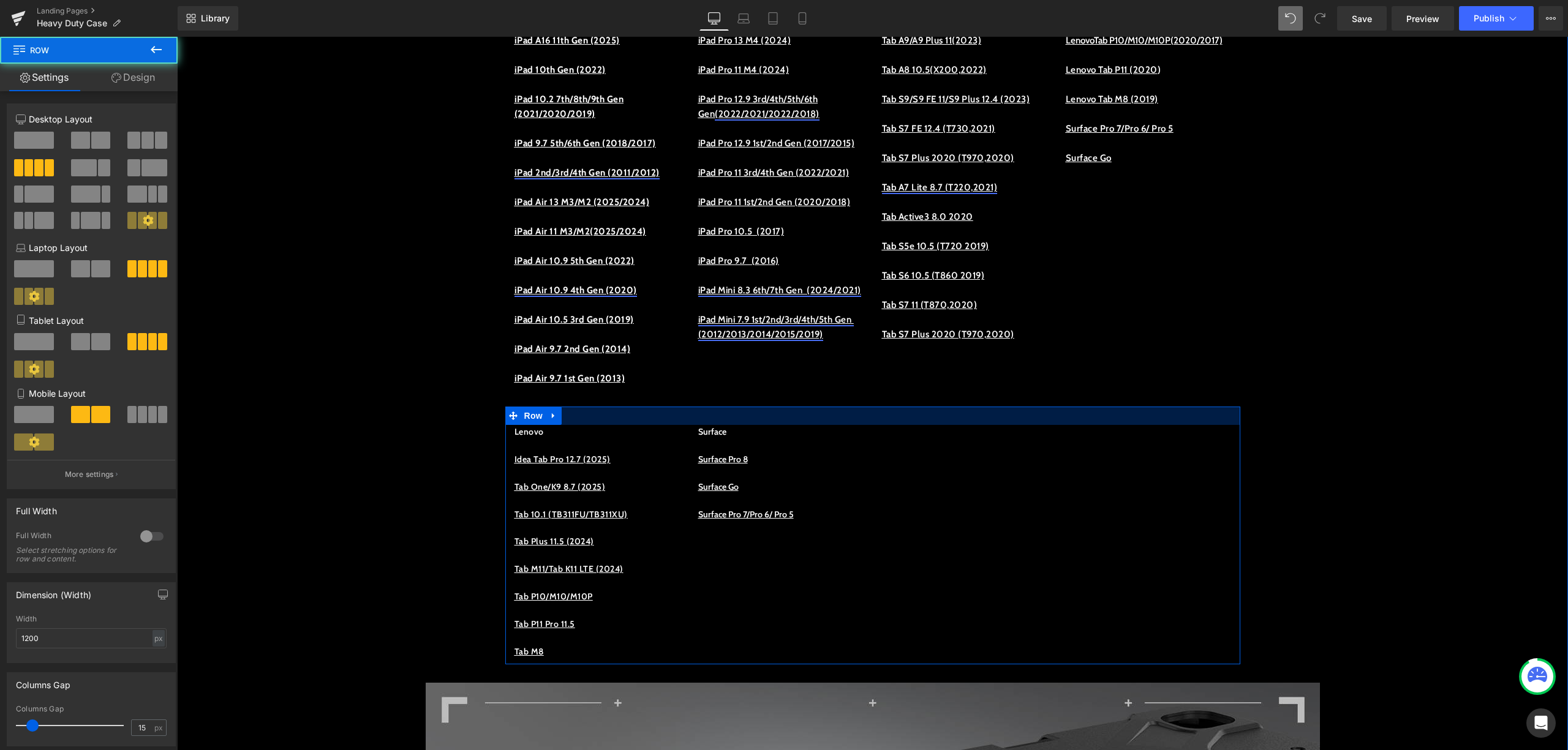
click at [1175, 439] on div "Lenovo Idea Tab Pro 12.7 (2025) Tab One/K9 8.7 (2025) Tab 10.1 (TB311FU/TB311XU…" at bounding box center [872, 535] width 735 height 257
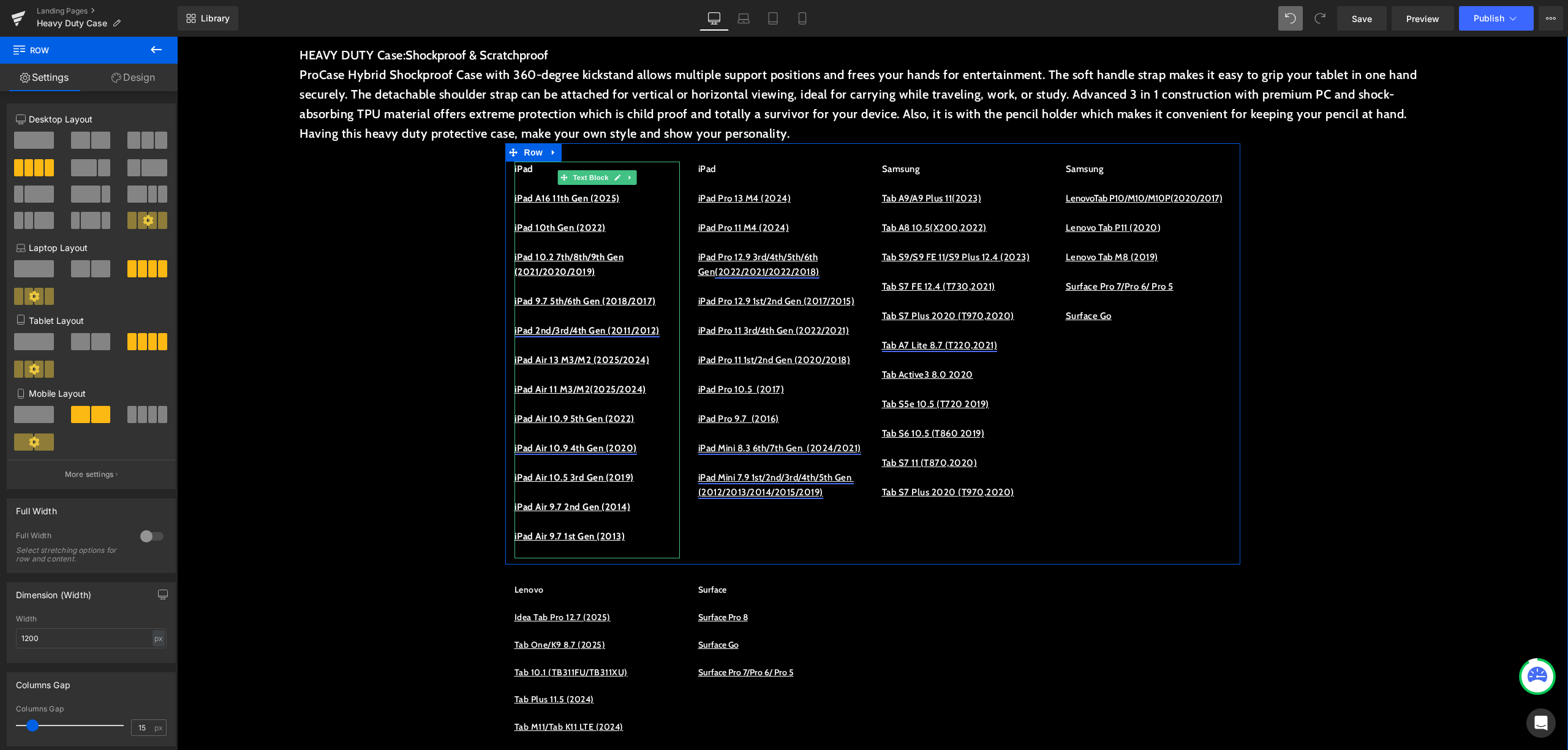
scroll to position [571, 0]
